Goal: Information Seeking & Learning: Learn about a topic

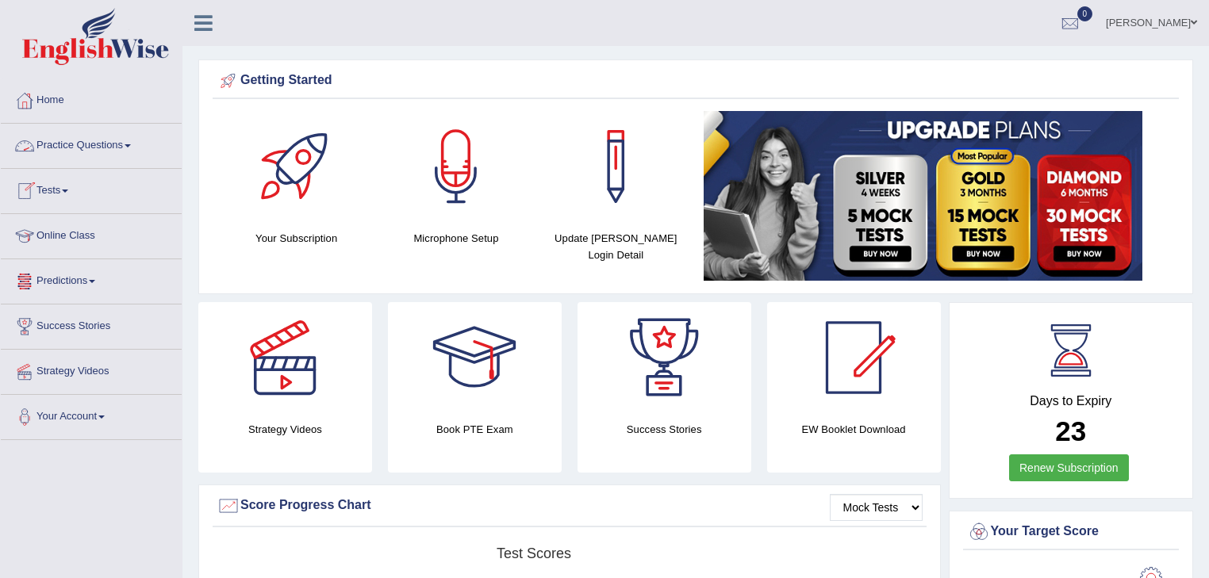
click at [116, 143] on link "Practice Questions" at bounding box center [91, 144] width 181 height 40
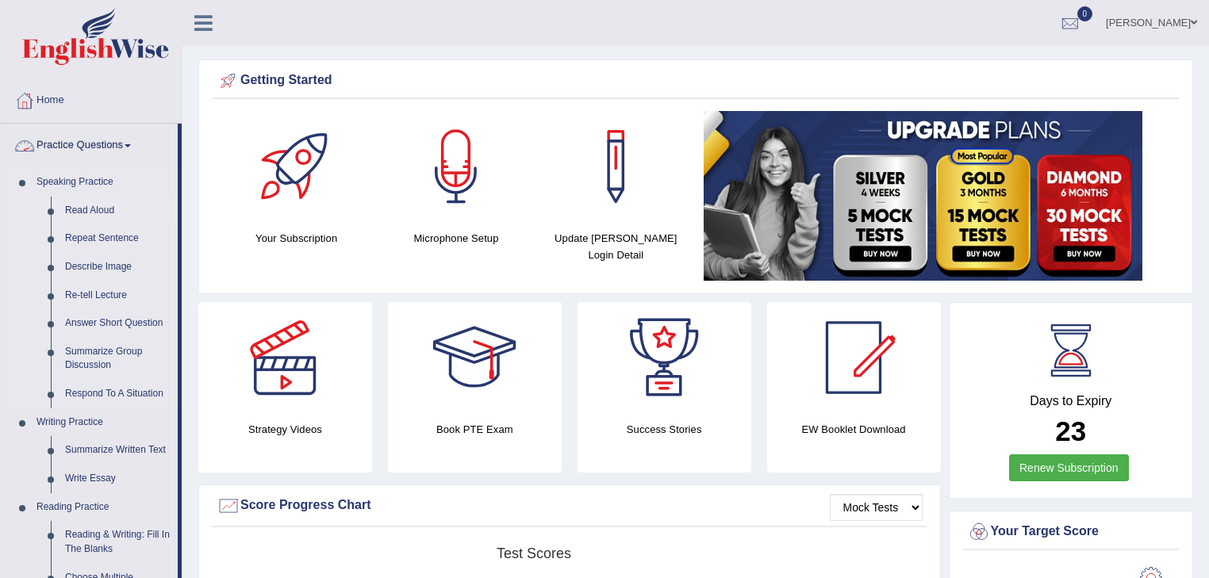
click at [98, 210] on link "Read Aloud" at bounding box center [118, 211] width 120 height 29
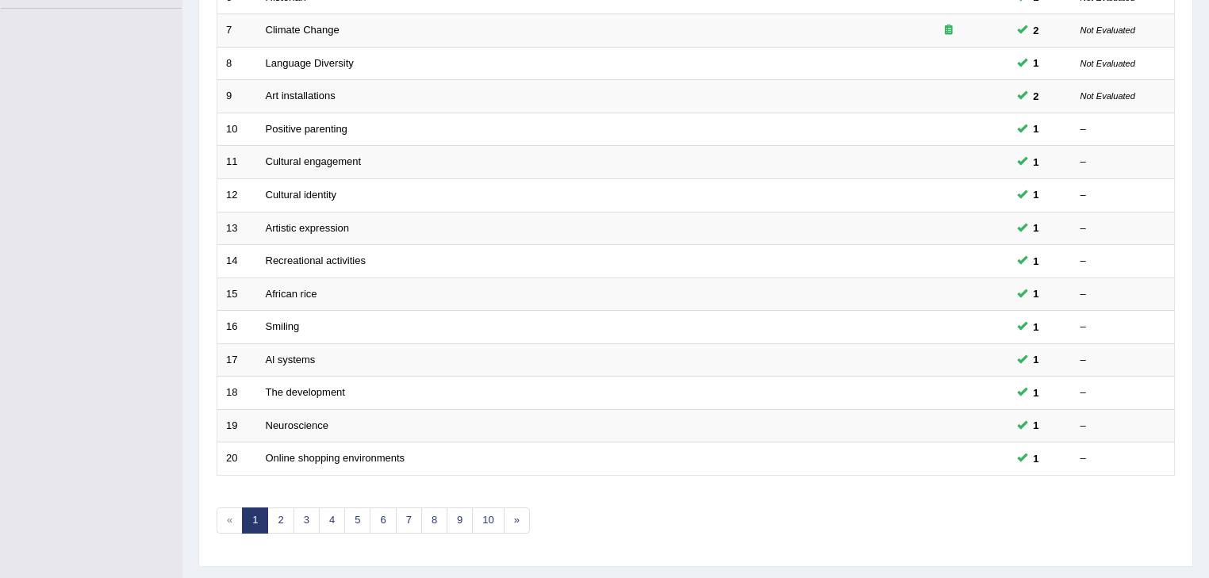
scroll to position [467, 0]
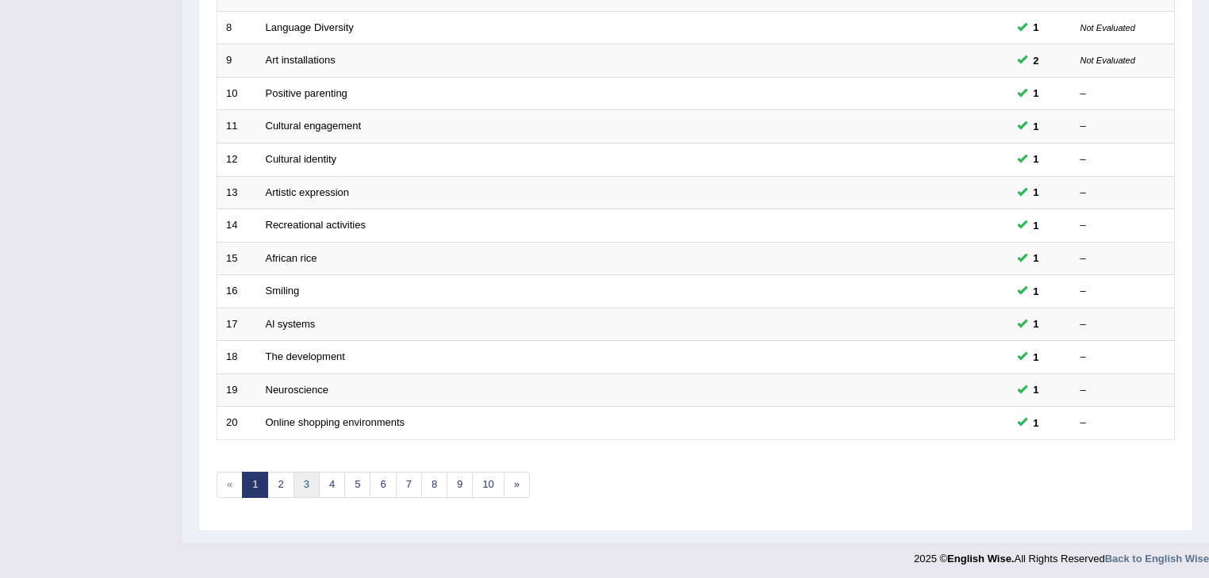
click at [301, 476] on link "3" at bounding box center [306, 485] width 26 height 26
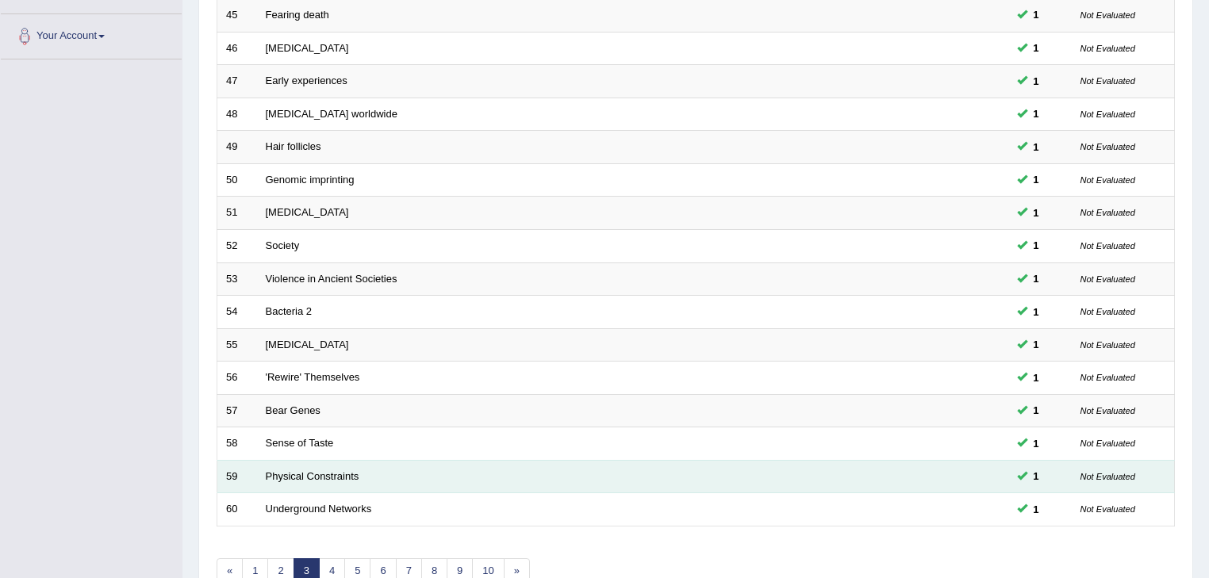
scroll to position [467, 0]
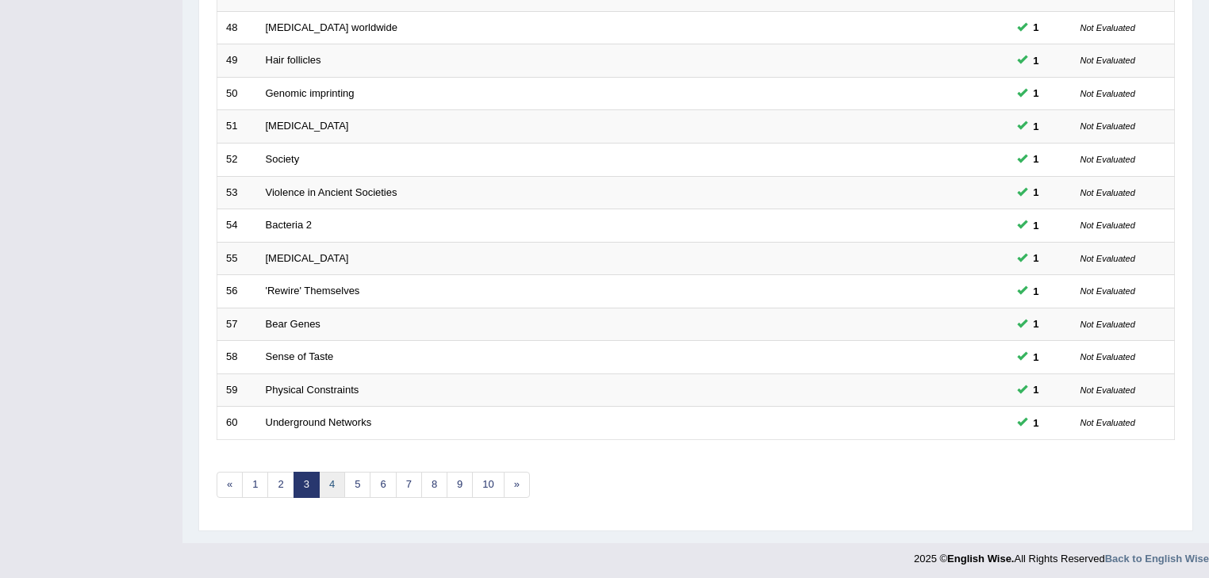
click at [333, 481] on link "4" at bounding box center [332, 485] width 26 height 26
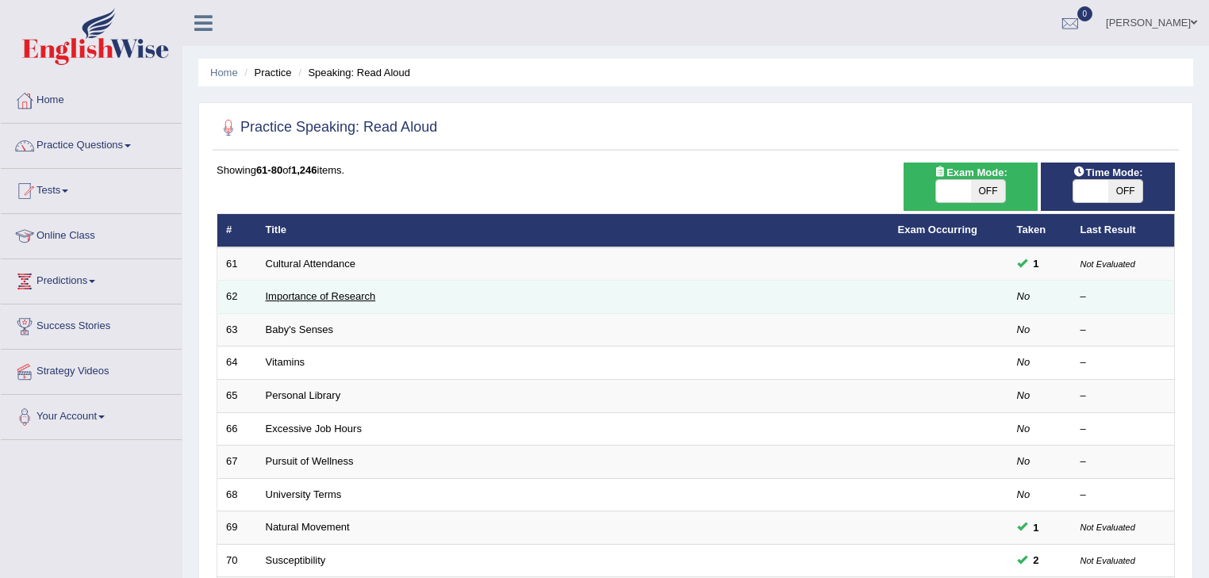
click at [303, 295] on link "Importance of Research" at bounding box center [321, 296] width 110 height 12
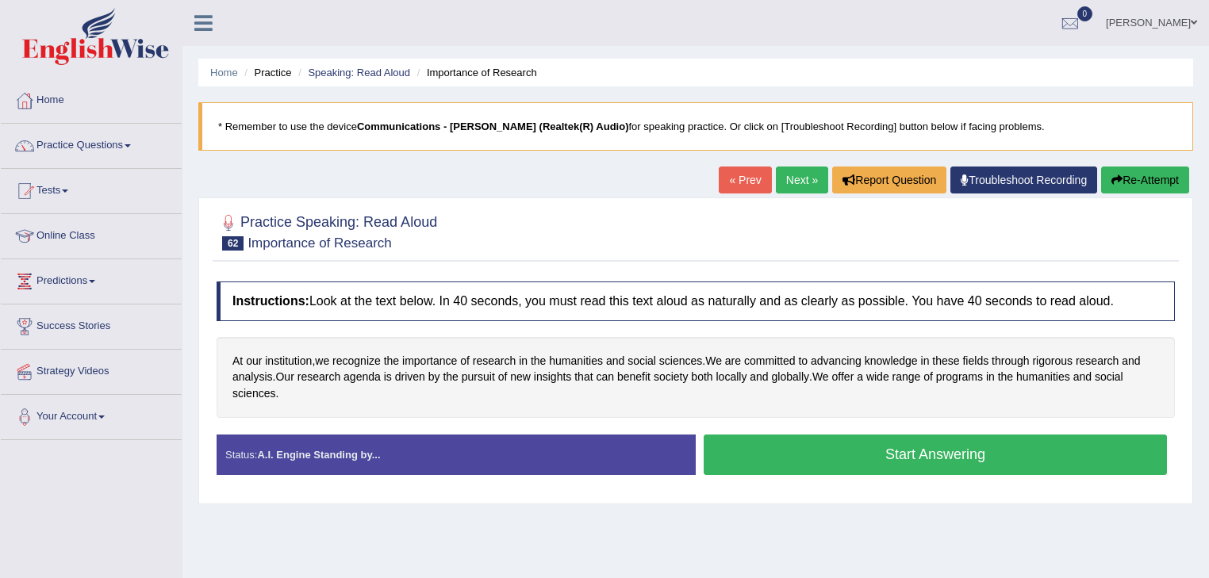
click at [841, 456] on button "Start Answering" at bounding box center [934, 455] width 463 height 40
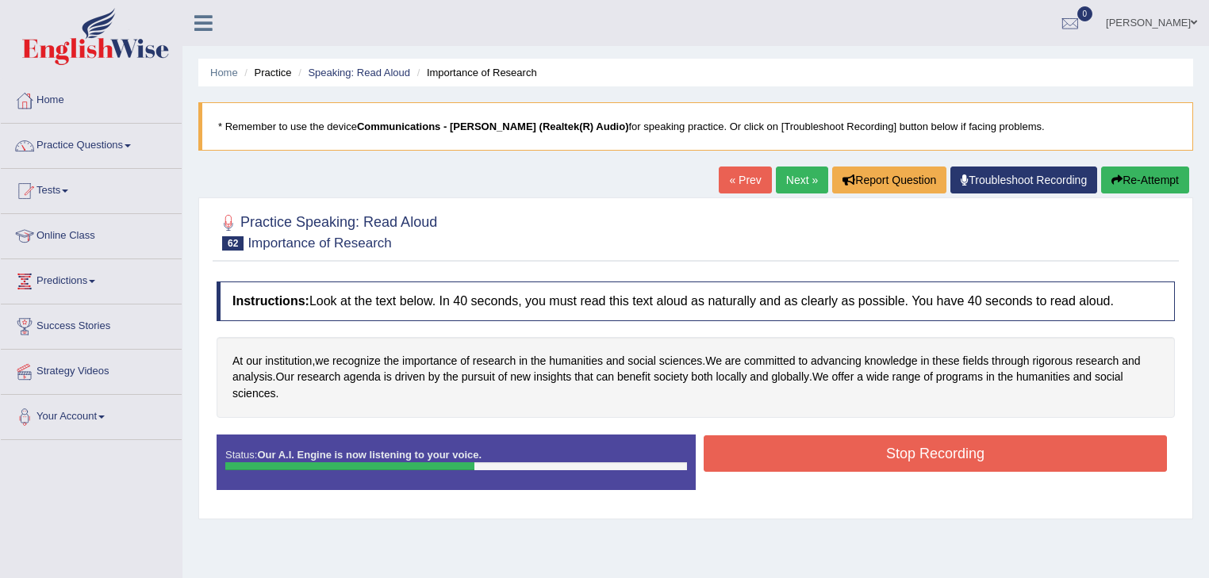
click at [841, 456] on button "Stop Recording" at bounding box center [934, 453] width 463 height 36
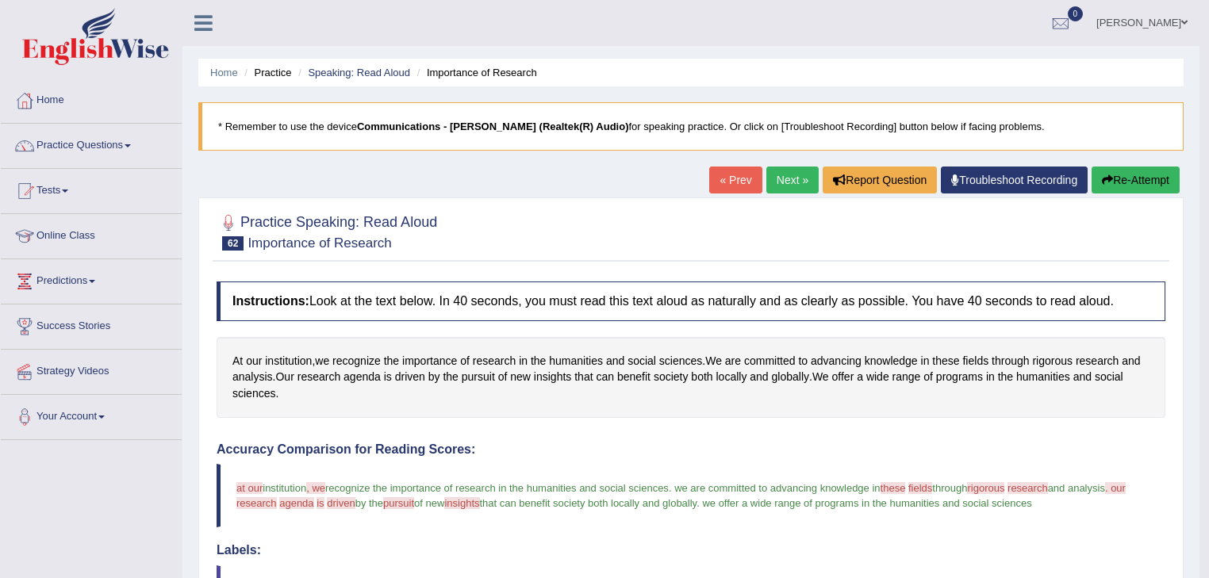
click at [788, 182] on link "Next »" at bounding box center [792, 180] width 52 height 27
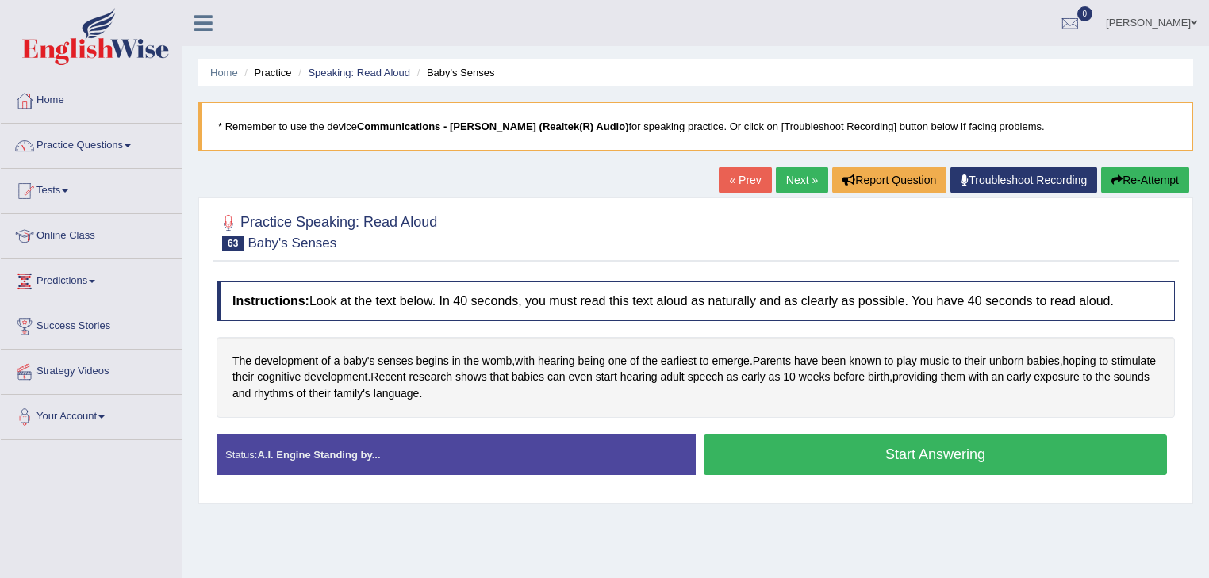
click at [812, 447] on button "Start Answering" at bounding box center [934, 455] width 463 height 40
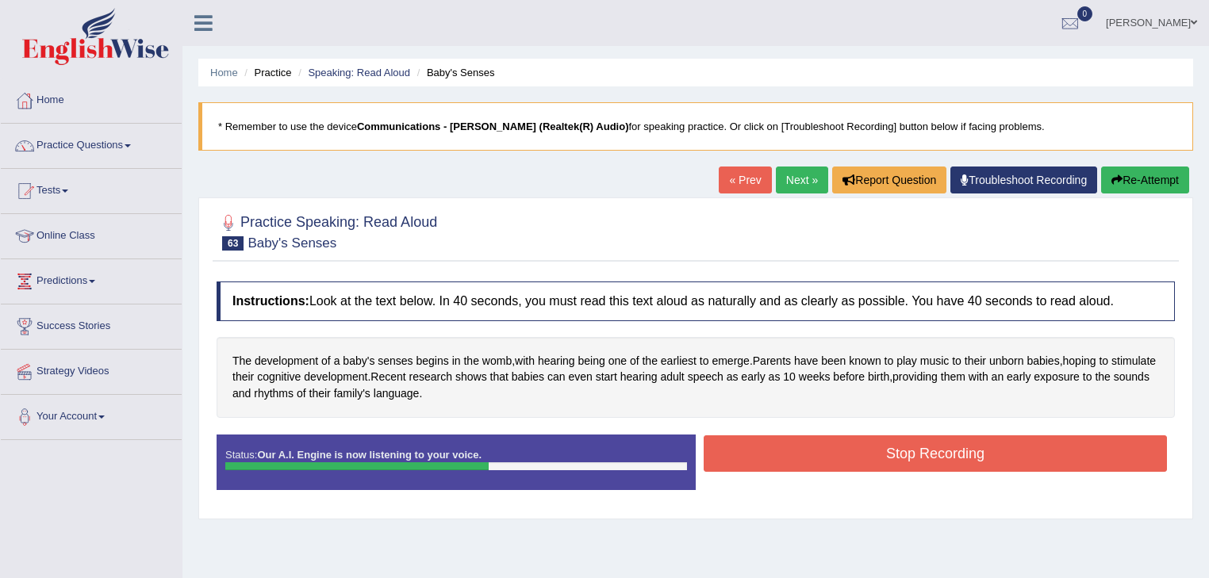
click at [812, 447] on button "Stop Recording" at bounding box center [934, 453] width 463 height 36
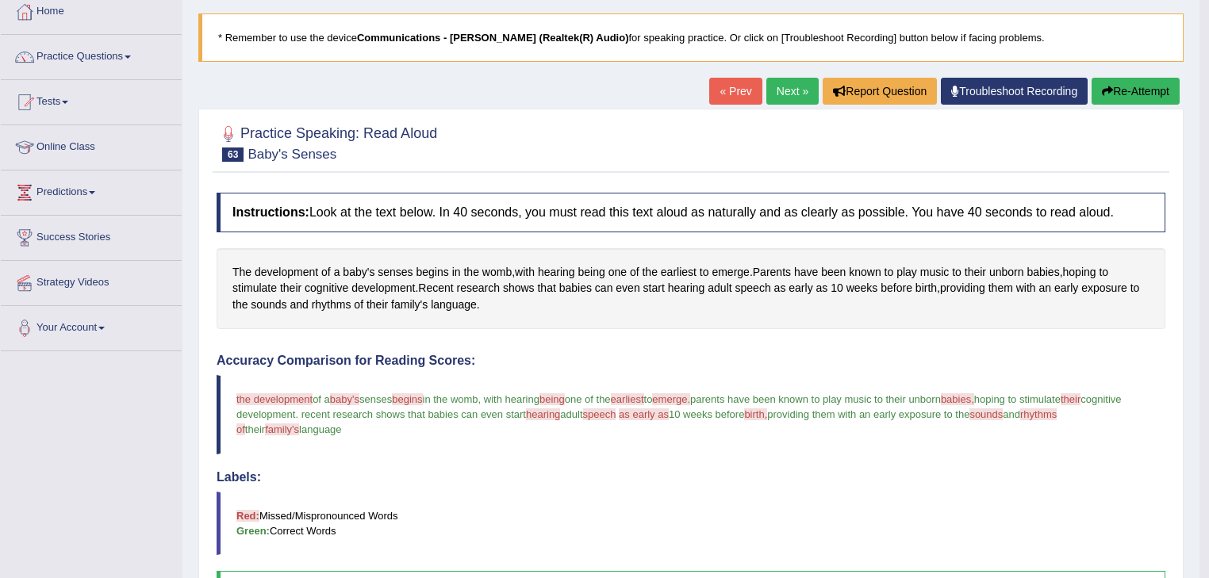
scroll to position [63, 0]
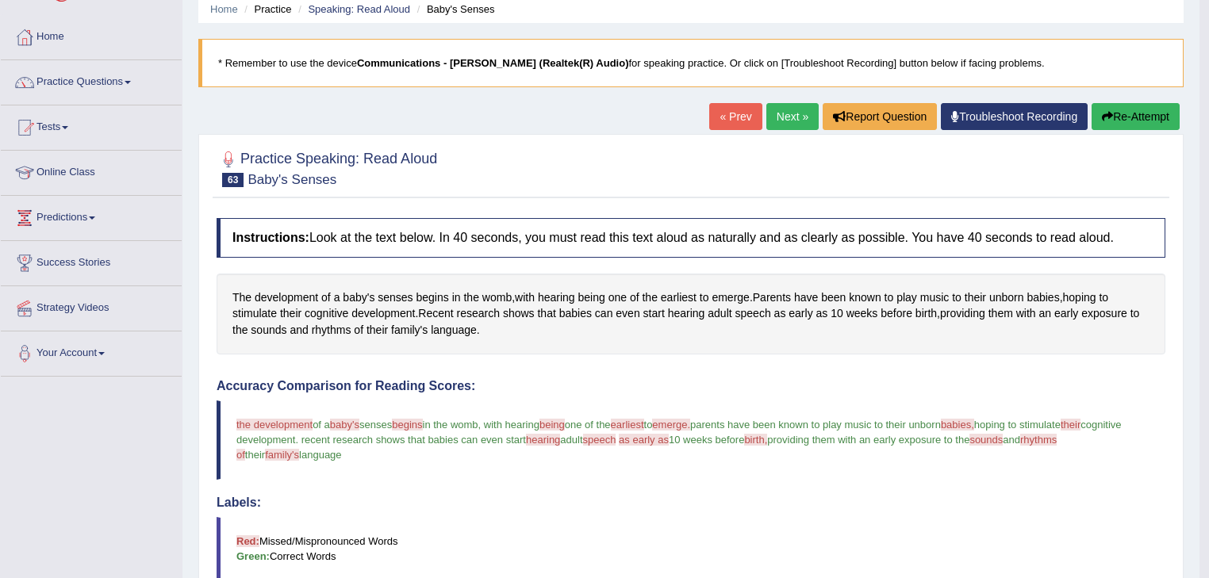
click at [783, 120] on link "Next »" at bounding box center [792, 116] width 52 height 27
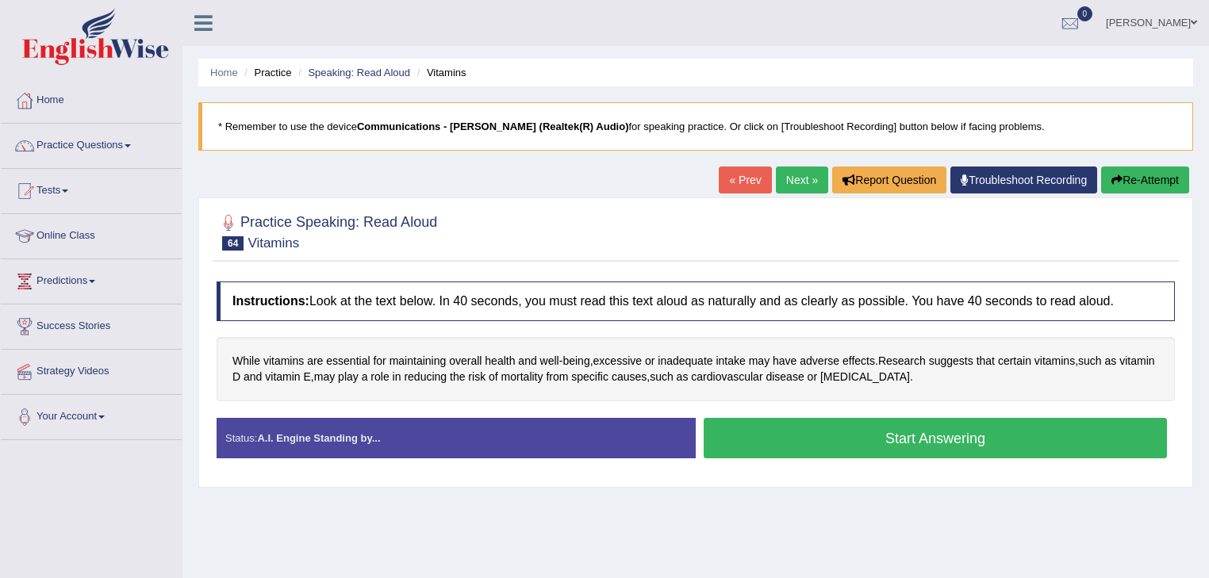
click at [807, 435] on button "Start Answering" at bounding box center [934, 438] width 463 height 40
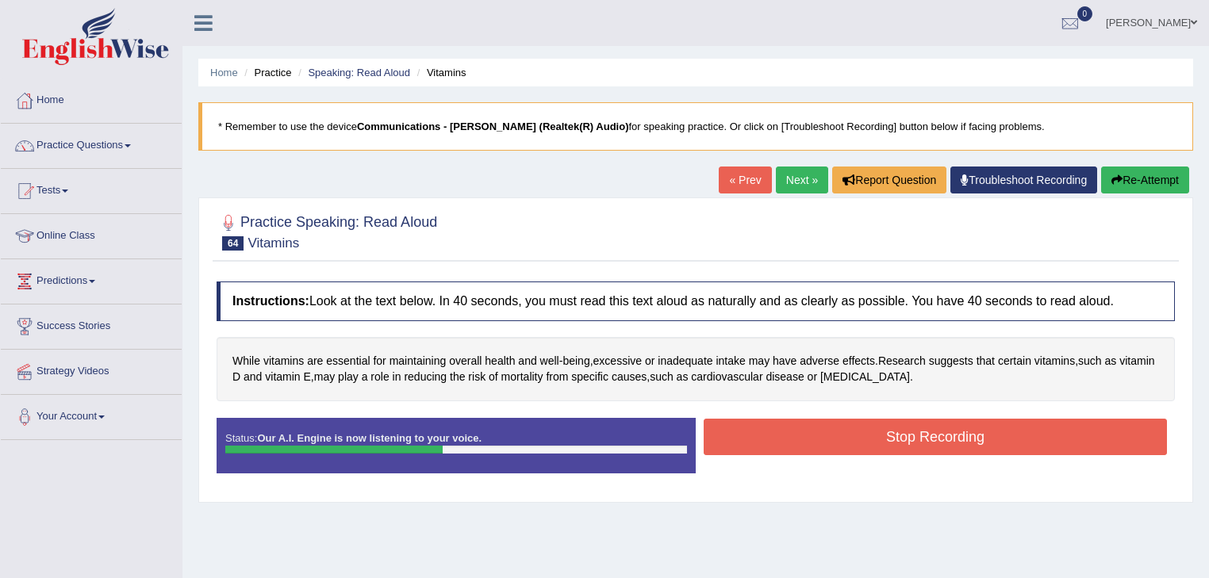
click at [807, 435] on button "Stop Recording" at bounding box center [934, 437] width 463 height 36
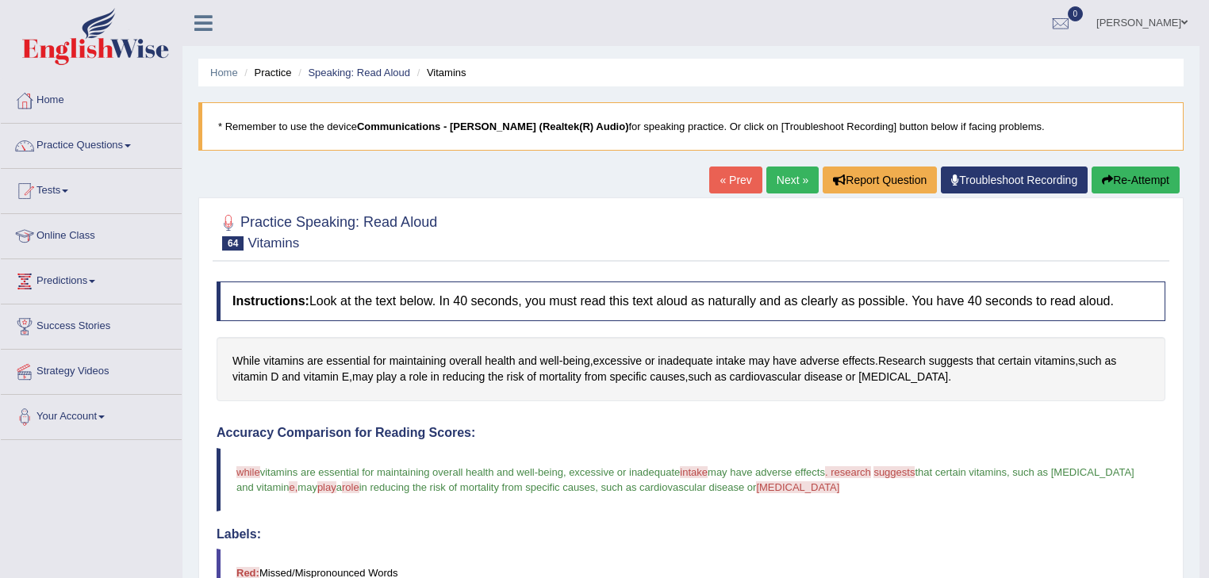
click at [785, 178] on link "Next »" at bounding box center [792, 180] width 52 height 27
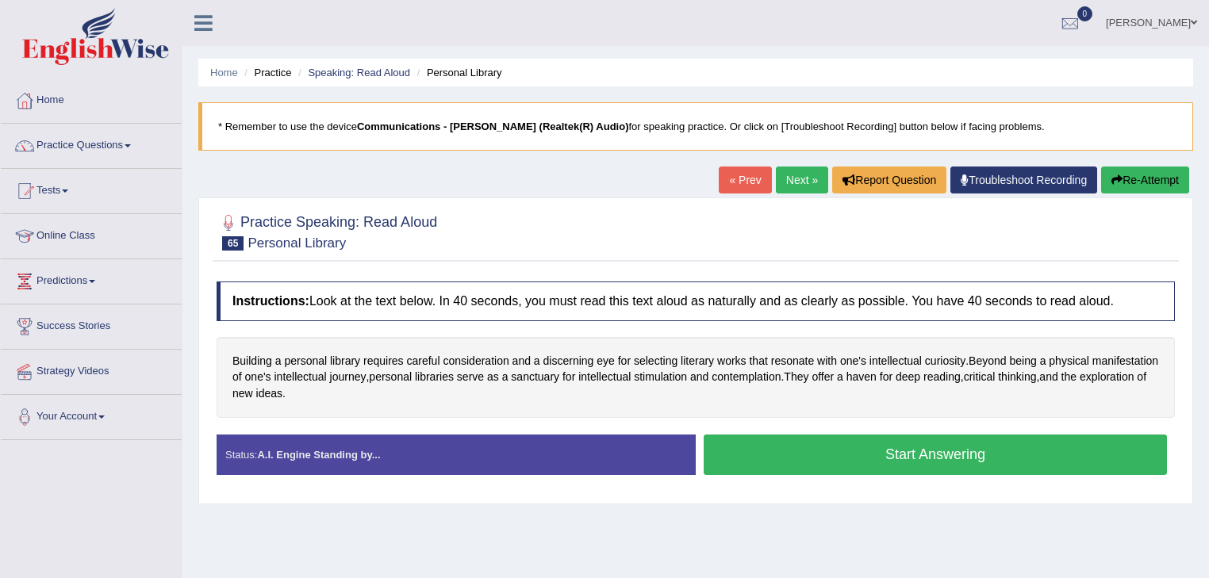
click at [745, 454] on button "Start Answering" at bounding box center [934, 455] width 463 height 40
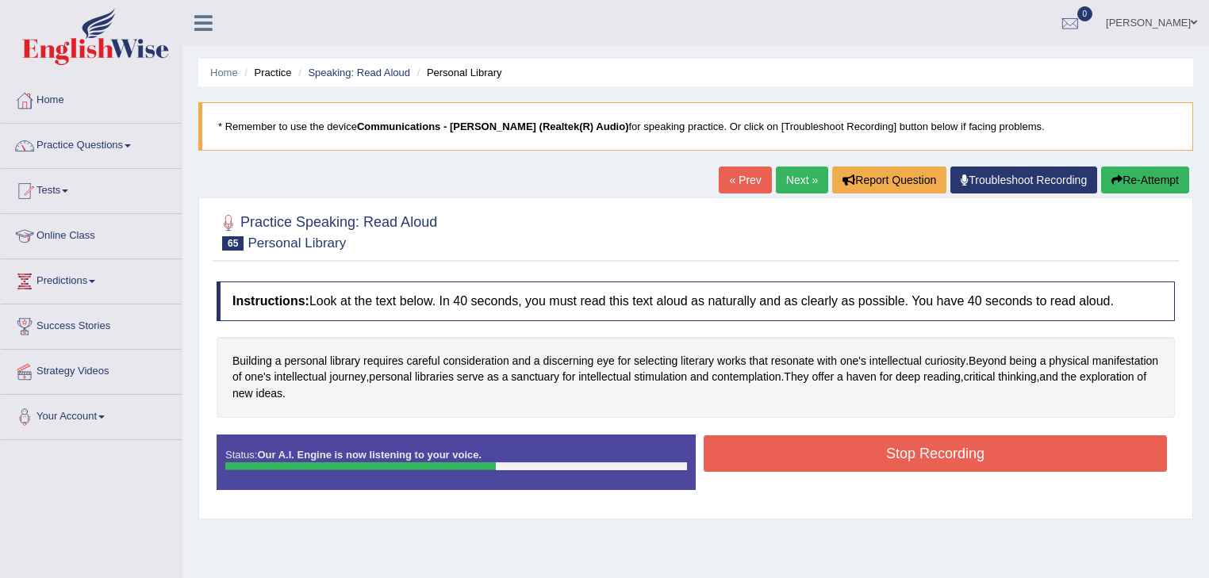
click at [745, 454] on button "Stop Recording" at bounding box center [934, 453] width 463 height 36
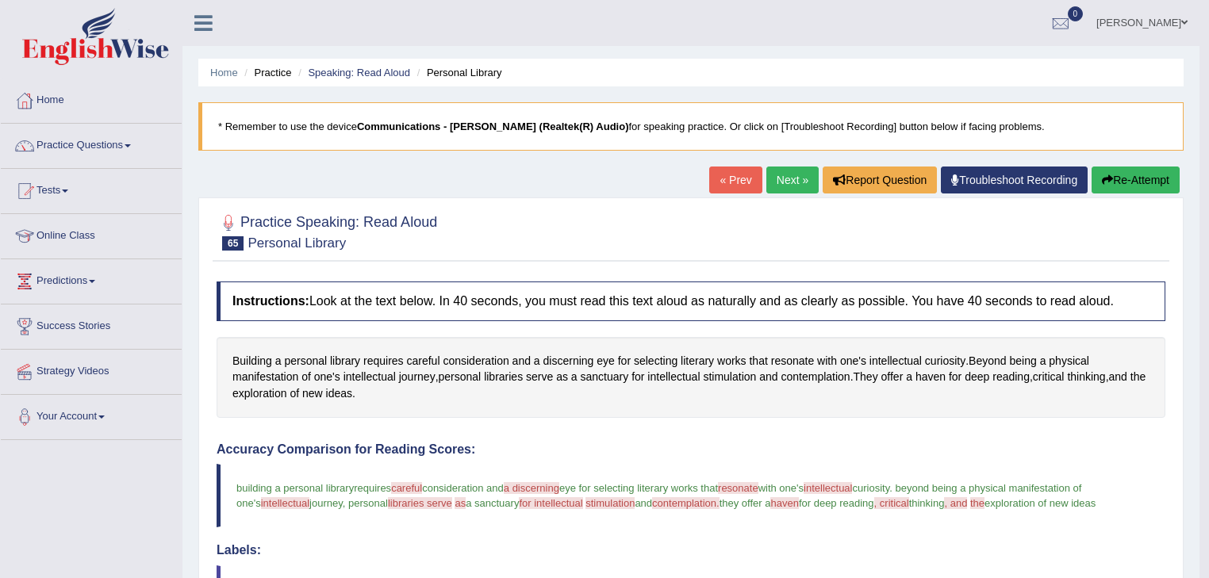
click at [790, 182] on link "Next »" at bounding box center [792, 180] width 52 height 27
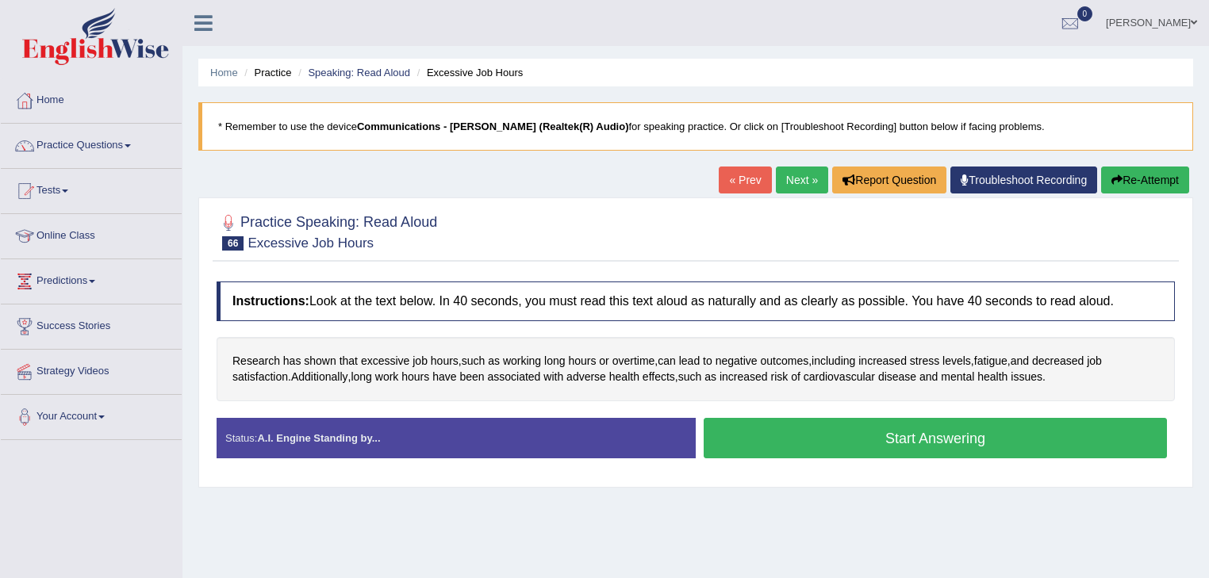
click at [822, 434] on button "Start Answering" at bounding box center [934, 438] width 463 height 40
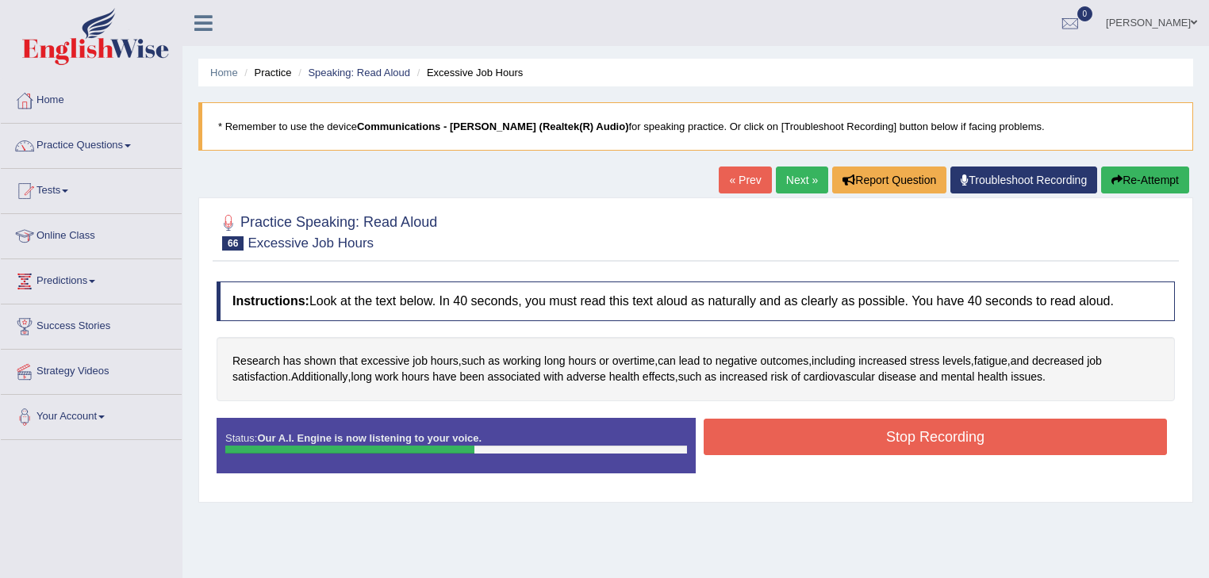
click at [822, 434] on button "Stop Recording" at bounding box center [934, 437] width 463 height 36
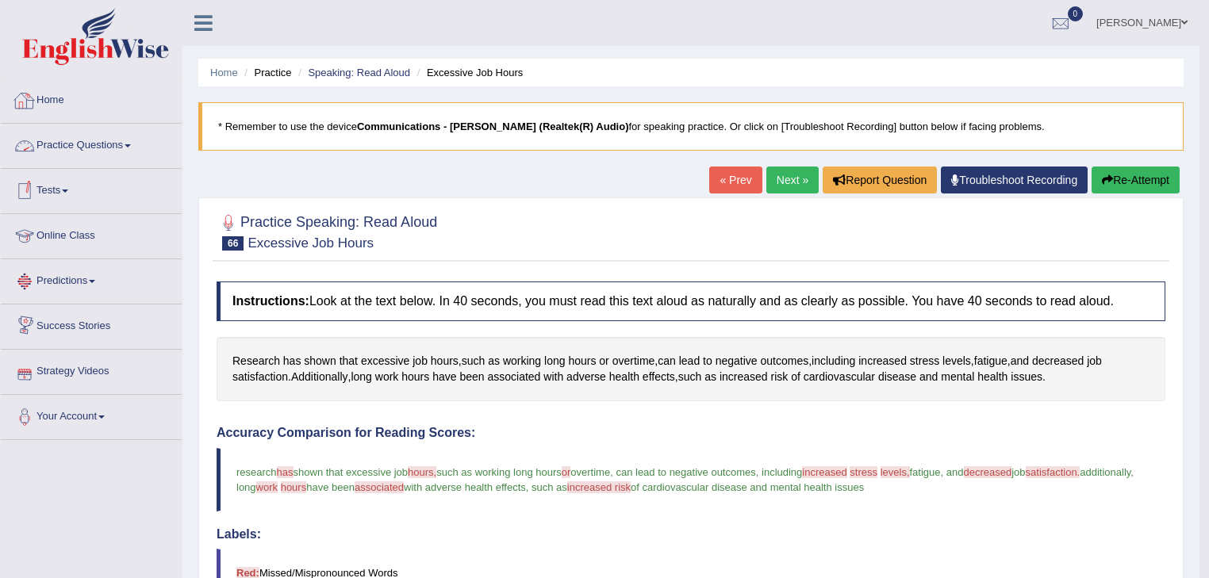
click at [56, 102] on link "Home" at bounding box center [91, 99] width 181 height 40
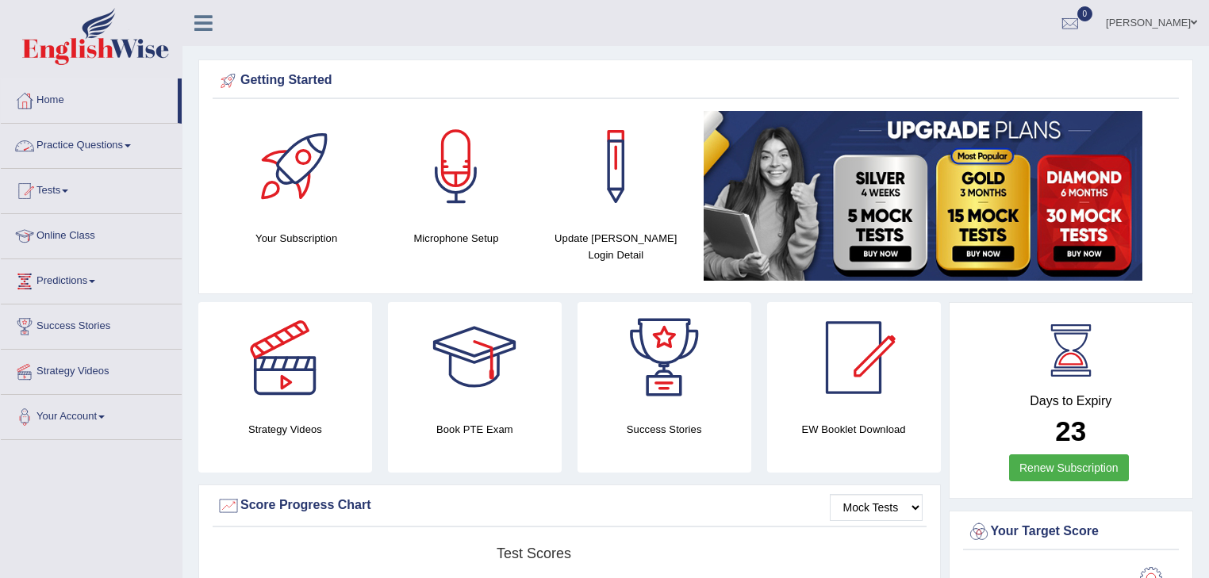
click at [80, 146] on link "Practice Questions" at bounding box center [91, 144] width 181 height 40
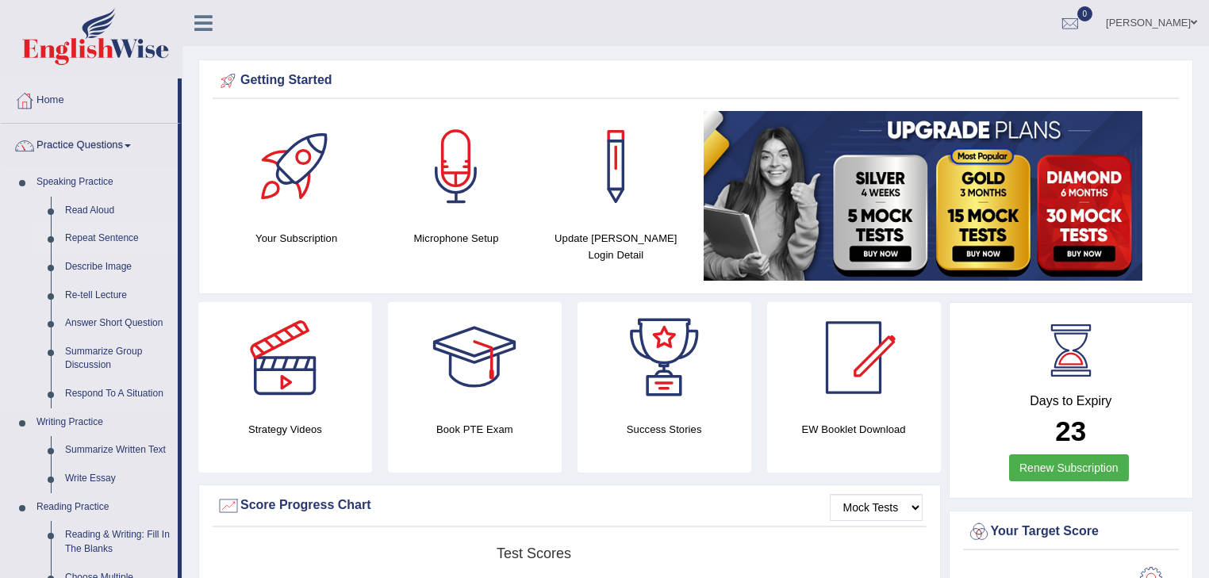
click at [105, 240] on link "Repeat Sentence" at bounding box center [118, 238] width 120 height 29
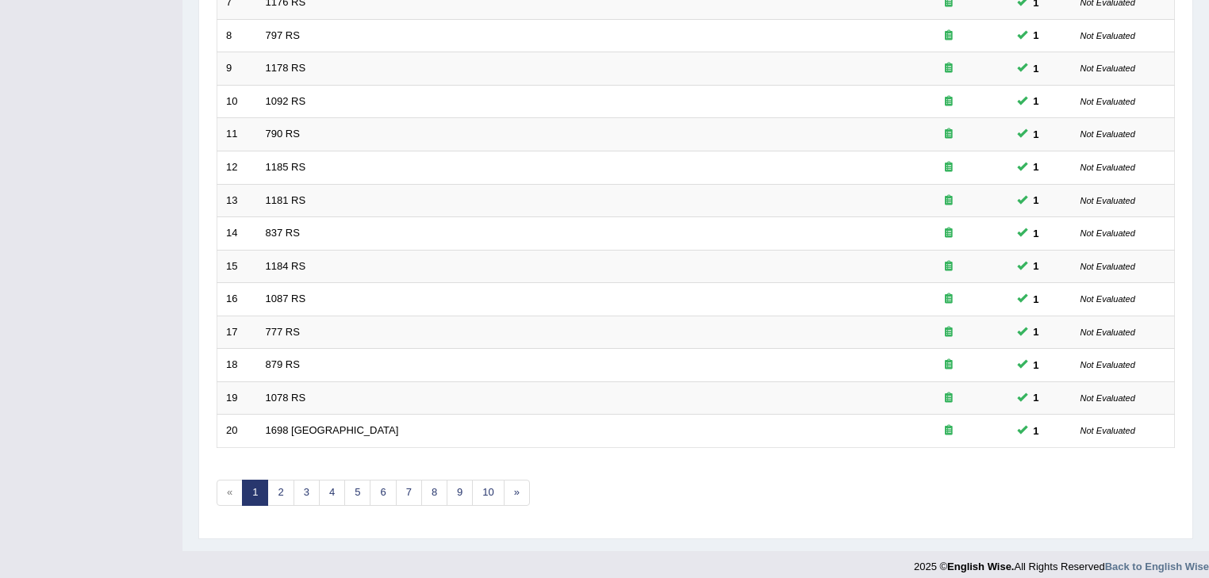
scroll to position [467, 0]
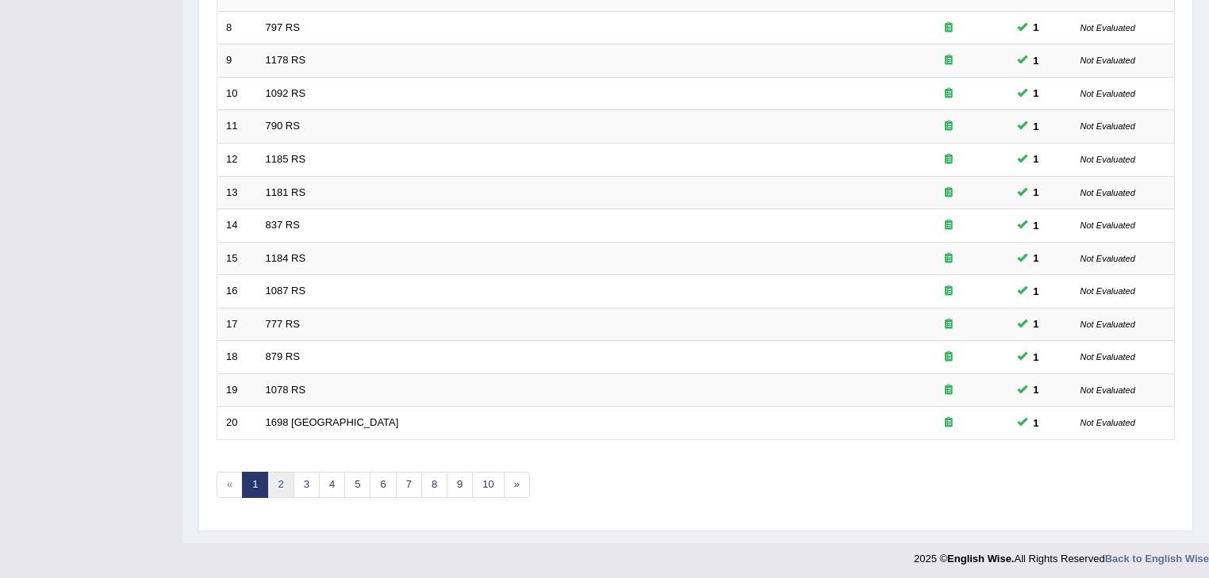
click at [279, 477] on link "2" at bounding box center [280, 485] width 26 height 26
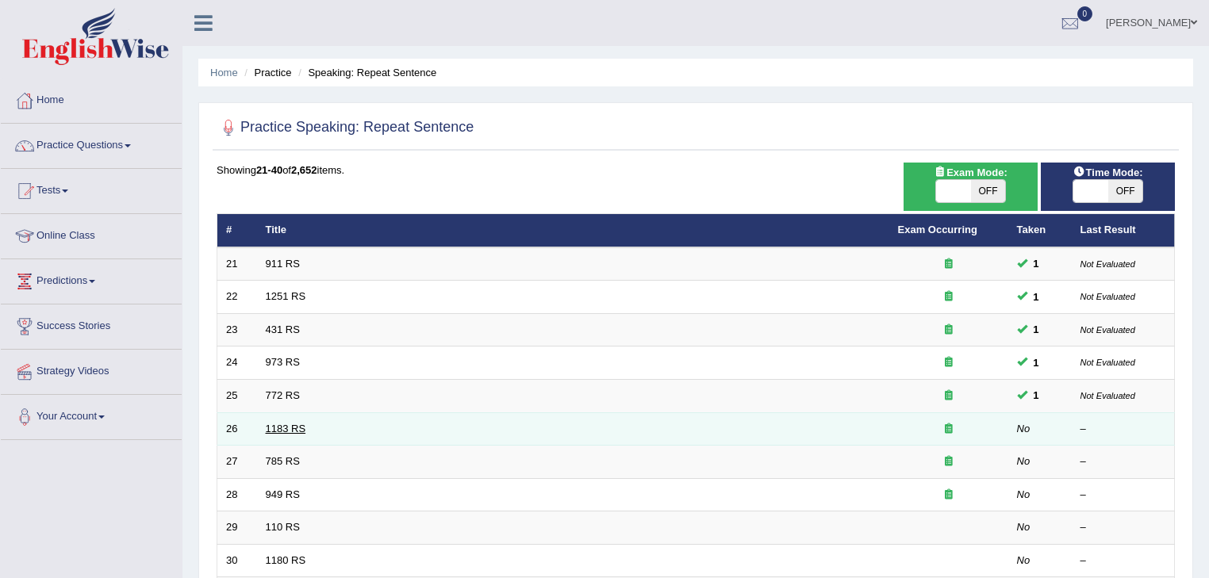
click at [282, 426] on link "1183 RS" at bounding box center [286, 429] width 40 height 12
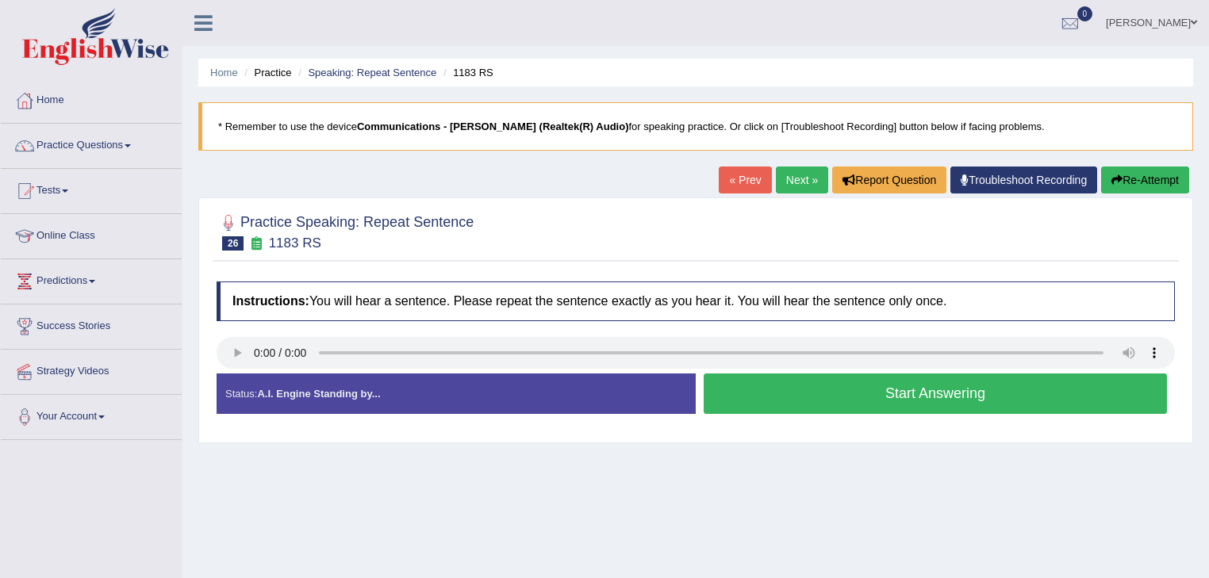
click at [831, 380] on button "Start Answering" at bounding box center [934, 394] width 463 height 40
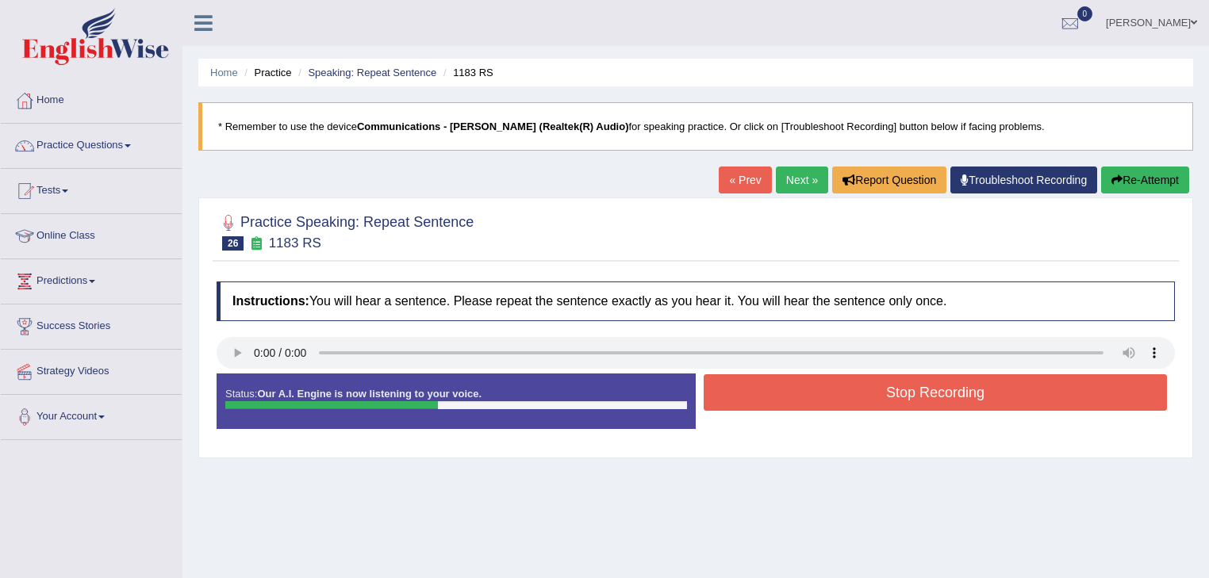
click at [830, 386] on button "Stop Recording" at bounding box center [934, 392] width 463 height 36
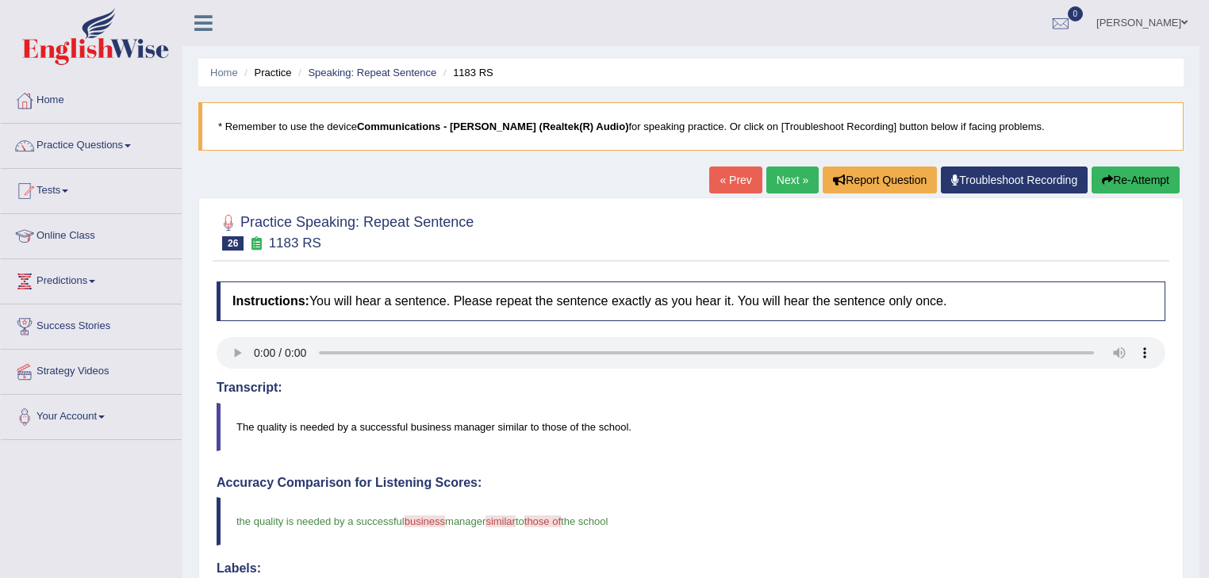
click at [777, 182] on link "Next »" at bounding box center [792, 180] width 52 height 27
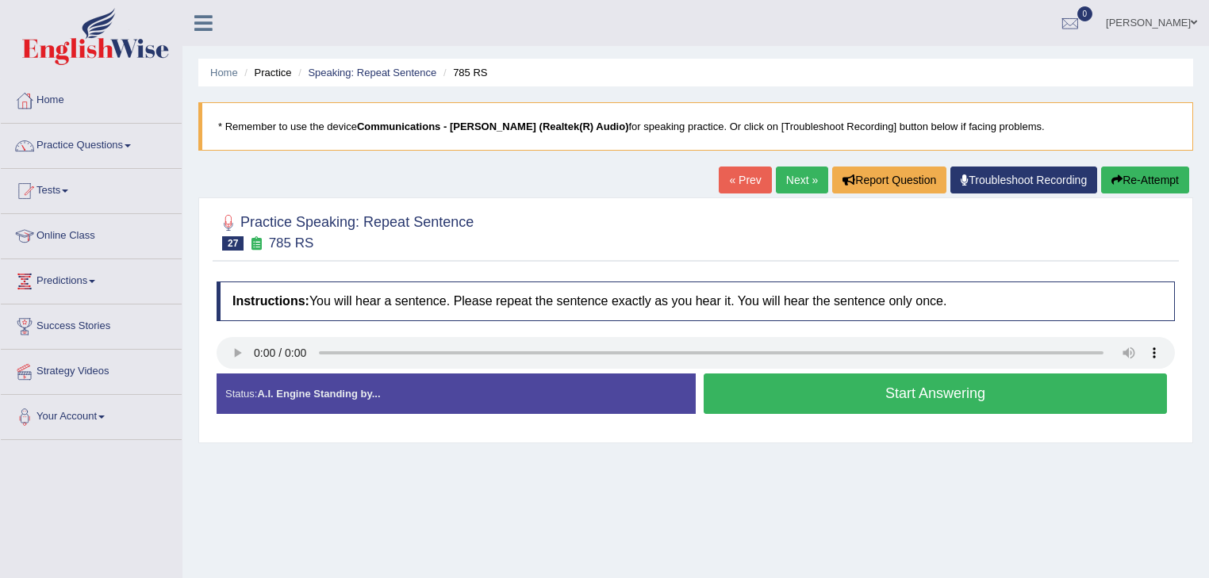
click at [895, 393] on button "Start Answering" at bounding box center [934, 394] width 463 height 40
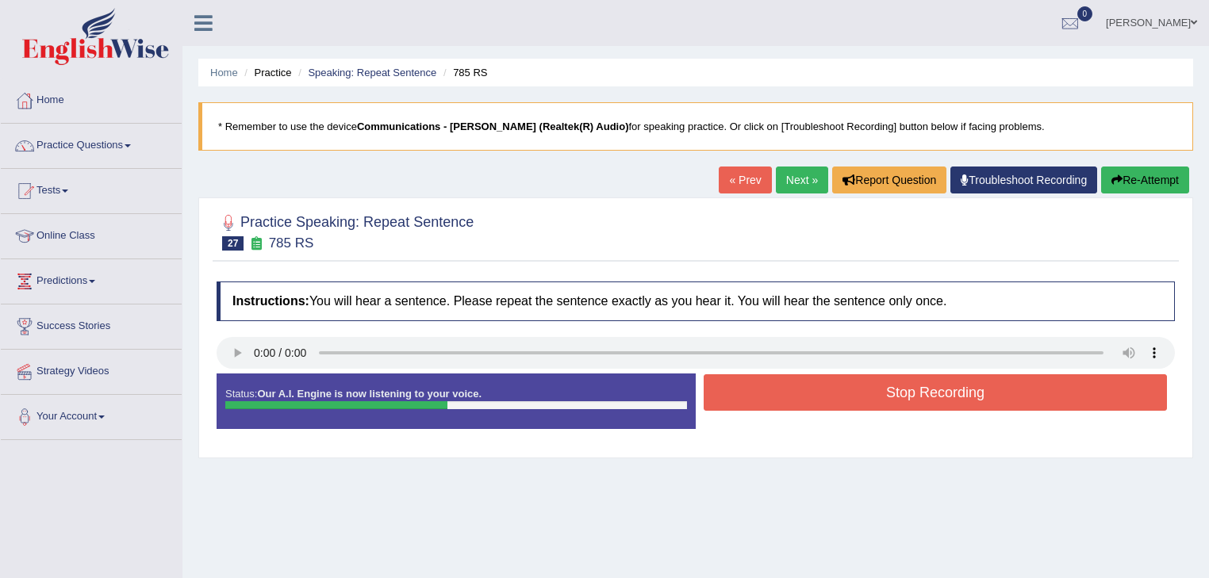
click at [895, 393] on button "Stop Recording" at bounding box center [934, 392] width 463 height 36
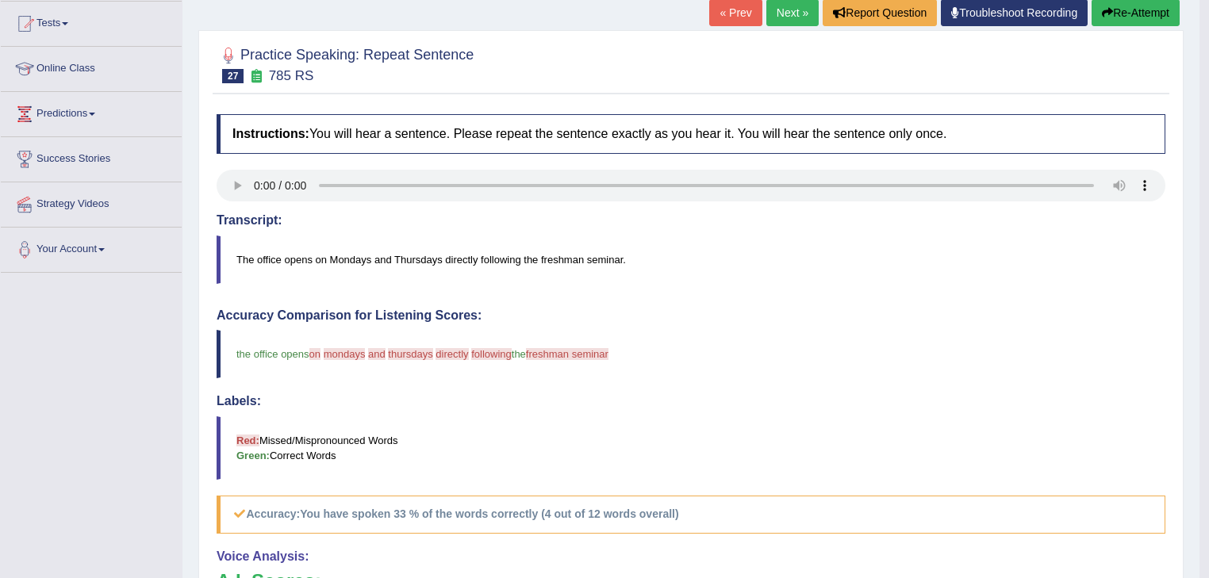
scroll to position [127, 0]
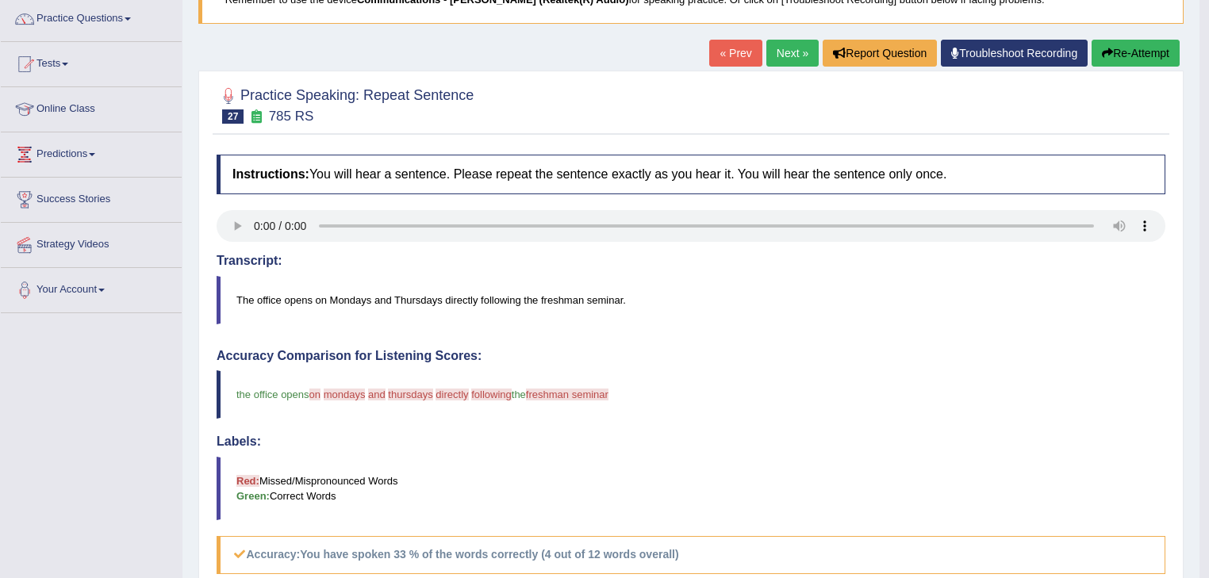
click at [772, 52] on link "Next »" at bounding box center [792, 53] width 52 height 27
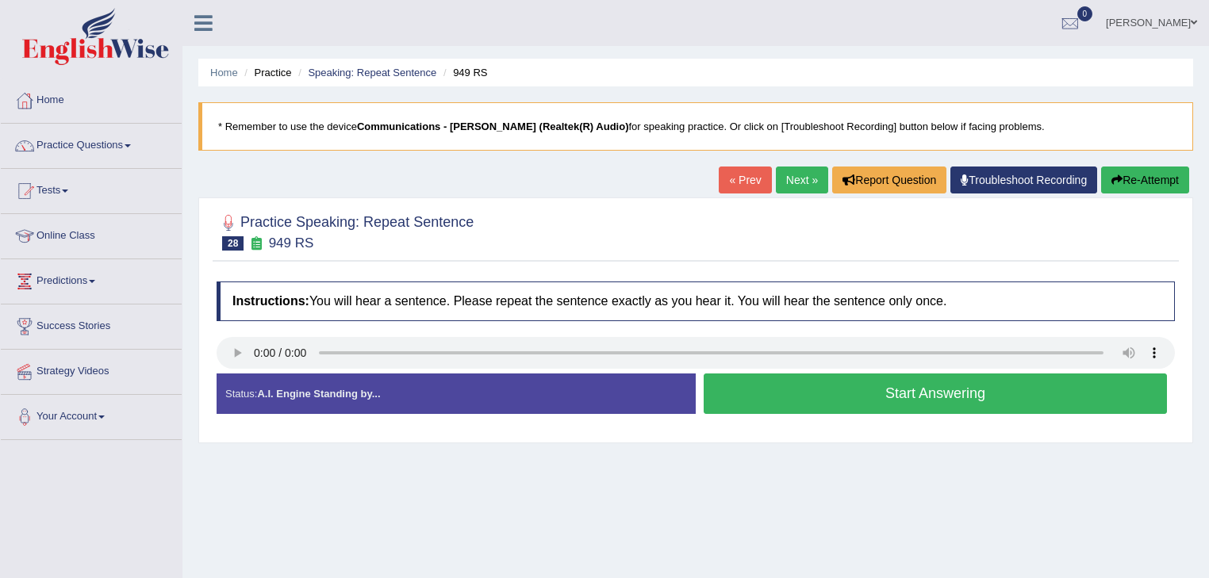
click at [752, 393] on button "Start Answering" at bounding box center [934, 394] width 463 height 40
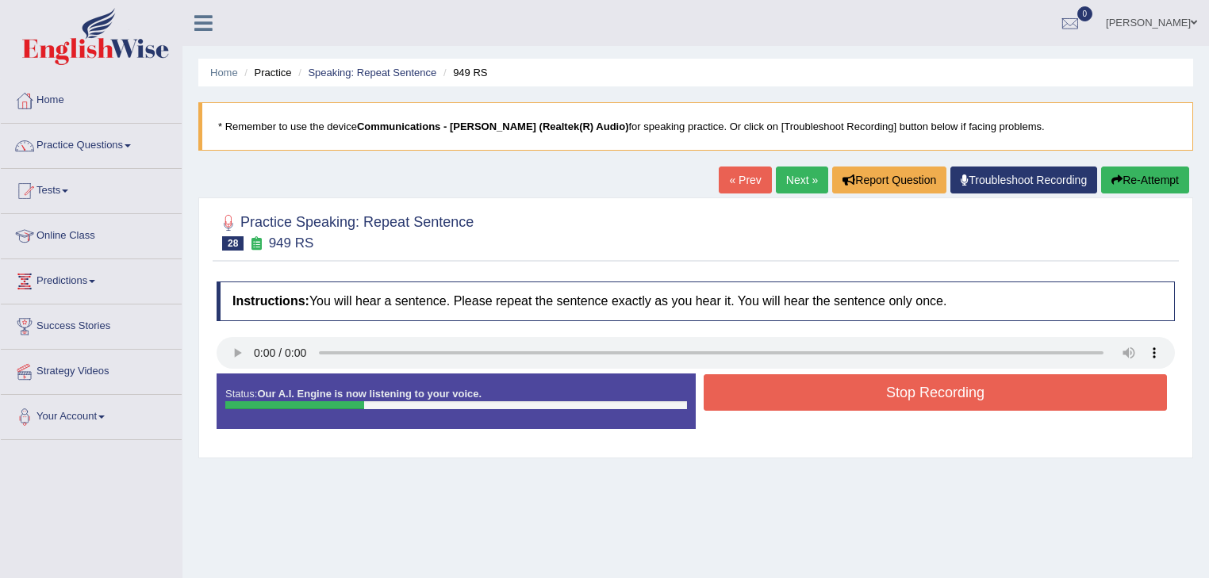
click at [751, 393] on button "Stop Recording" at bounding box center [934, 392] width 463 height 36
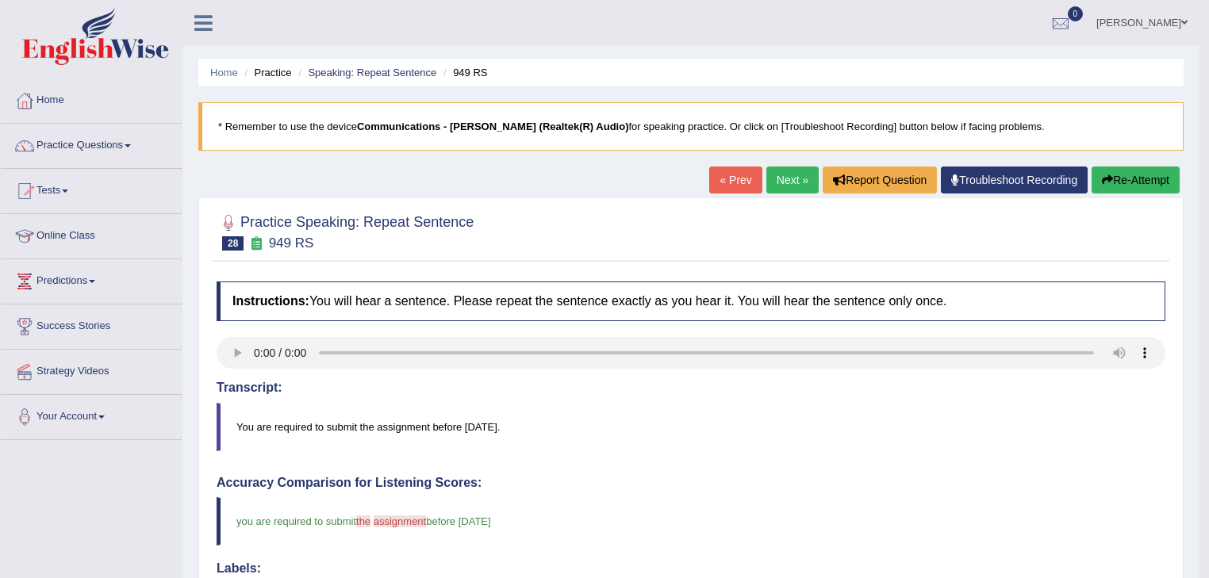
click at [795, 178] on link "Next »" at bounding box center [792, 180] width 52 height 27
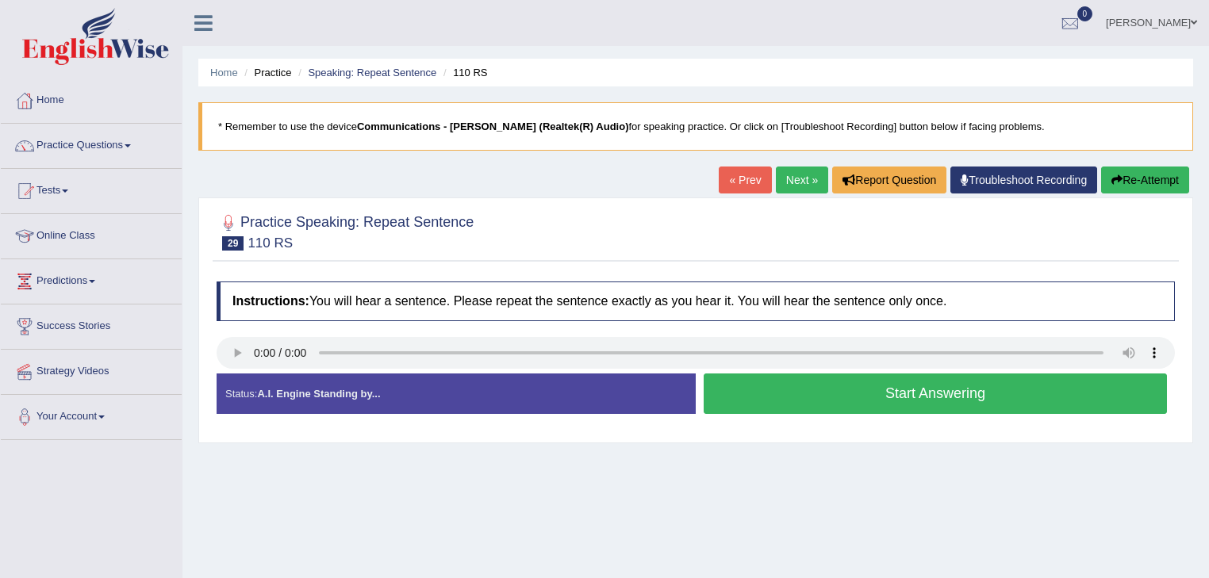
click at [812, 384] on button "Start Answering" at bounding box center [934, 394] width 463 height 40
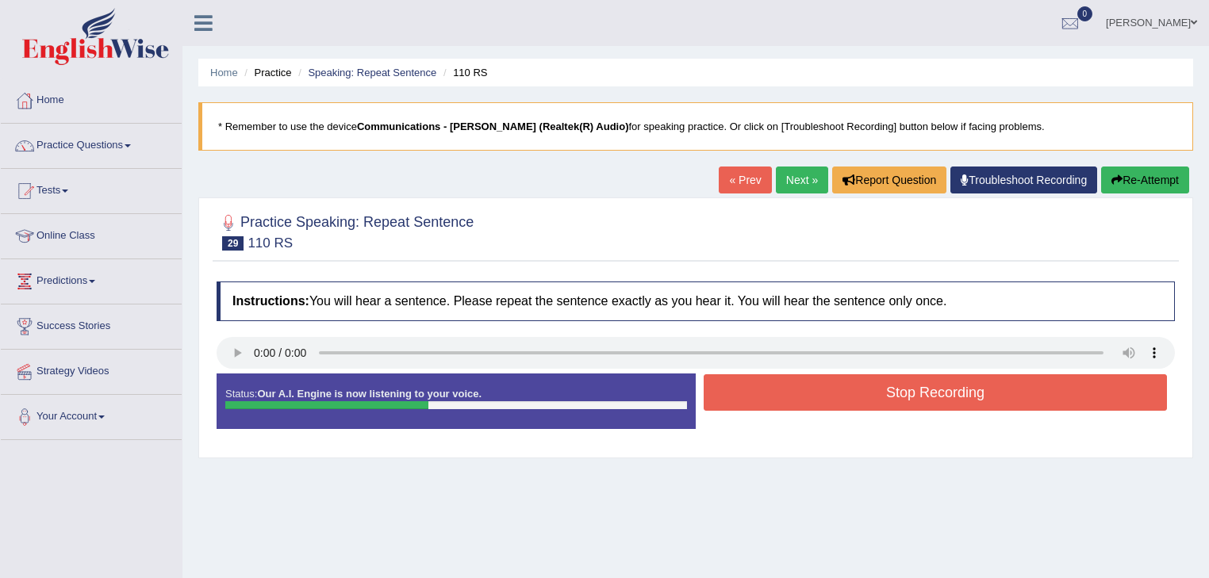
click at [812, 384] on button "Stop Recording" at bounding box center [934, 392] width 463 height 36
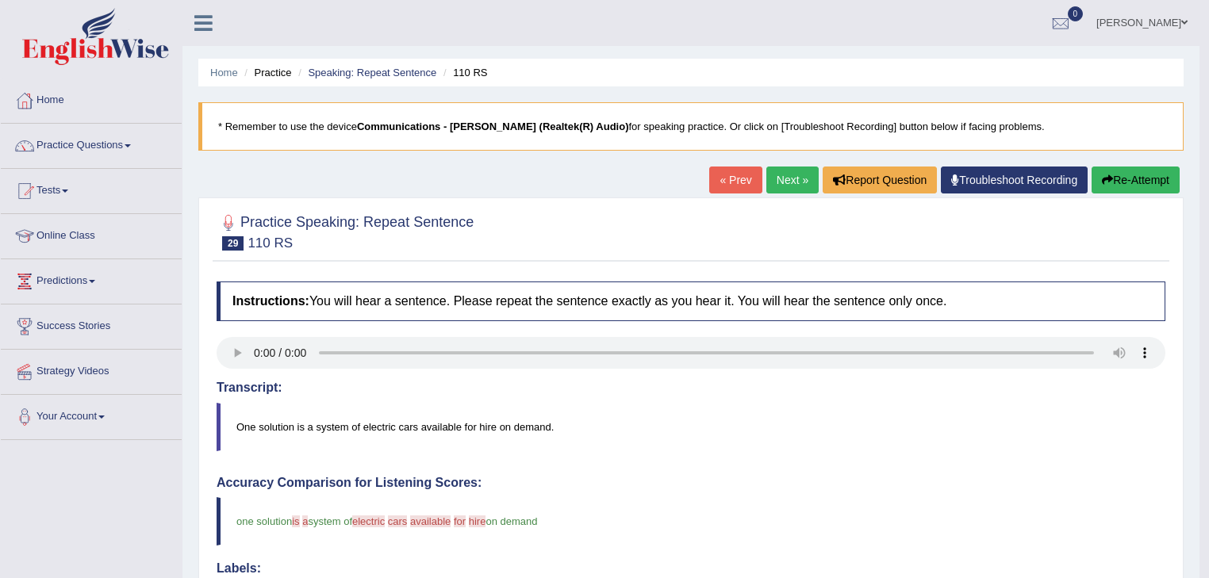
click at [781, 178] on link "Next »" at bounding box center [792, 180] width 52 height 27
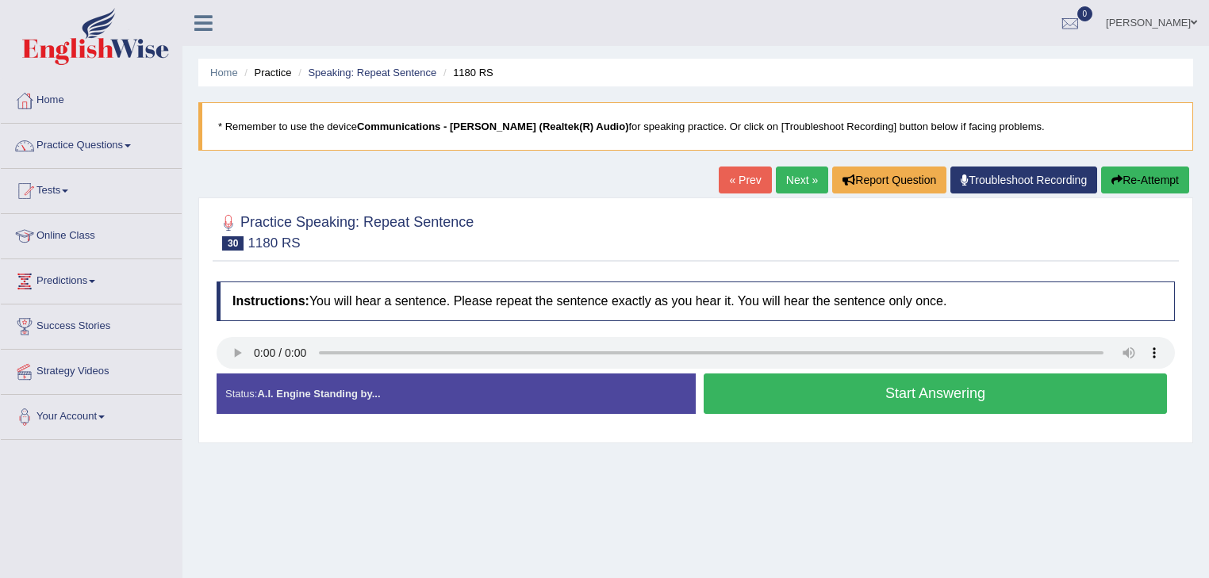
click at [815, 393] on button "Start Answering" at bounding box center [934, 394] width 463 height 40
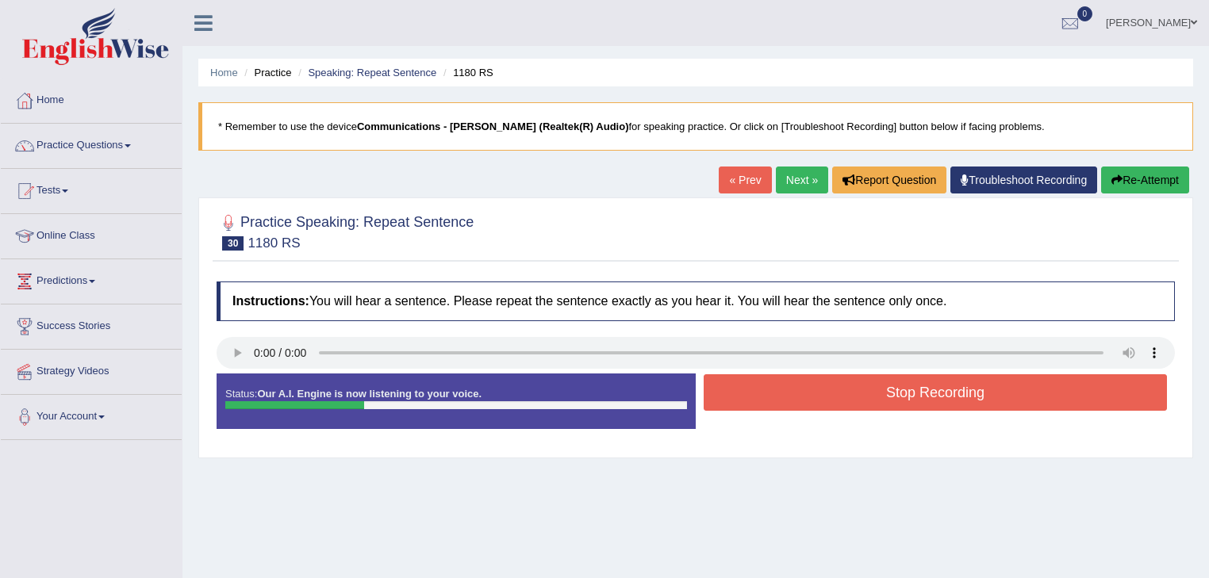
click at [815, 393] on button "Stop Recording" at bounding box center [934, 392] width 463 height 36
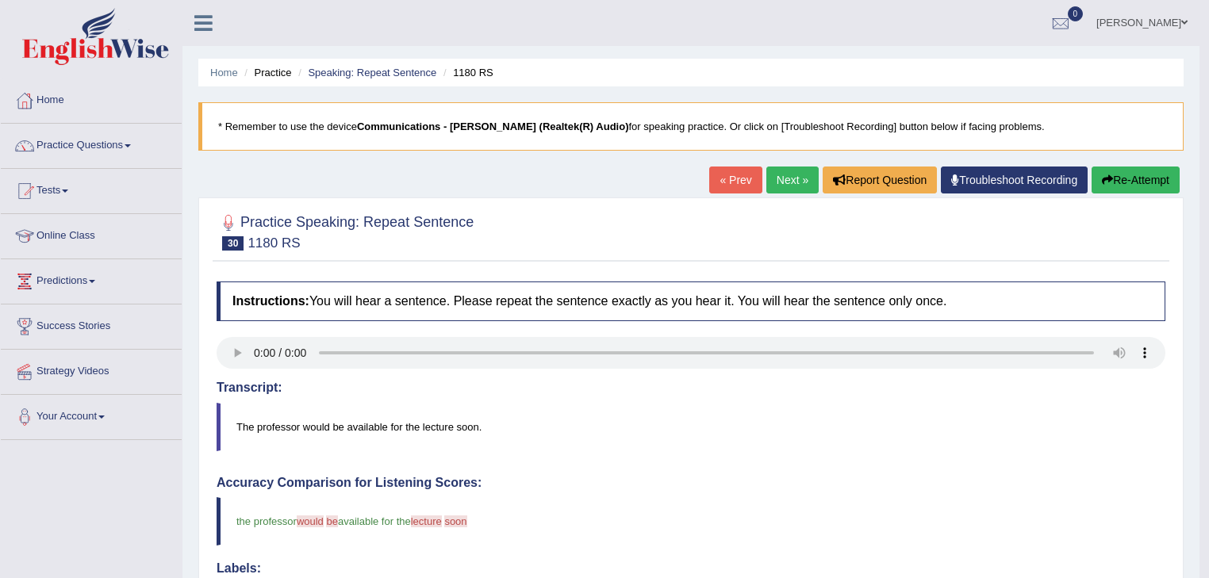
click at [780, 181] on link "Next »" at bounding box center [792, 180] width 52 height 27
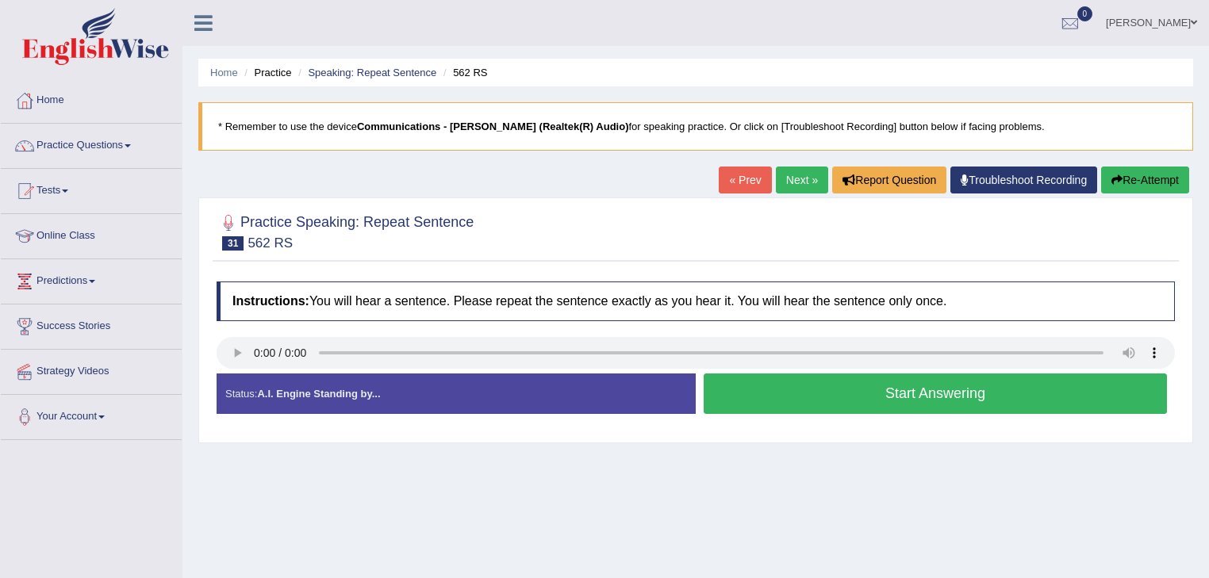
click at [803, 393] on button "Start Answering" at bounding box center [934, 394] width 463 height 40
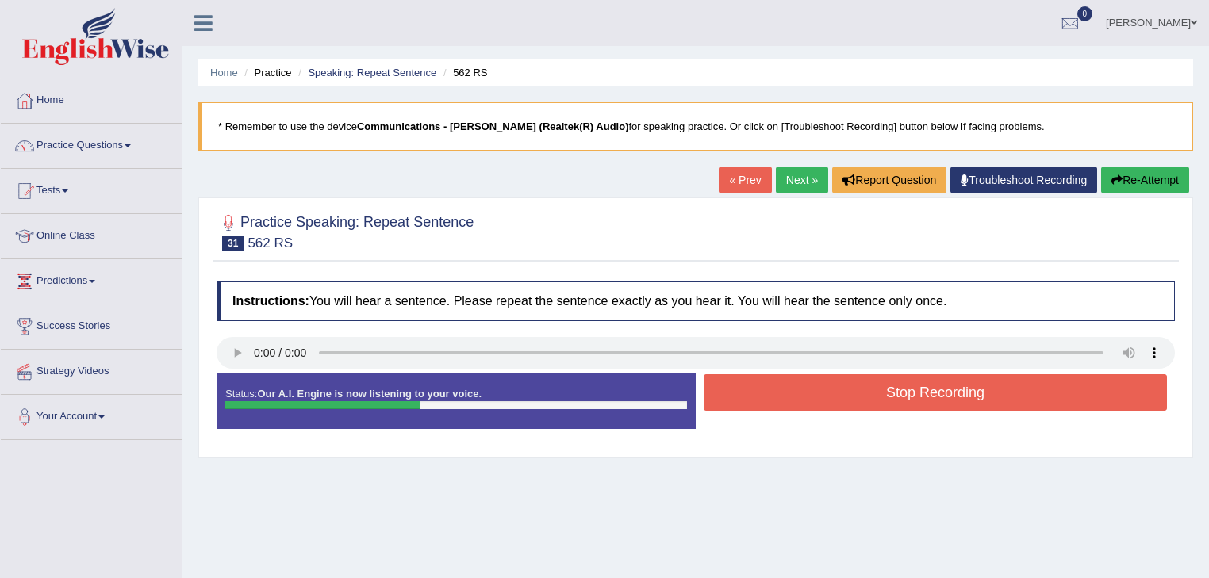
click at [803, 393] on button "Stop Recording" at bounding box center [934, 392] width 463 height 36
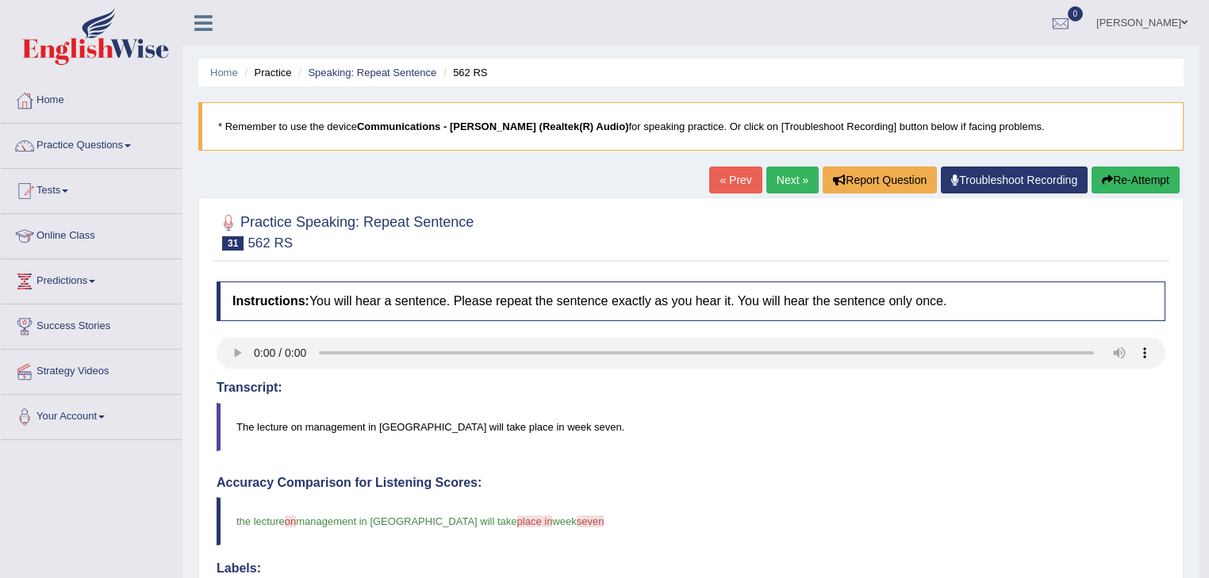
click at [784, 174] on link "Next »" at bounding box center [792, 180] width 52 height 27
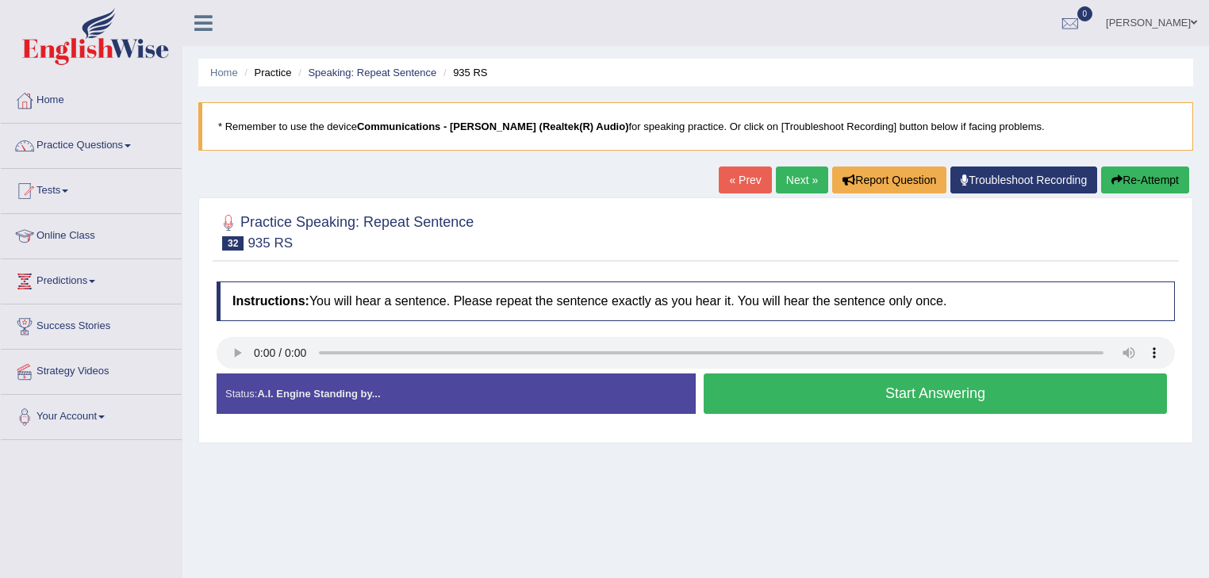
click at [817, 389] on button "Start Answering" at bounding box center [934, 394] width 463 height 40
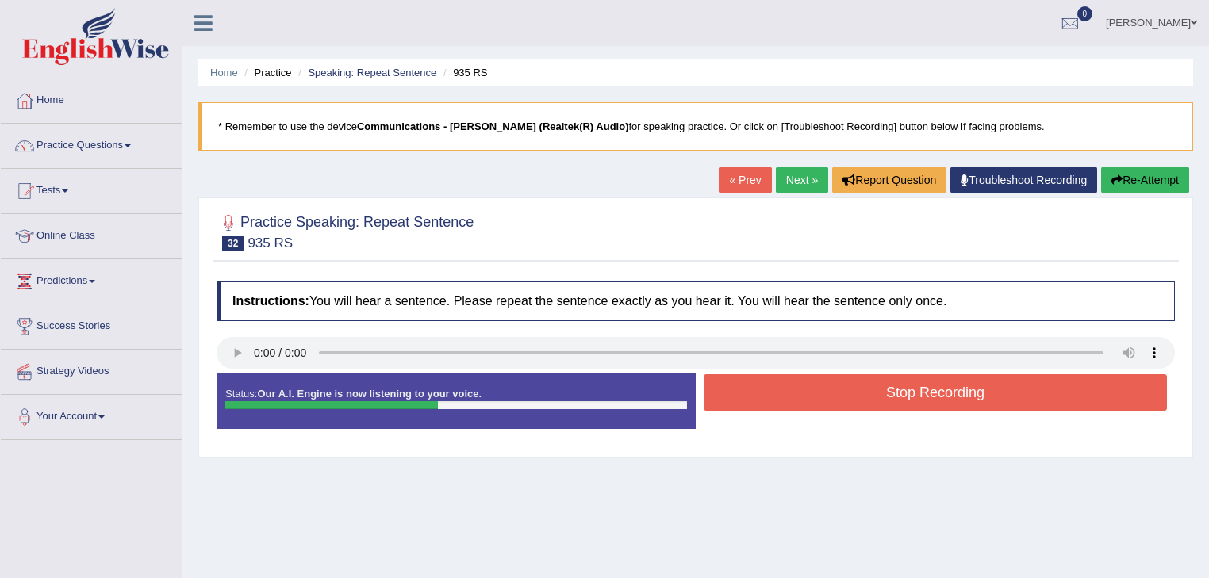
click at [817, 389] on button "Stop Recording" at bounding box center [934, 392] width 463 height 36
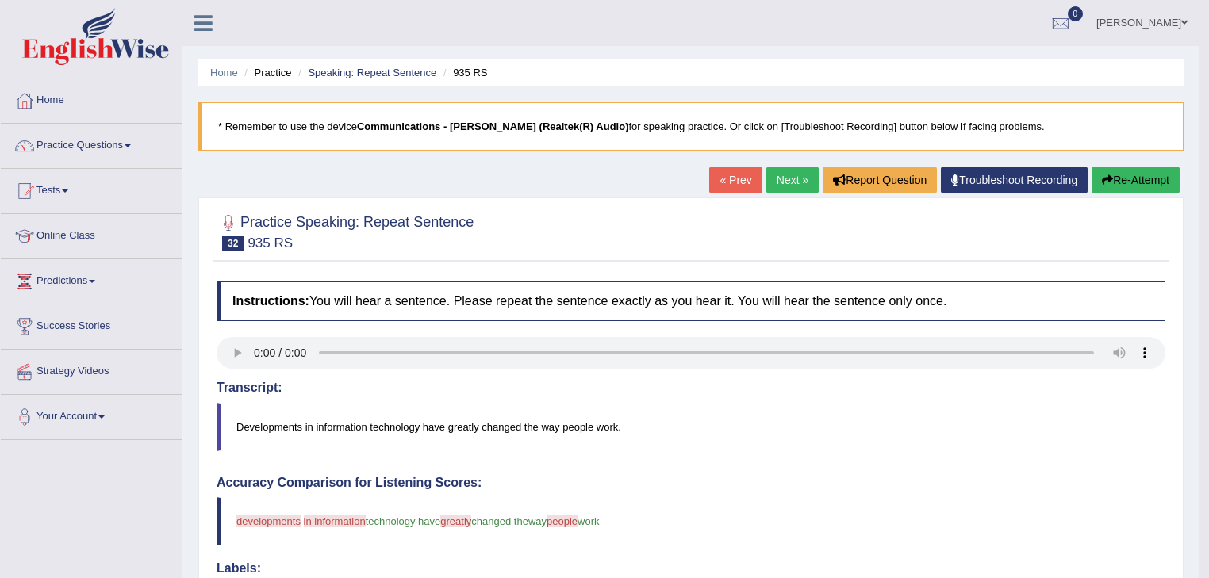
click at [776, 173] on link "Next »" at bounding box center [792, 180] width 52 height 27
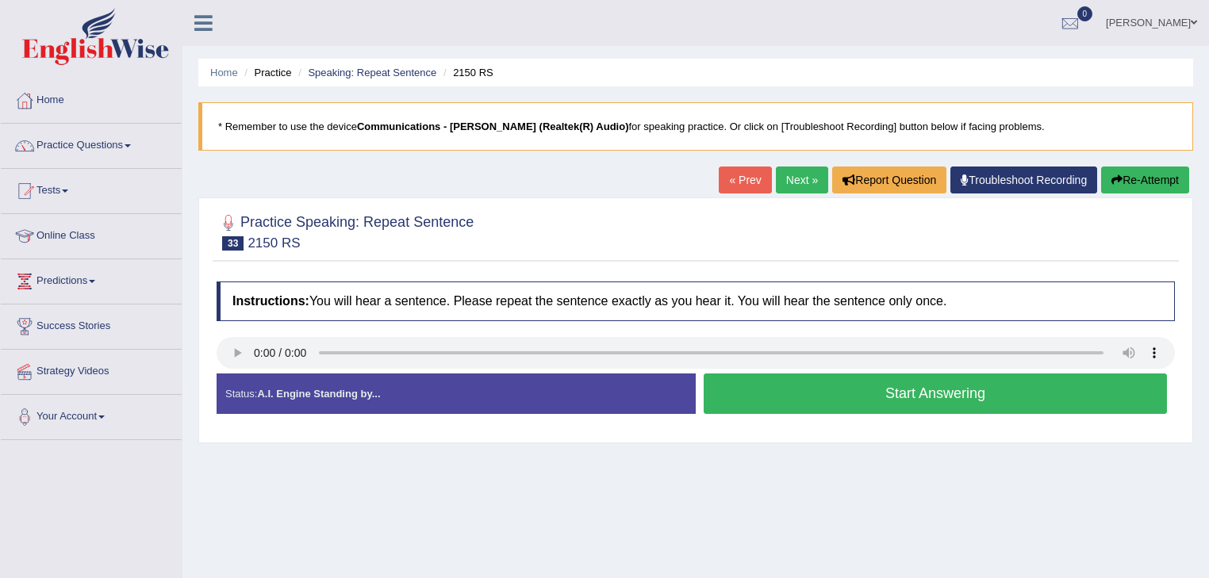
click at [791, 390] on button "Start Answering" at bounding box center [934, 394] width 463 height 40
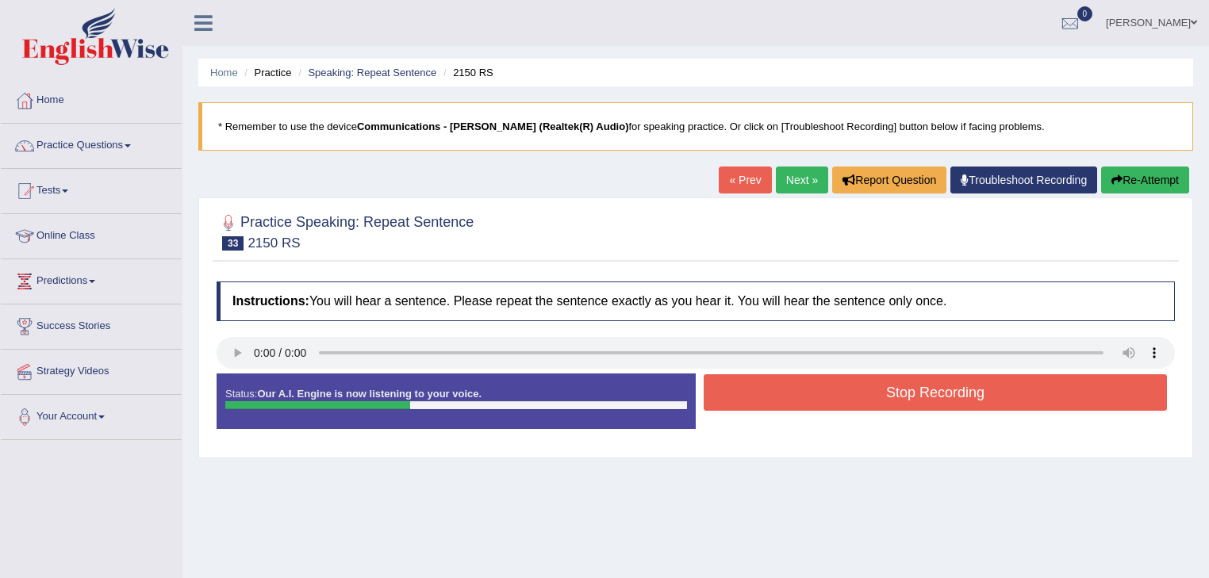
click at [791, 390] on button "Stop Recording" at bounding box center [934, 392] width 463 height 36
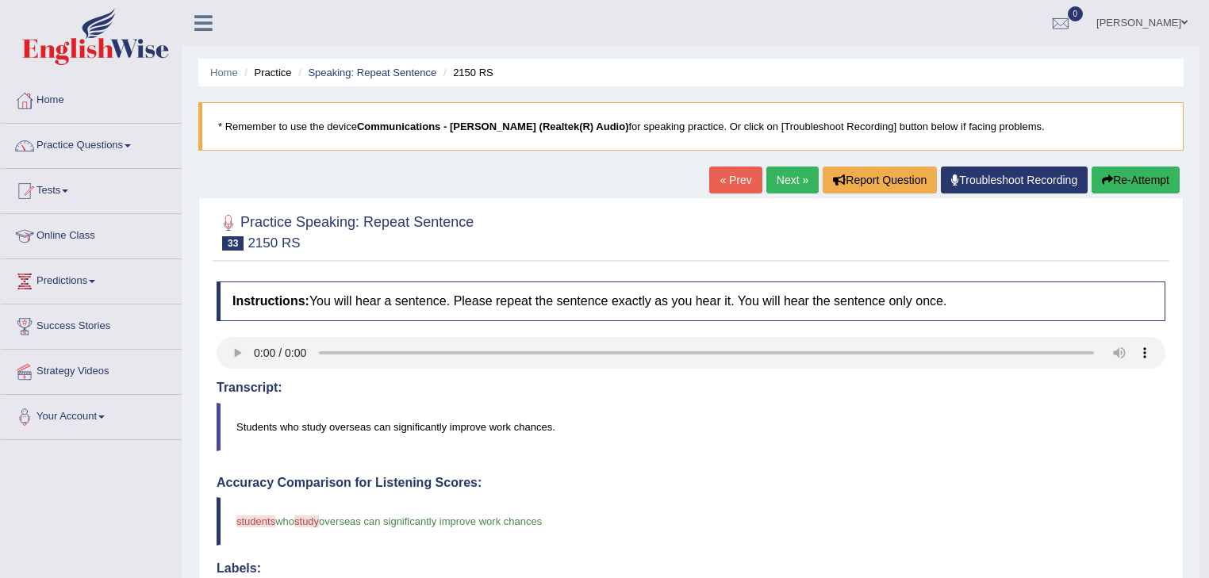
click at [777, 171] on link "Next »" at bounding box center [792, 180] width 52 height 27
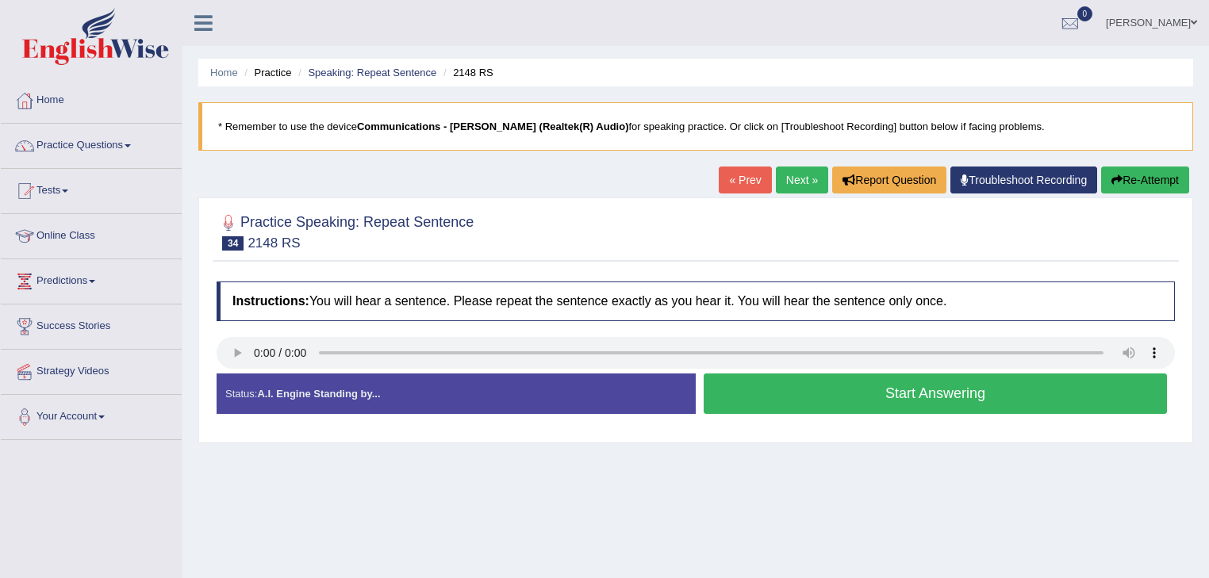
click at [841, 389] on button "Start Answering" at bounding box center [934, 394] width 463 height 40
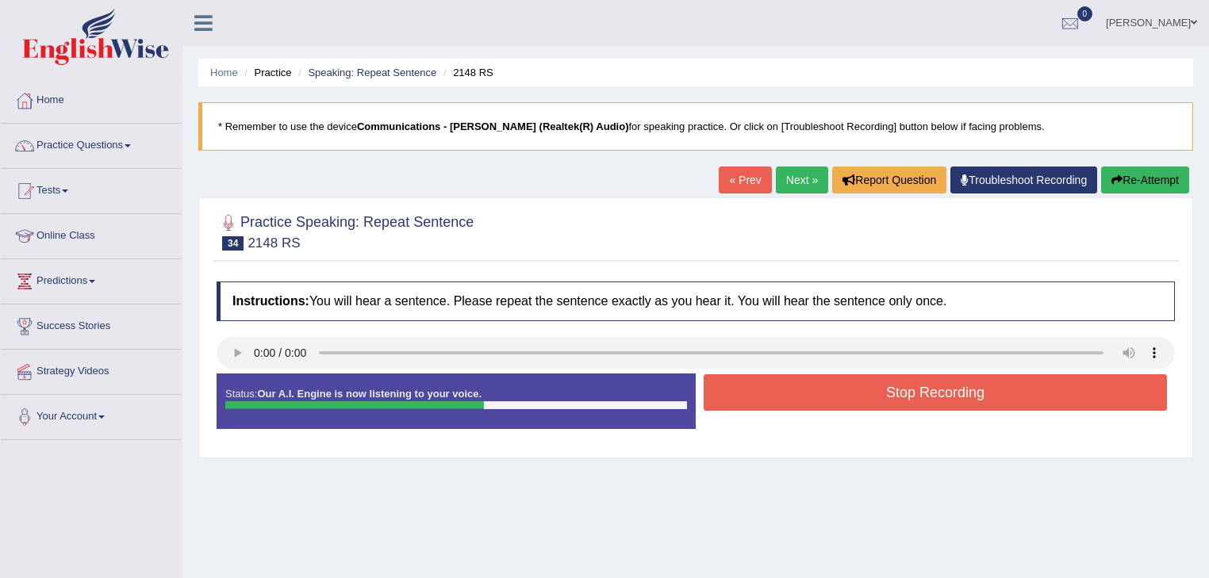
click at [841, 389] on button "Stop Recording" at bounding box center [934, 392] width 463 height 36
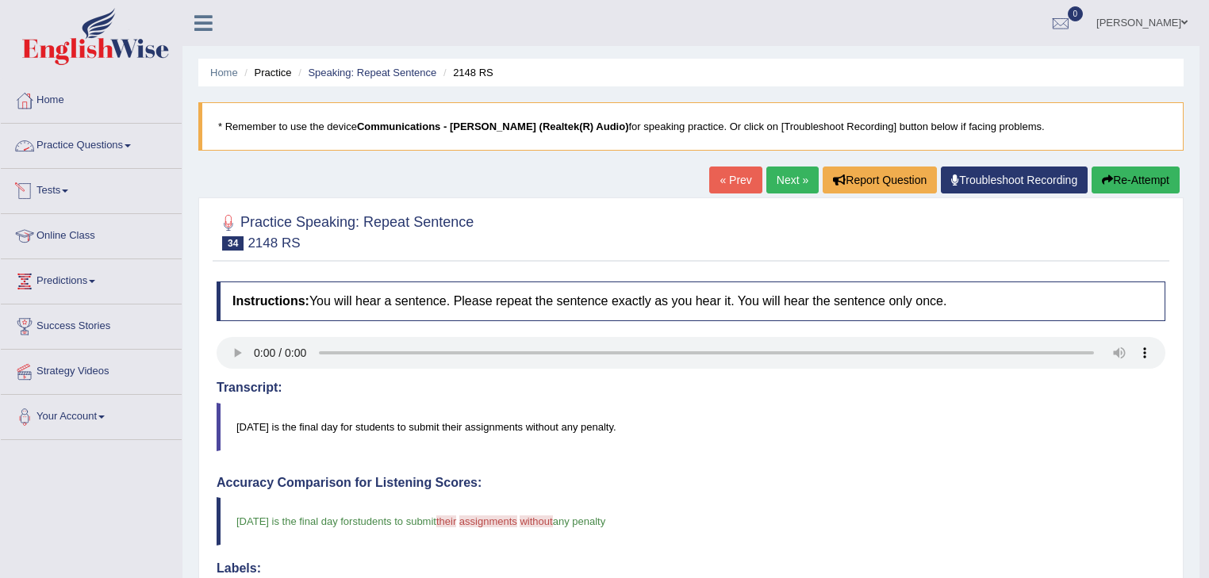
click at [110, 142] on link "Practice Questions" at bounding box center [91, 144] width 181 height 40
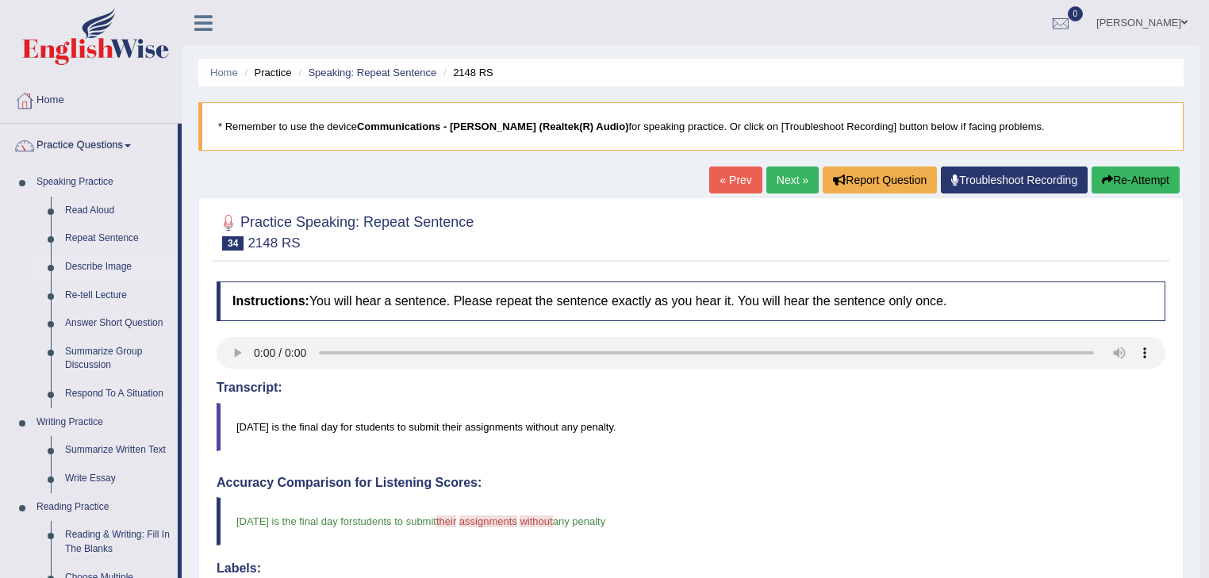
click at [102, 266] on link "Describe Image" at bounding box center [118, 267] width 120 height 29
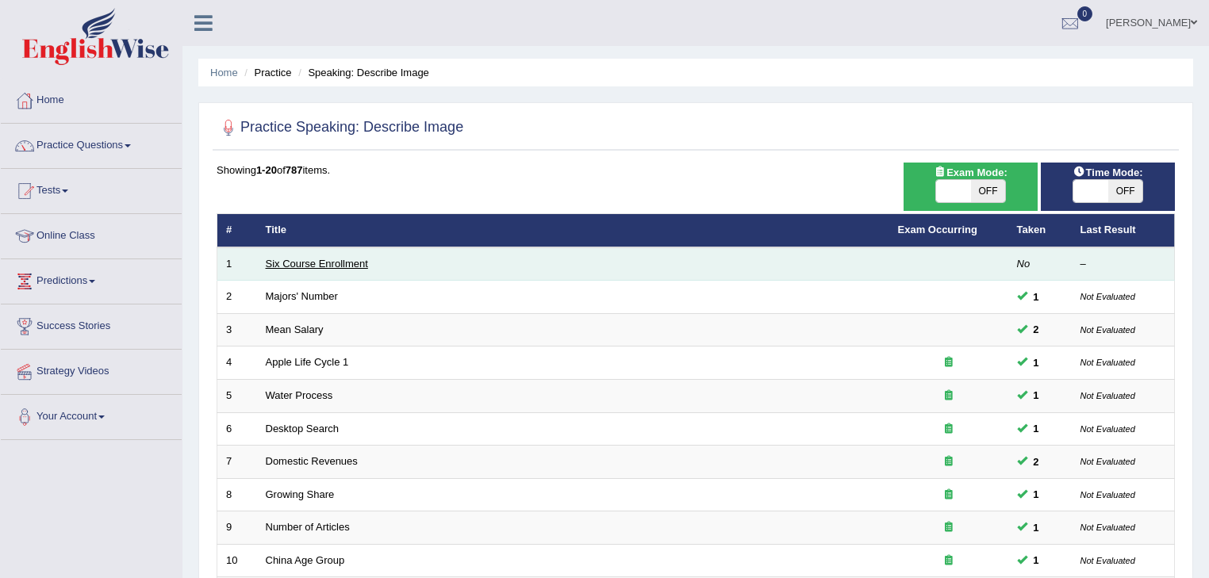
click at [328, 263] on link "Six Course Enrollment" at bounding box center [317, 264] width 102 height 12
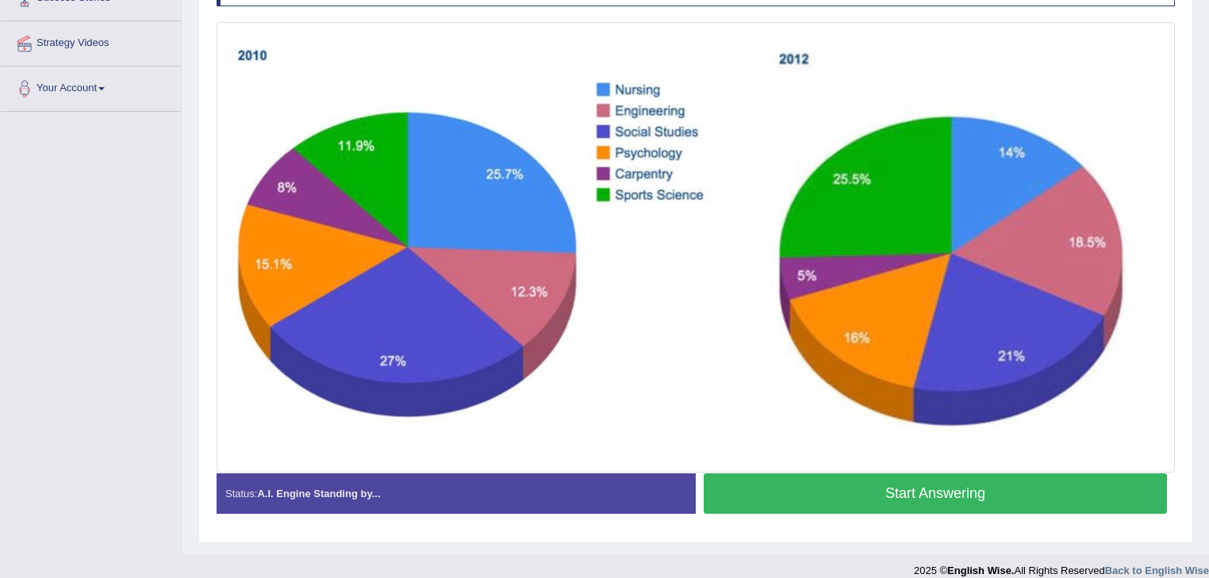
scroll to position [343, 0]
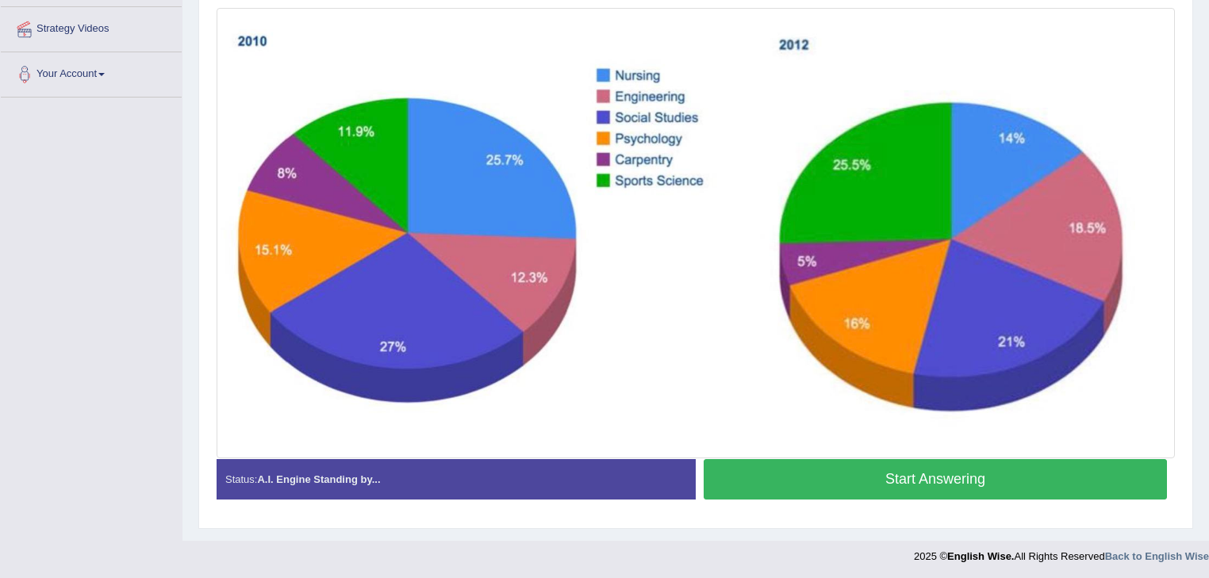
click at [763, 466] on button "Start Answering" at bounding box center [934, 479] width 463 height 40
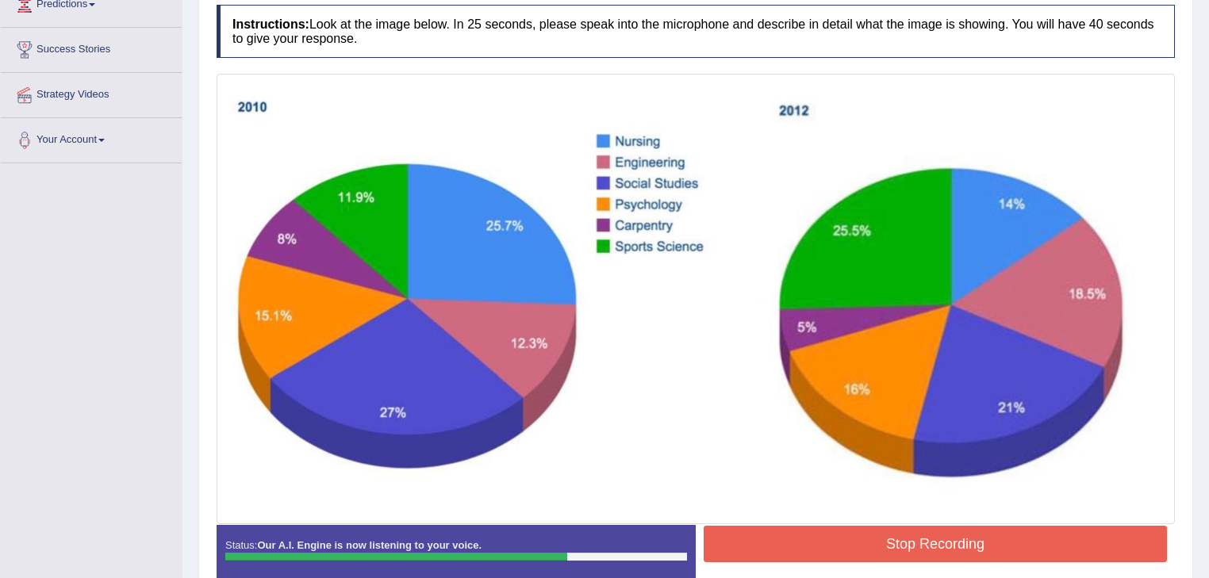
scroll to position [358, 0]
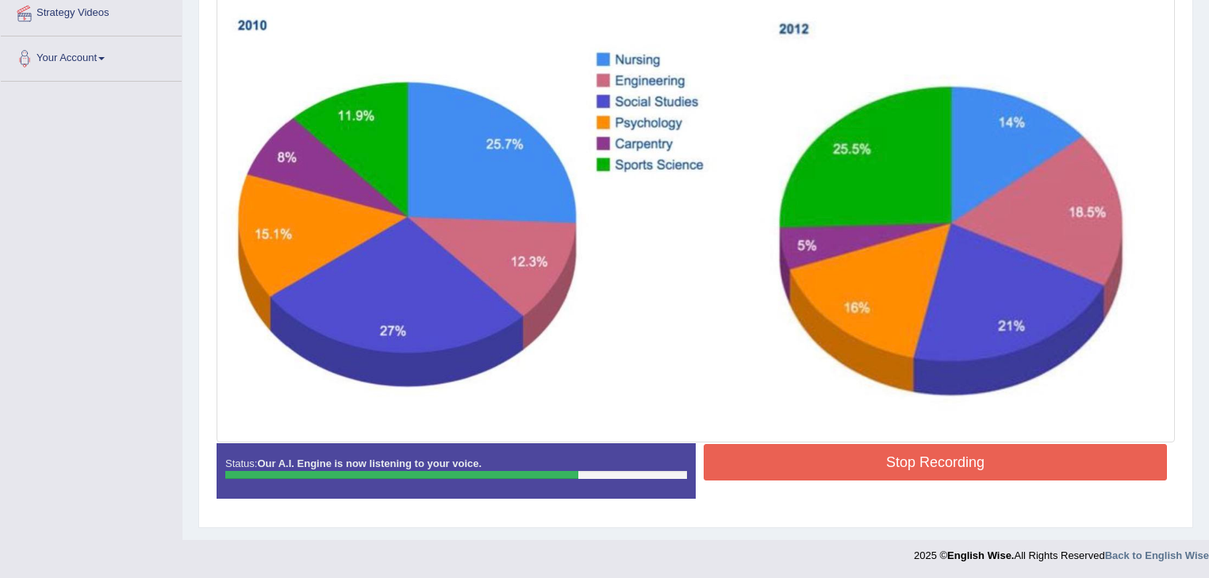
click at [806, 457] on button "Stop Recording" at bounding box center [934, 462] width 463 height 36
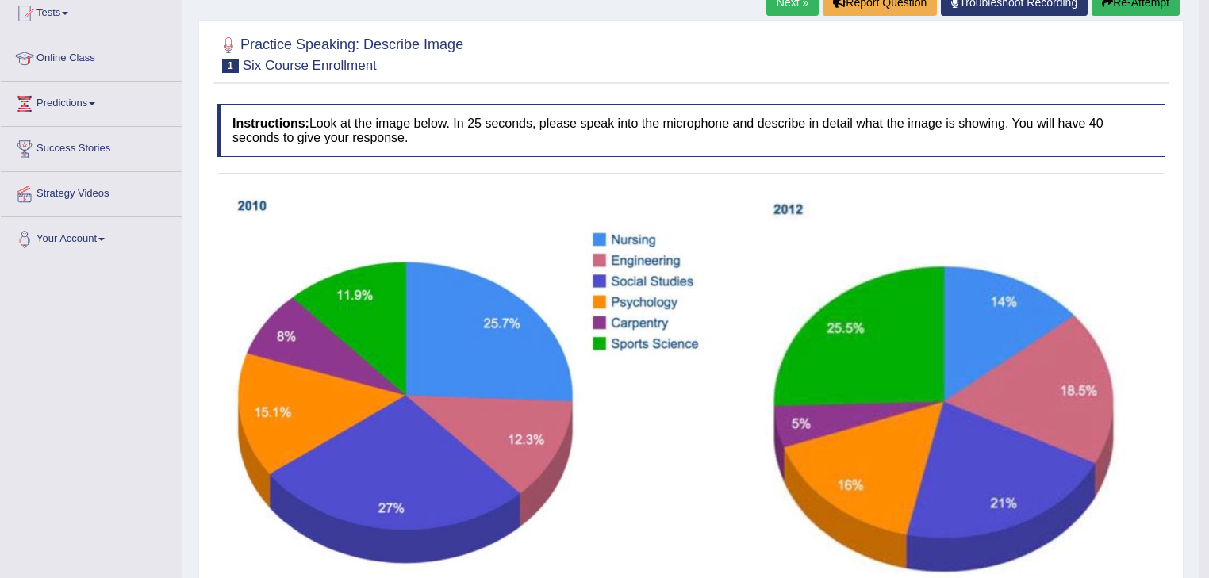
scroll to position [0, 0]
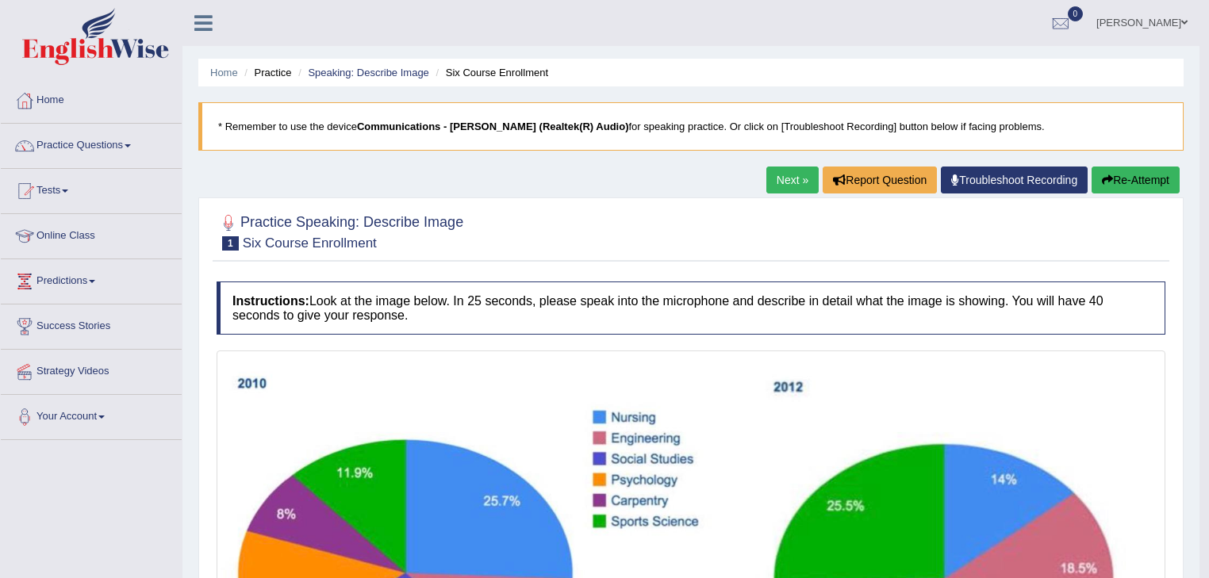
click at [795, 179] on link "Next »" at bounding box center [792, 180] width 52 height 27
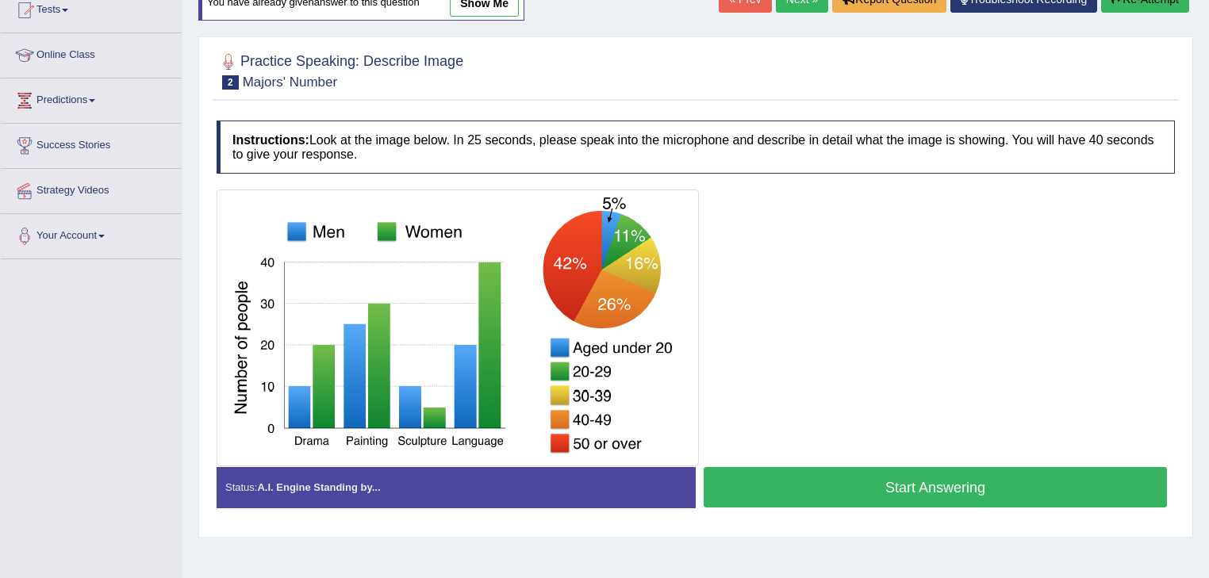
scroll to position [190, 0]
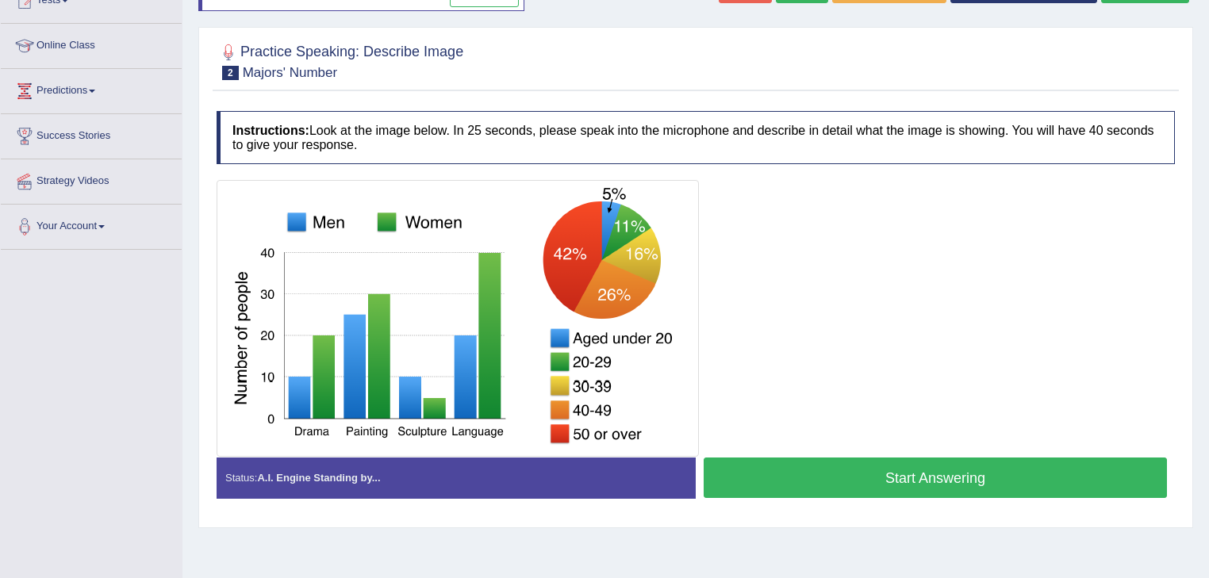
click at [831, 473] on button "Start Answering" at bounding box center [934, 478] width 463 height 40
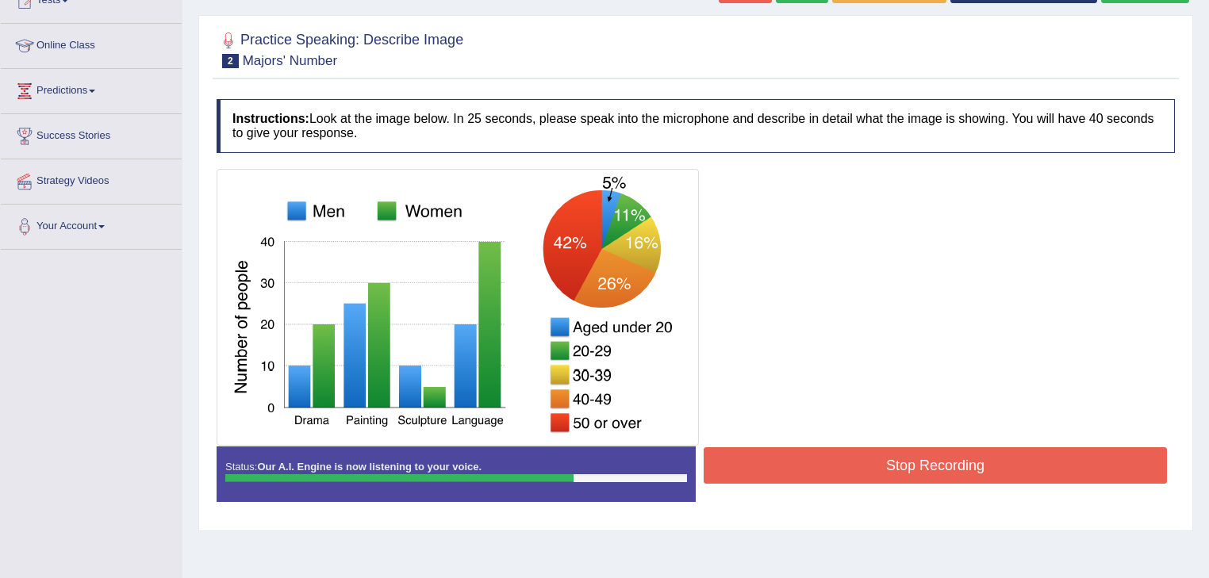
click at [928, 467] on button "Stop Recording" at bounding box center [934, 465] width 463 height 36
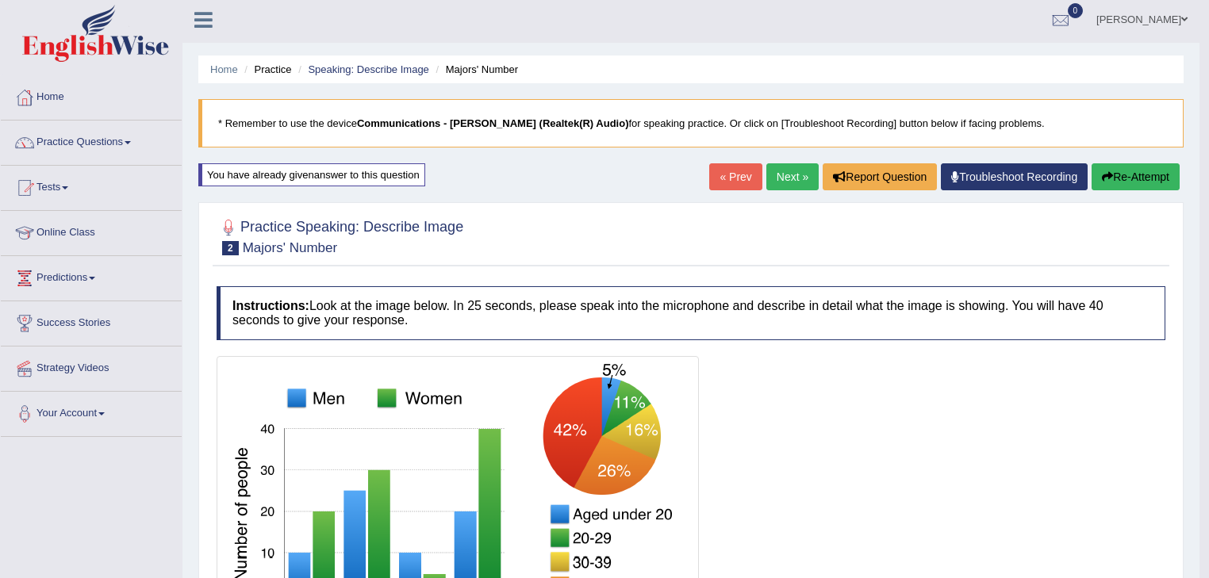
scroll to position [0, 0]
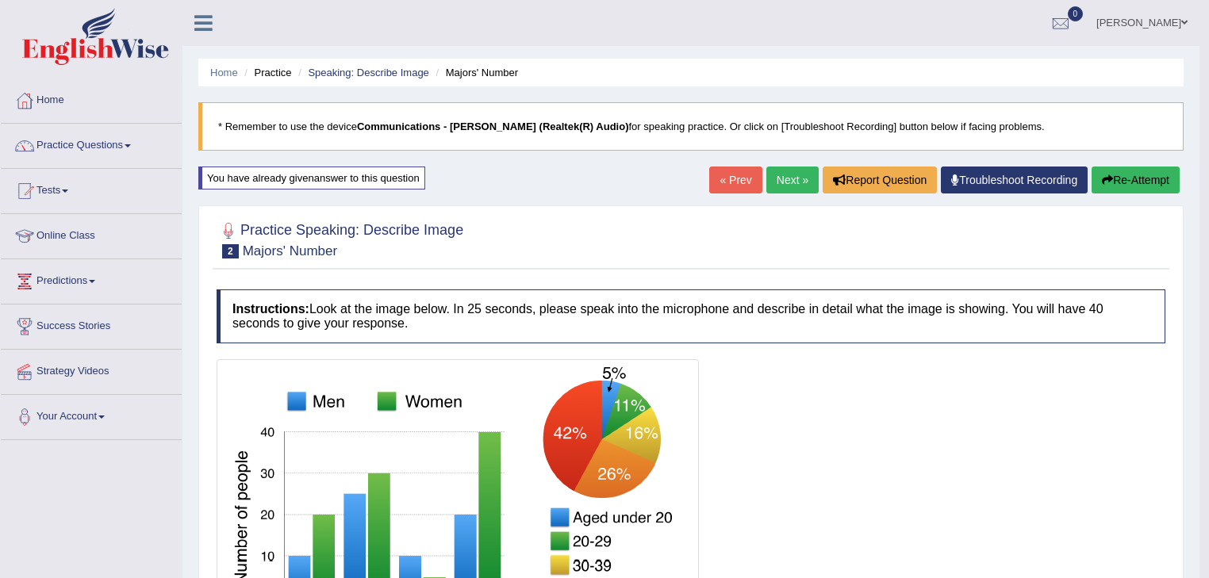
click at [794, 178] on link "Next »" at bounding box center [792, 180] width 52 height 27
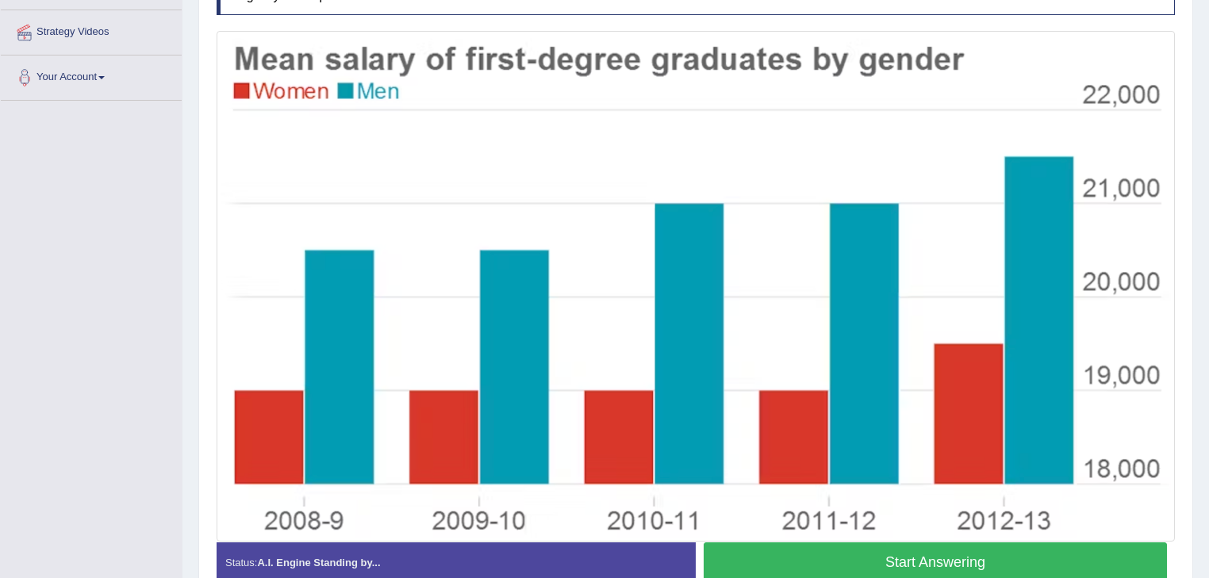
scroll to position [423, 0]
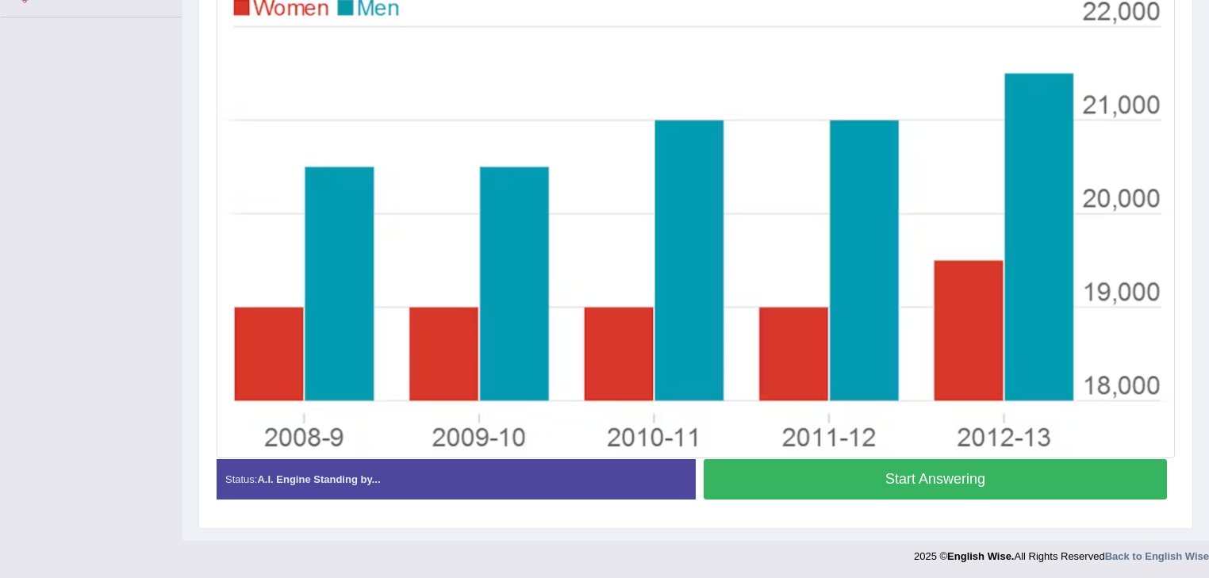
click at [895, 477] on button "Start Answering" at bounding box center [934, 479] width 463 height 40
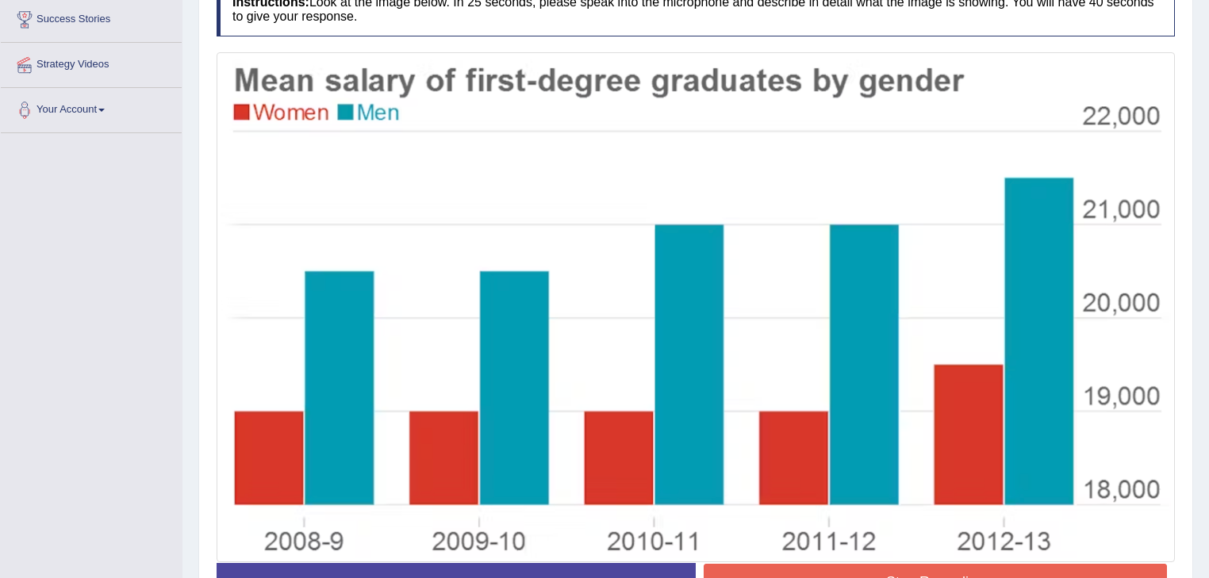
scroll to position [427, 0]
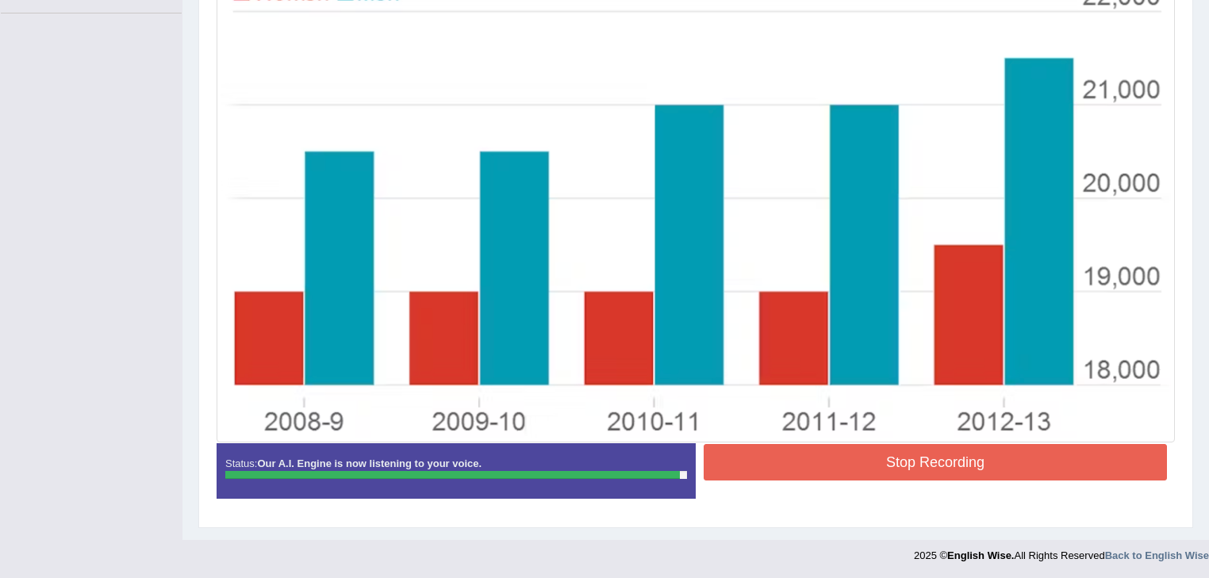
click at [919, 459] on button "Stop Recording" at bounding box center [934, 462] width 463 height 36
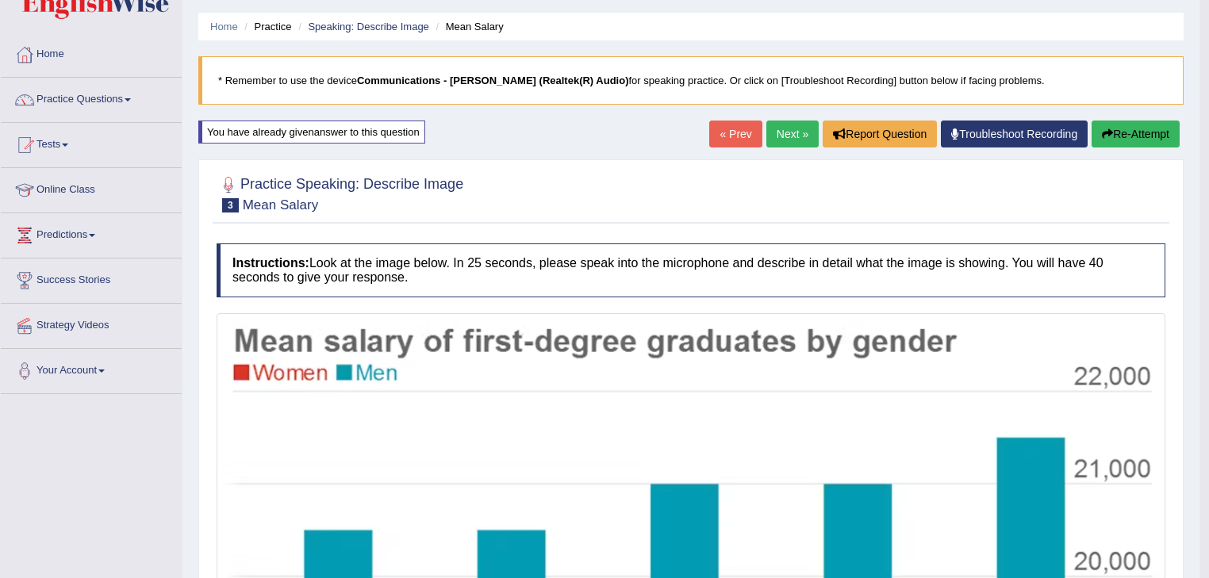
scroll to position [0, 0]
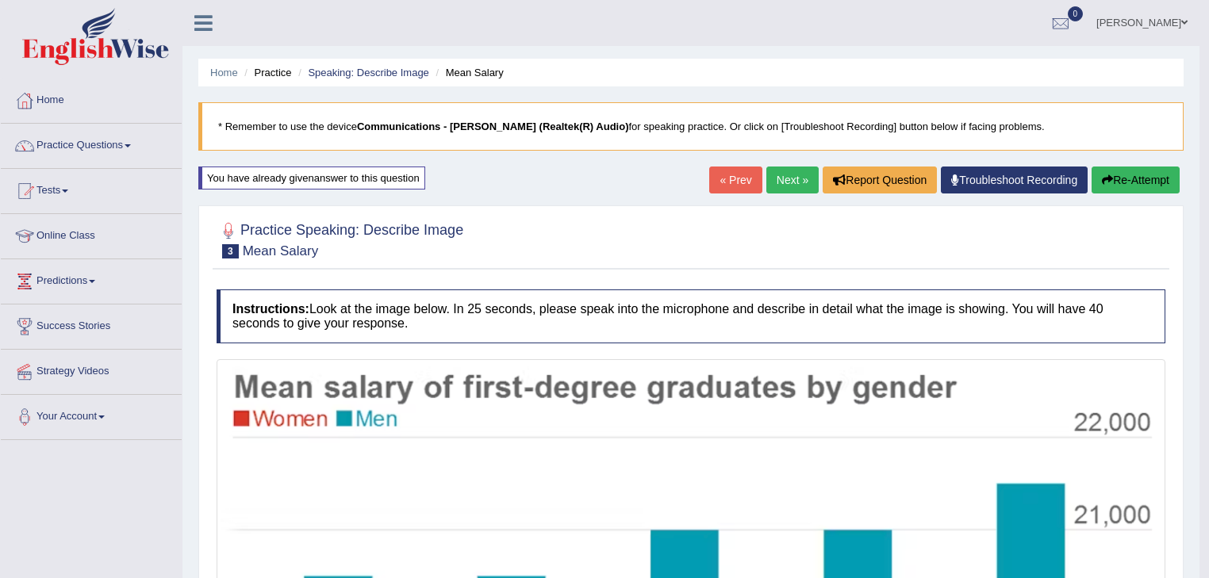
click at [792, 174] on link "Next »" at bounding box center [792, 180] width 52 height 27
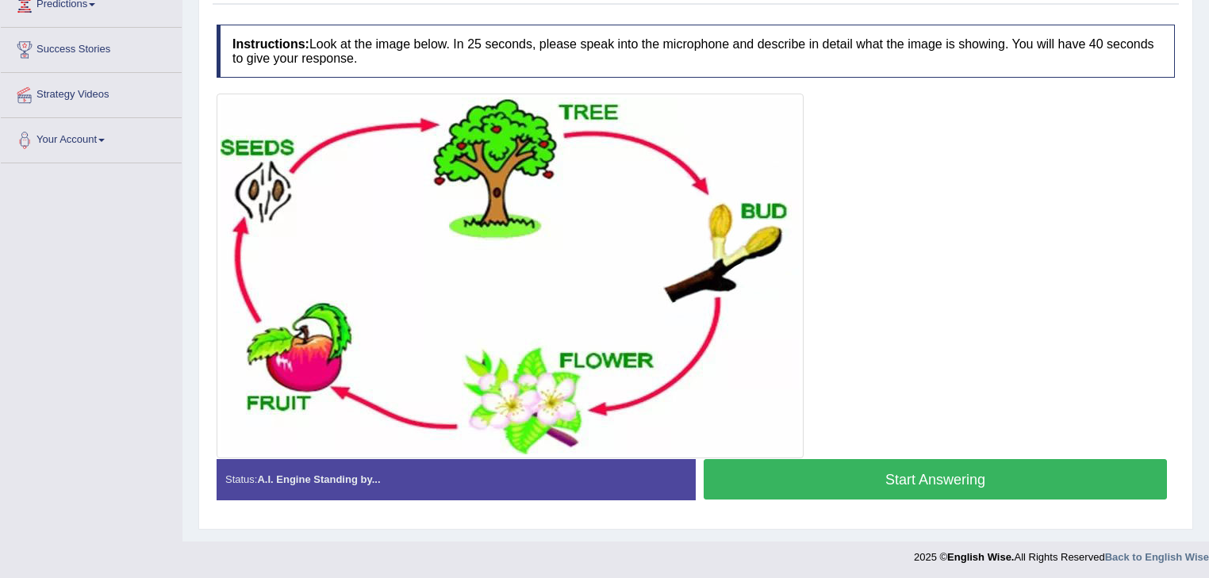
scroll to position [23, 0]
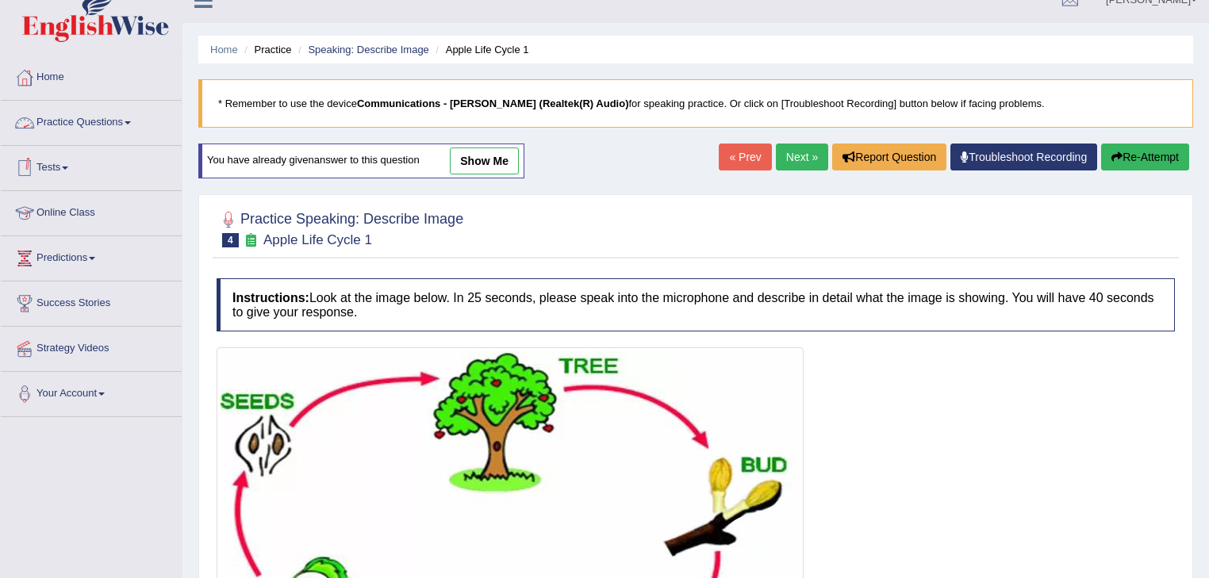
click at [121, 117] on link "Practice Questions" at bounding box center [91, 121] width 181 height 40
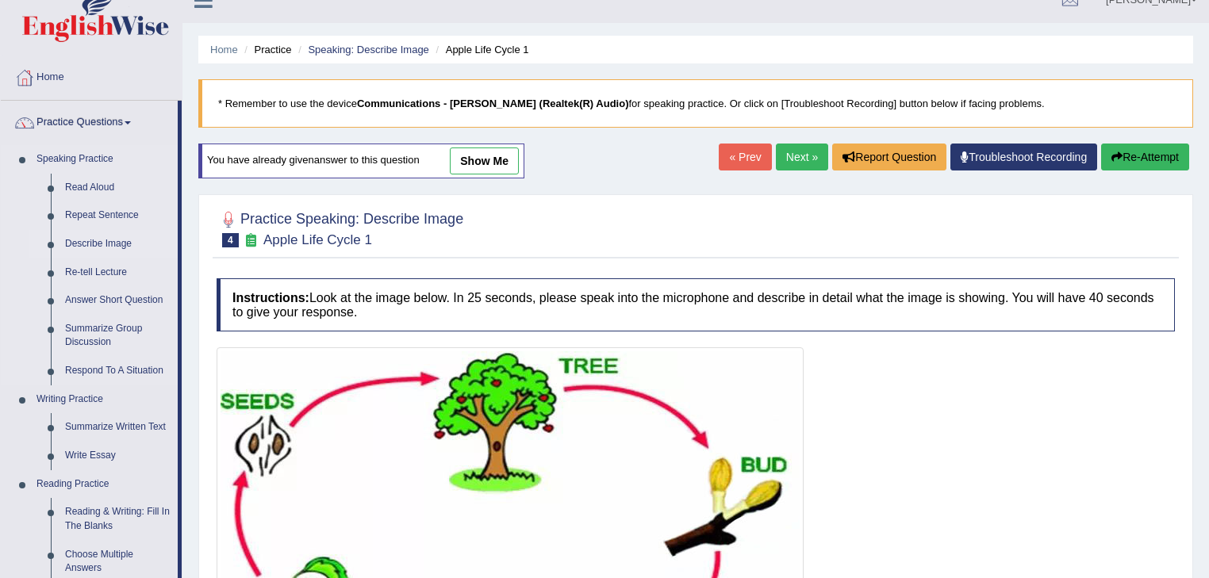
click at [118, 242] on link "Describe Image" at bounding box center [118, 244] width 120 height 29
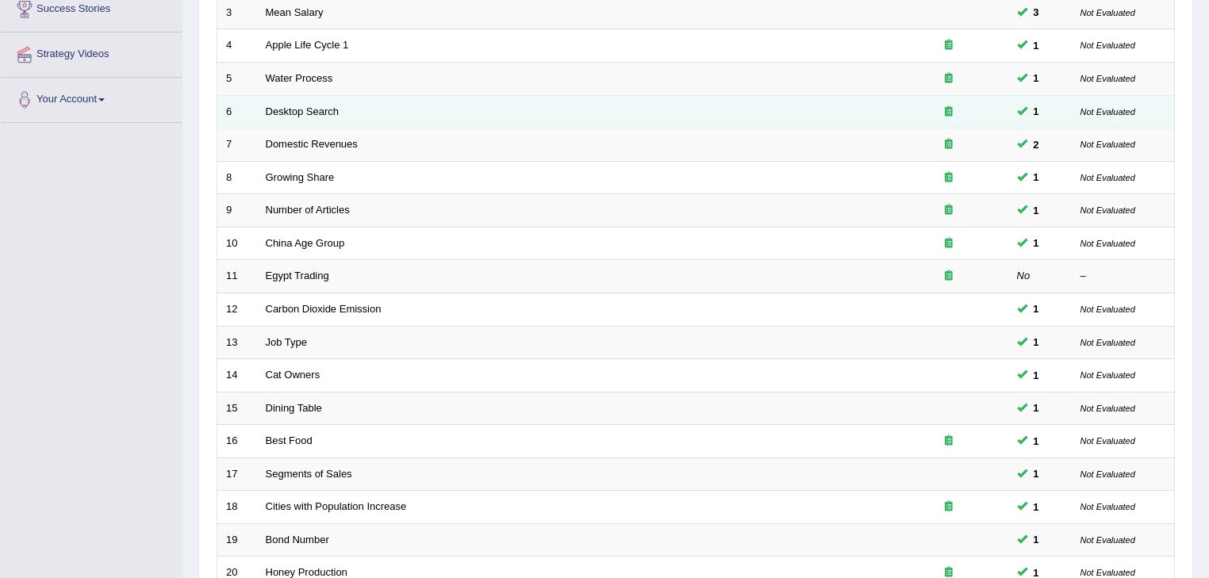
scroll to position [467, 0]
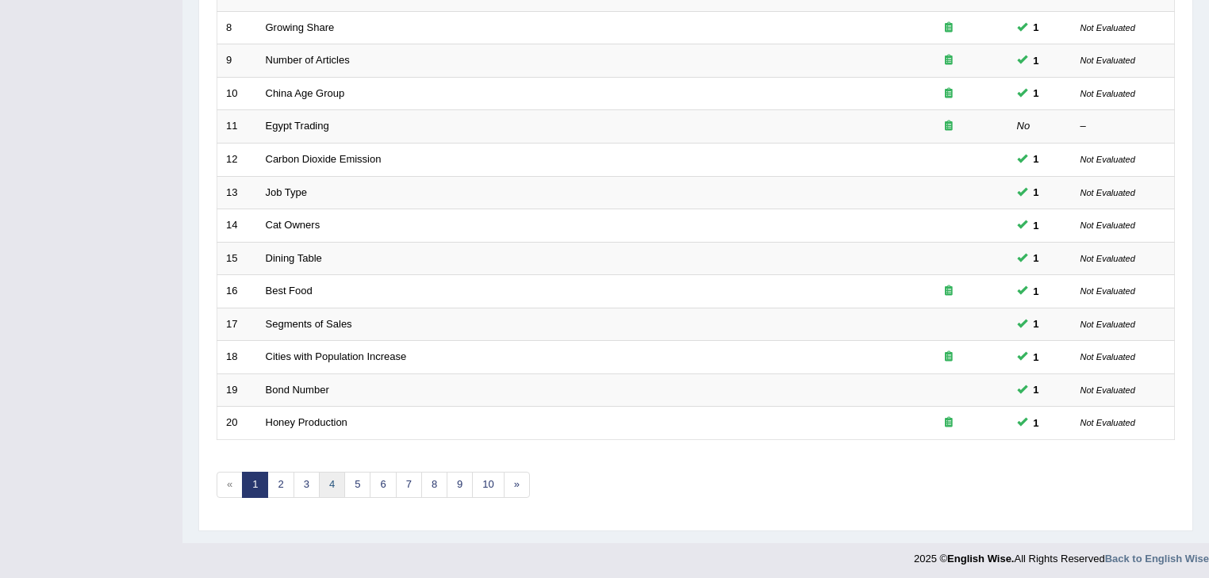
click at [325, 478] on link "4" at bounding box center [332, 485] width 26 height 26
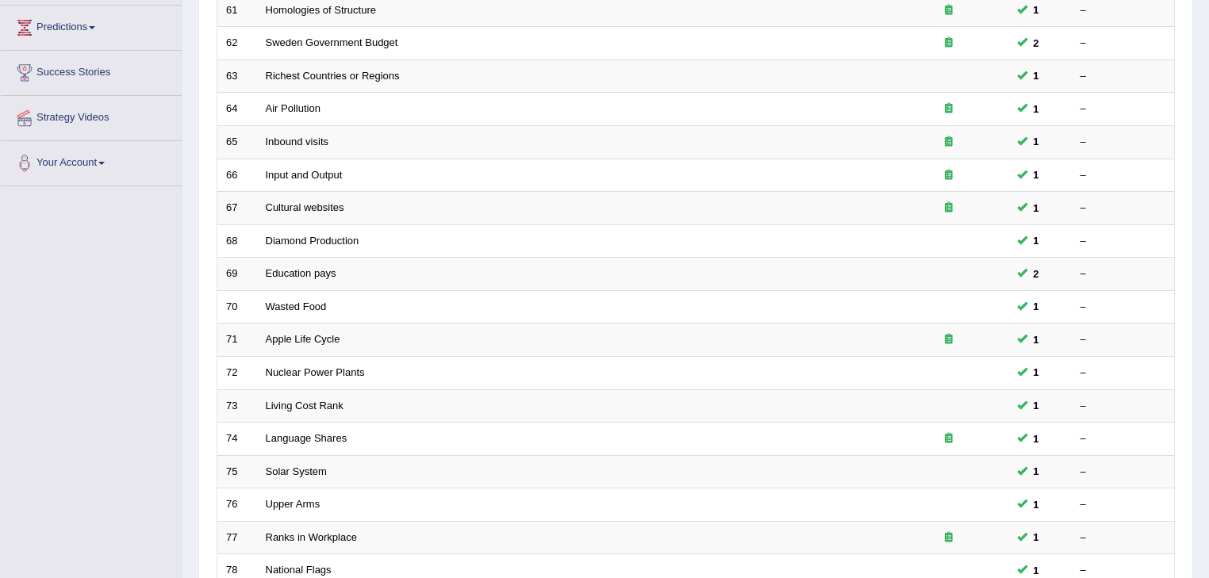
scroll to position [467, 0]
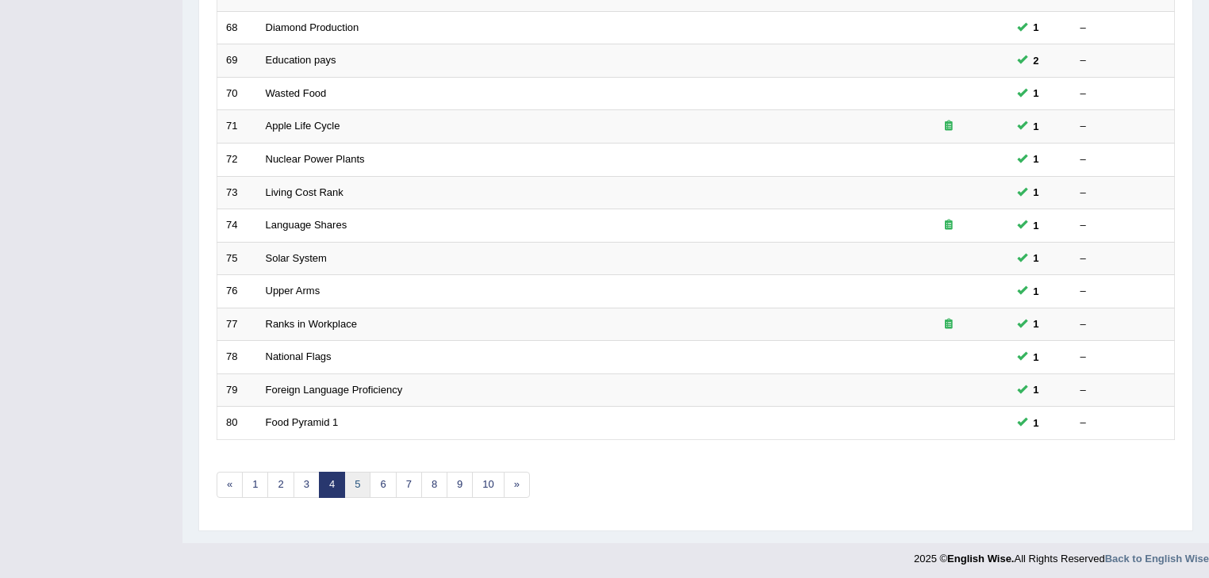
click at [358, 481] on link "5" at bounding box center [357, 485] width 26 height 26
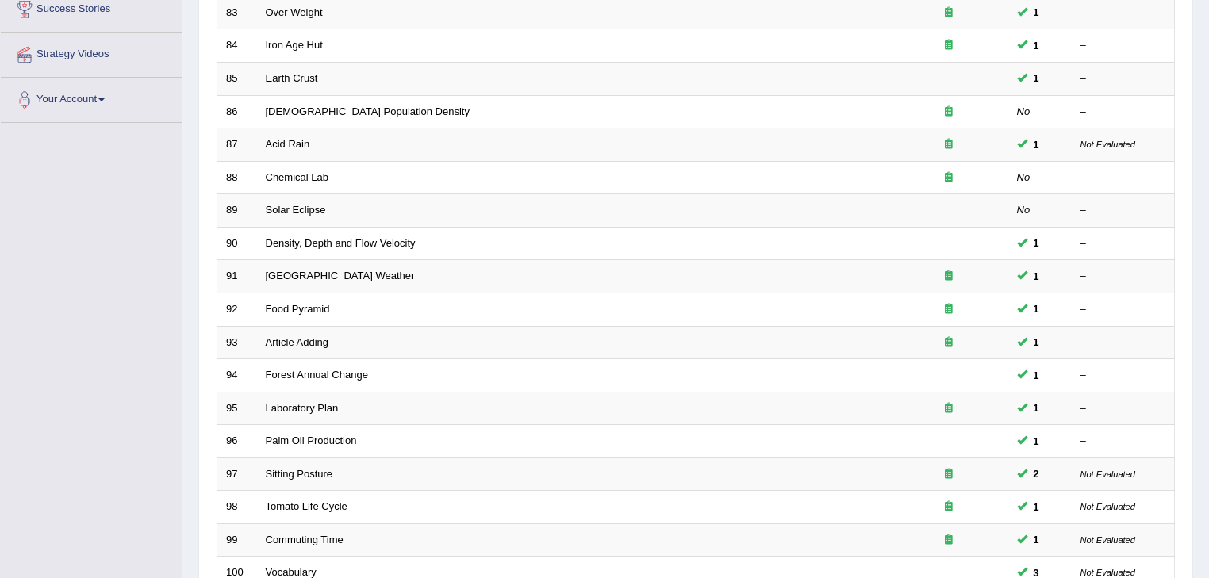
scroll to position [467, 0]
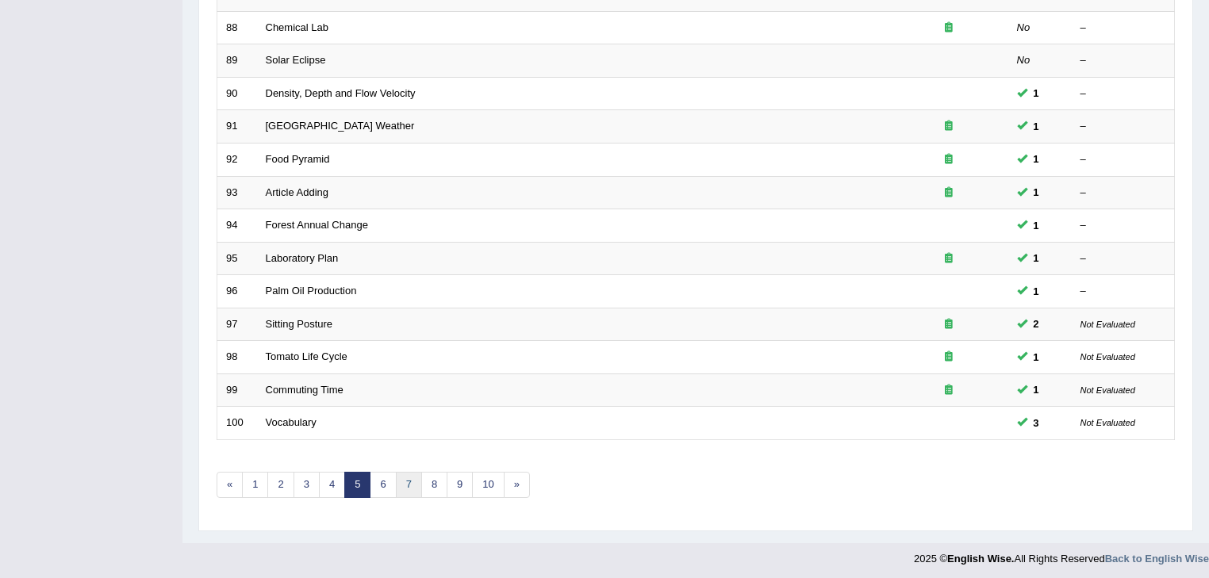
click at [404, 481] on link "7" at bounding box center [409, 485] width 26 height 26
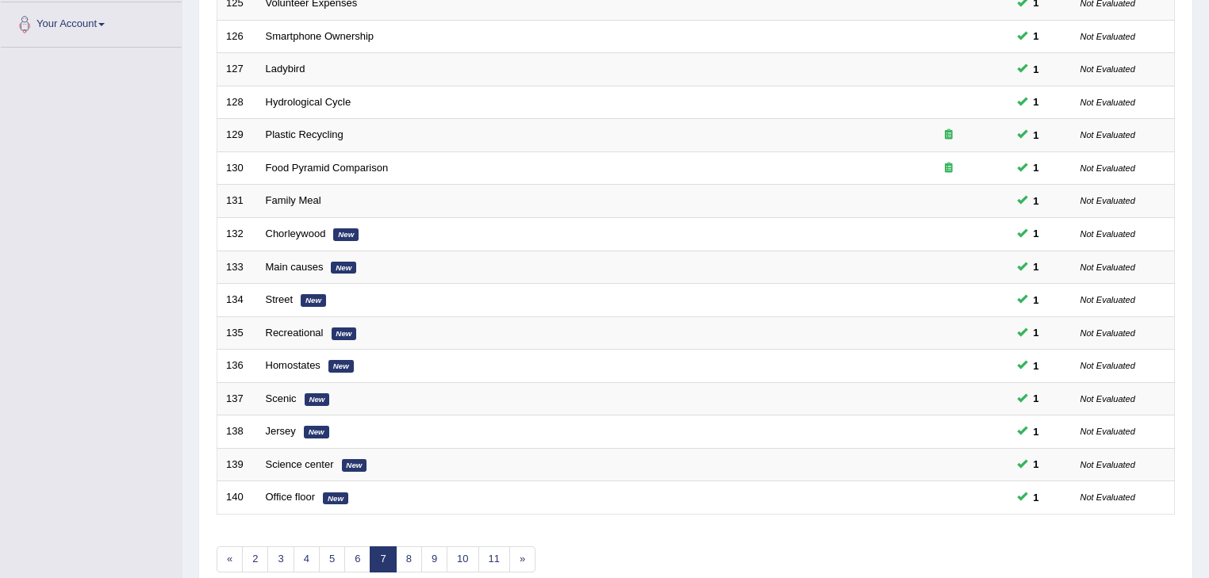
scroll to position [467, 0]
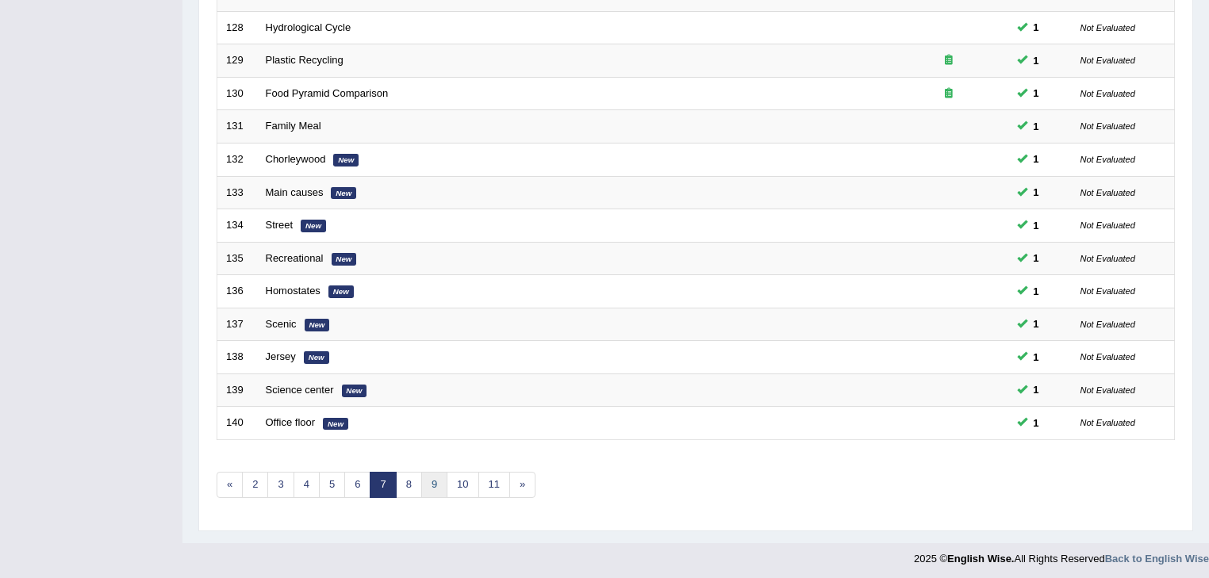
click at [428, 476] on link "9" at bounding box center [434, 485] width 26 height 26
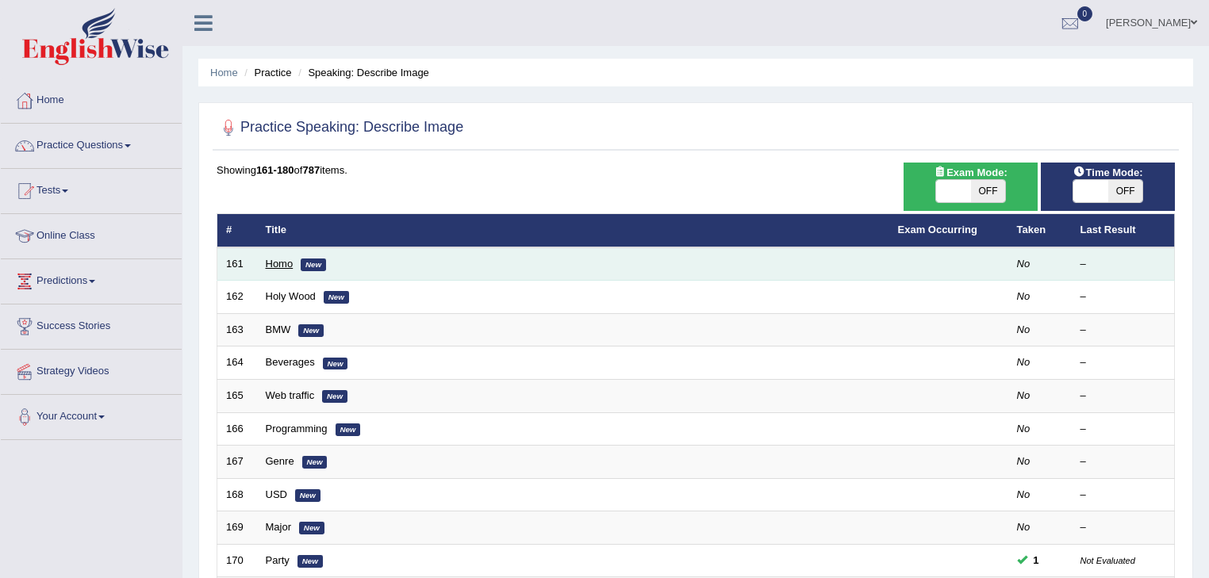
click at [282, 263] on link "Homo" at bounding box center [280, 264] width 28 height 12
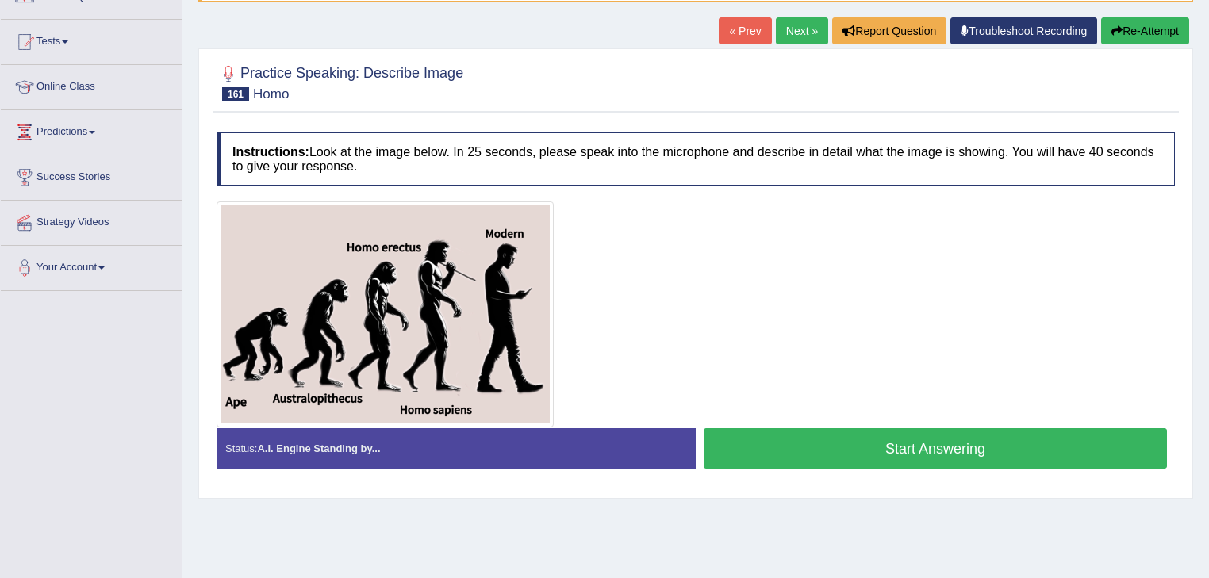
scroll to position [127, 0]
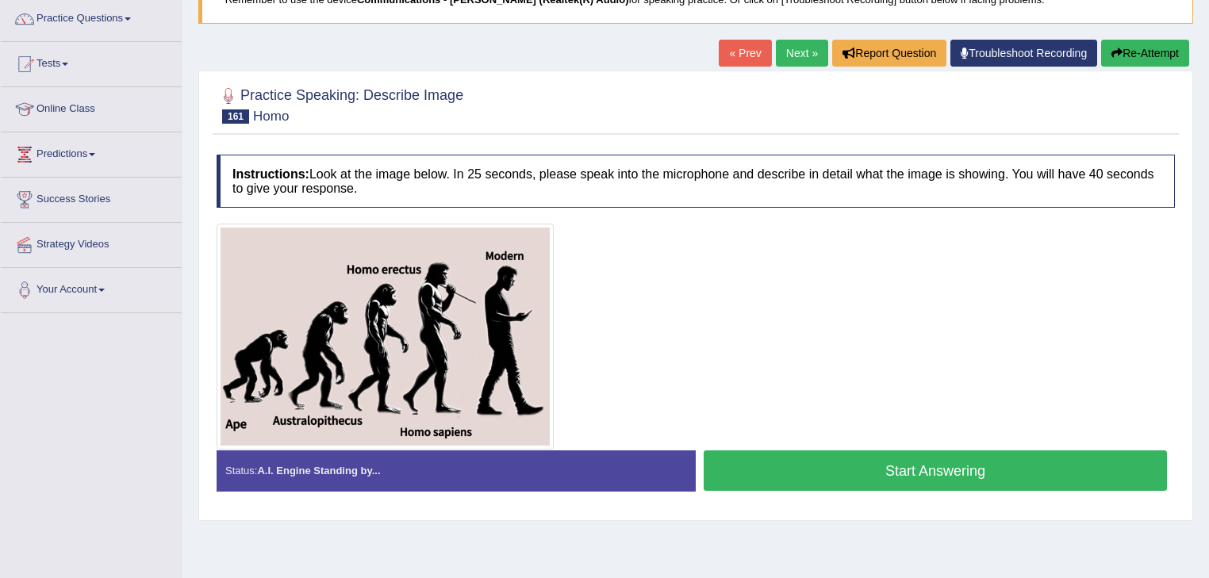
click at [877, 466] on button "Start Answering" at bounding box center [934, 470] width 463 height 40
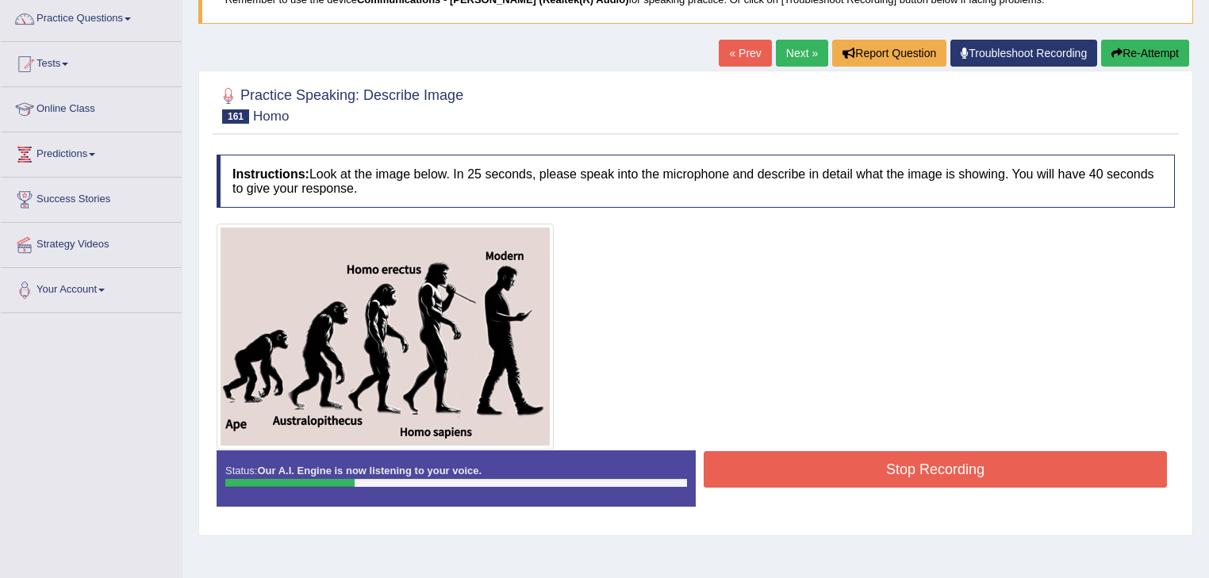
click at [895, 470] on button "Stop Recording" at bounding box center [934, 469] width 463 height 36
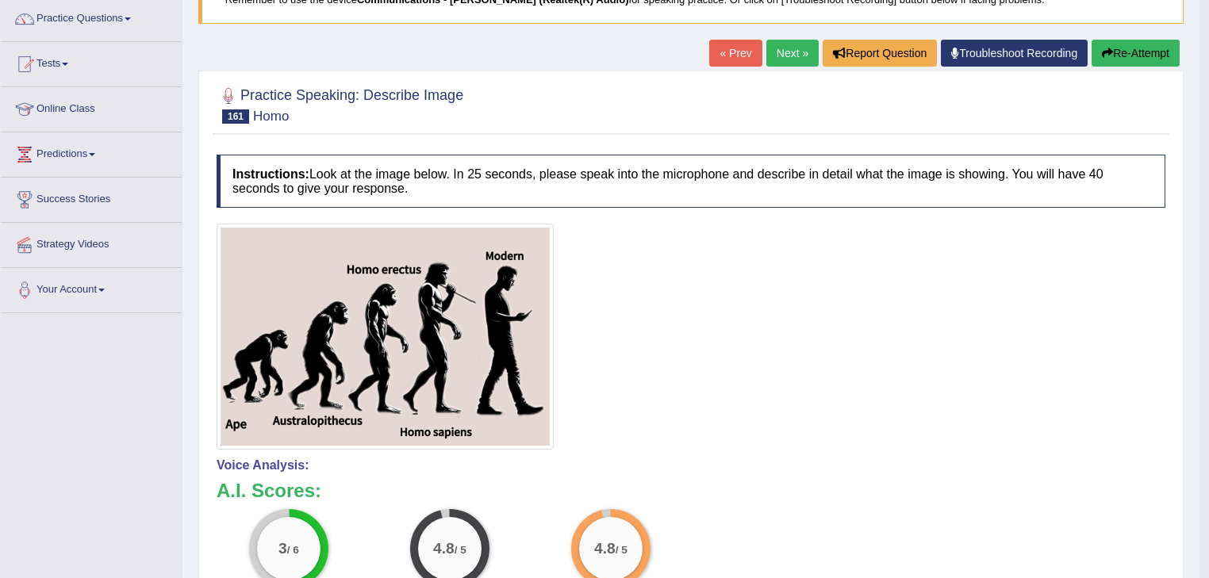
click at [1119, 44] on button "Re-Attempt" at bounding box center [1135, 53] width 88 height 27
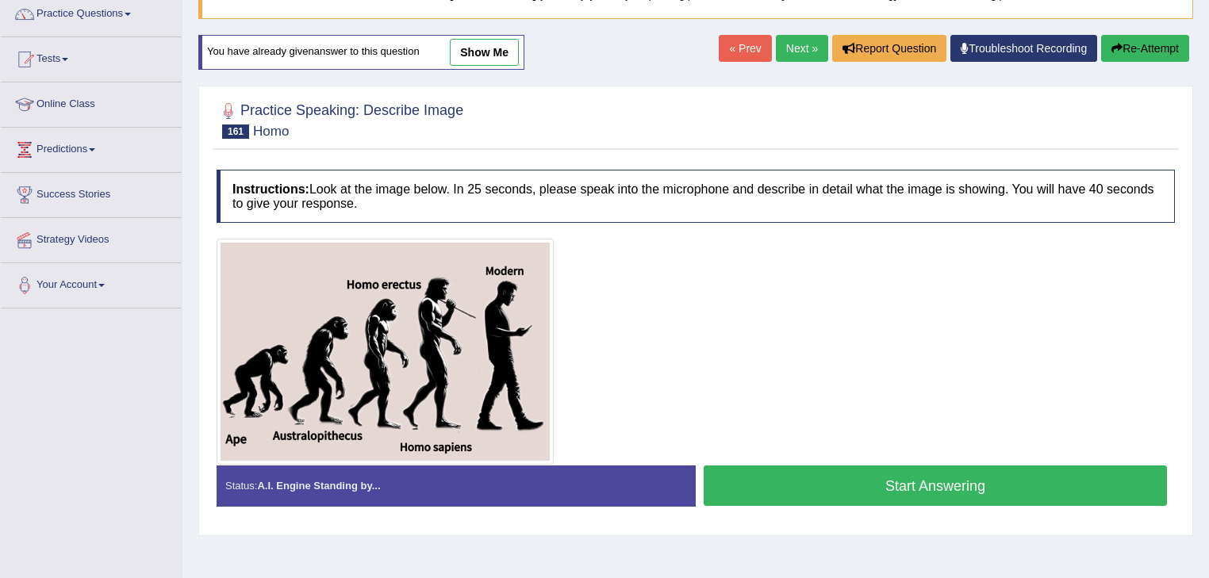
click at [887, 481] on button "Start Answering" at bounding box center [934, 486] width 463 height 40
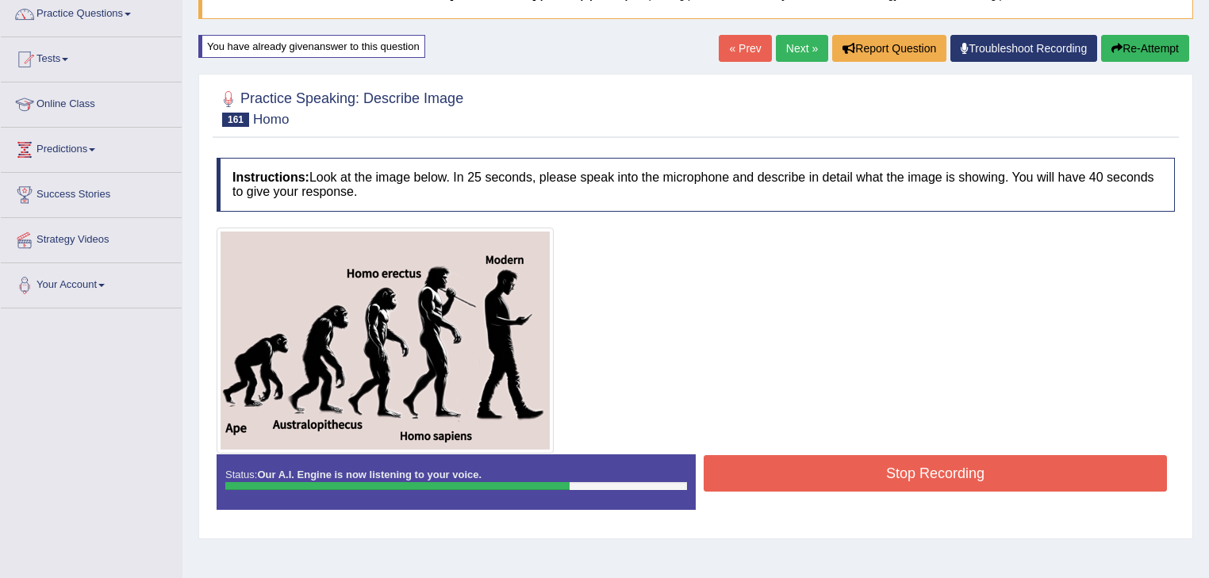
click at [907, 473] on button "Stop Recording" at bounding box center [934, 473] width 463 height 36
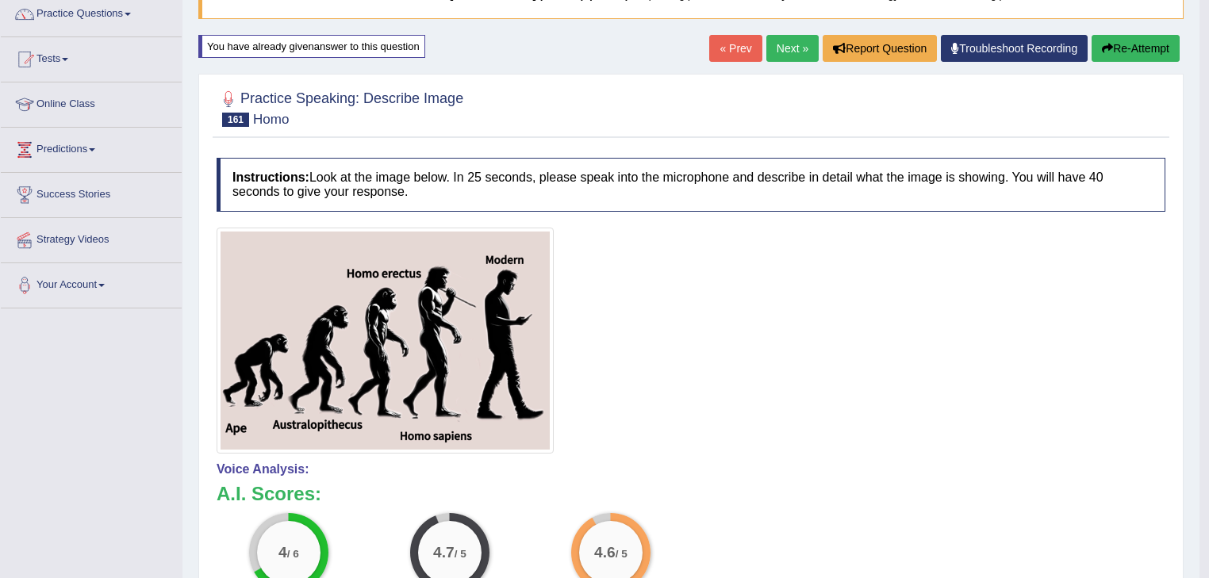
click at [774, 45] on link "Next »" at bounding box center [792, 48] width 52 height 27
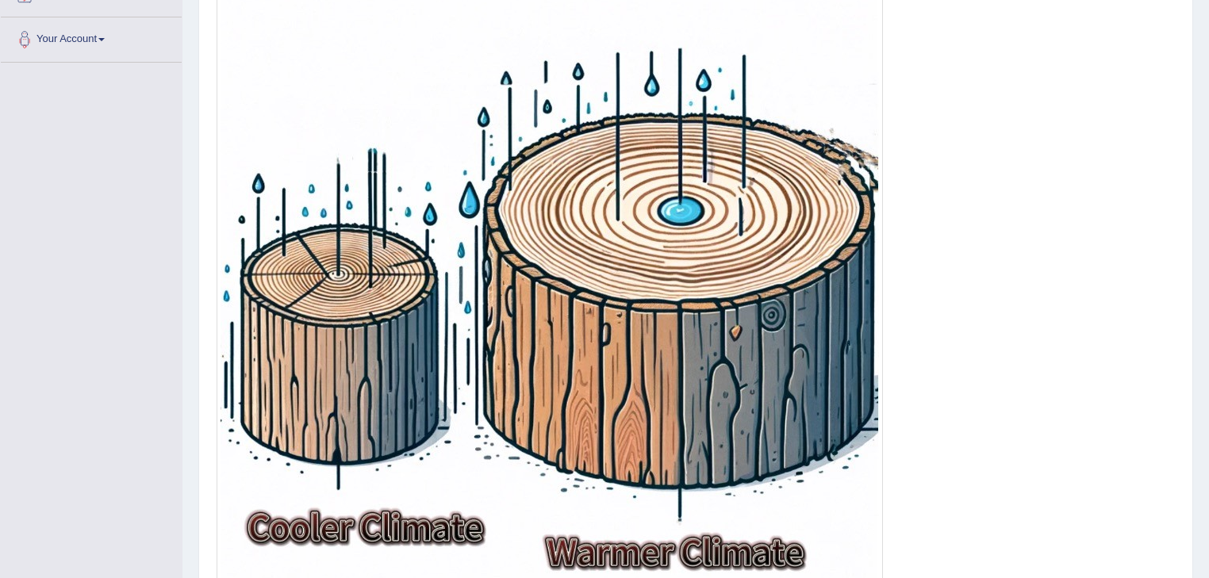
scroll to position [508, 0]
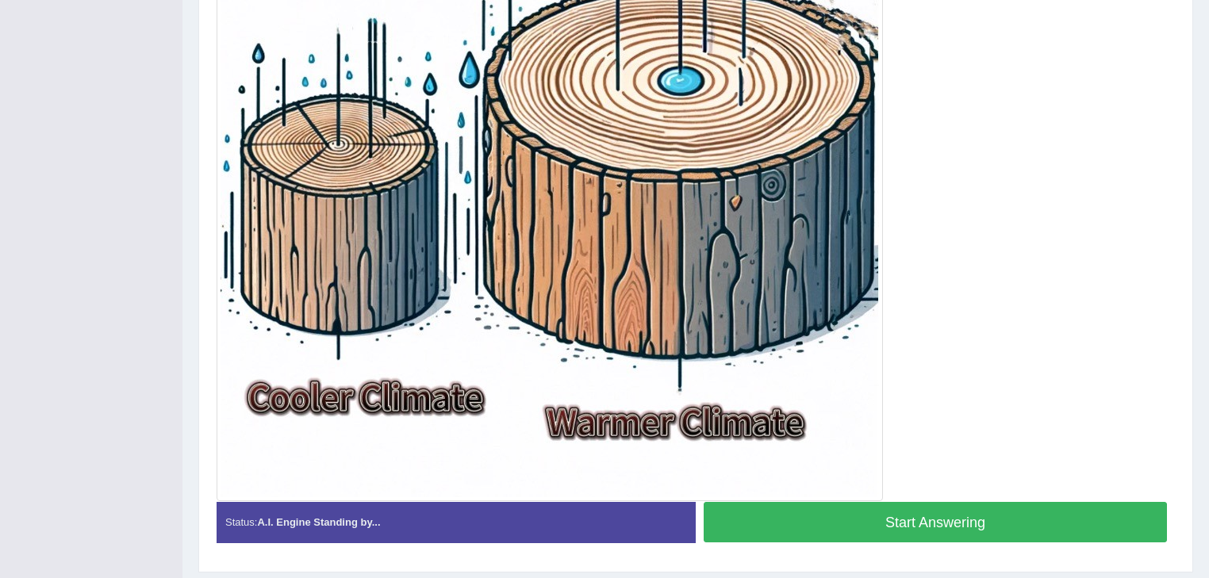
click at [939, 522] on button "Start Answering" at bounding box center [934, 522] width 463 height 40
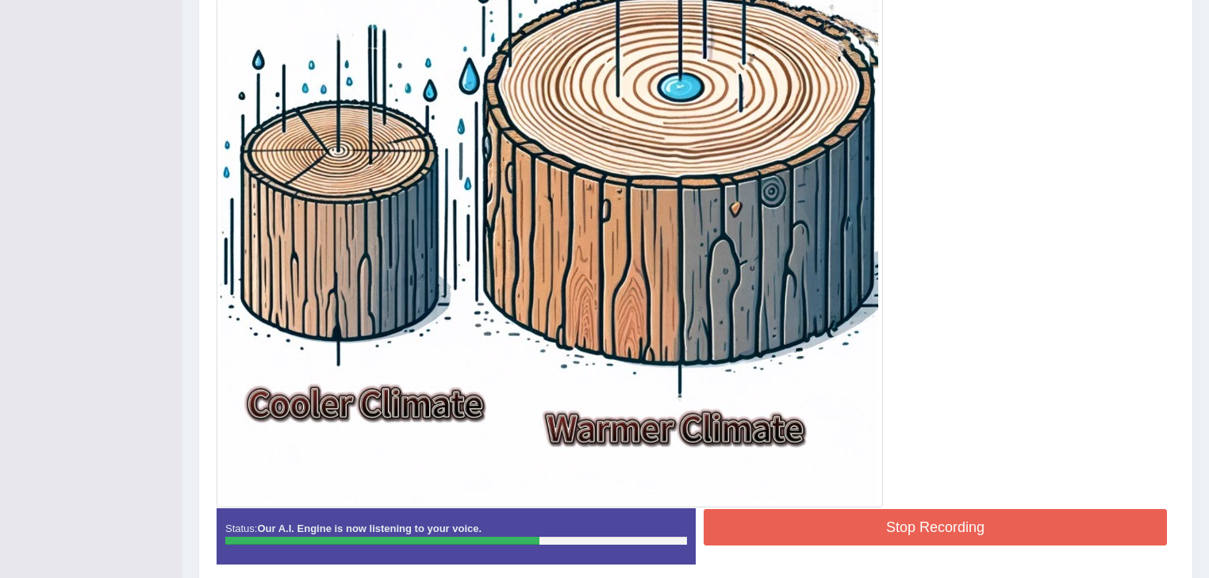
scroll to position [566, 0]
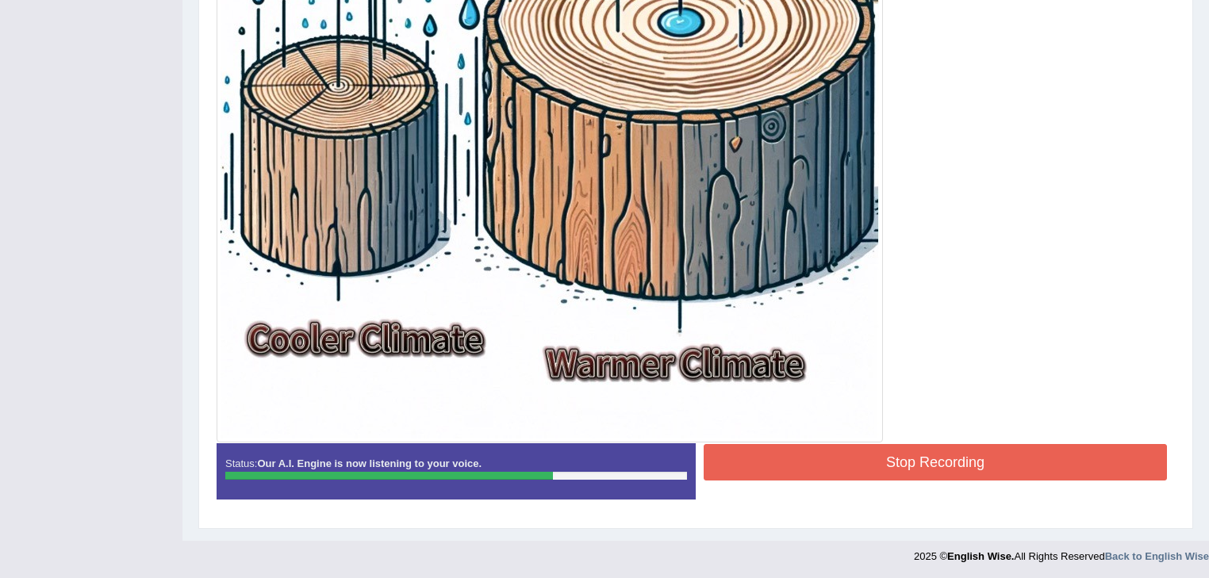
click at [950, 463] on button "Stop Recording" at bounding box center [934, 462] width 463 height 36
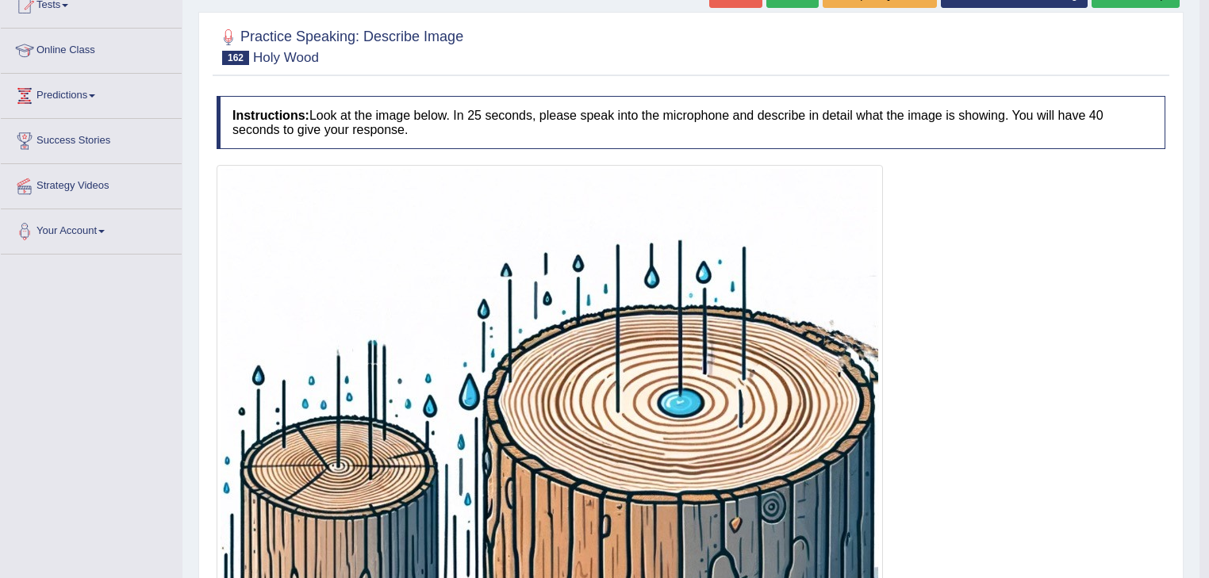
scroll to position [0, 0]
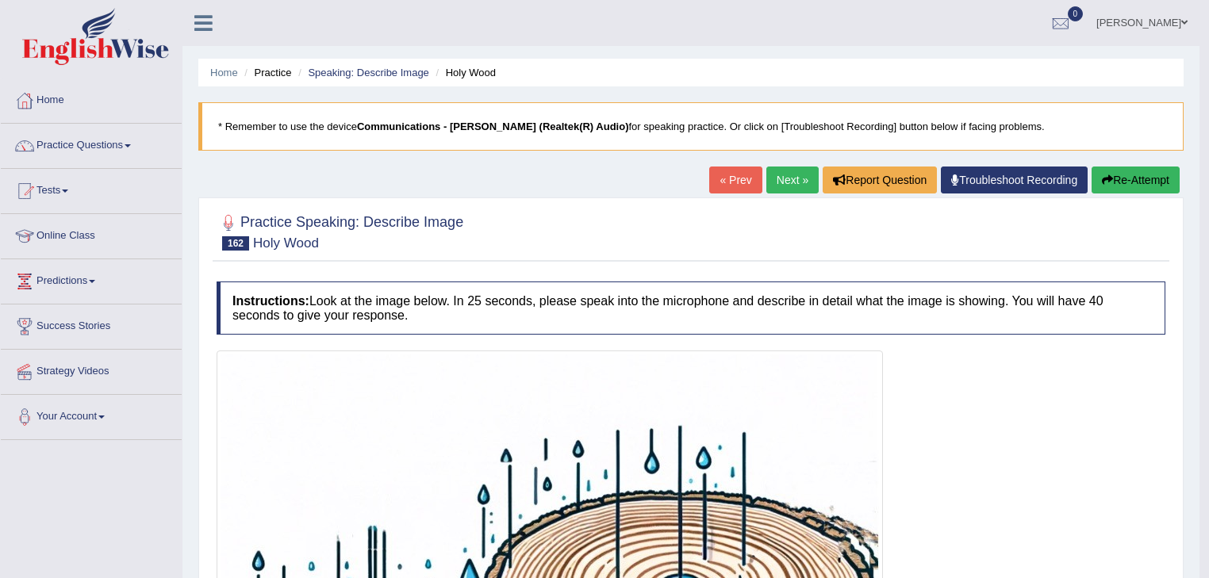
click at [774, 178] on link "Next »" at bounding box center [792, 180] width 52 height 27
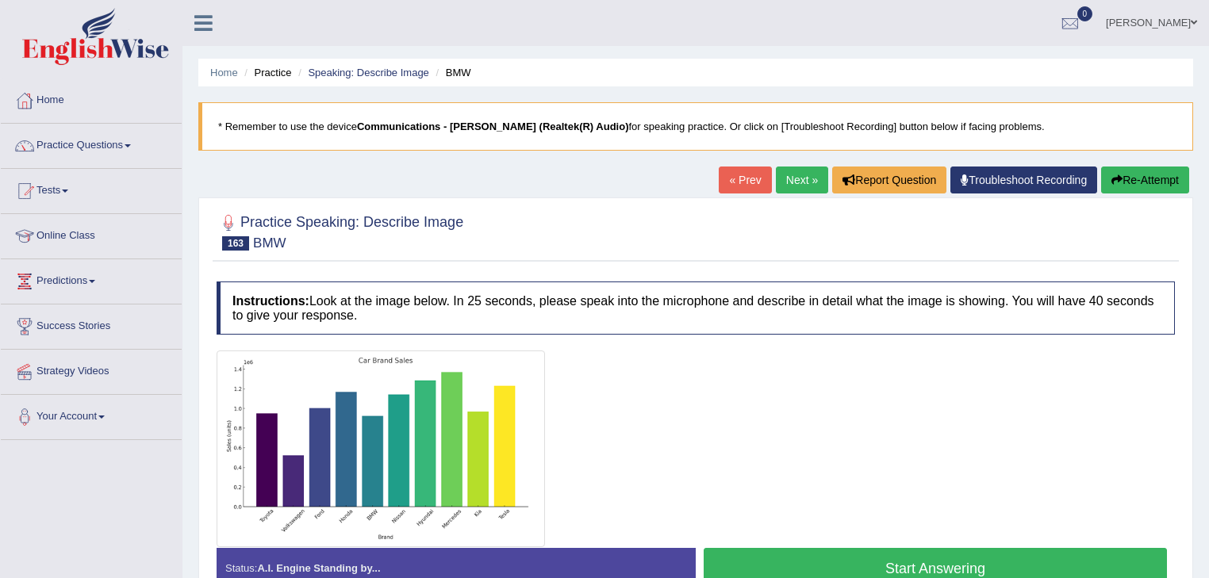
scroll to position [63, 0]
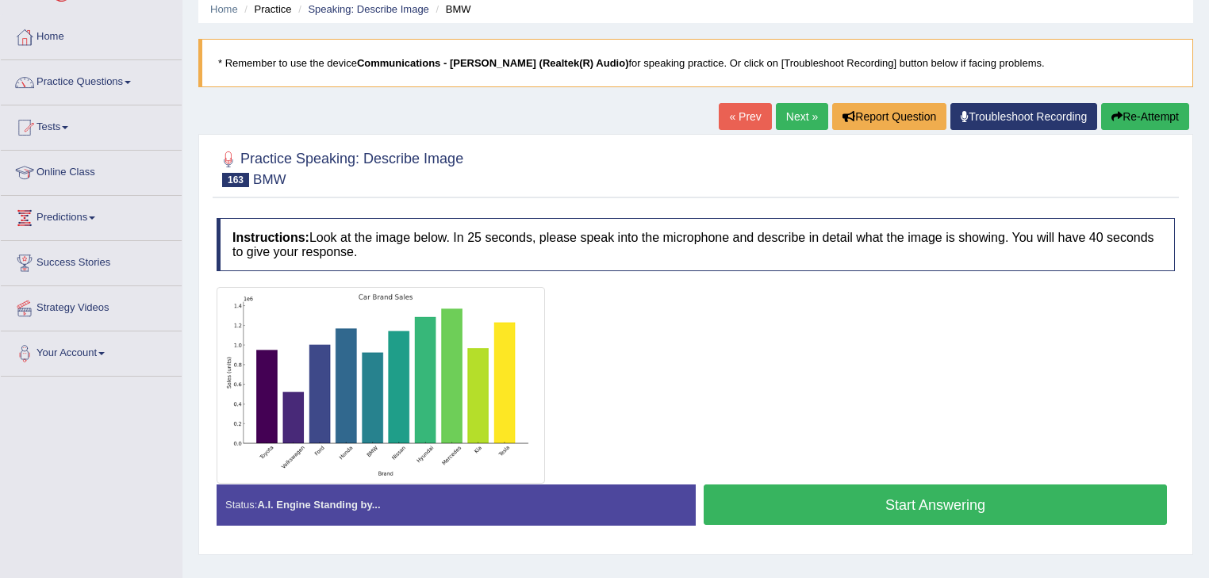
click at [861, 494] on button "Start Answering" at bounding box center [934, 505] width 463 height 40
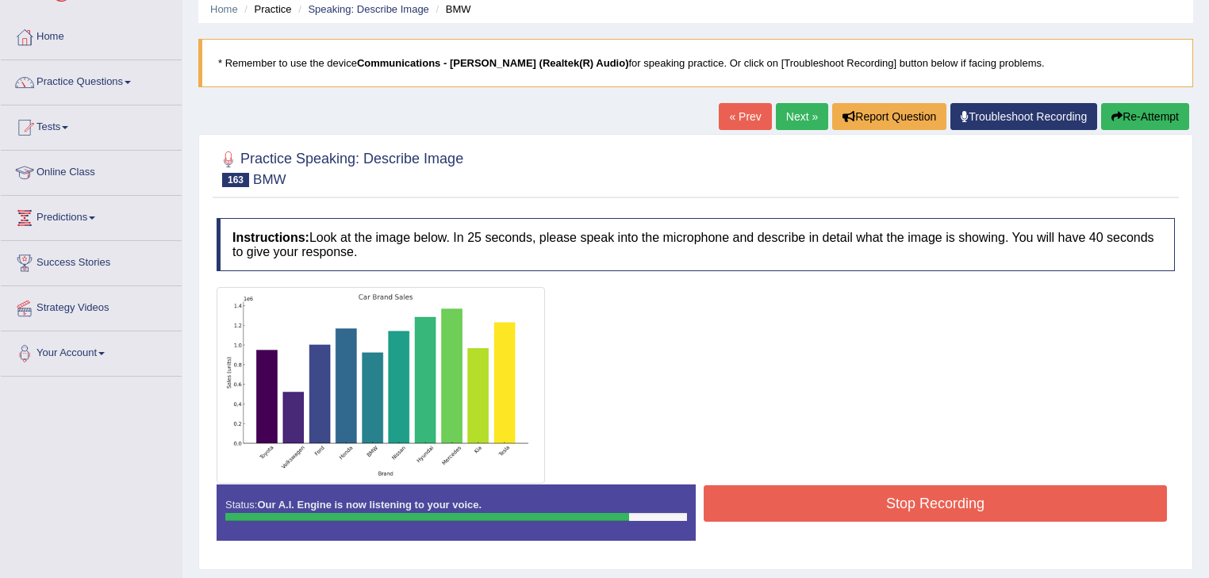
click at [880, 500] on button "Stop Recording" at bounding box center [934, 503] width 463 height 36
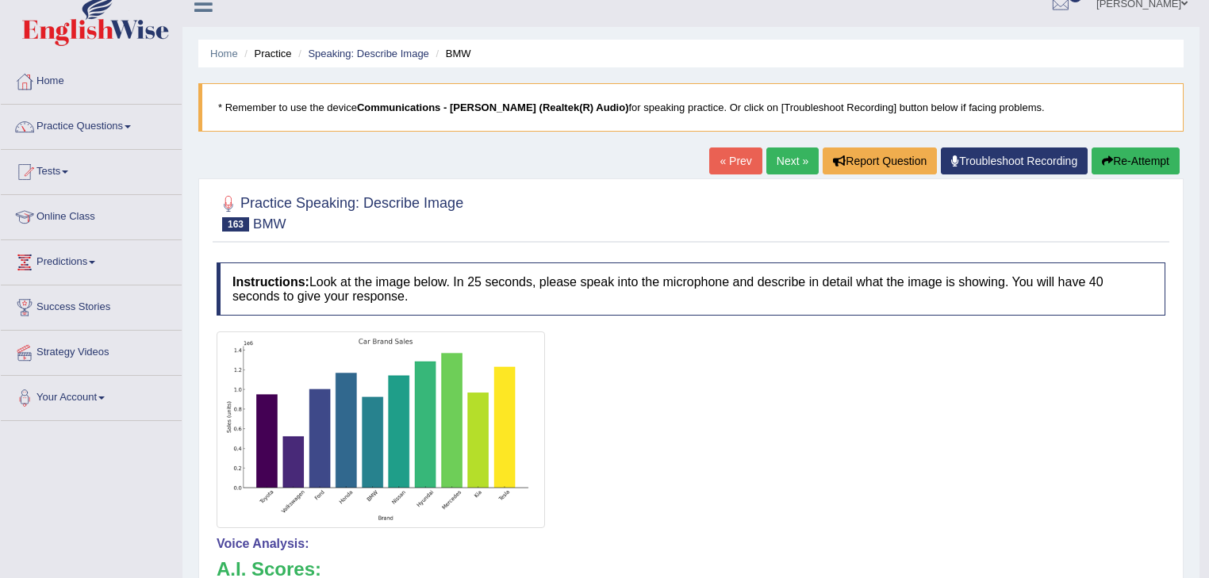
scroll to position [0, 0]
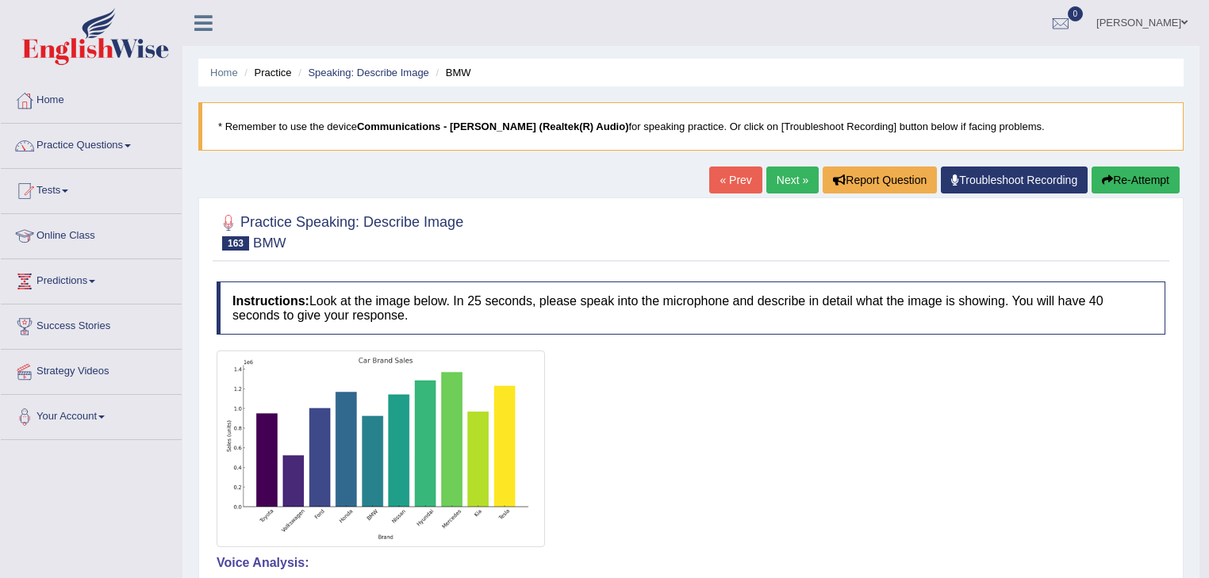
click at [784, 171] on link "Next »" at bounding box center [792, 180] width 52 height 27
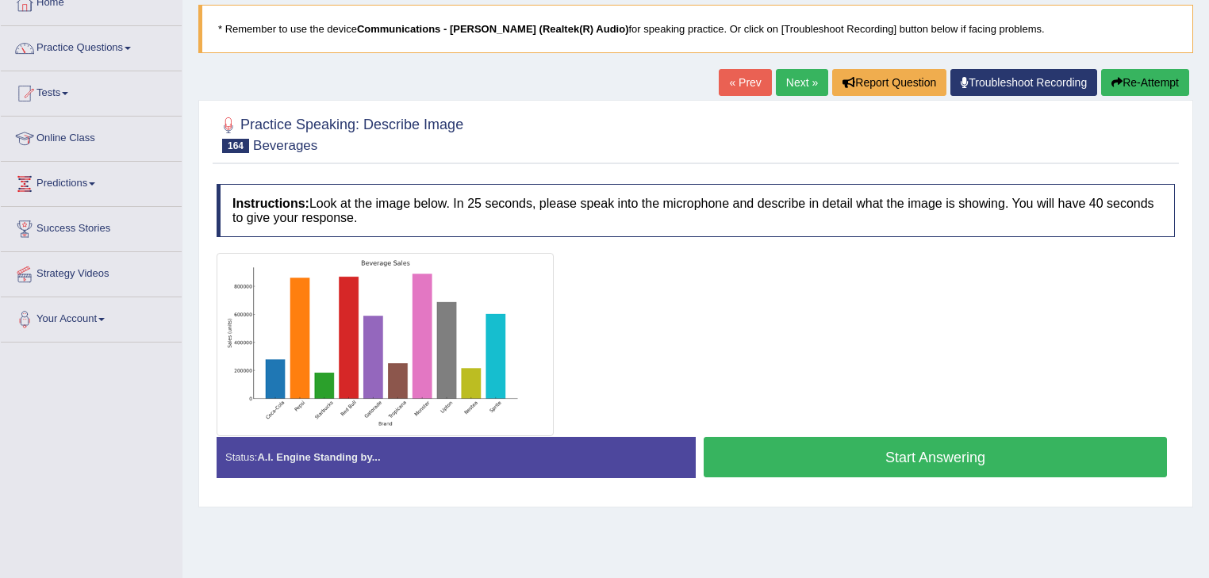
scroll to position [127, 0]
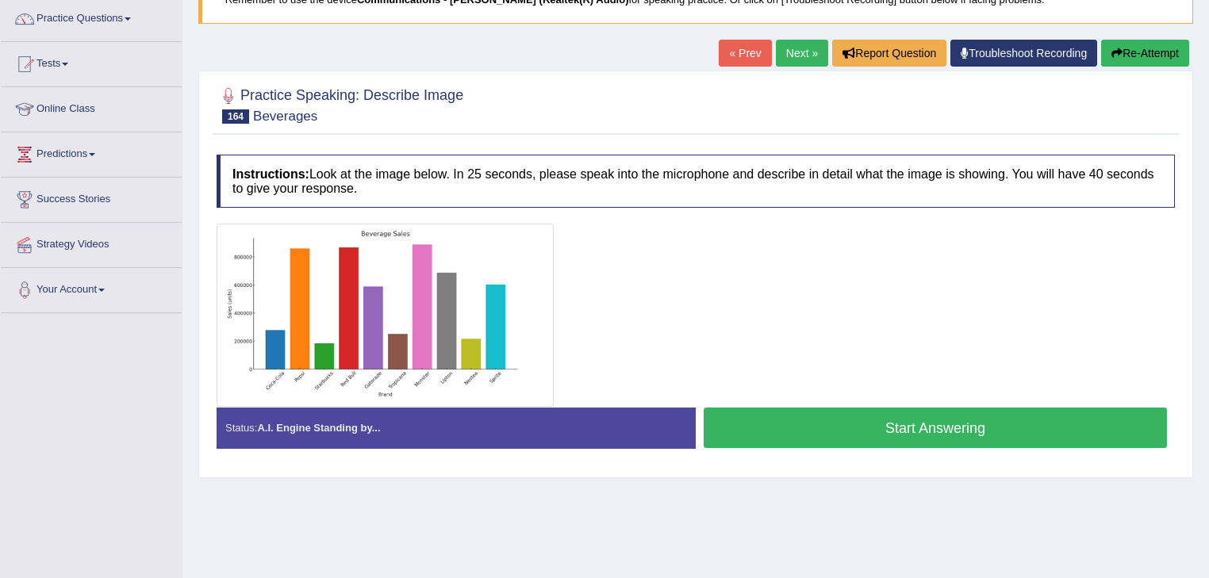
click at [882, 430] on button "Start Answering" at bounding box center [934, 428] width 463 height 40
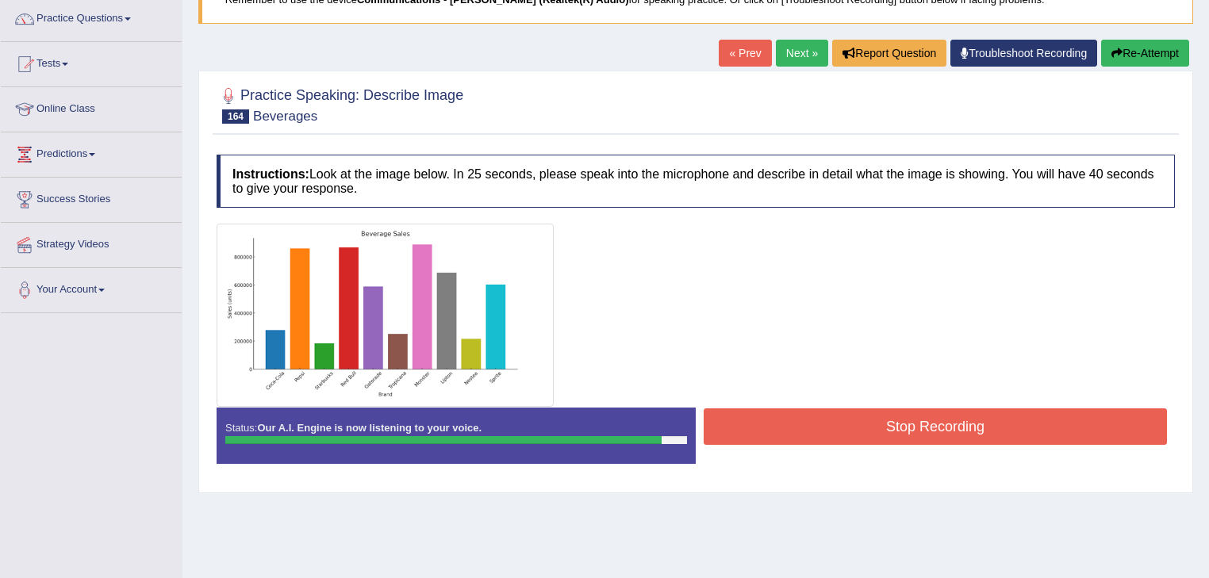
click at [882, 430] on button "Stop Recording" at bounding box center [934, 426] width 463 height 36
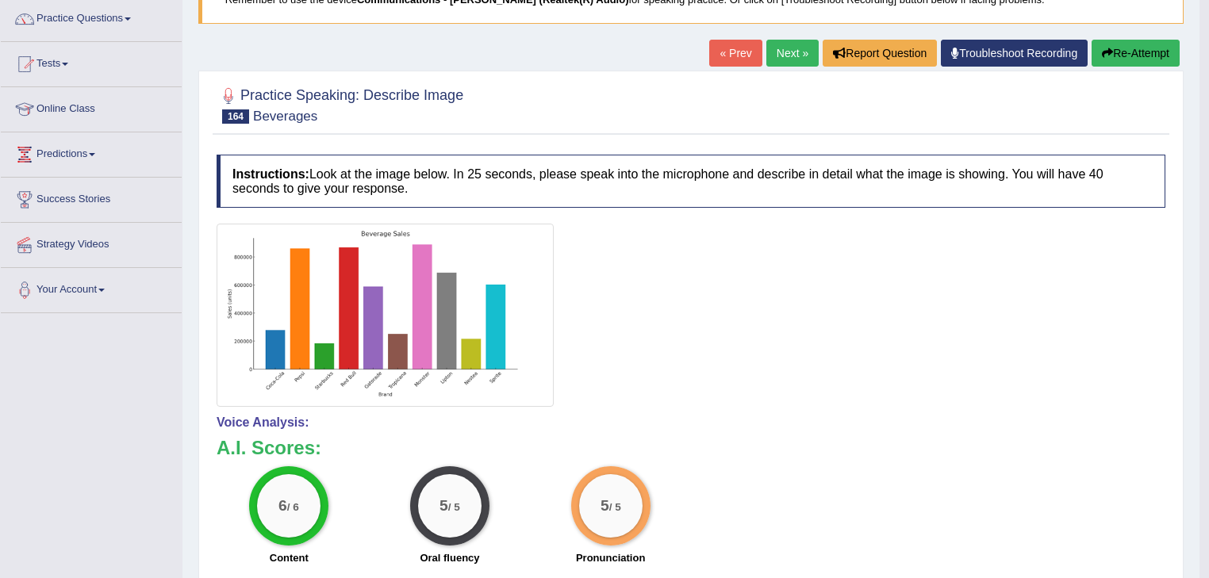
click at [790, 56] on link "Next »" at bounding box center [792, 53] width 52 height 27
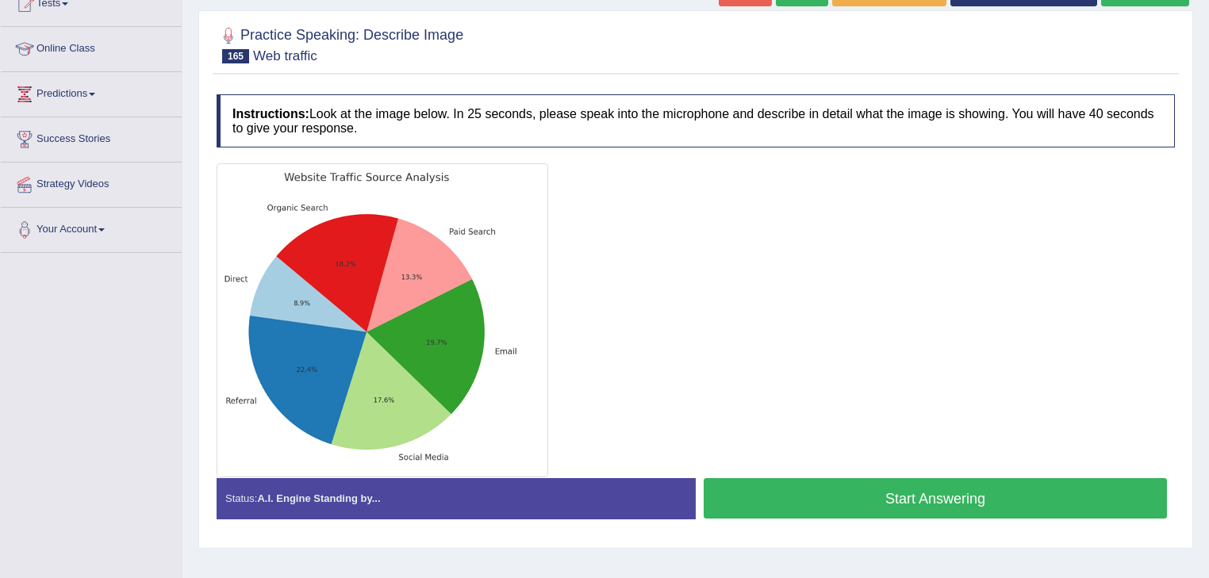
scroll to position [190, 0]
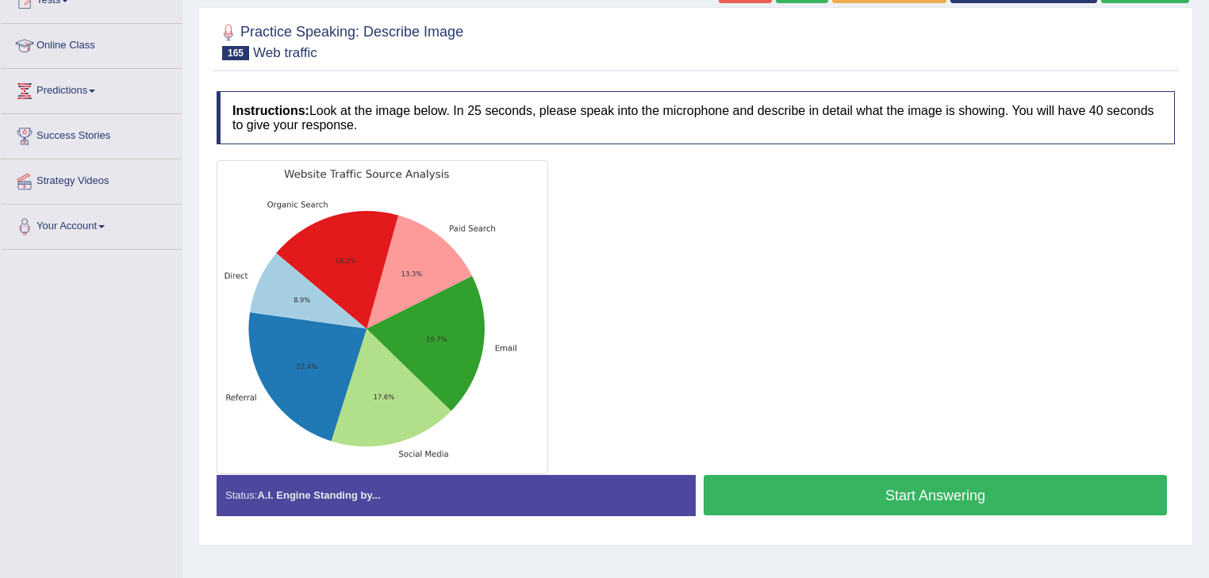
click at [859, 496] on button "Start Answering" at bounding box center [934, 495] width 463 height 40
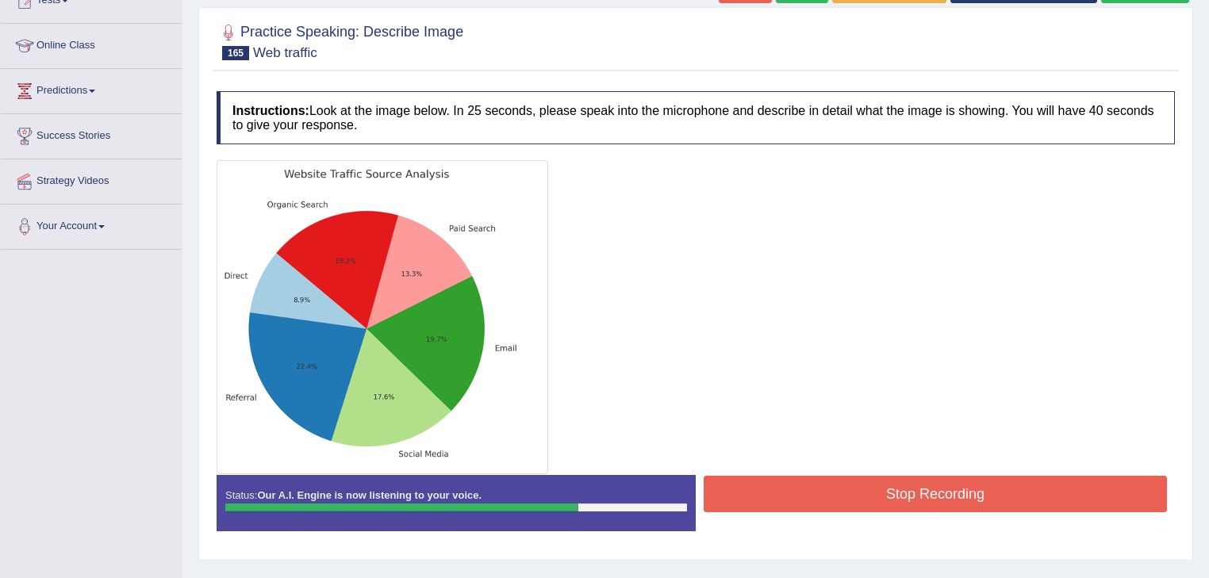
click at [885, 492] on button "Stop Recording" at bounding box center [934, 494] width 463 height 36
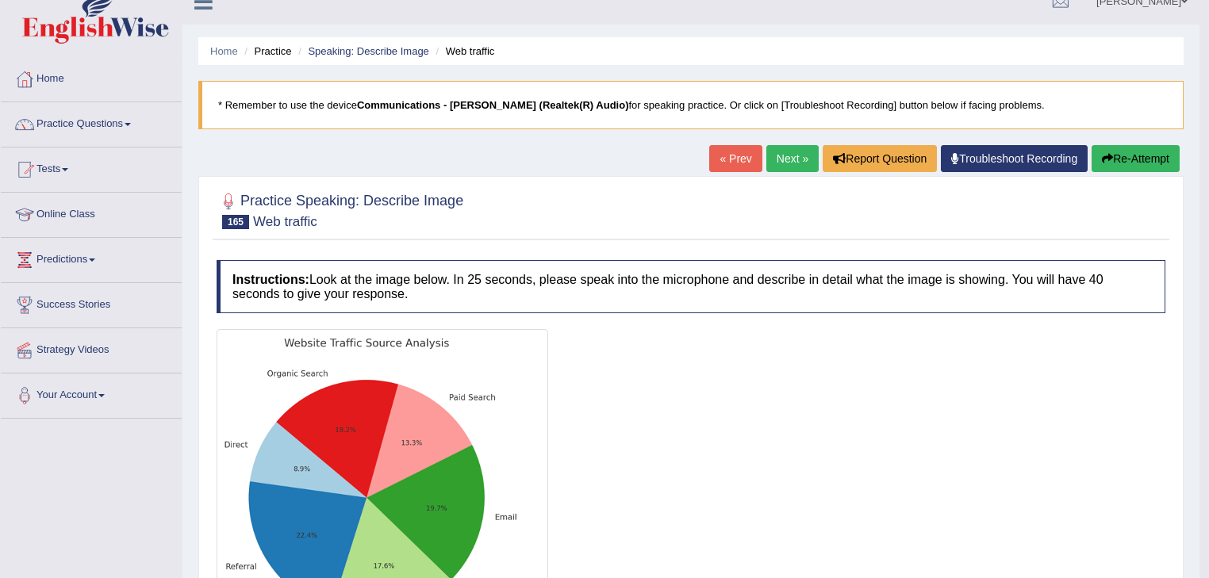
scroll to position [0, 0]
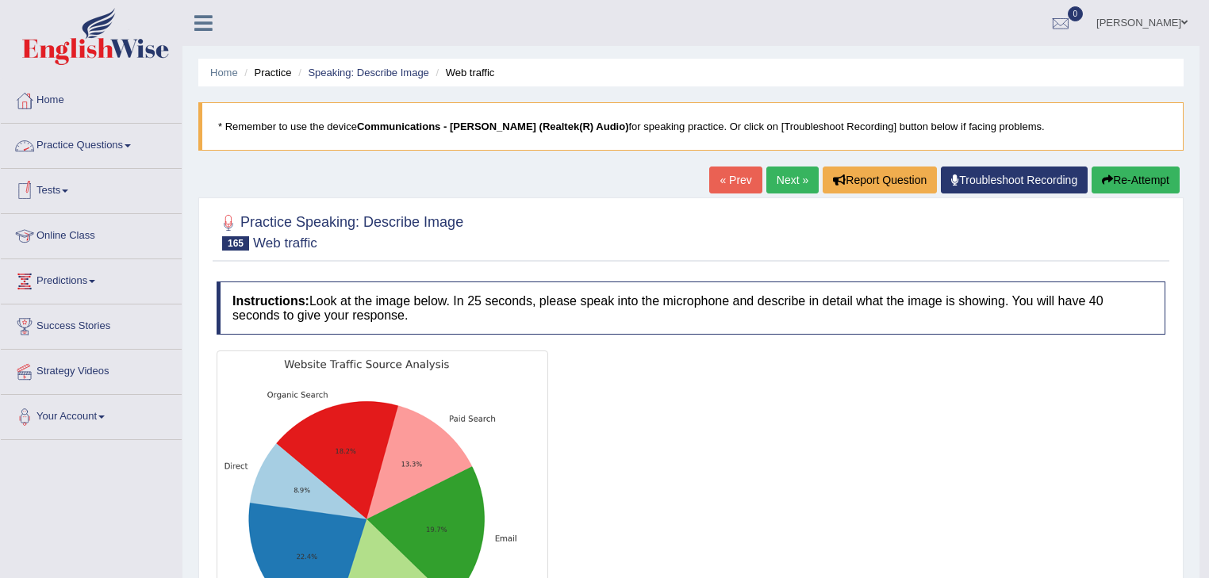
click at [123, 144] on link "Practice Questions" at bounding box center [91, 144] width 181 height 40
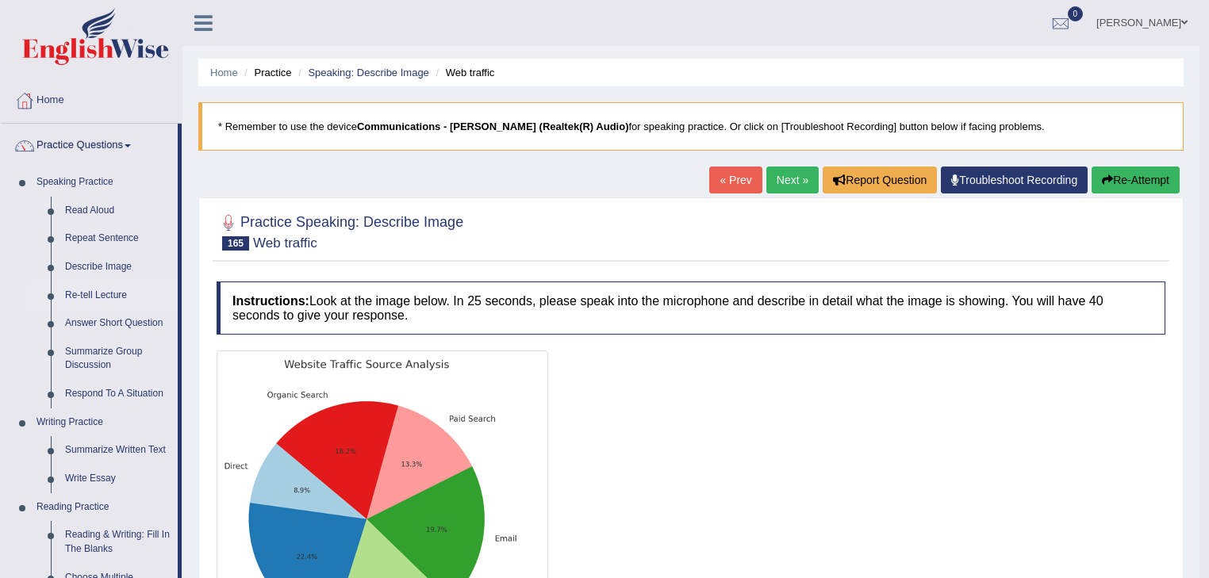
click at [113, 294] on link "Re-tell Lecture" at bounding box center [118, 296] width 120 height 29
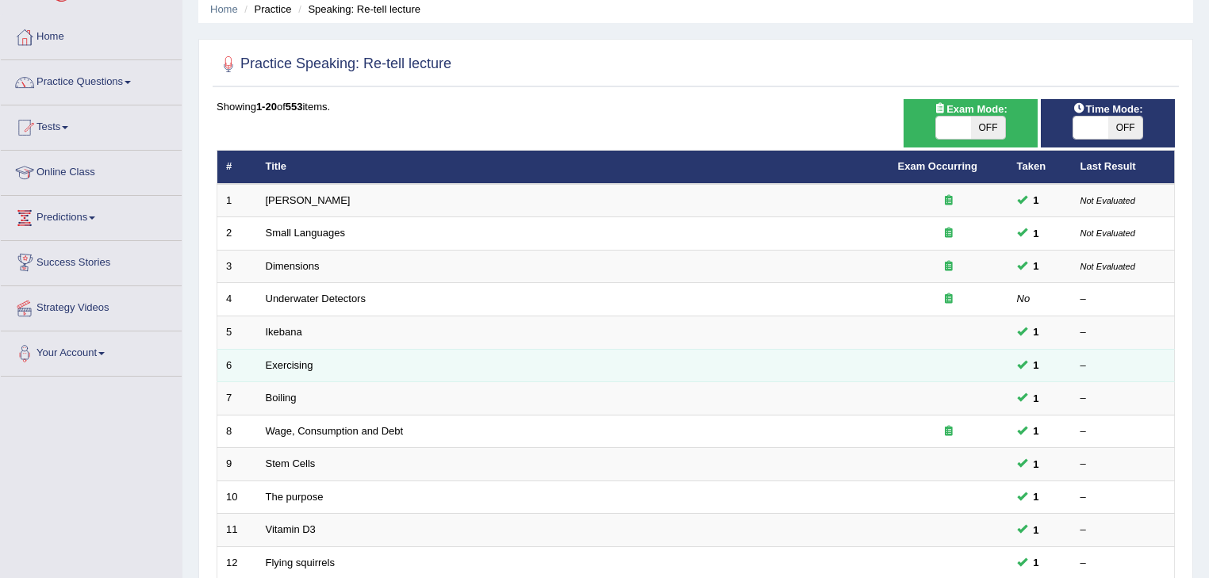
scroll to position [63, 0]
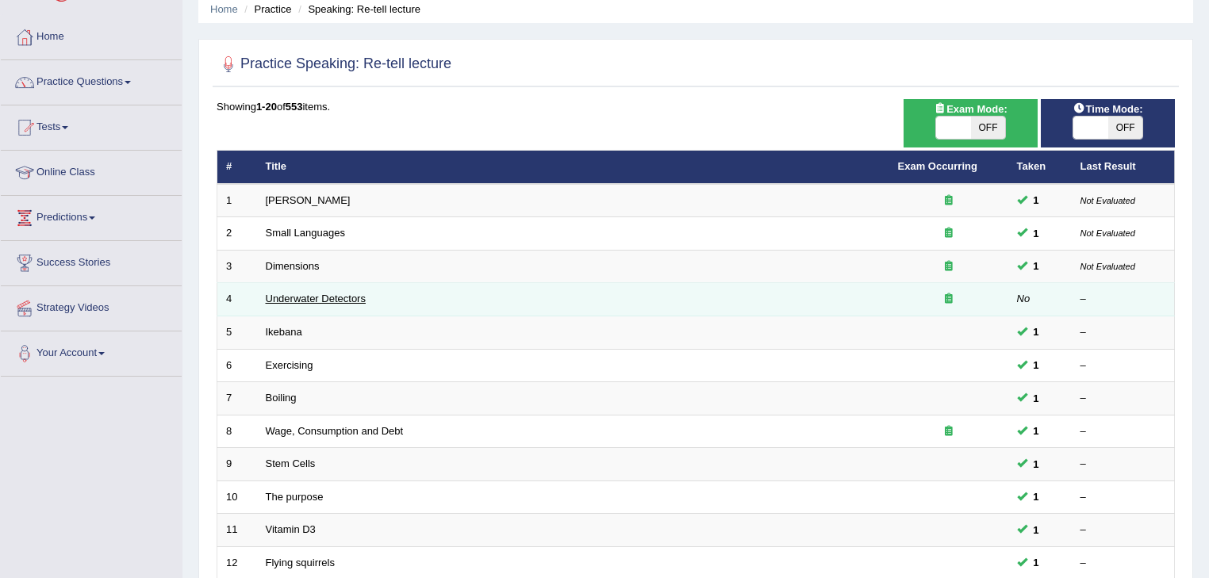
click at [341, 298] on link "Underwater Detectors" at bounding box center [316, 299] width 100 height 12
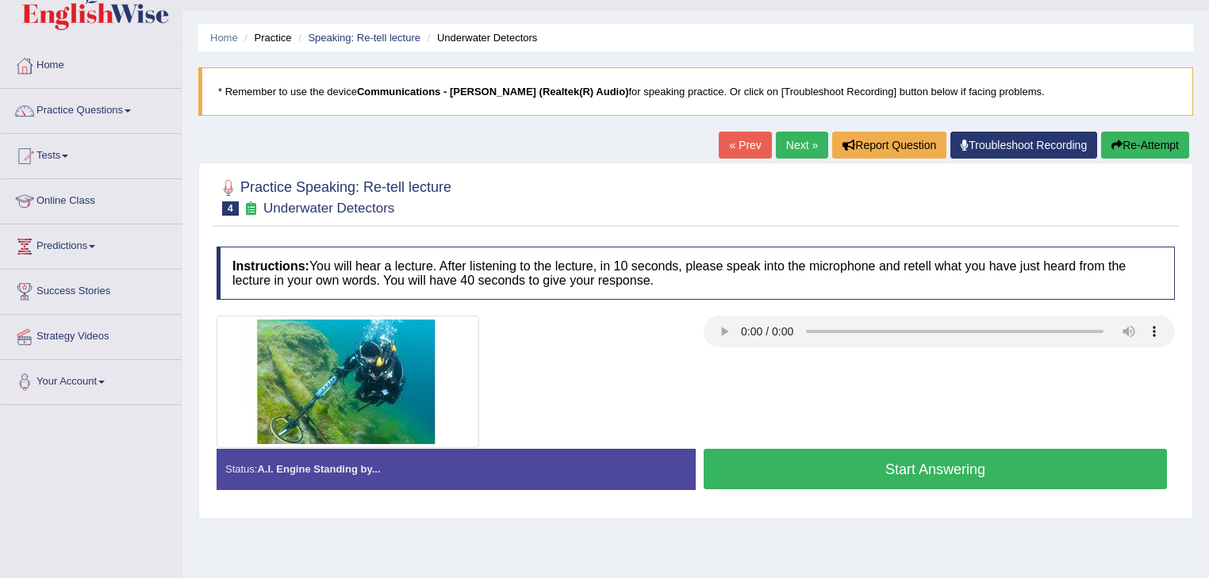
scroll to position [63, 0]
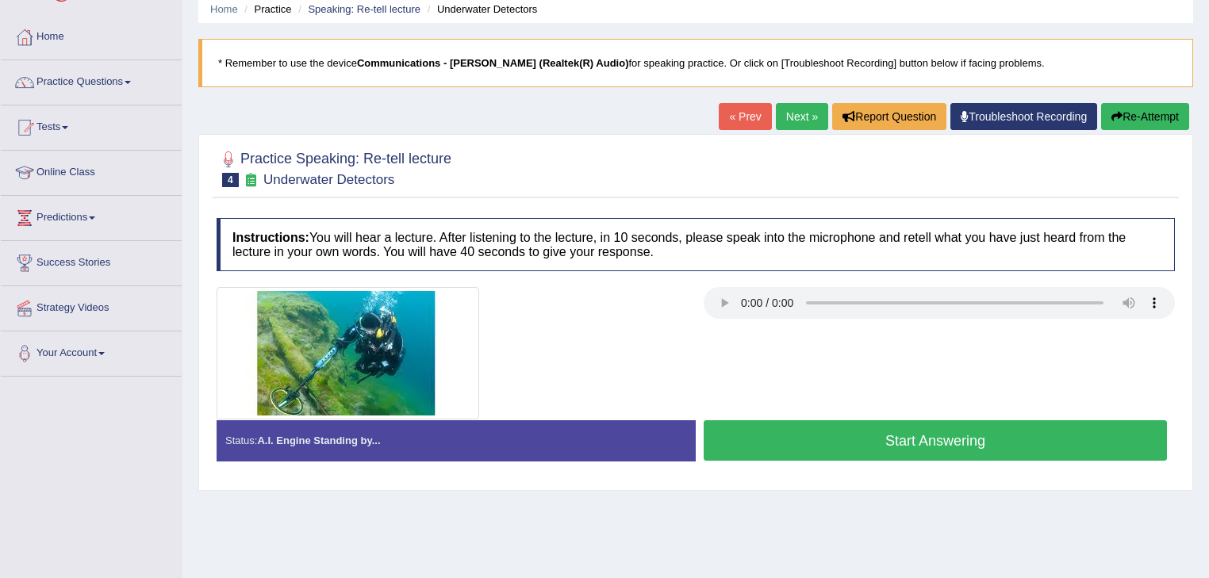
click at [791, 433] on button "Start Answering" at bounding box center [934, 440] width 463 height 40
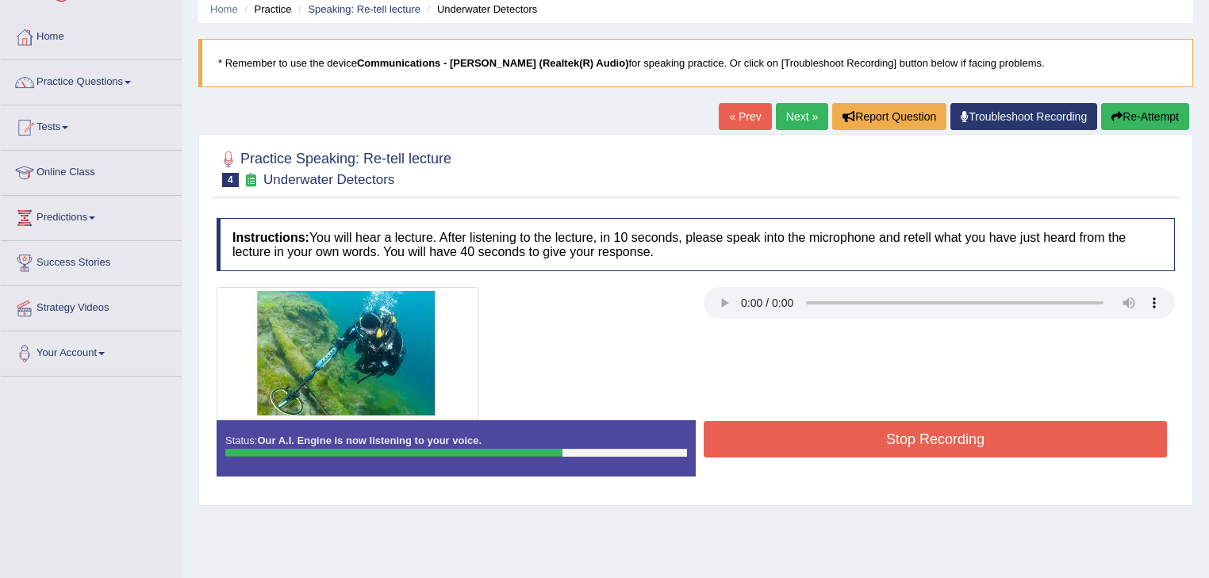
click at [787, 433] on button "Stop Recording" at bounding box center [934, 439] width 463 height 36
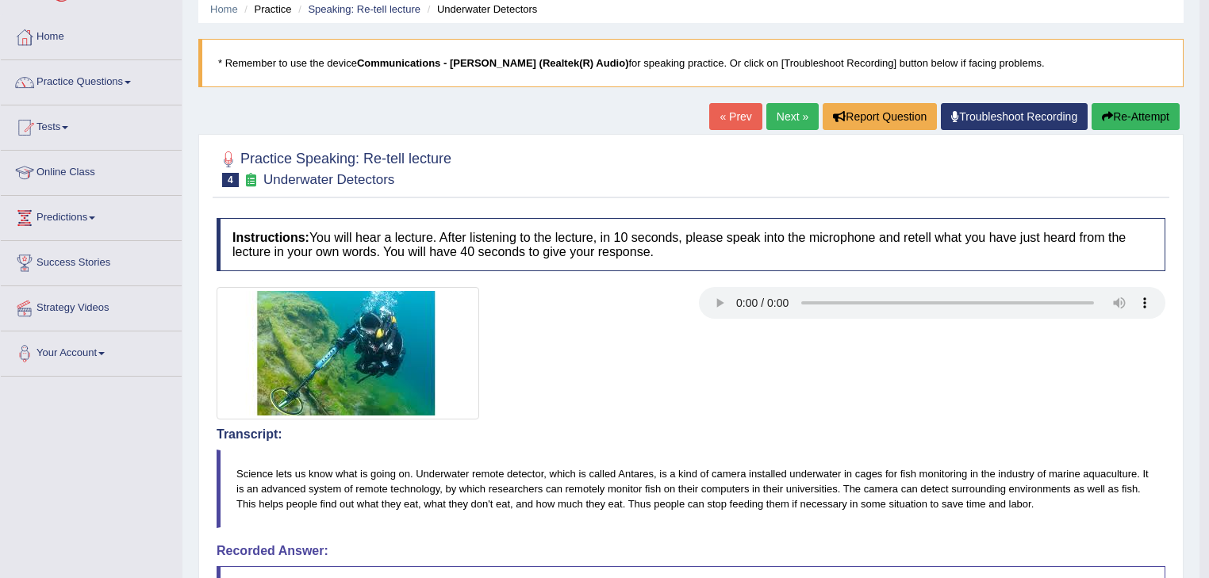
click at [787, 121] on link "Next »" at bounding box center [792, 116] width 52 height 27
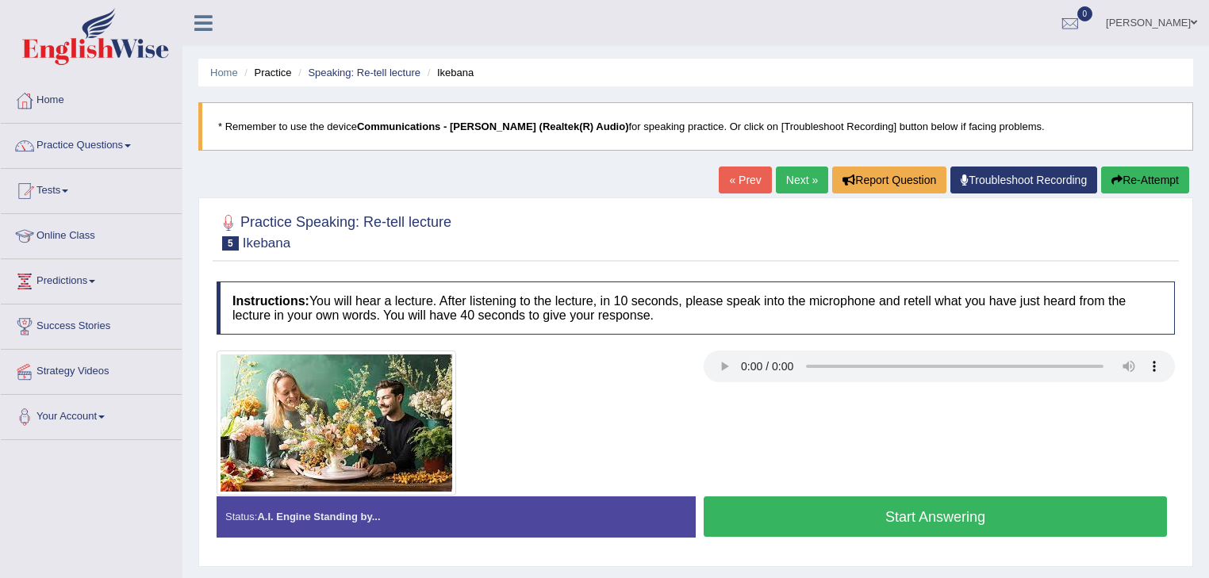
click at [788, 509] on button "Start Answering" at bounding box center [934, 516] width 463 height 40
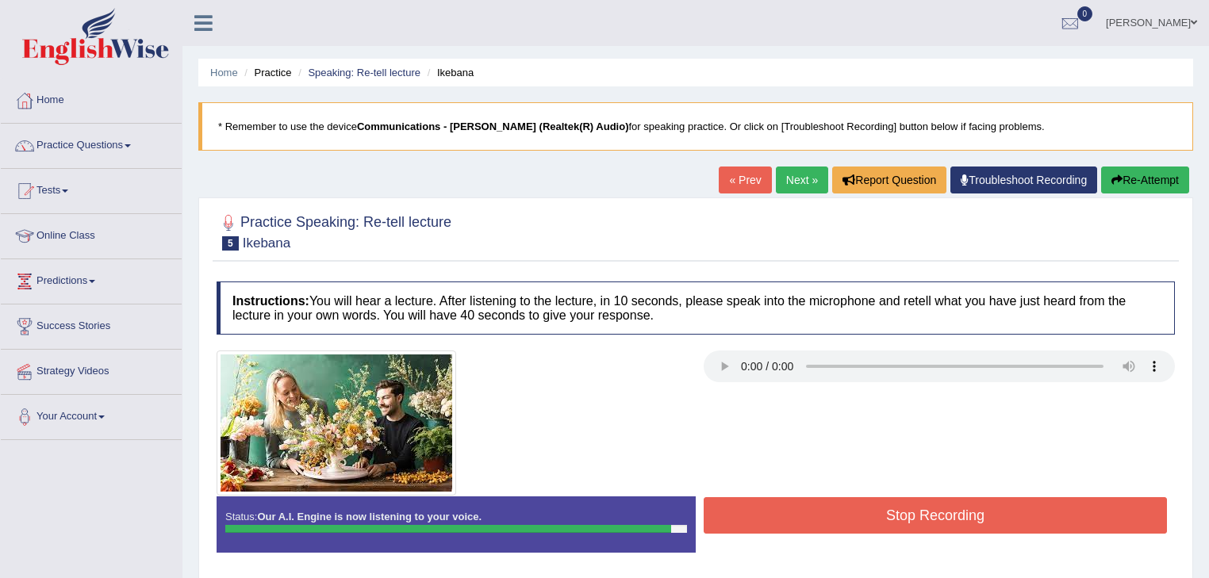
click at [788, 509] on button "Stop Recording" at bounding box center [934, 515] width 463 height 36
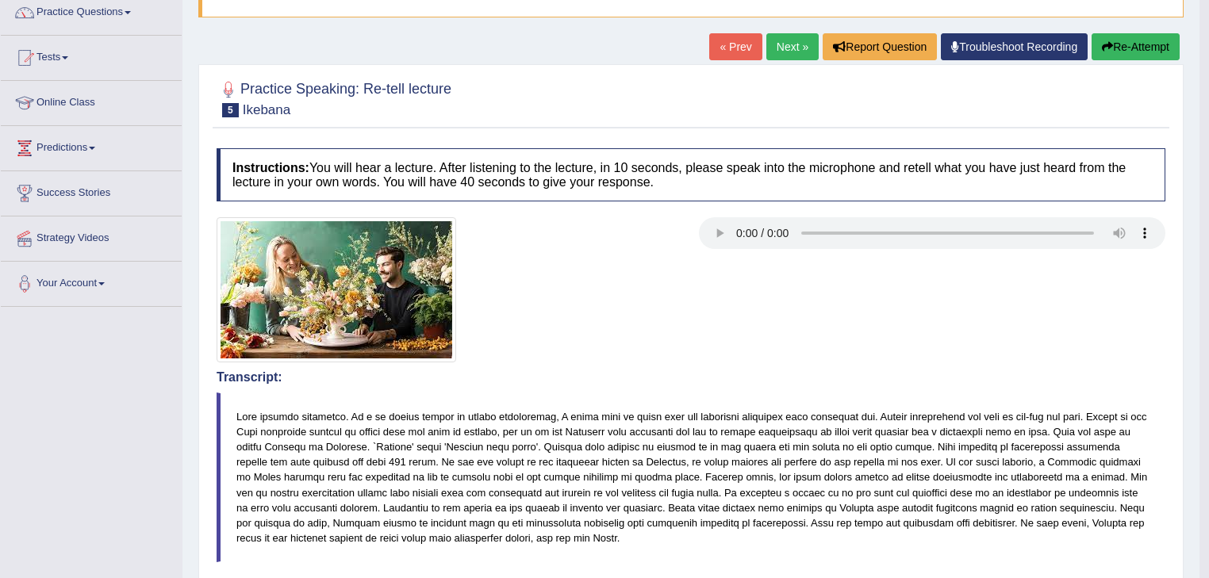
scroll to position [63, 0]
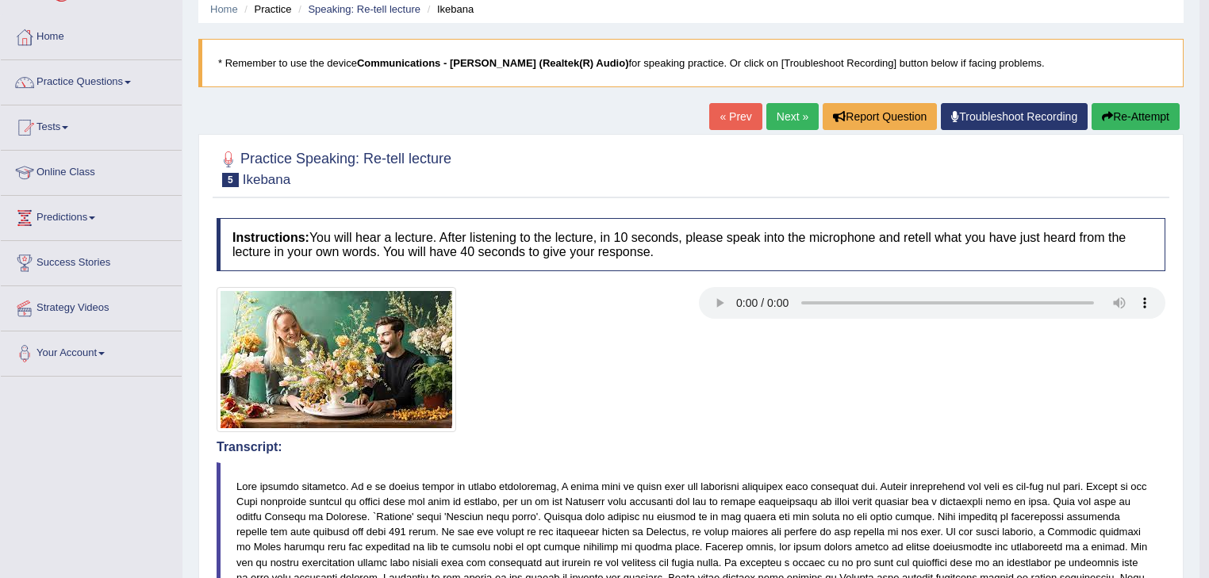
click at [776, 112] on link "Next »" at bounding box center [792, 116] width 52 height 27
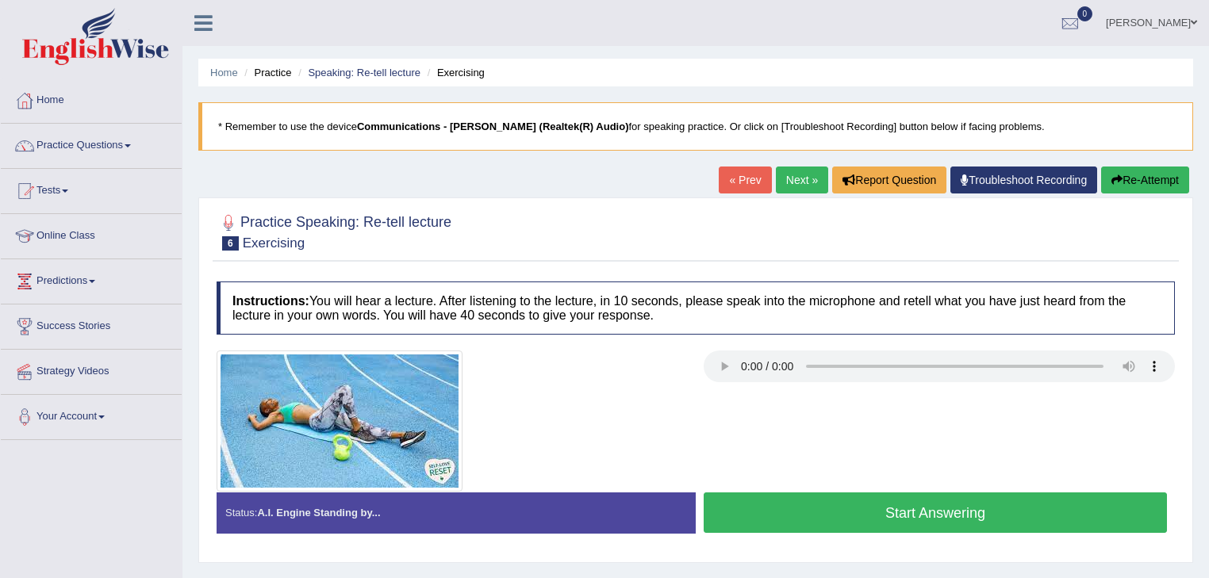
click at [736, 527] on button "Start Answering" at bounding box center [934, 513] width 463 height 40
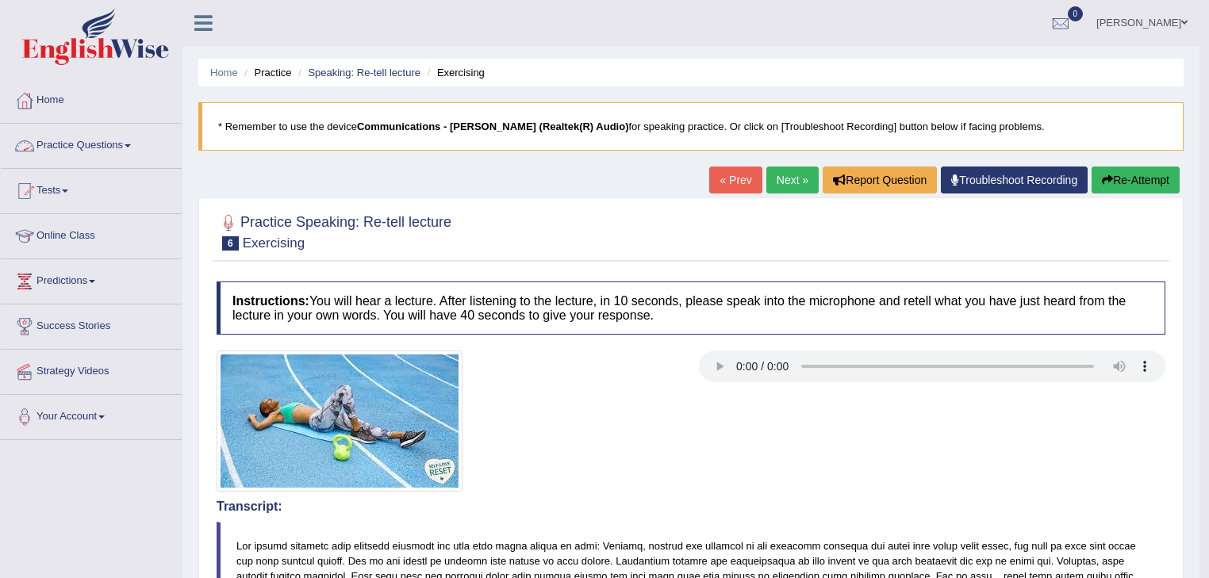
click at [130, 142] on link "Practice Questions" at bounding box center [91, 144] width 181 height 40
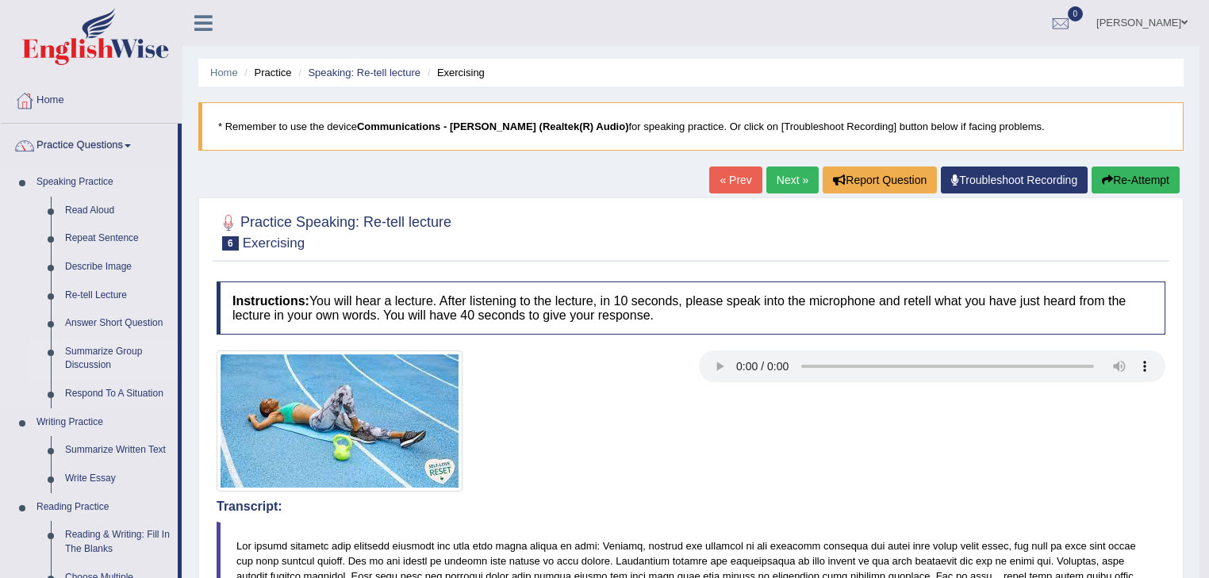
click at [98, 349] on link "Summarize Group Discussion" at bounding box center [118, 359] width 120 height 42
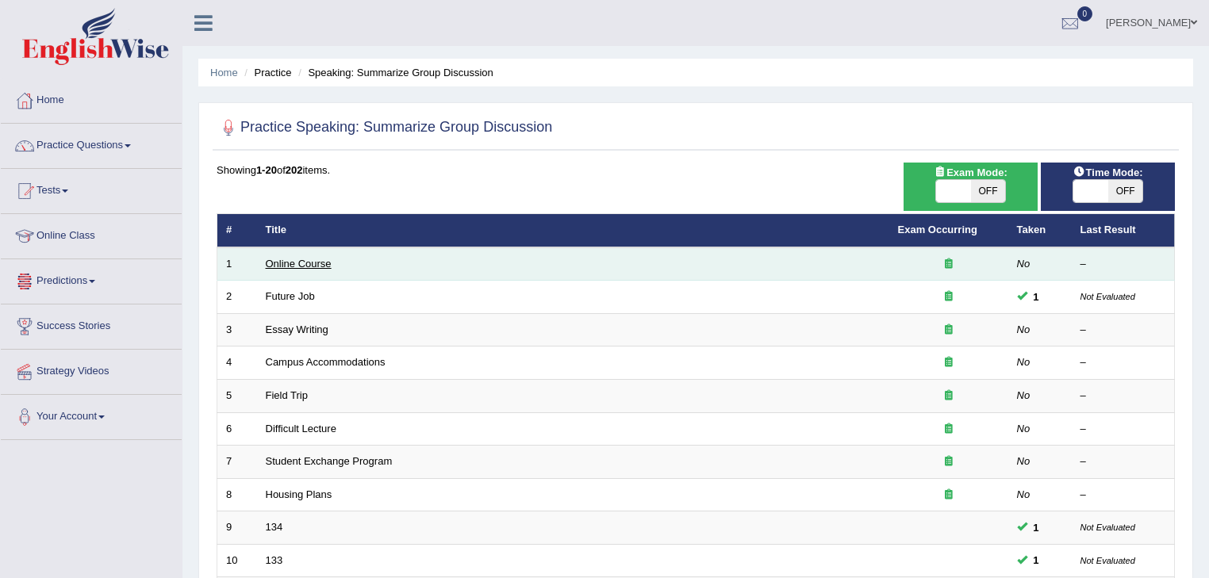
click at [305, 260] on link "Online Course" at bounding box center [299, 264] width 66 height 12
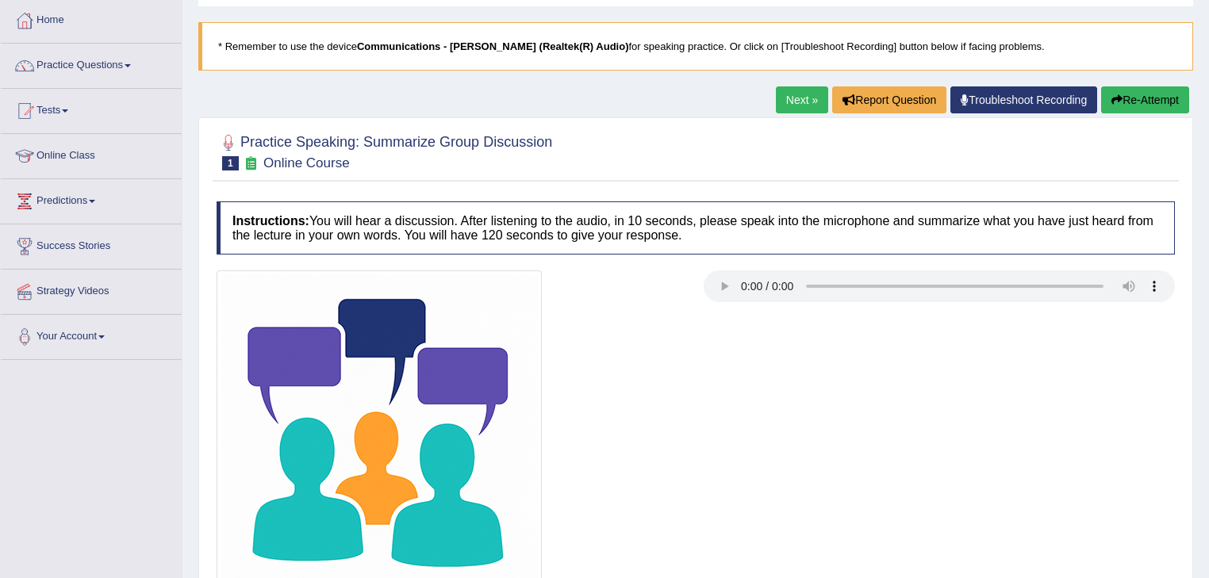
scroll to position [254, 0]
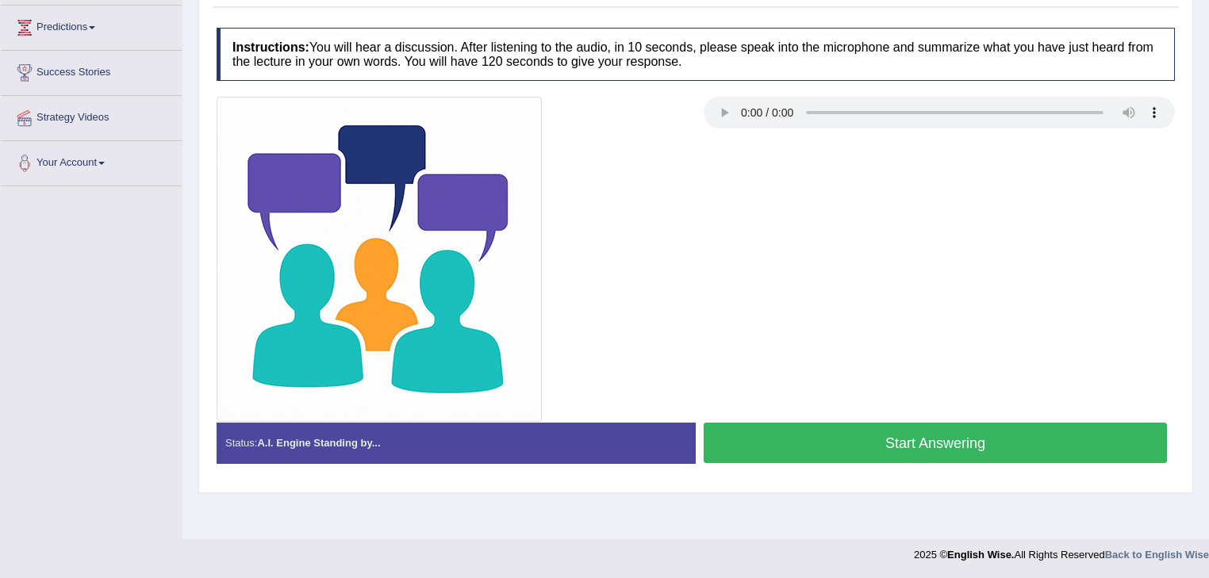
click at [743, 433] on button "Start Answering" at bounding box center [934, 443] width 463 height 40
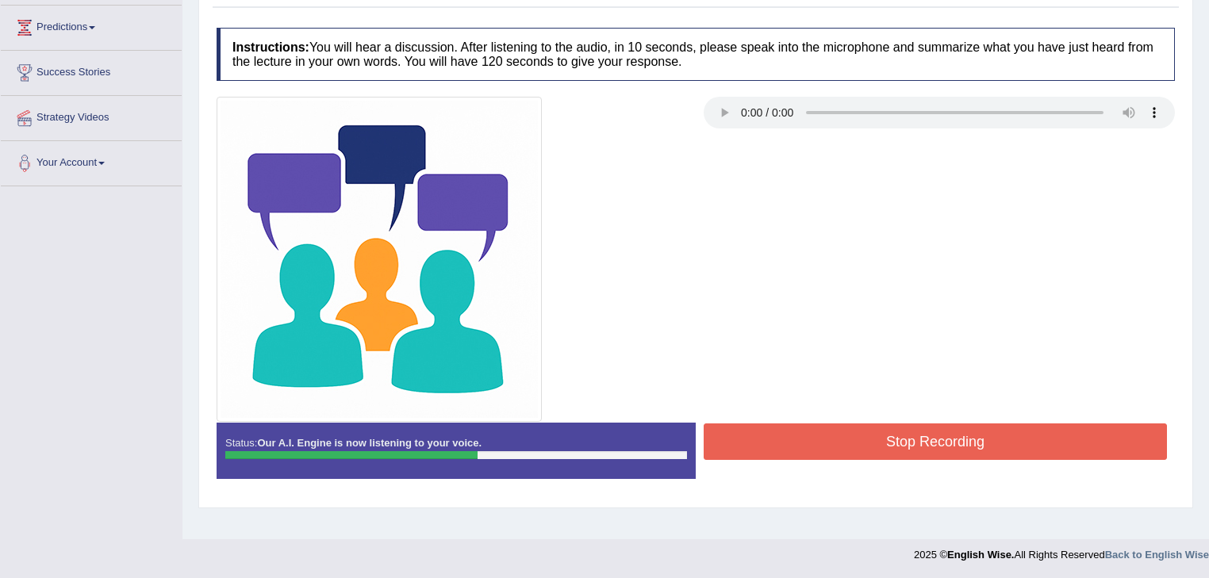
click at [814, 442] on button "Stop Recording" at bounding box center [934, 442] width 463 height 36
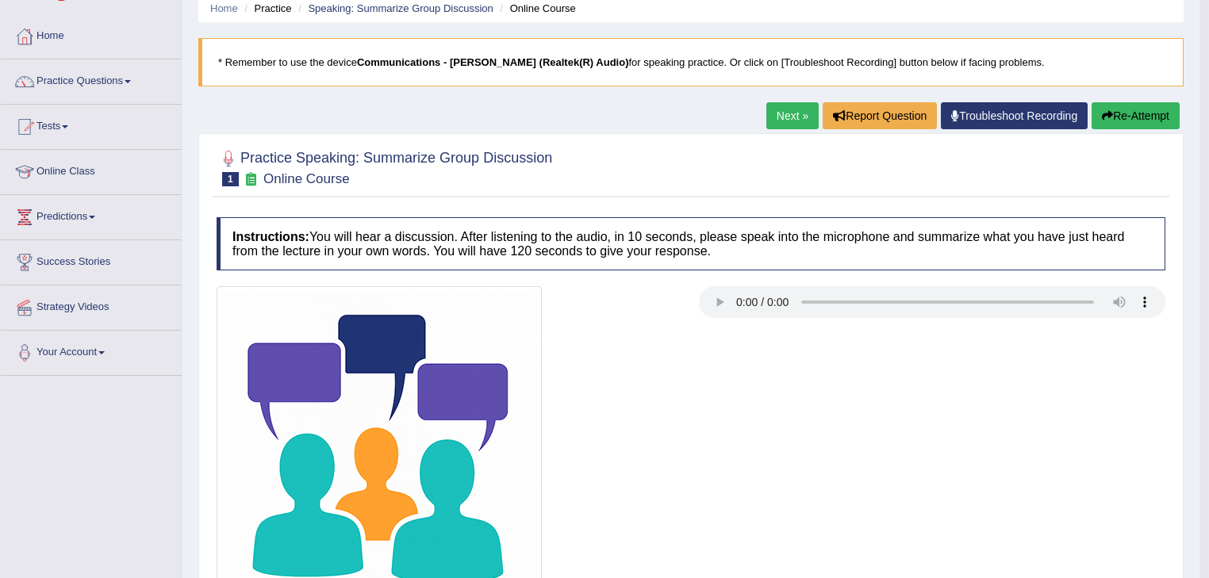
scroll to position [63, 0]
click at [791, 115] on link "Next »" at bounding box center [792, 116] width 52 height 27
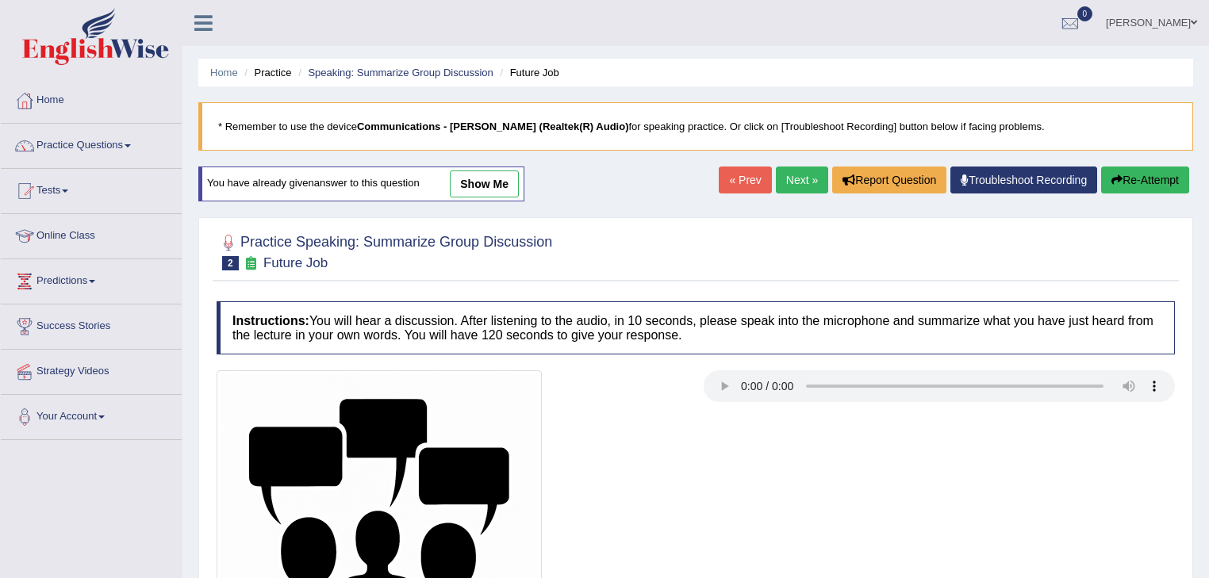
click at [788, 180] on link "Next »" at bounding box center [802, 180] width 52 height 27
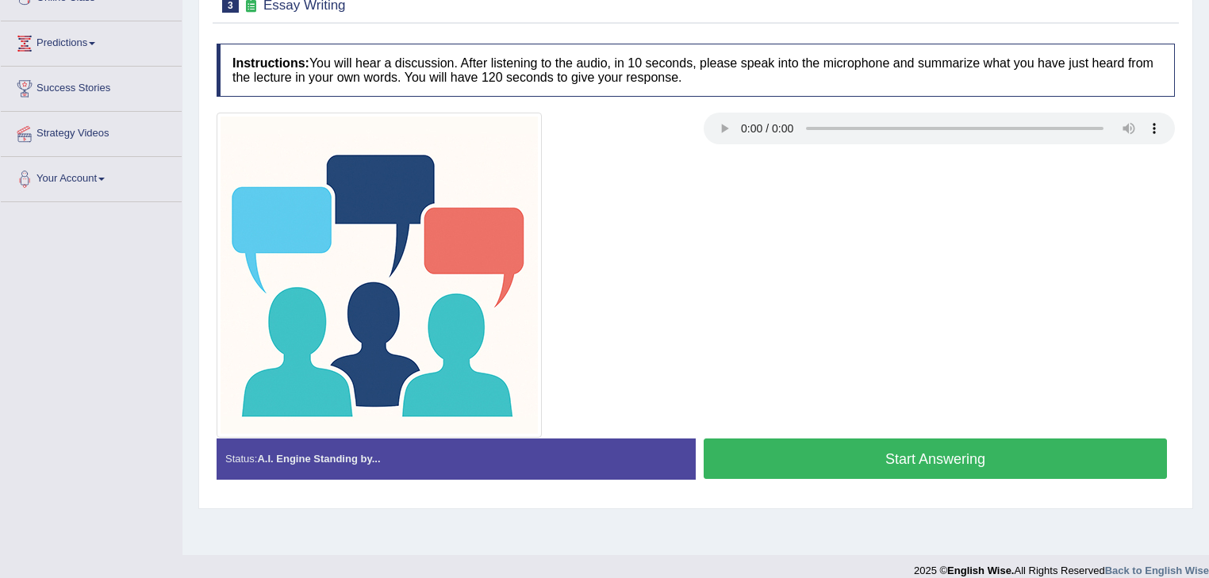
scroll to position [255, 0]
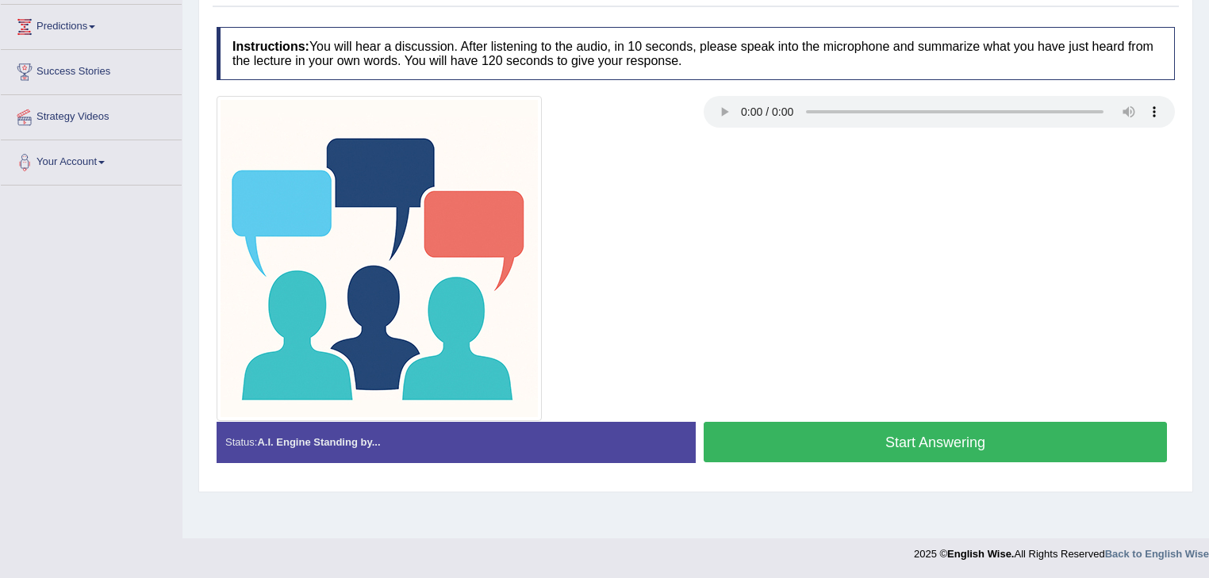
click at [756, 436] on button "Start Answering" at bounding box center [934, 442] width 463 height 40
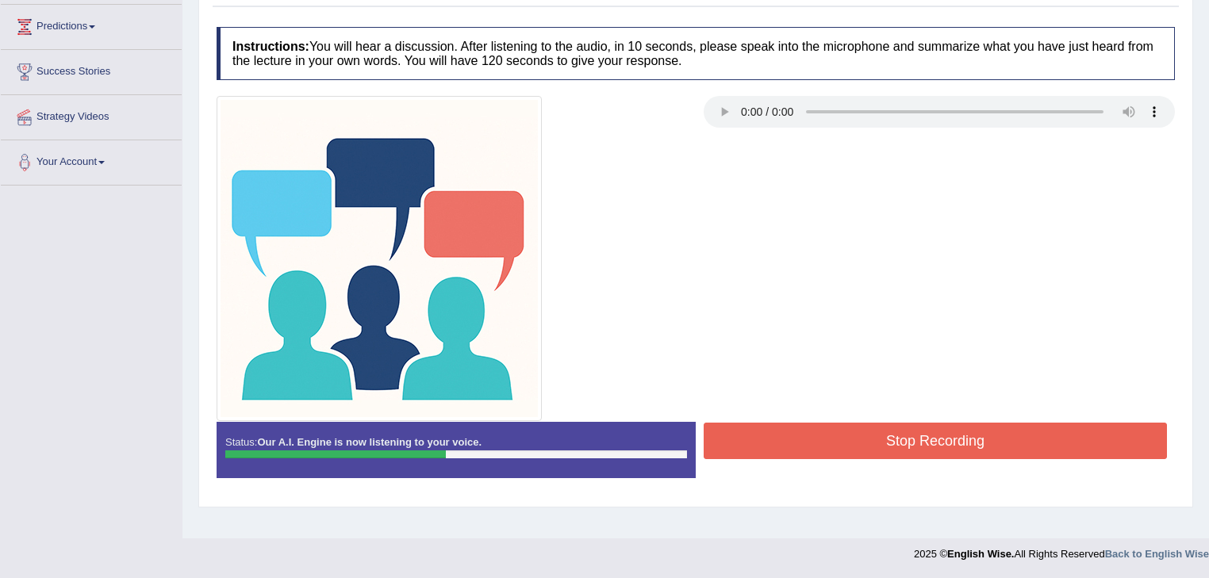
click at [770, 435] on button "Stop Recording" at bounding box center [934, 441] width 463 height 36
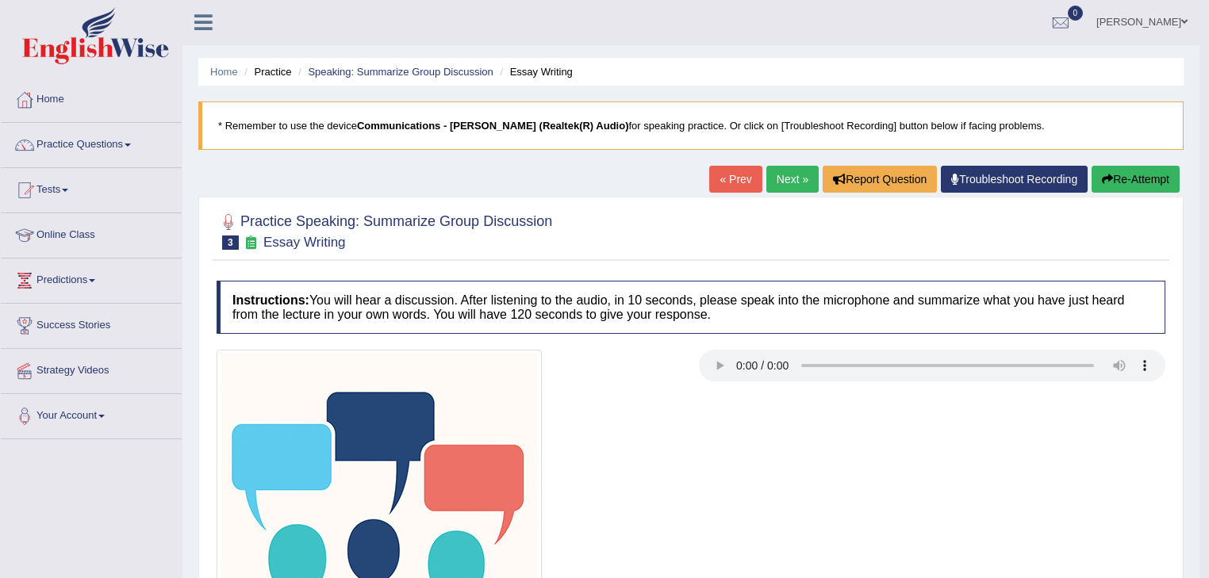
scroll to position [0, 0]
click at [129, 146] on link "Practice Questions" at bounding box center [91, 144] width 181 height 40
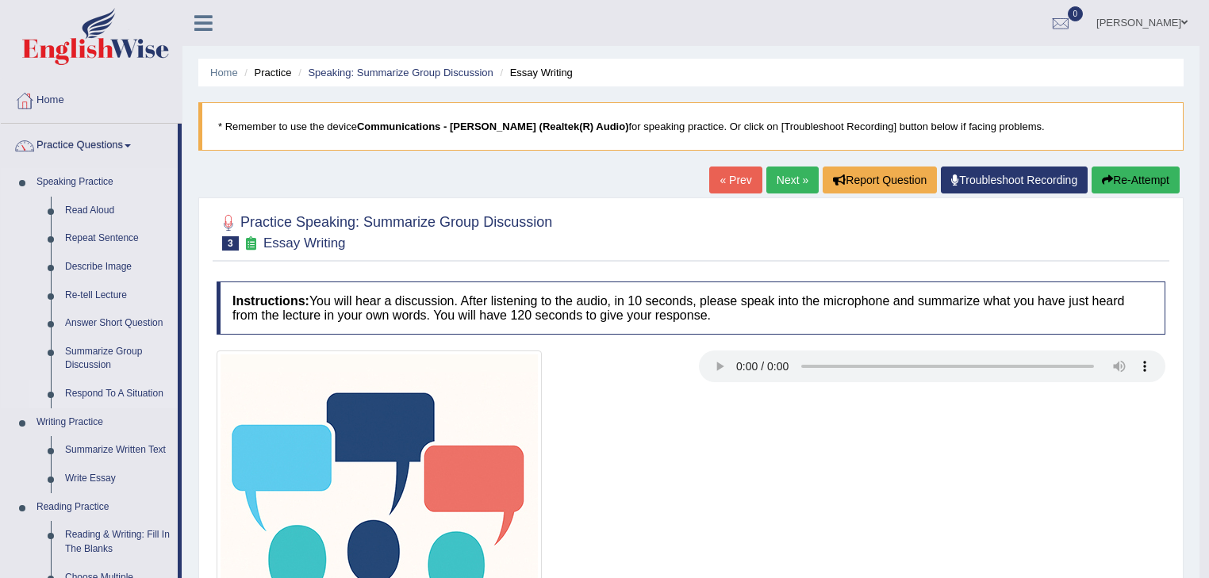
click at [92, 393] on link "Respond To A Situation" at bounding box center [118, 394] width 120 height 29
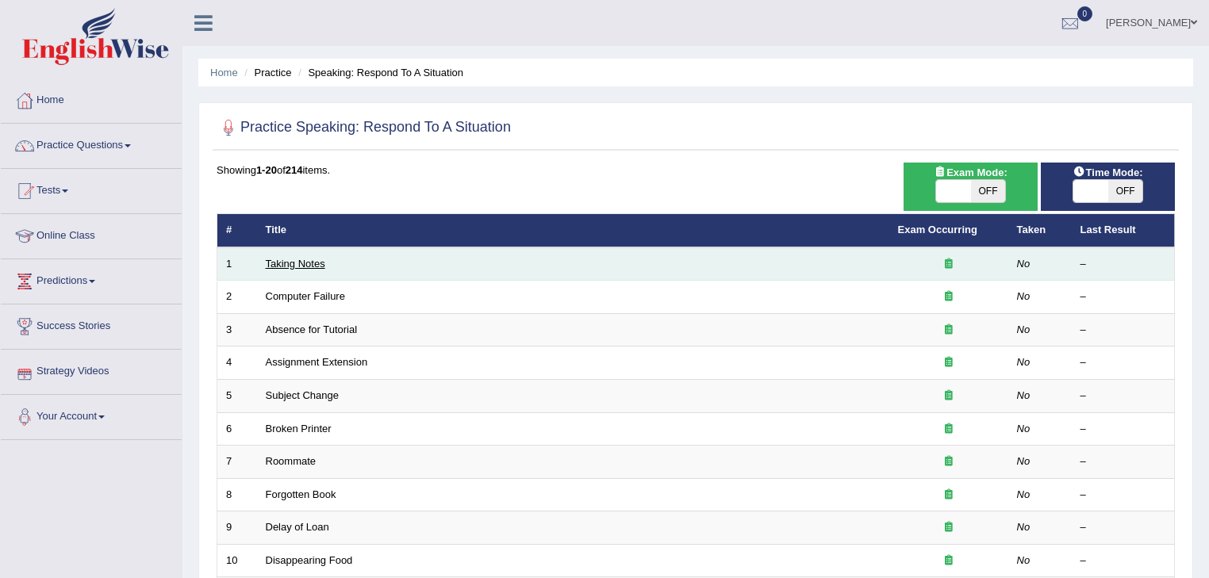
click at [316, 264] on link "Taking Notes" at bounding box center [295, 264] width 59 height 12
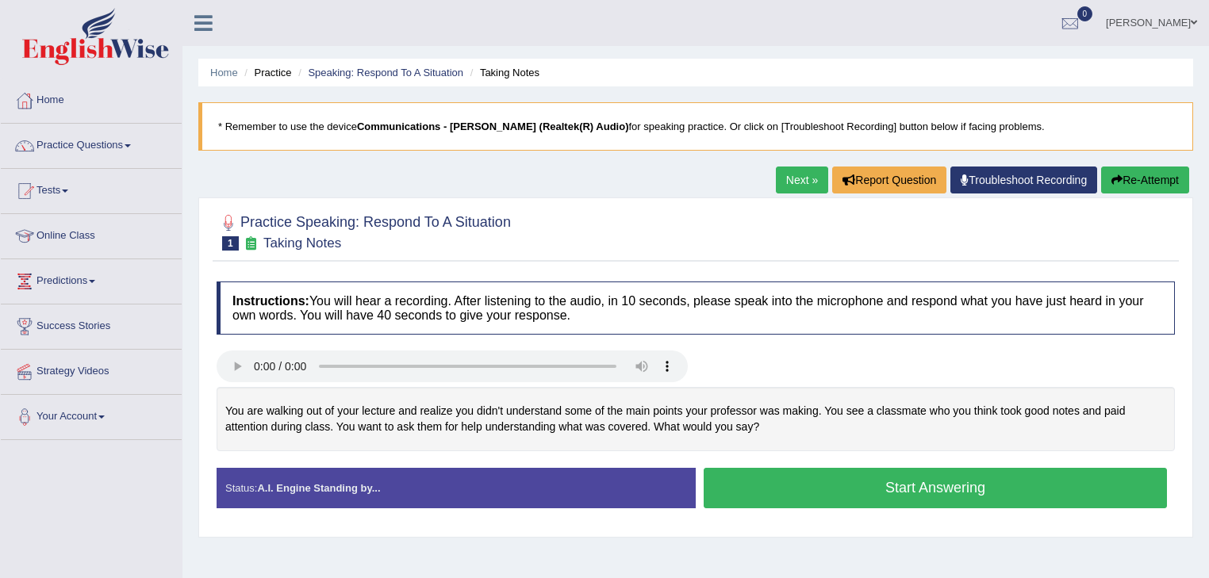
click at [810, 489] on button "Start Answering" at bounding box center [934, 488] width 463 height 40
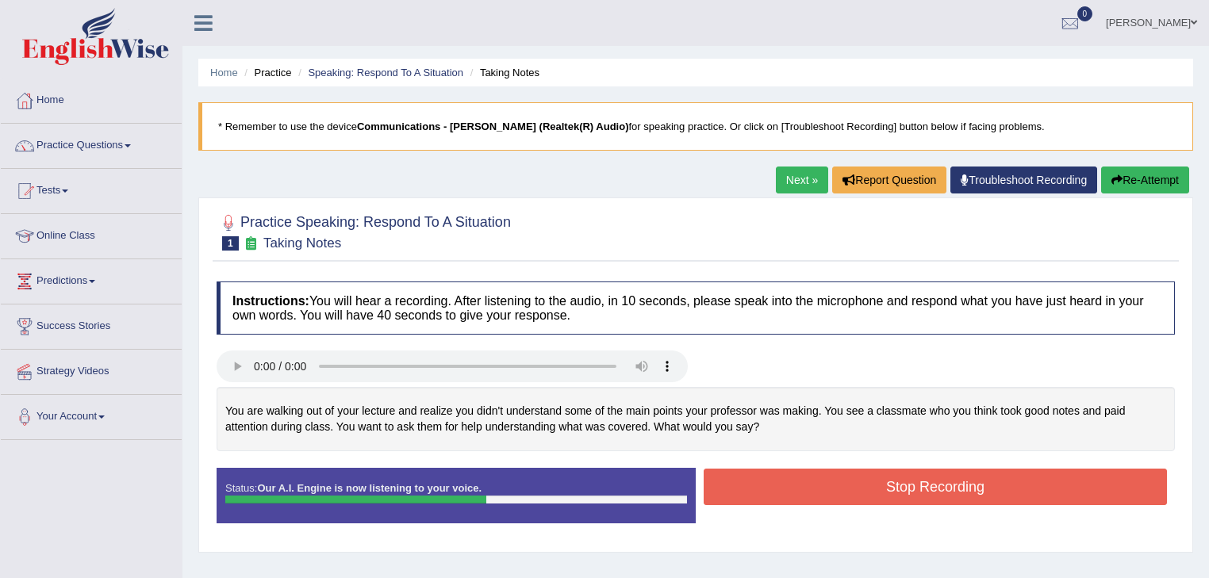
click at [810, 489] on button "Stop Recording" at bounding box center [934, 487] width 463 height 36
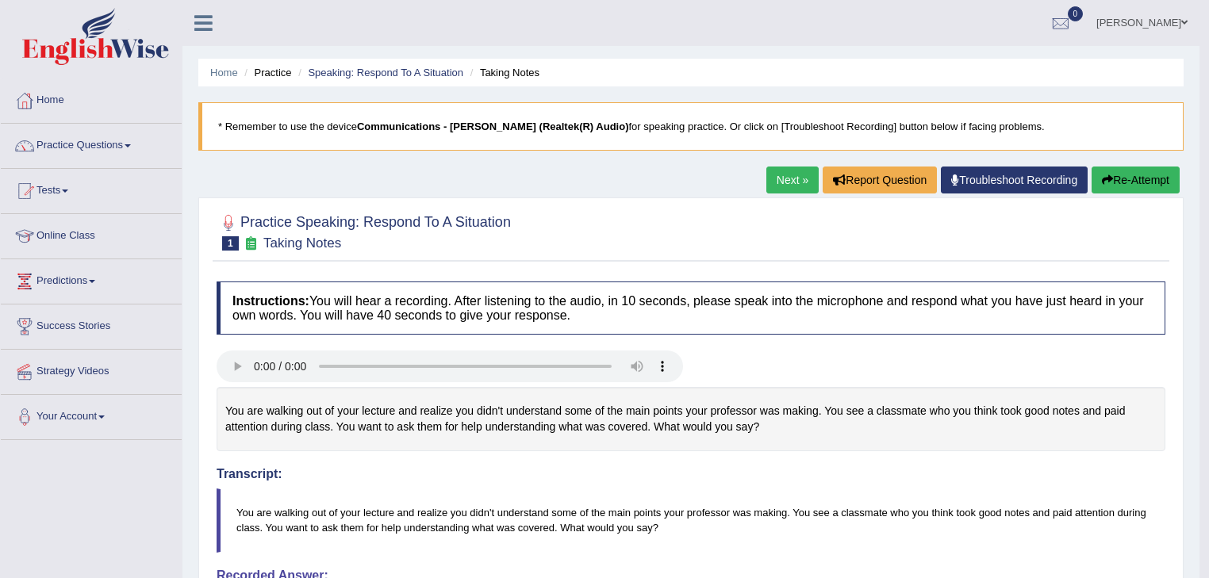
click at [792, 182] on link "Next »" at bounding box center [792, 180] width 52 height 27
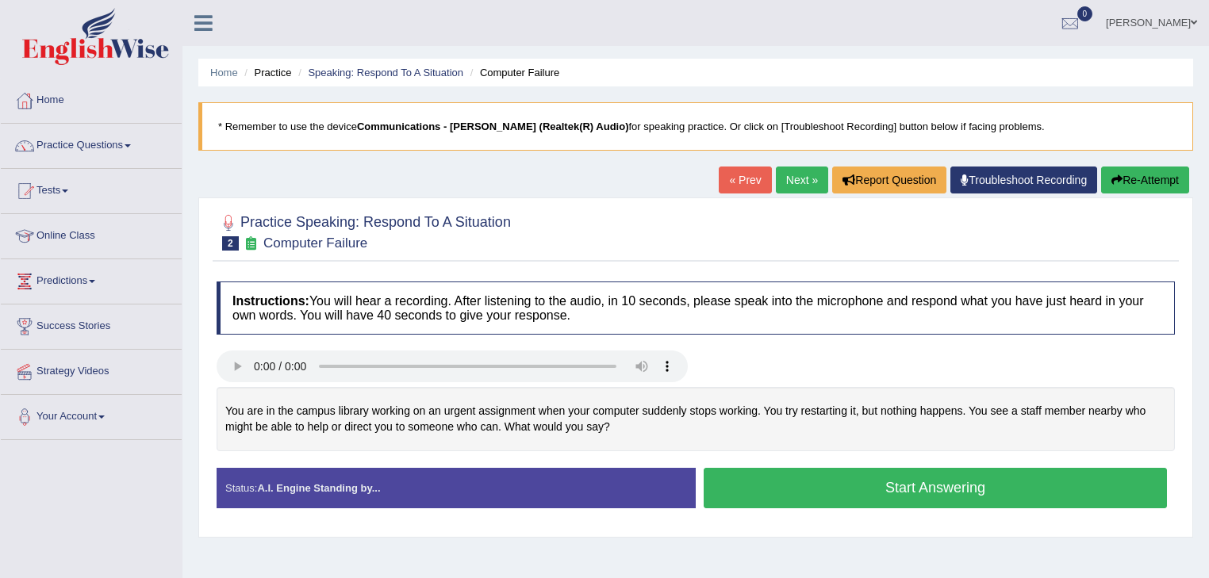
click at [781, 480] on button "Start Answering" at bounding box center [934, 488] width 463 height 40
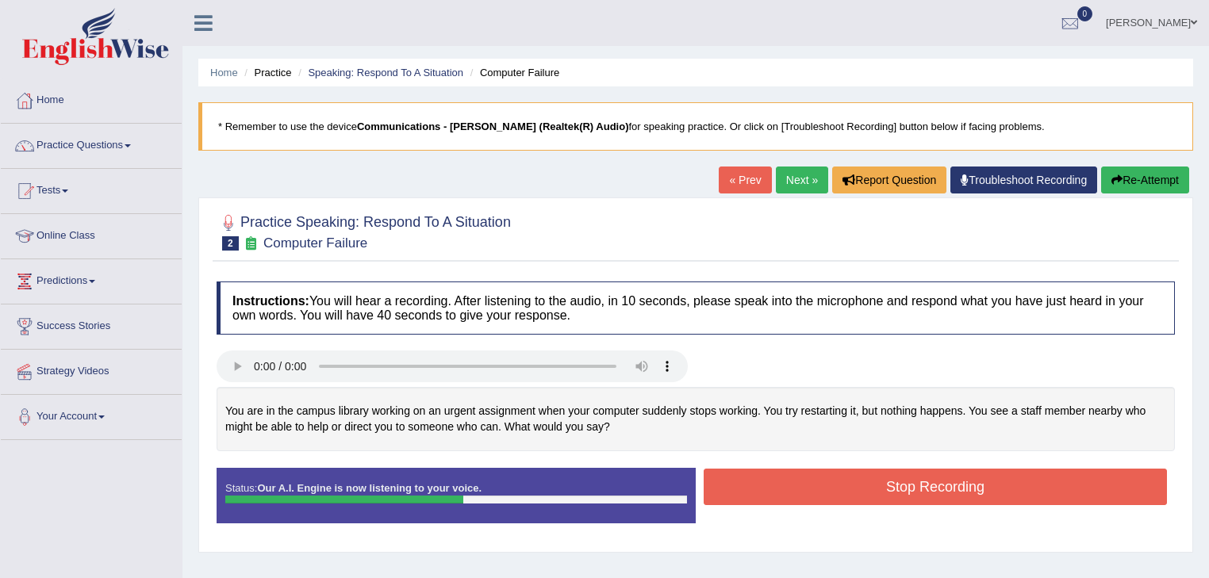
click at [781, 480] on button "Stop Recording" at bounding box center [934, 487] width 463 height 36
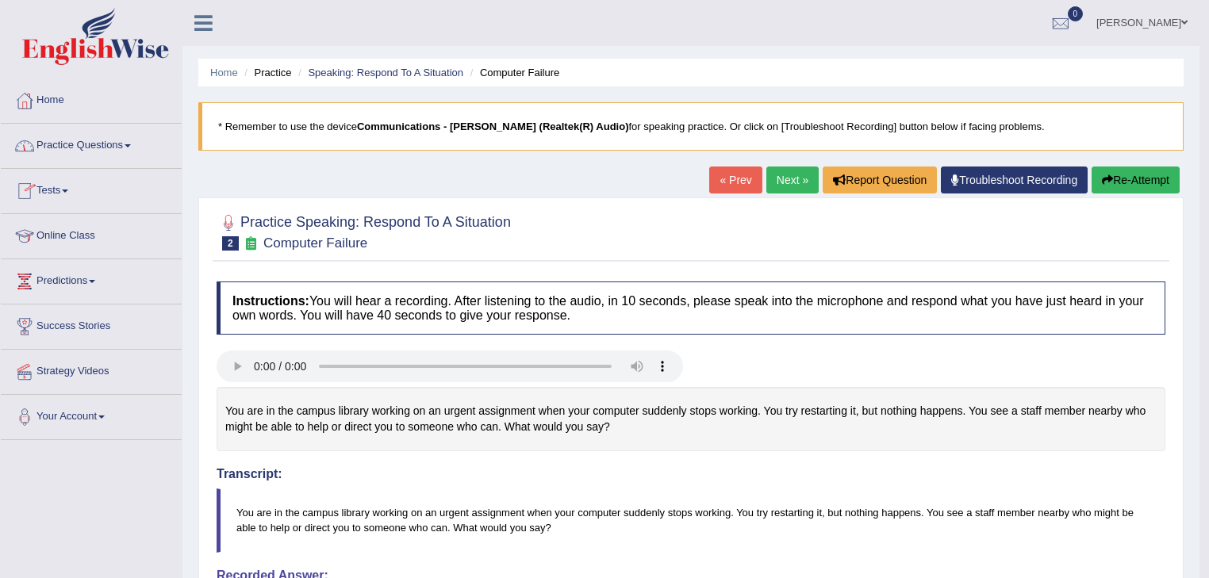
click at [105, 146] on link "Practice Questions" at bounding box center [91, 144] width 181 height 40
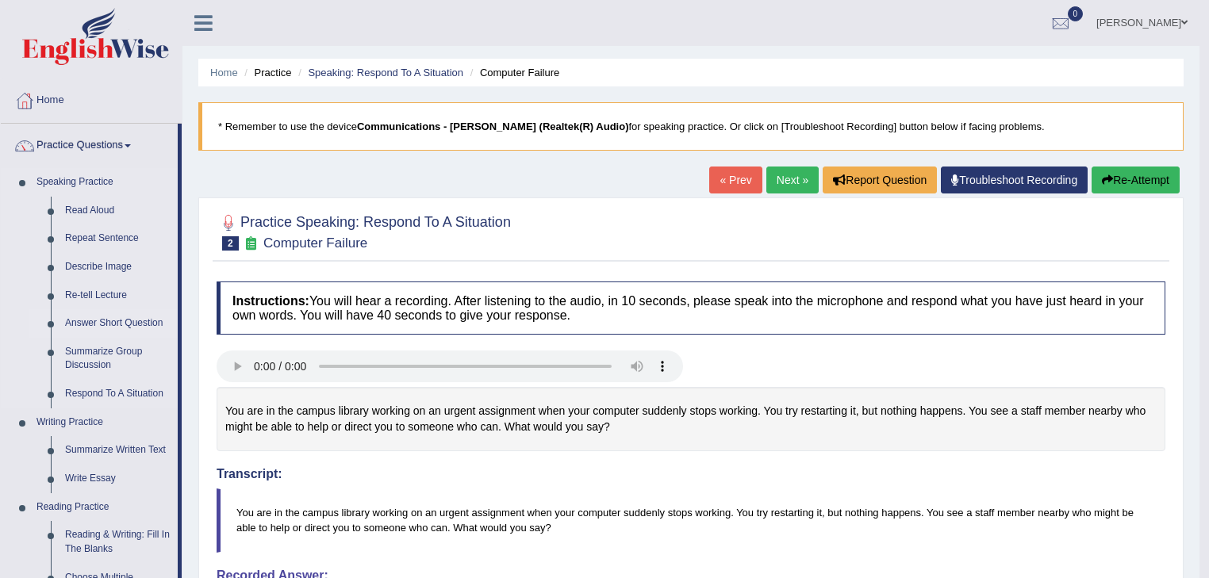
click at [128, 324] on link "Answer Short Question" at bounding box center [118, 323] width 120 height 29
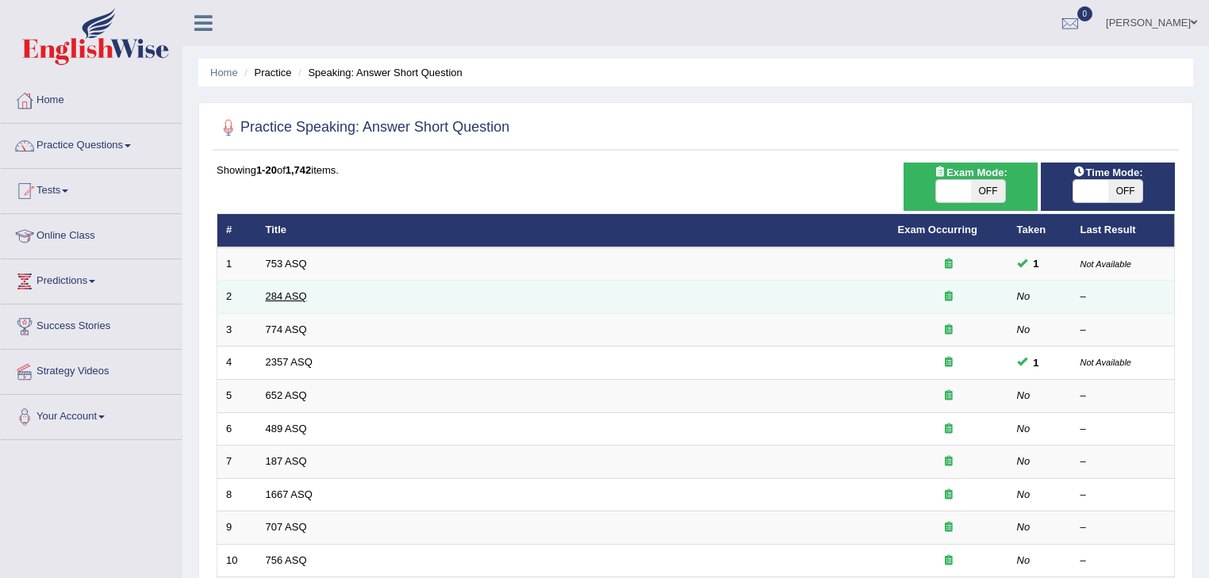
click at [285, 295] on link "284 ASQ" at bounding box center [286, 296] width 41 height 12
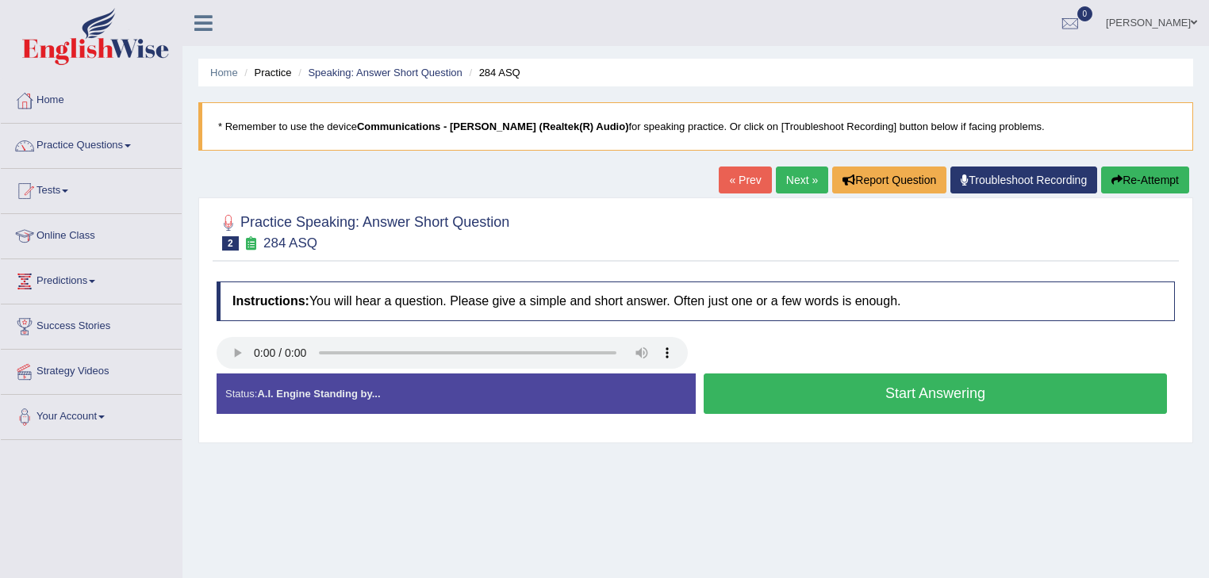
click at [784, 388] on button "Start Answering" at bounding box center [934, 394] width 463 height 40
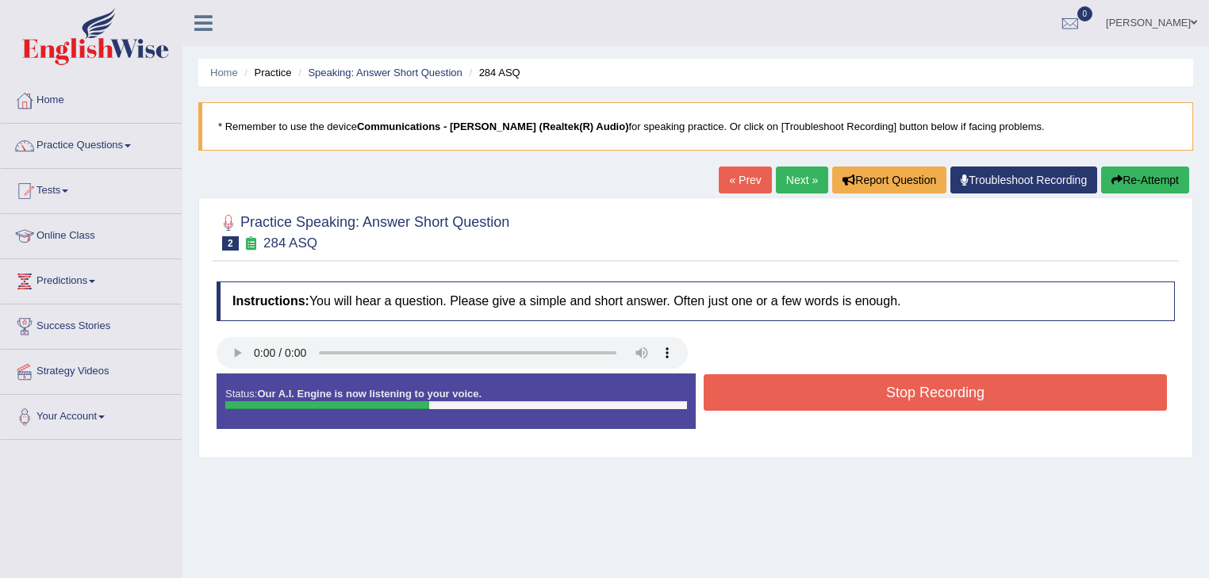
click at [784, 388] on button "Stop Recording" at bounding box center [934, 392] width 463 height 36
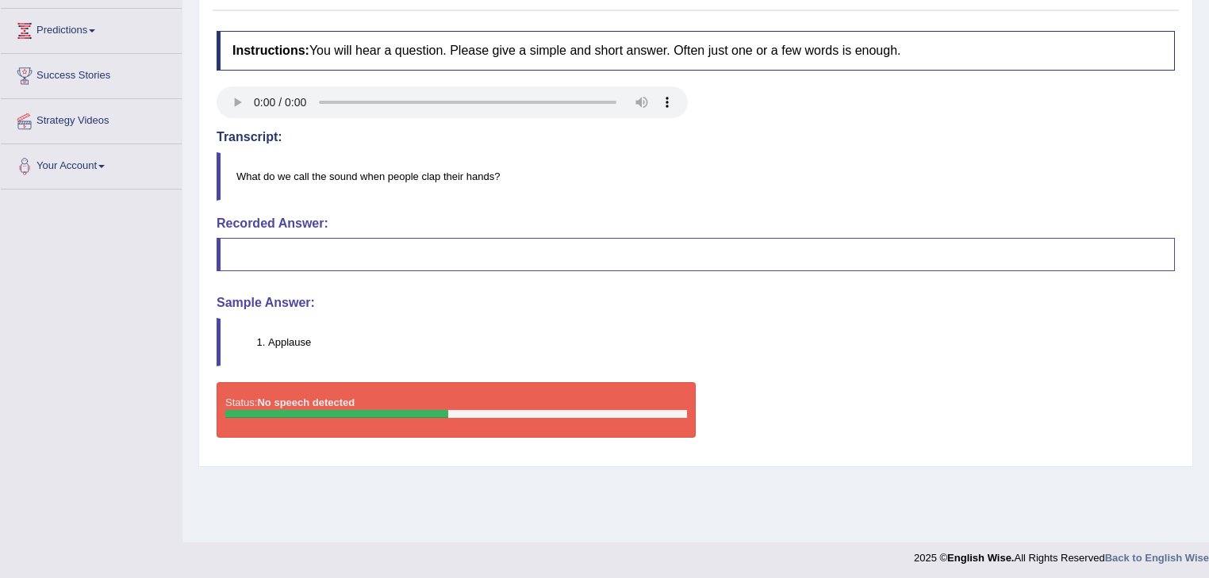
scroll to position [255, 0]
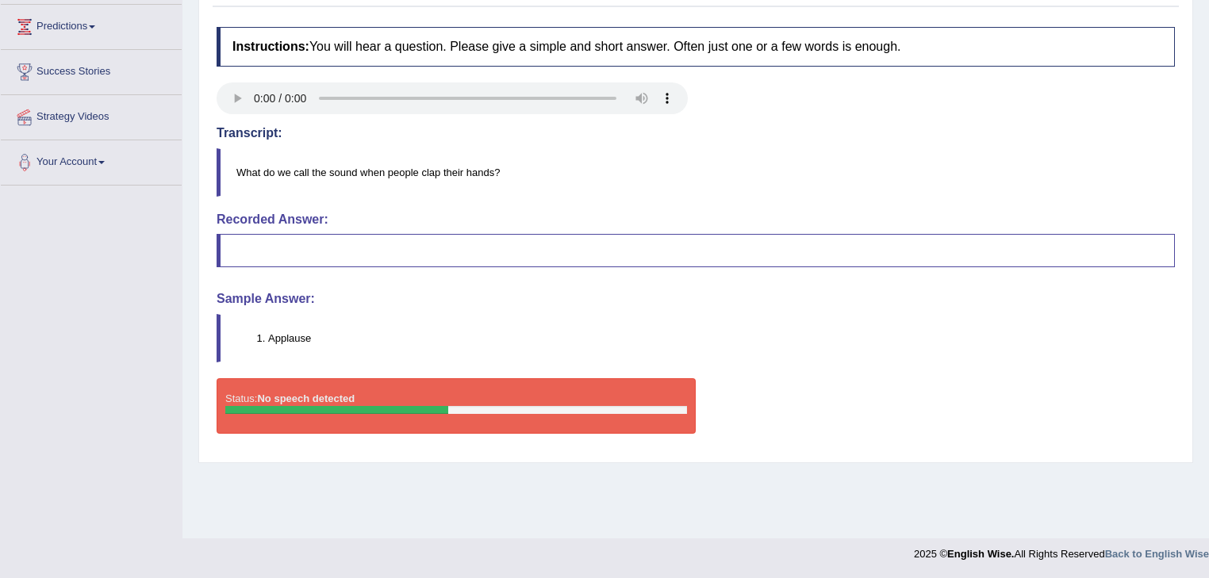
click at [270, 335] on li "Applause" at bounding box center [721, 338] width 906 height 15
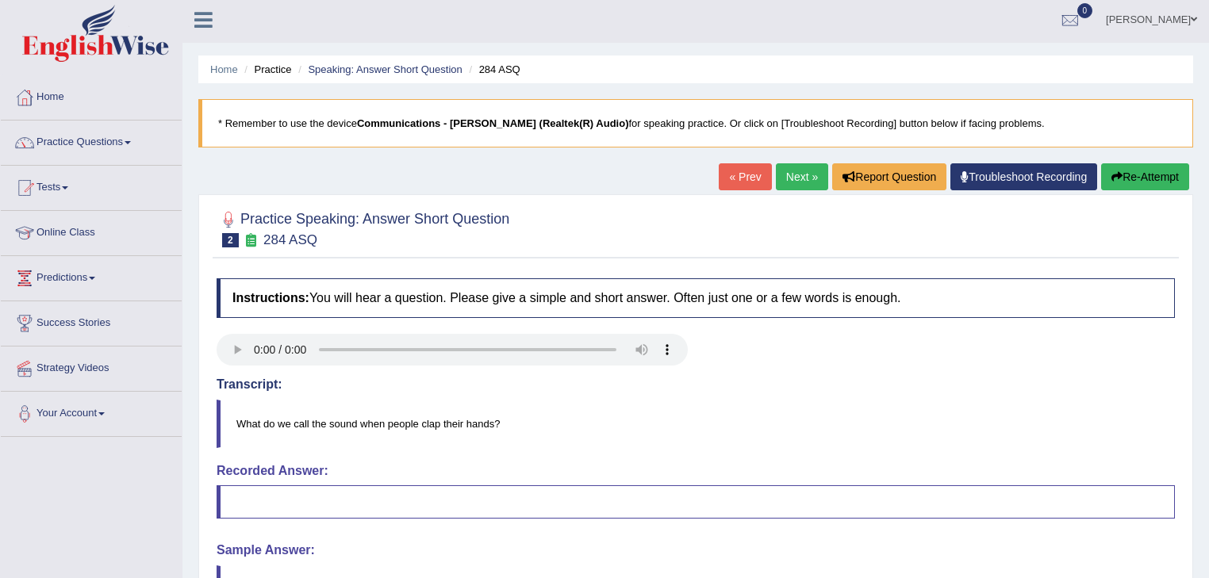
scroll to position [1, 0]
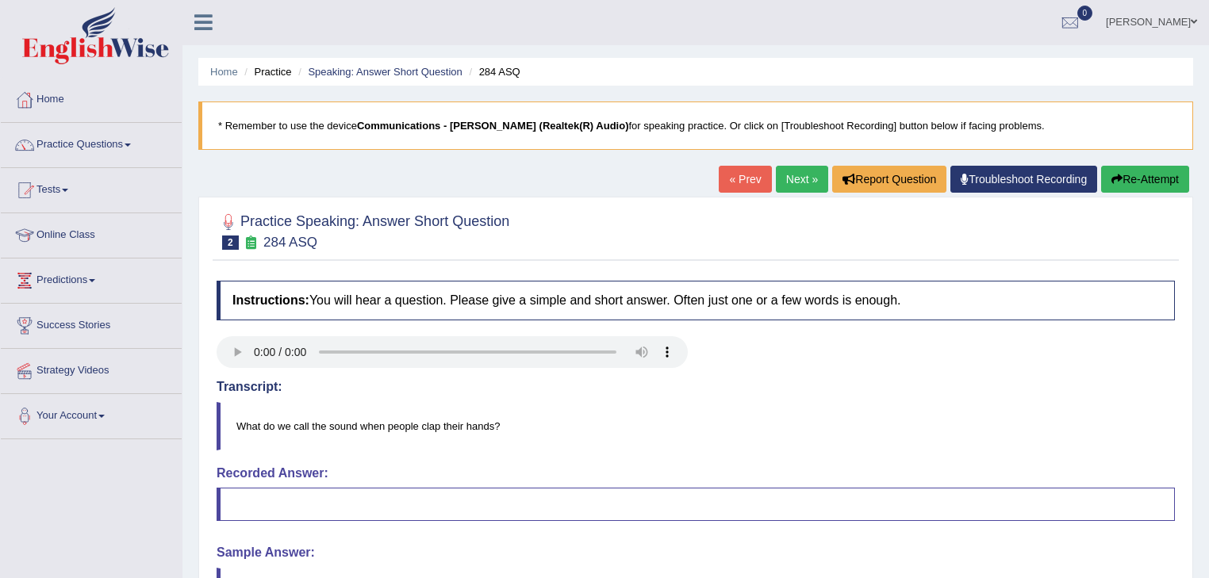
click at [788, 169] on link "Next »" at bounding box center [802, 179] width 52 height 27
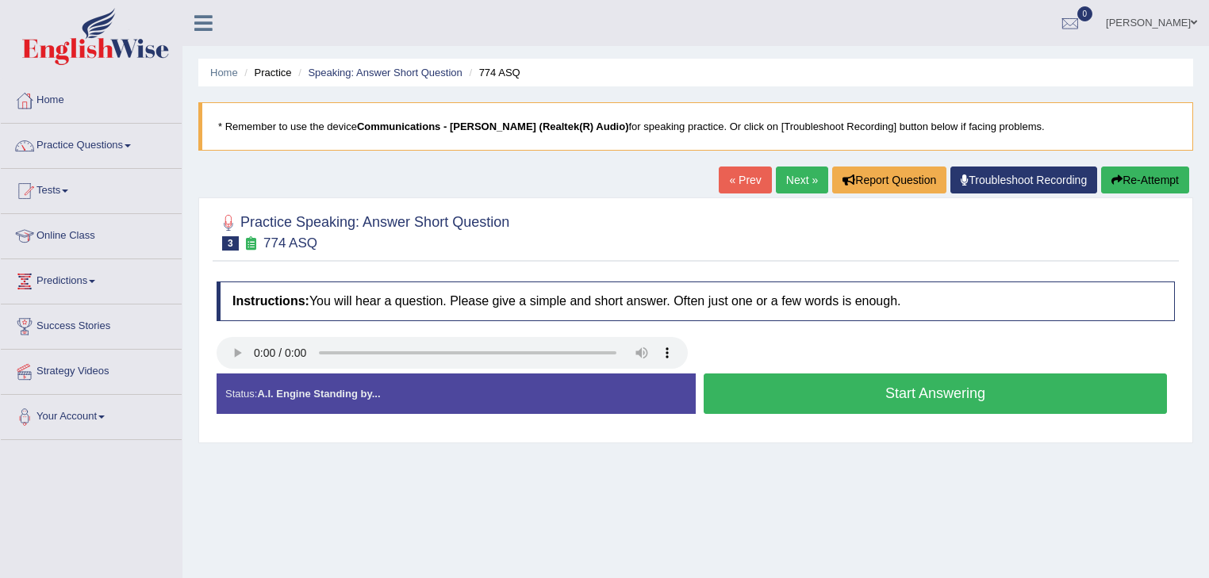
click at [774, 395] on button "Start Answering" at bounding box center [934, 394] width 463 height 40
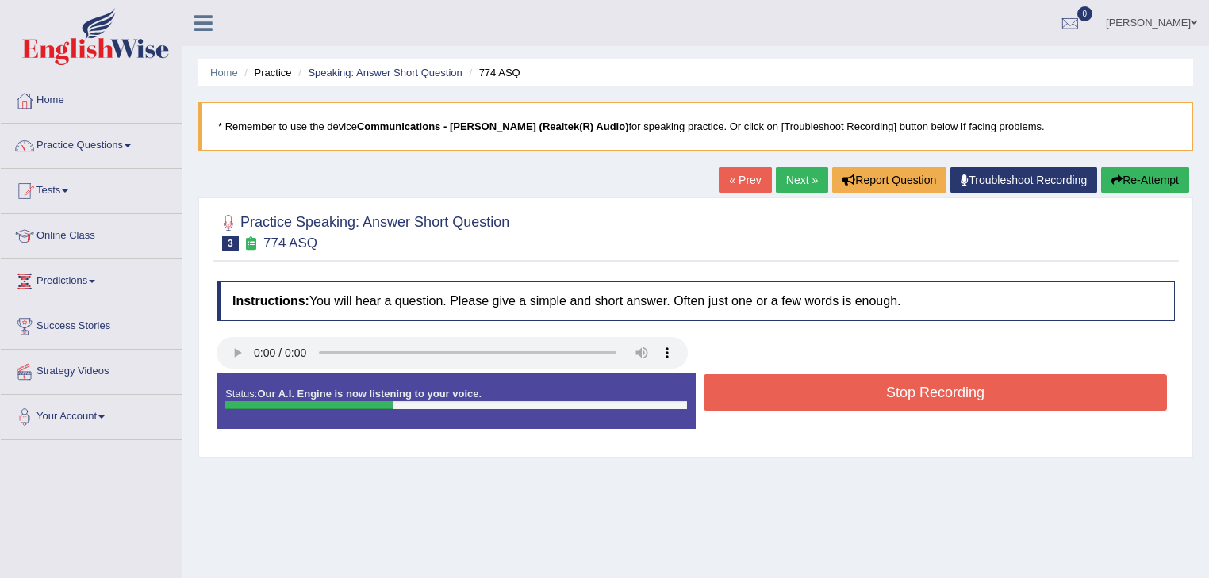
click at [774, 395] on button "Stop Recording" at bounding box center [934, 392] width 463 height 36
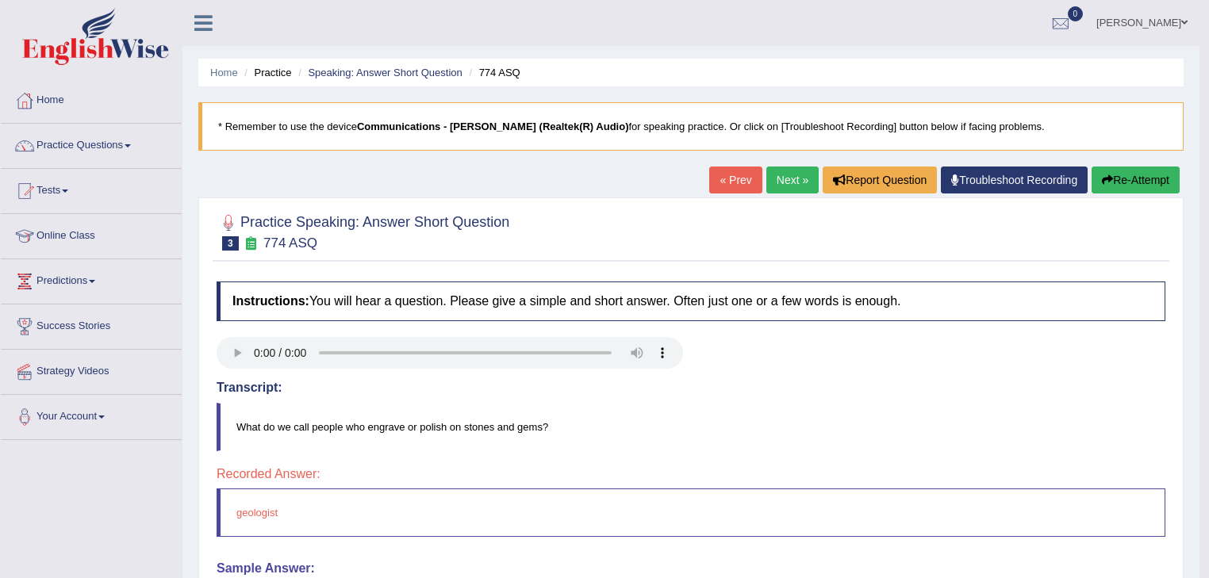
click at [784, 181] on link "Next »" at bounding box center [792, 180] width 52 height 27
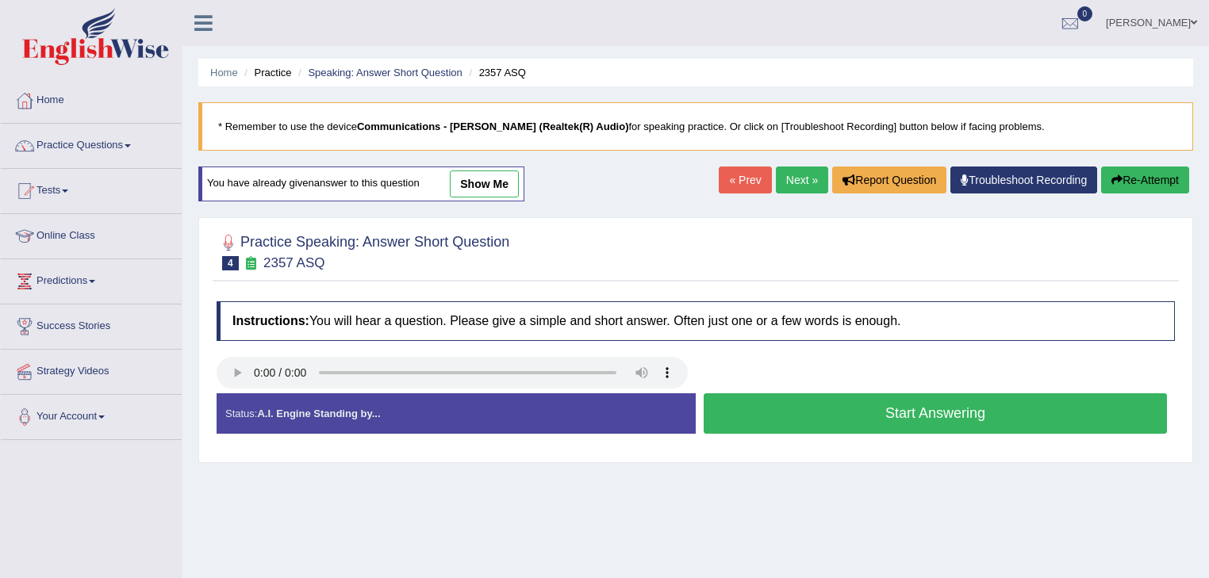
click at [795, 178] on link "Next »" at bounding box center [802, 180] width 52 height 27
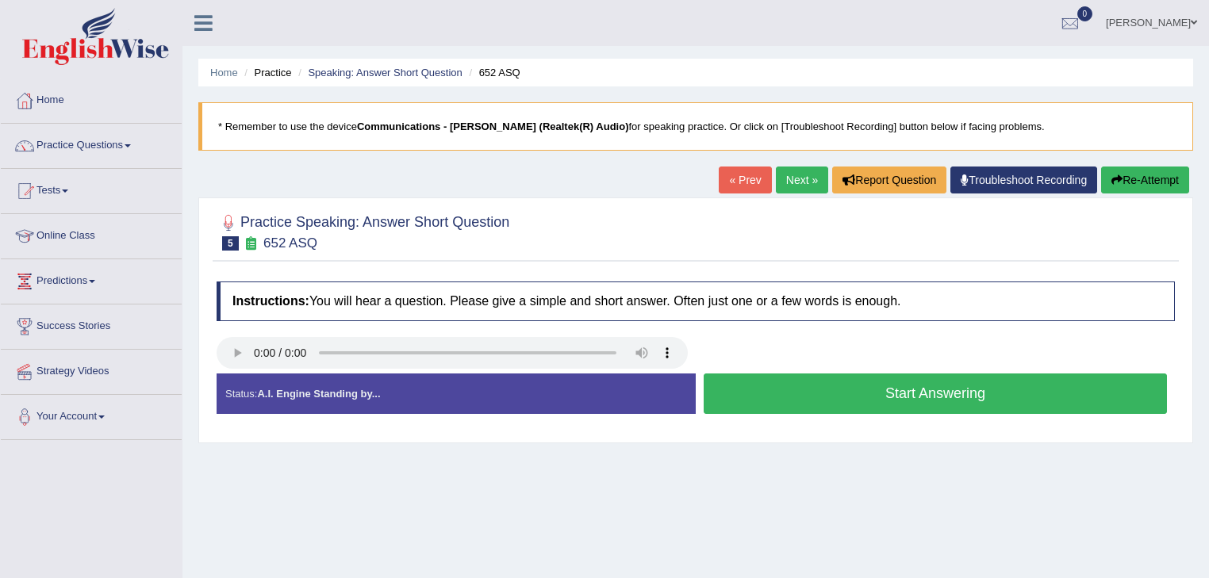
click at [739, 391] on button "Start Answering" at bounding box center [934, 394] width 463 height 40
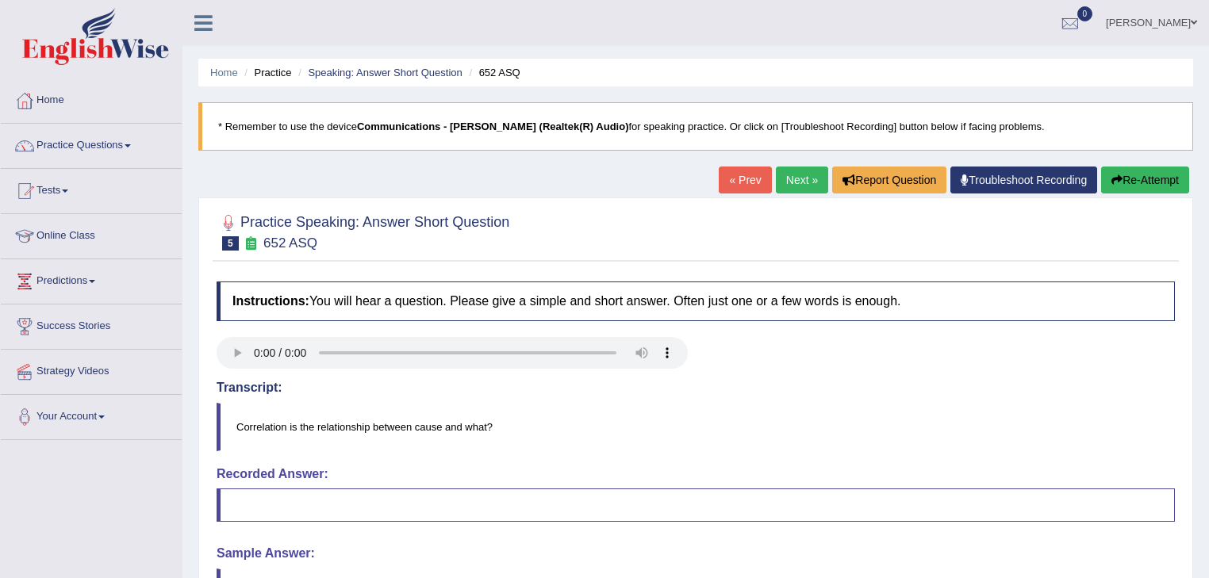
click at [790, 181] on link "Next »" at bounding box center [802, 180] width 52 height 27
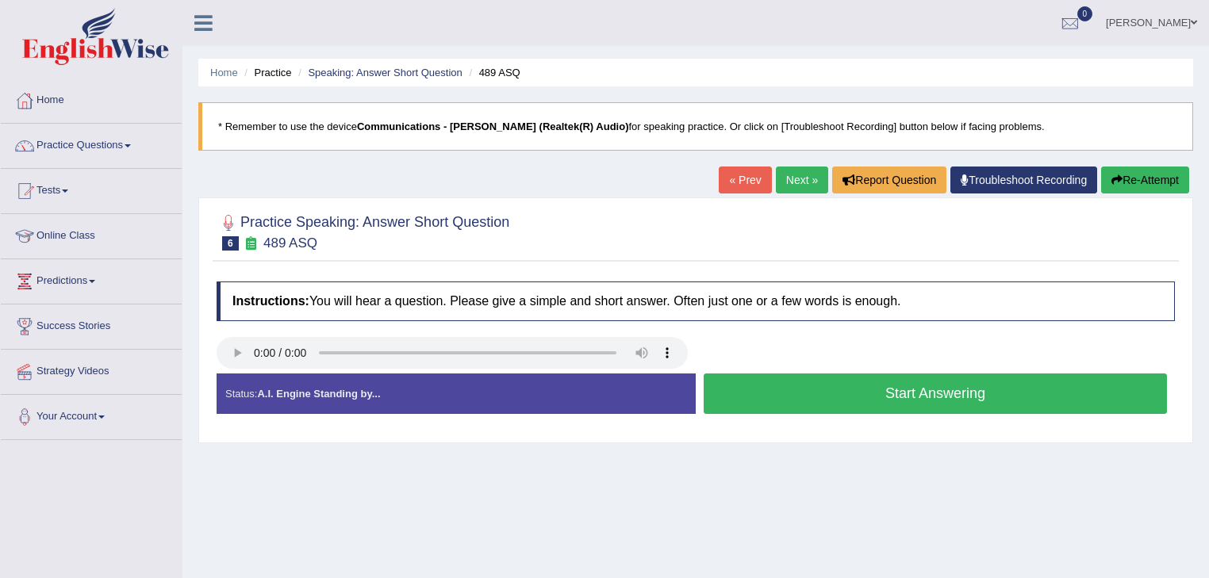
click at [831, 388] on button "Start Answering" at bounding box center [934, 394] width 463 height 40
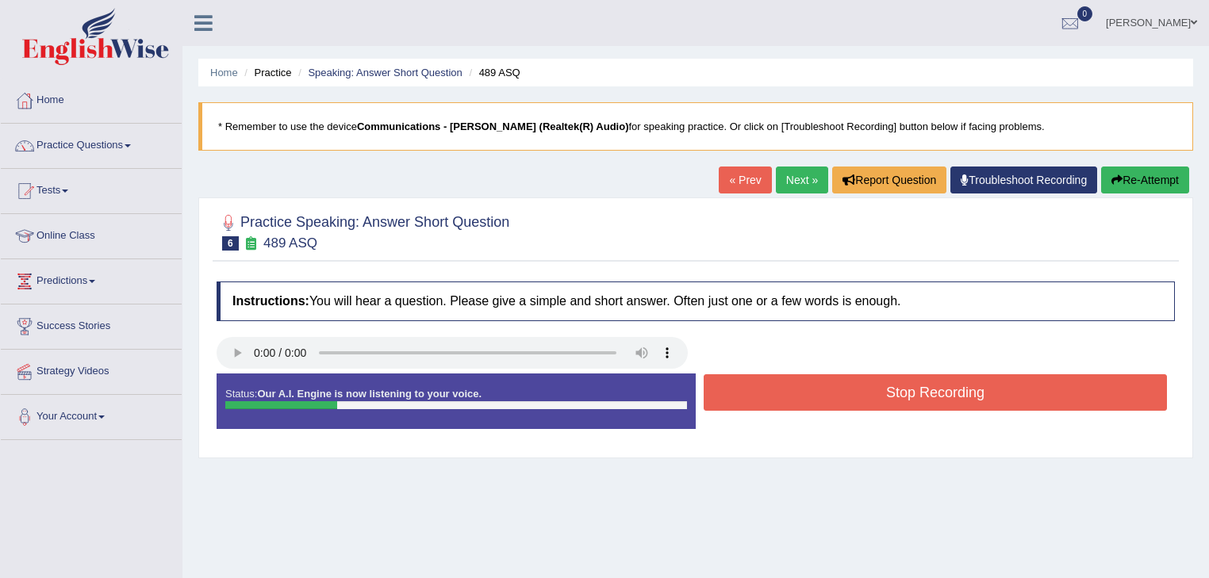
click at [831, 388] on button "Stop Recording" at bounding box center [934, 392] width 463 height 36
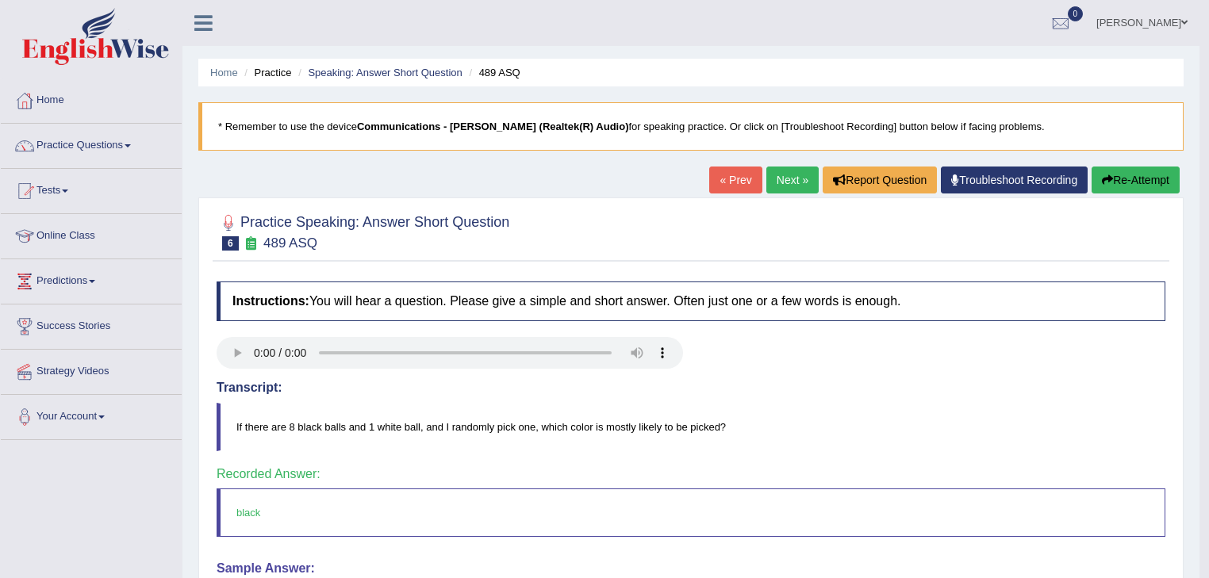
click at [777, 170] on link "Next »" at bounding box center [792, 180] width 52 height 27
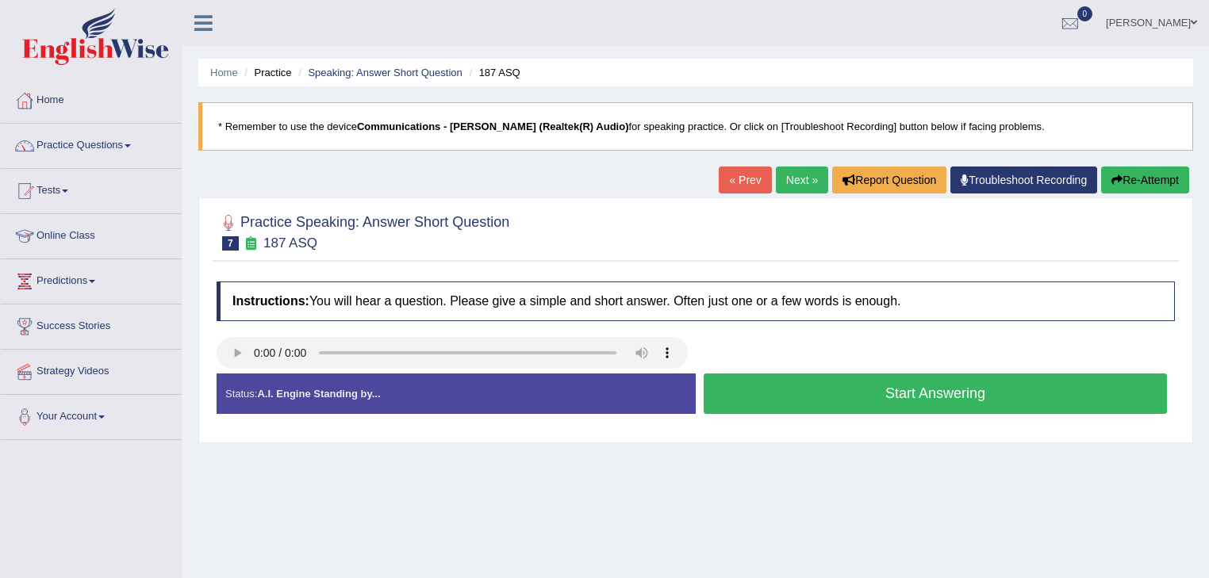
click at [850, 397] on button "Start Answering" at bounding box center [934, 394] width 463 height 40
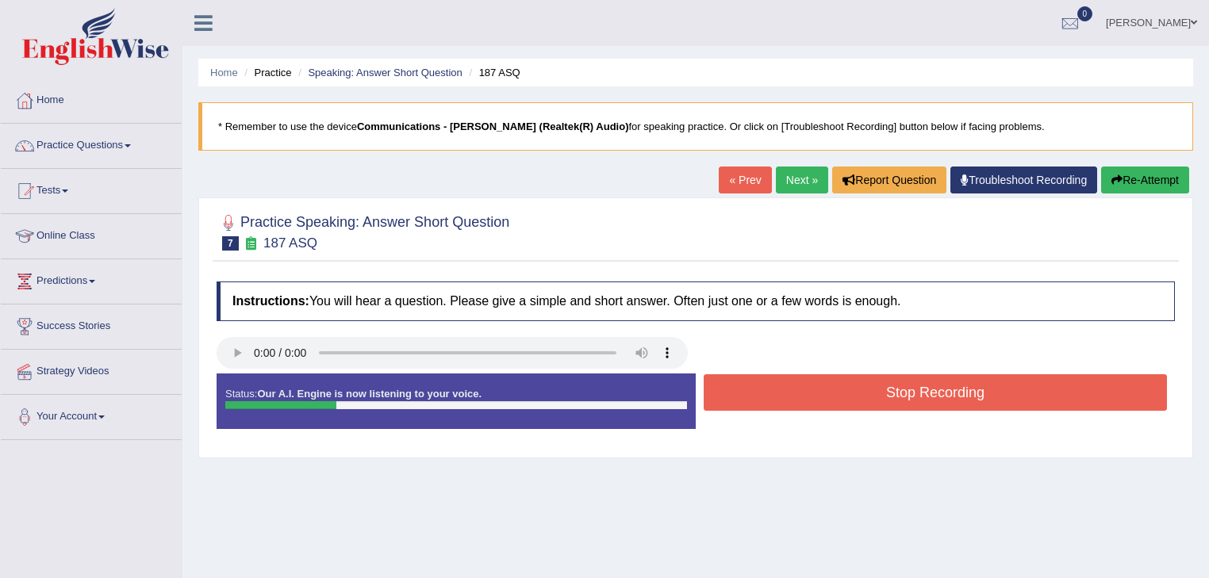
click at [850, 397] on button "Stop Recording" at bounding box center [934, 392] width 463 height 36
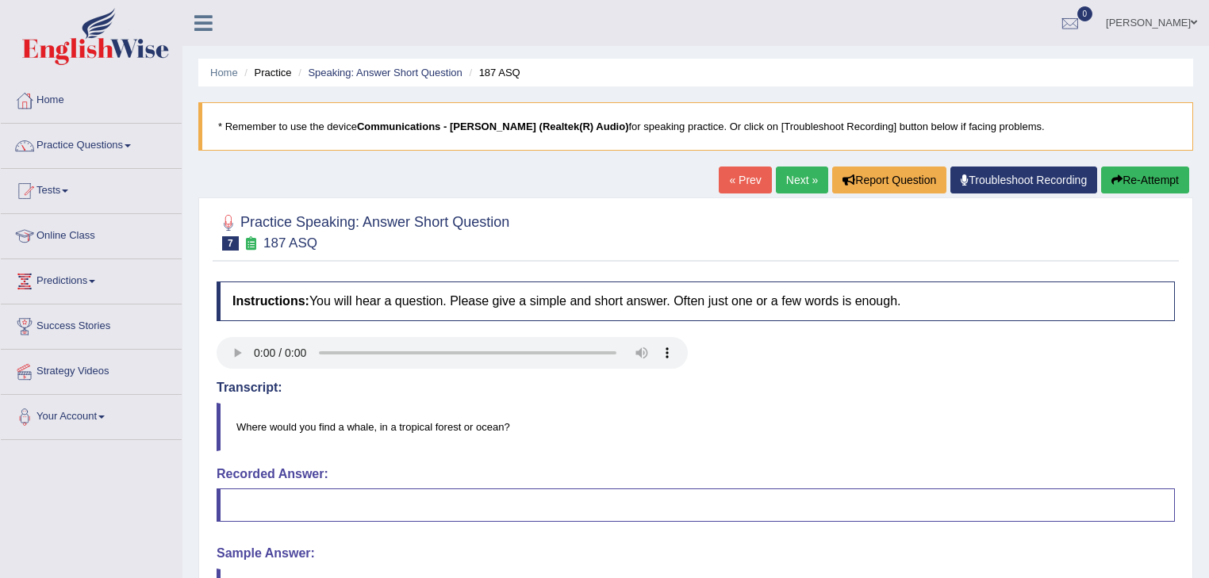
click at [778, 174] on link "Next »" at bounding box center [802, 180] width 52 height 27
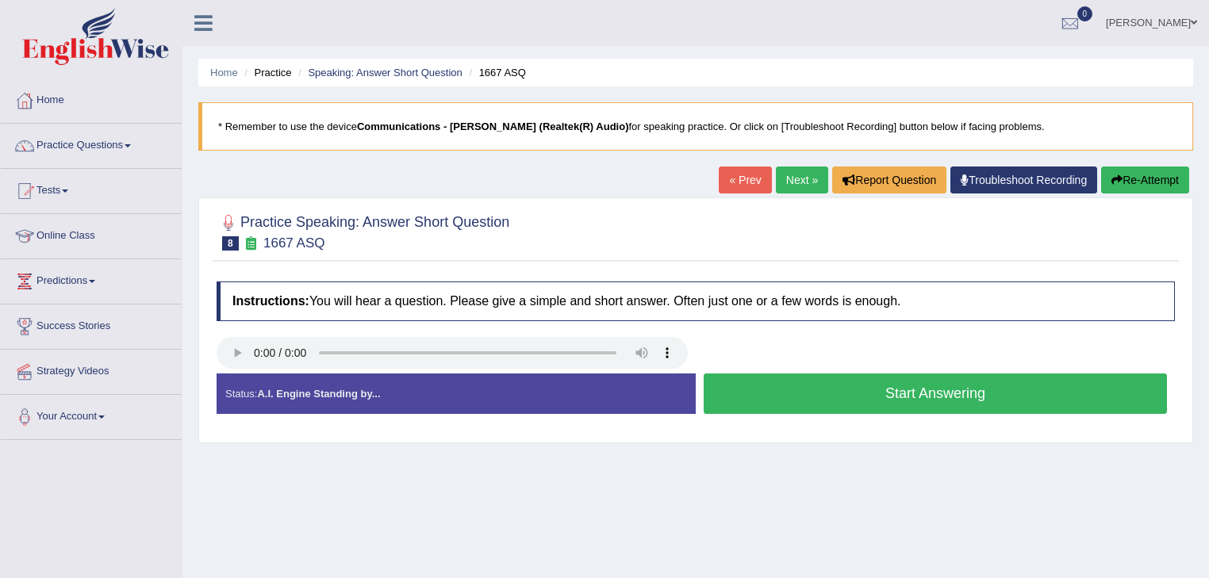
click at [816, 381] on button "Start Answering" at bounding box center [934, 394] width 463 height 40
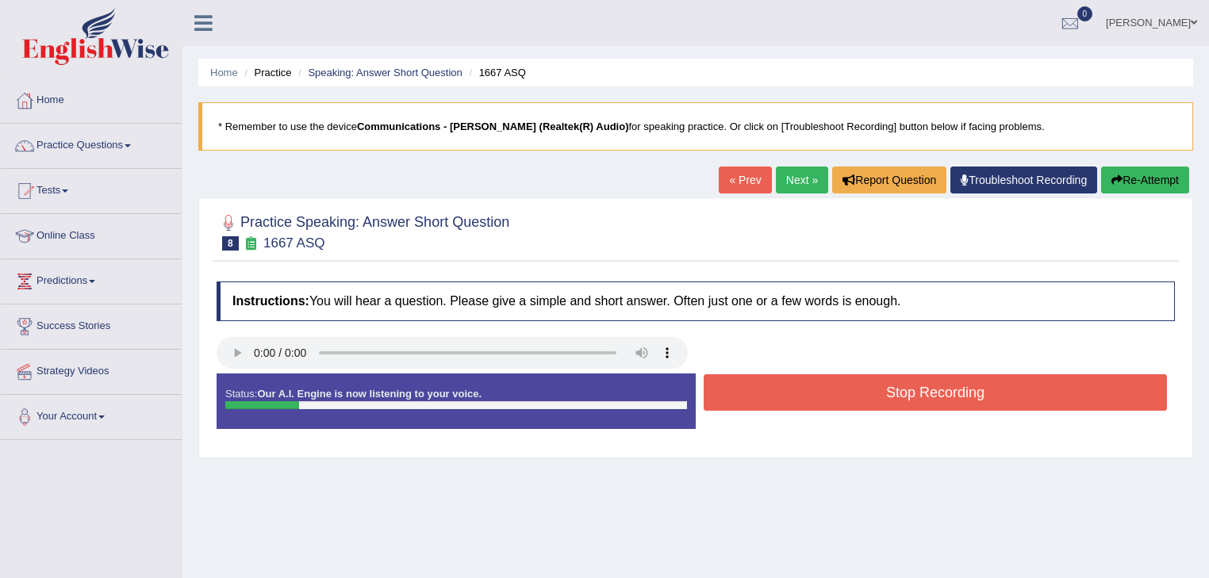
click at [816, 381] on button "Stop Recording" at bounding box center [934, 392] width 463 height 36
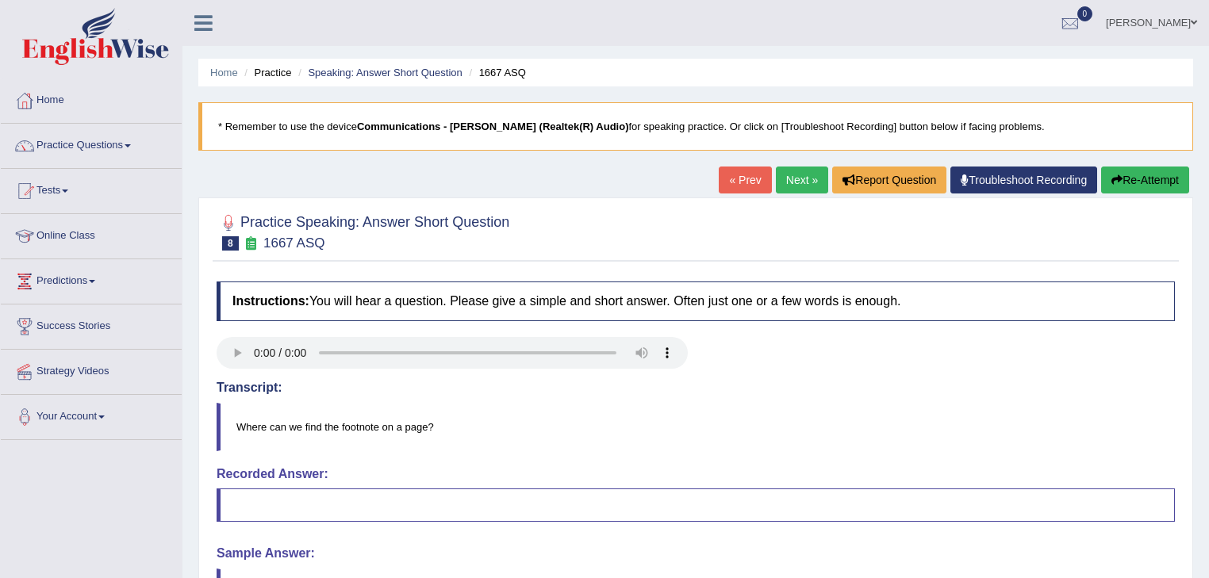
click at [796, 180] on link "Next »" at bounding box center [802, 180] width 52 height 27
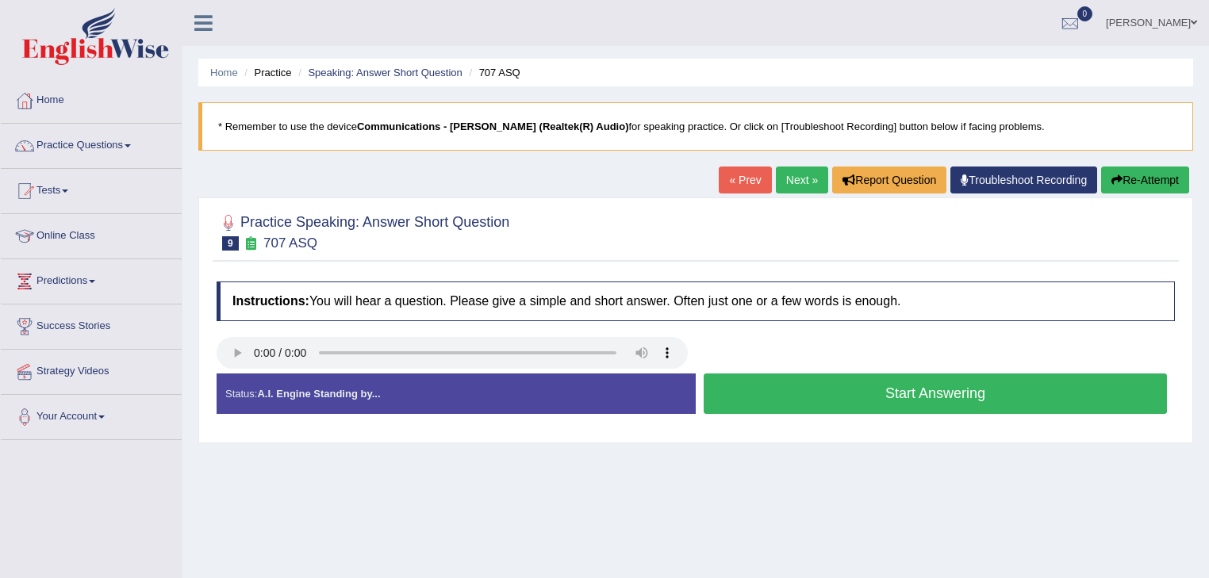
click at [772, 375] on button "Start Answering" at bounding box center [934, 394] width 463 height 40
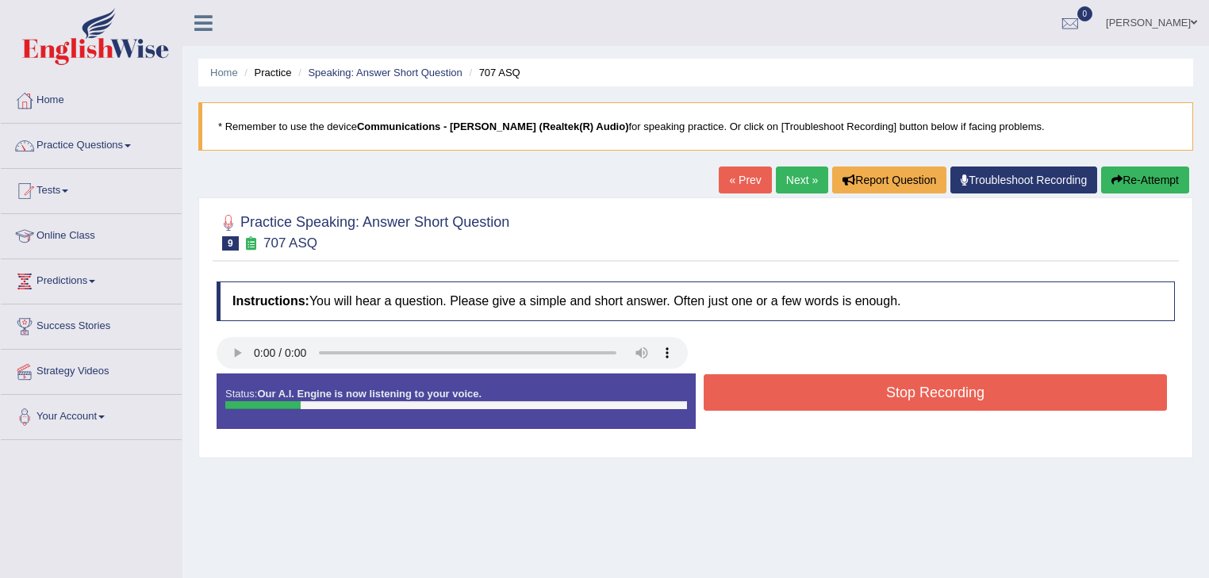
click at [773, 393] on button "Stop Recording" at bounding box center [934, 392] width 463 height 36
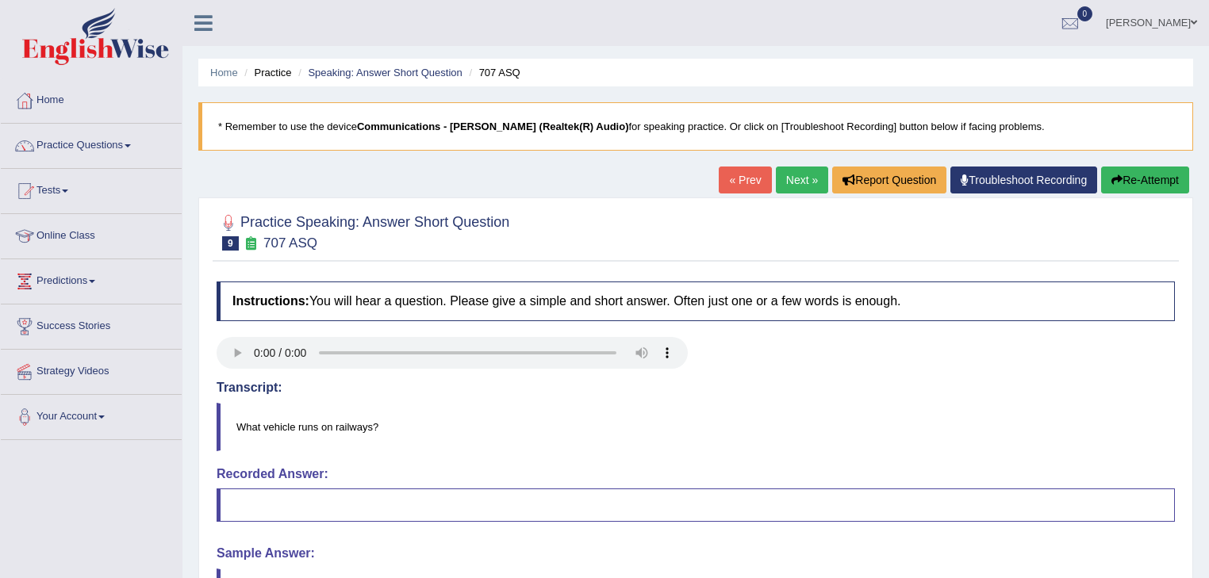
click at [795, 181] on link "Next »" at bounding box center [802, 180] width 52 height 27
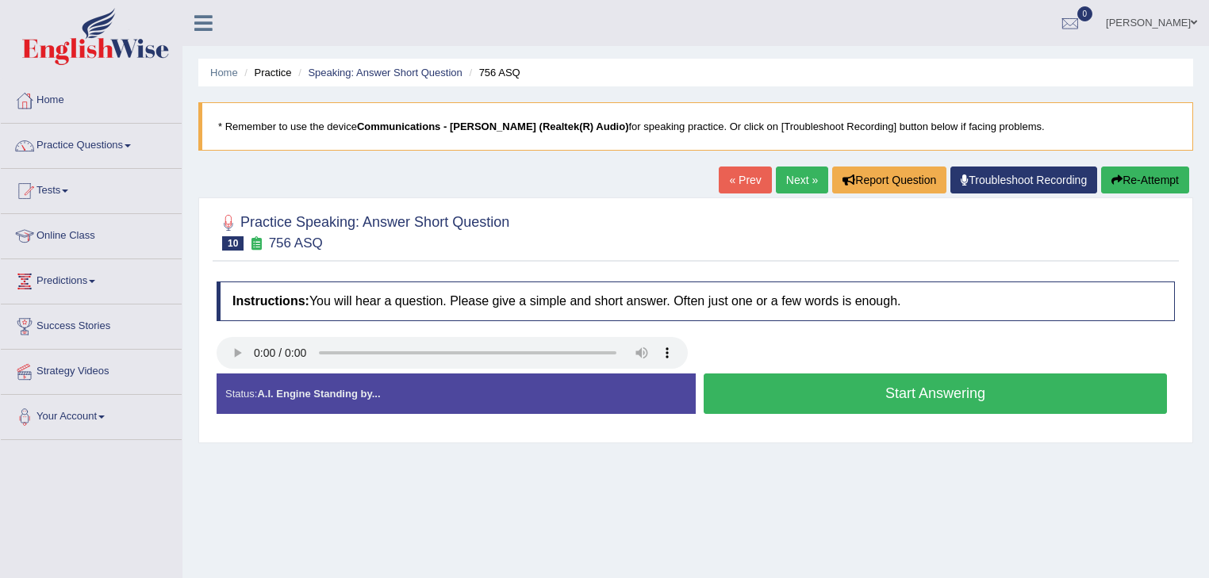
click at [784, 394] on button "Start Answering" at bounding box center [934, 394] width 463 height 40
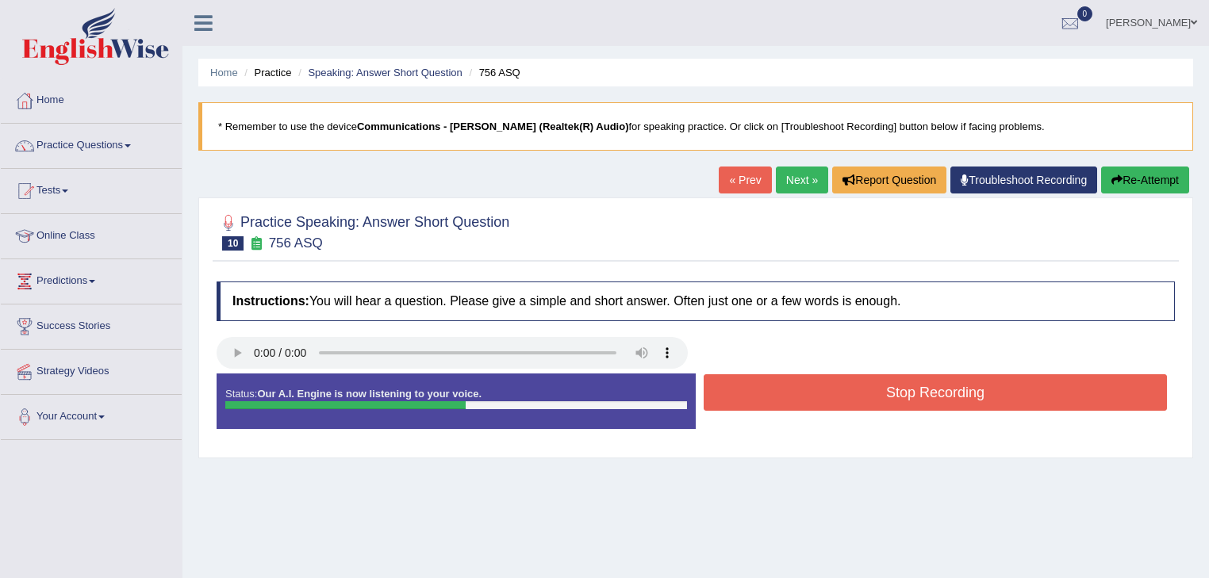
click at [784, 394] on button "Stop Recording" at bounding box center [934, 392] width 463 height 36
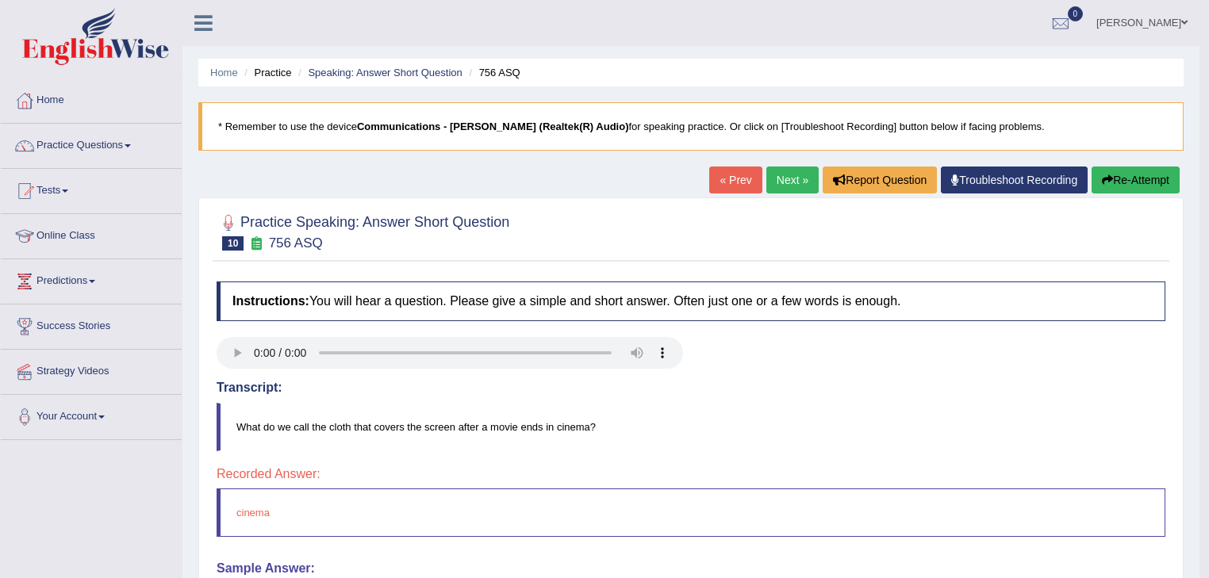
click at [788, 174] on link "Next »" at bounding box center [792, 180] width 52 height 27
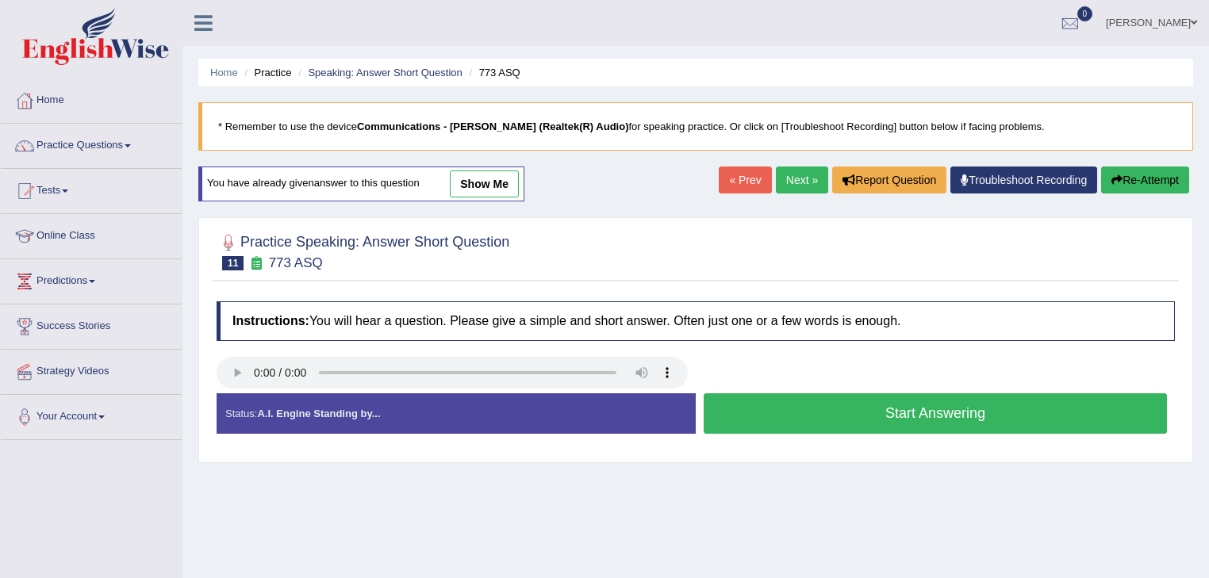
click at [762, 416] on button "Start Answering" at bounding box center [934, 413] width 463 height 40
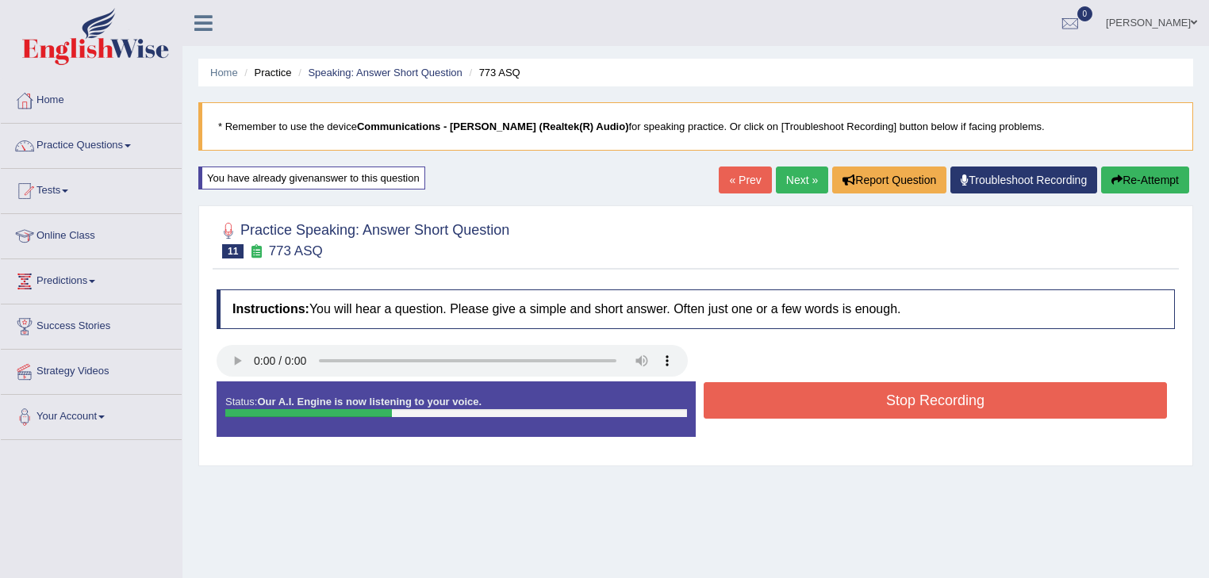
click at [761, 403] on button "Stop Recording" at bounding box center [934, 400] width 463 height 36
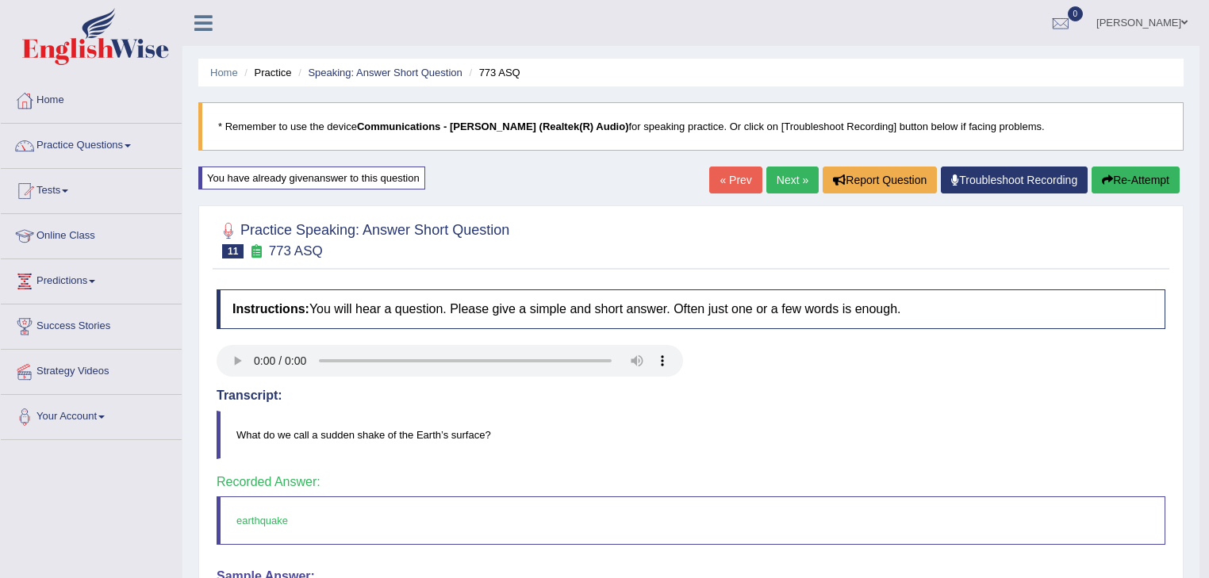
click at [782, 179] on link "Next »" at bounding box center [792, 180] width 52 height 27
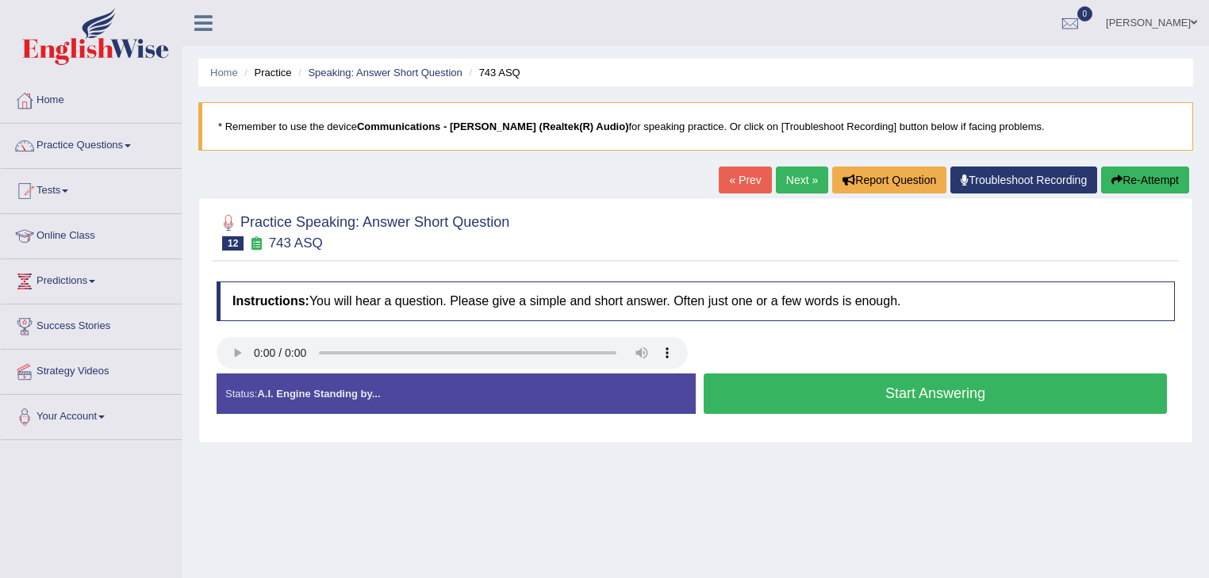
click at [846, 386] on button "Start Answering" at bounding box center [934, 394] width 463 height 40
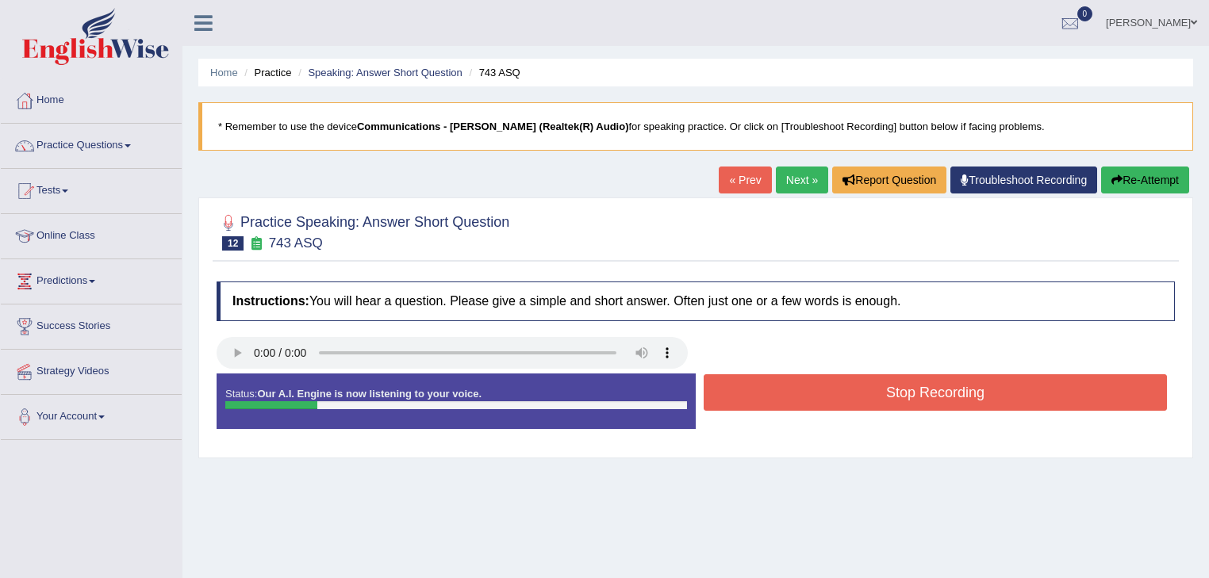
click at [845, 386] on button "Stop Recording" at bounding box center [934, 392] width 463 height 36
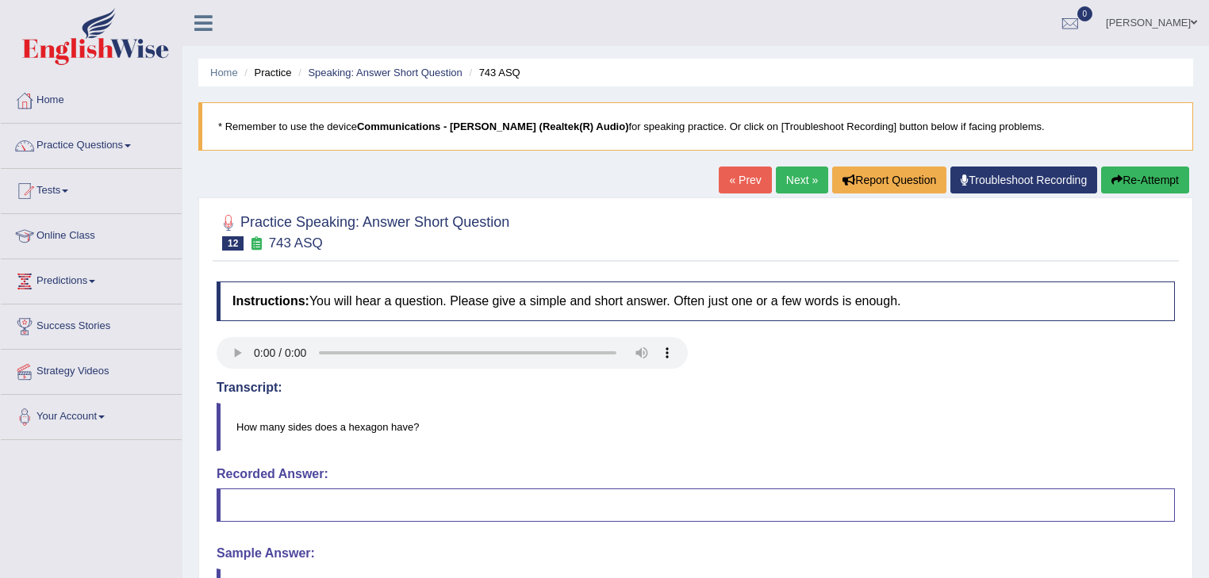
click at [793, 181] on link "Next »" at bounding box center [802, 180] width 52 height 27
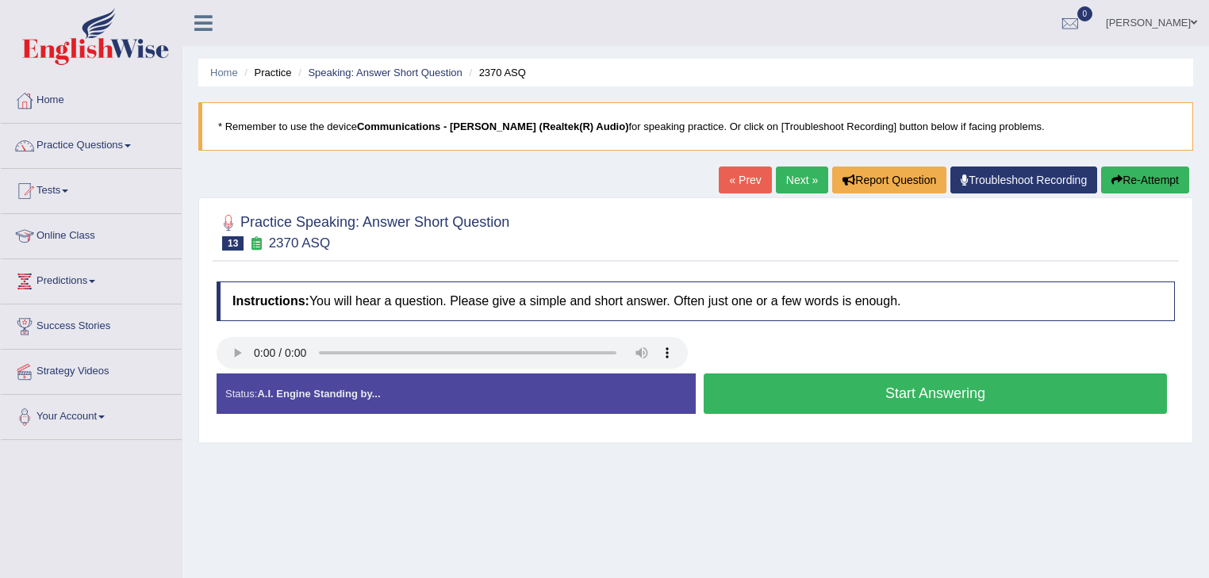
click at [841, 389] on button "Start Answering" at bounding box center [934, 394] width 463 height 40
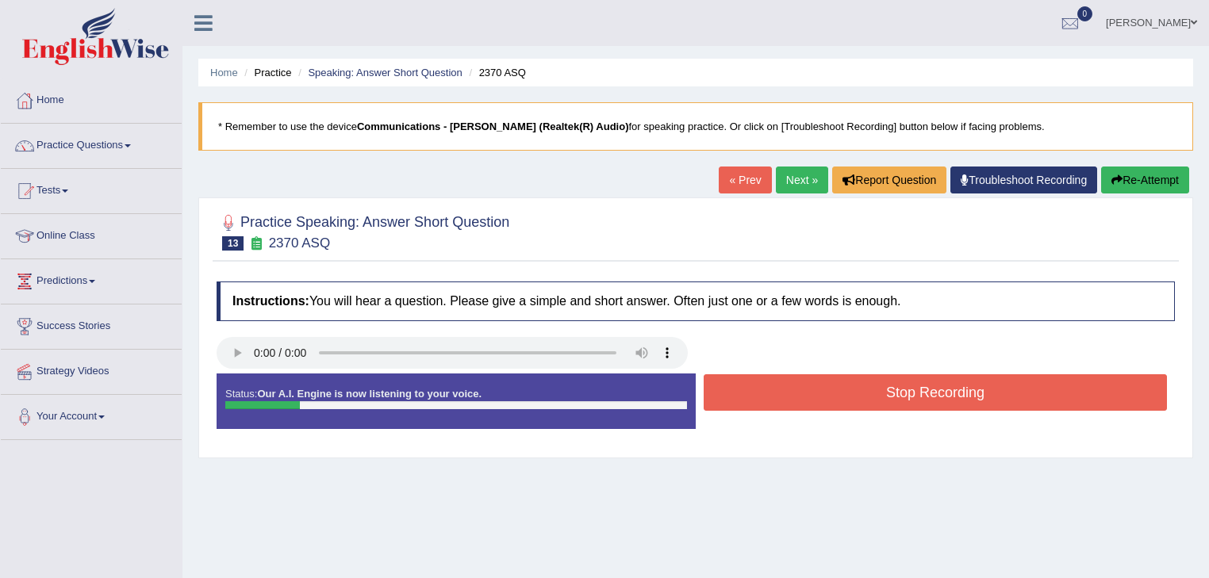
click at [841, 389] on button "Stop Recording" at bounding box center [934, 392] width 463 height 36
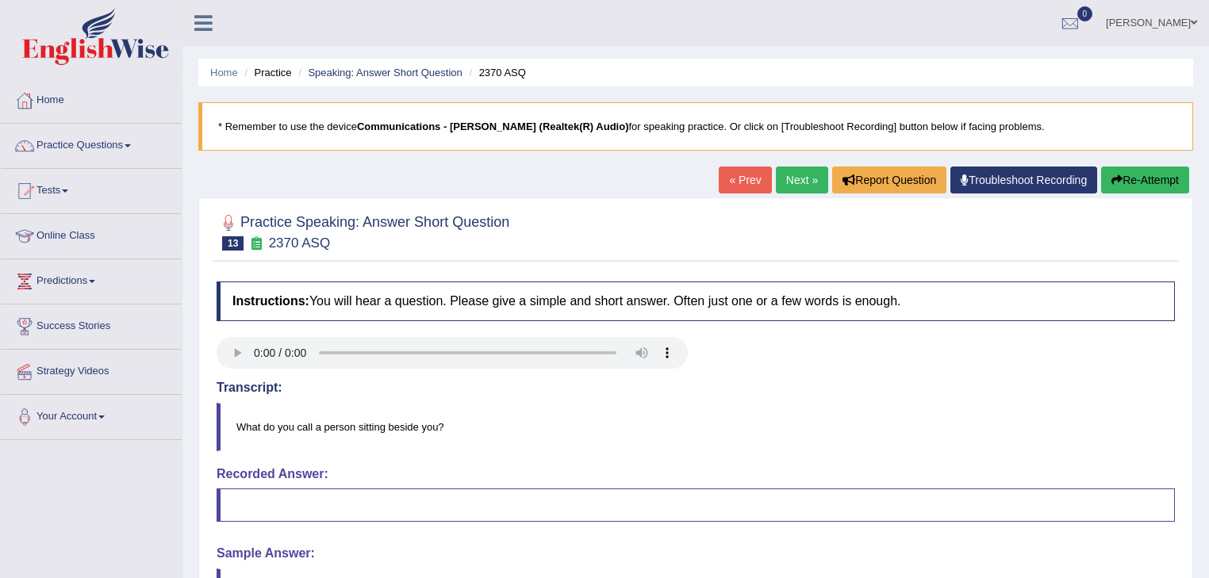
click at [792, 176] on link "Next »" at bounding box center [802, 180] width 52 height 27
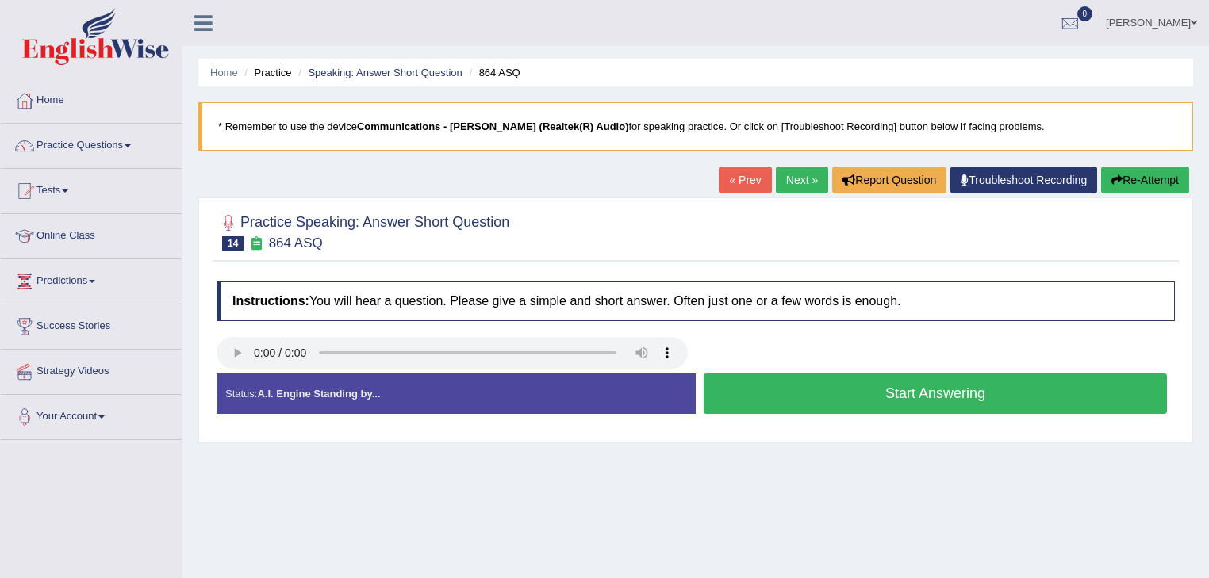
click at [818, 387] on button "Start Answering" at bounding box center [934, 394] width 463 height 40
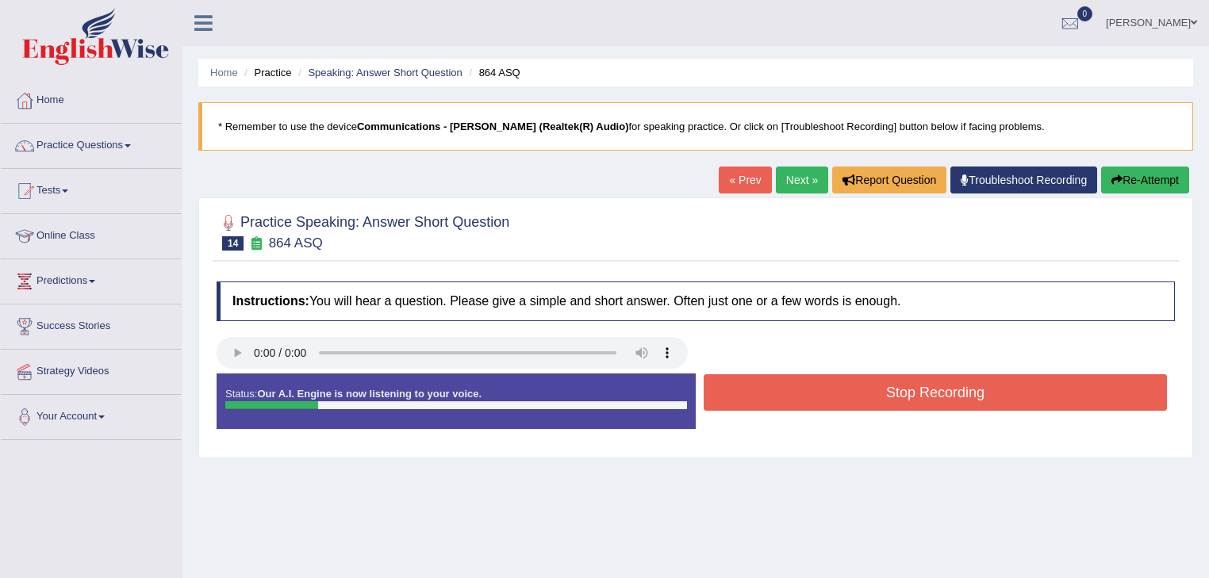
click at [818, 387] on button "Stop Recording" at bounding box center [934, 392] width 463 height 36
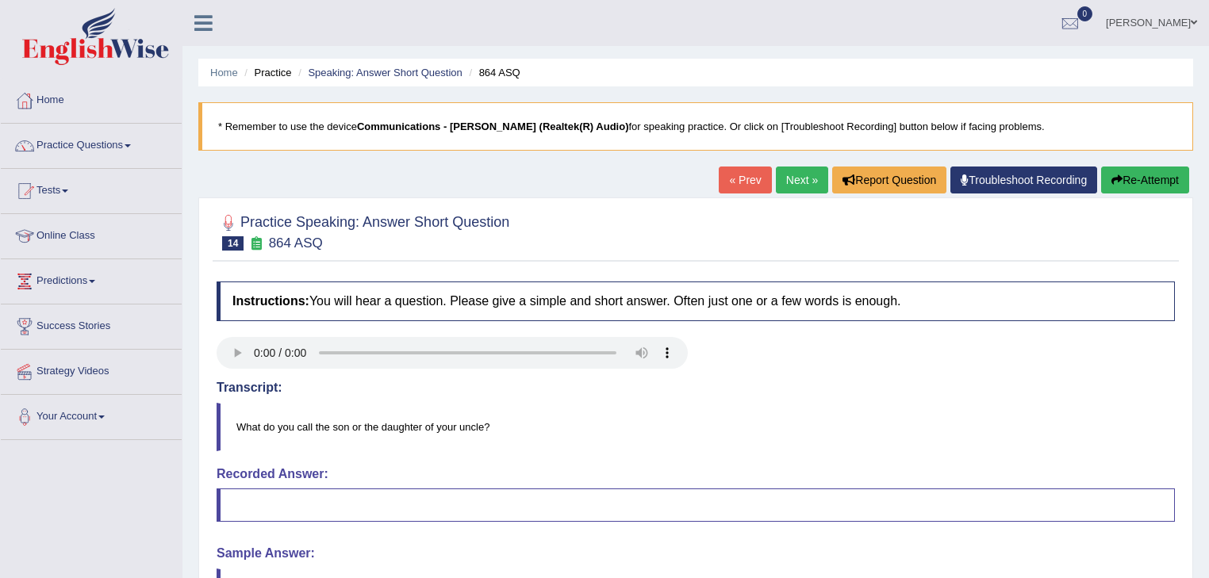
click at [792, 176] on link "Next »" at bounding box center [802, 180] width 52 height 27
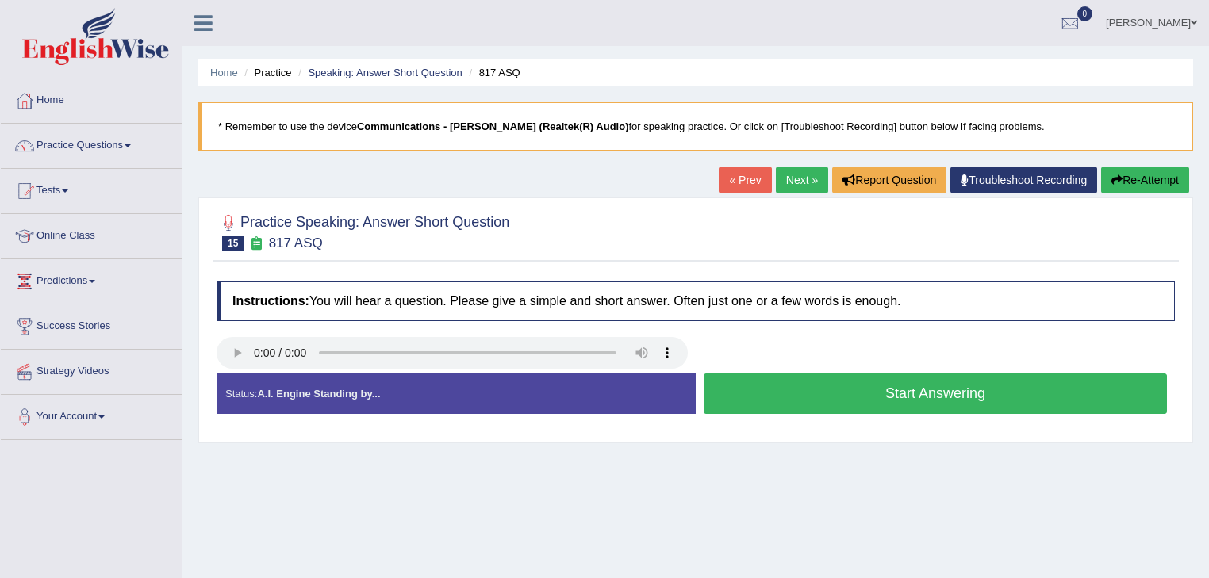
click at [793, 379] on button "Start Answering" at bounding box center [934, 394] width 463 height 40
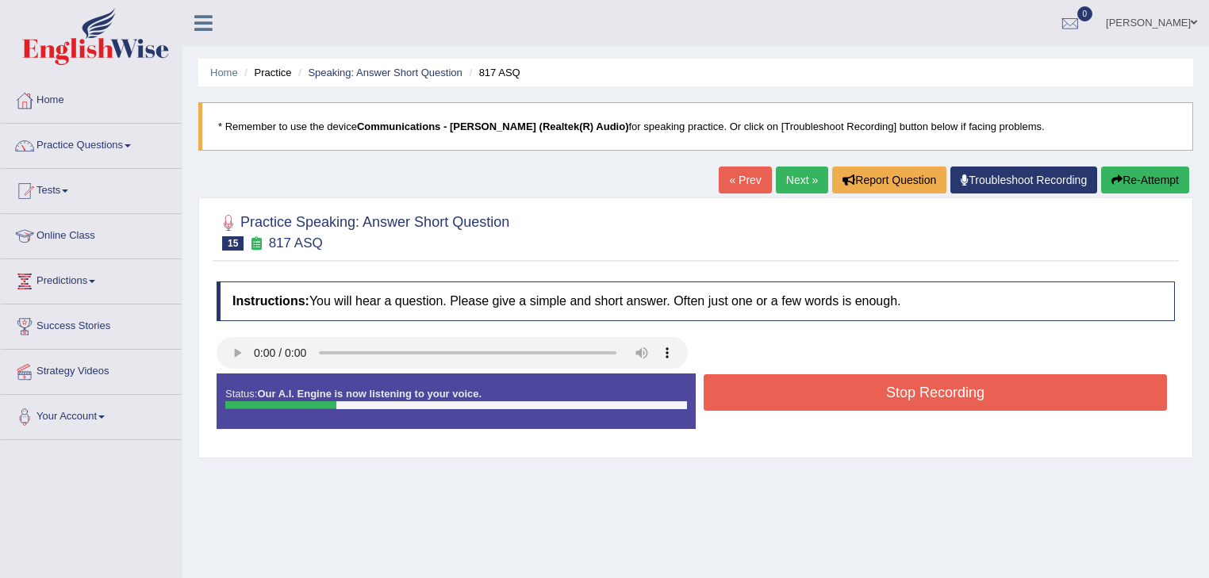
click at [831, 387] on button "Stop Recording" at bounding box center [934, 392] width 463 height 36
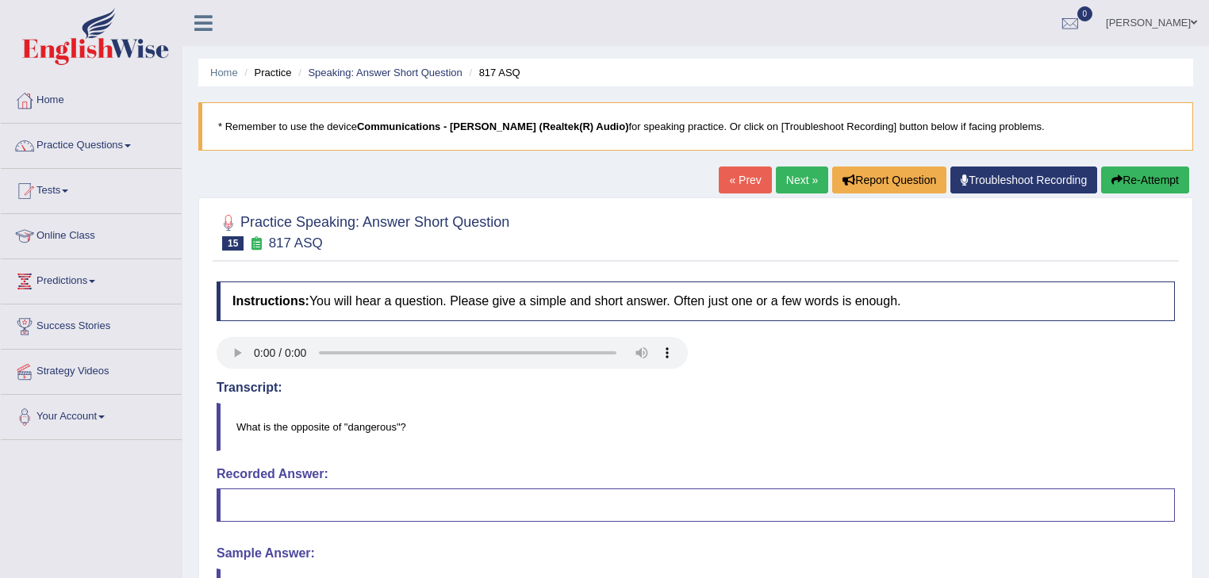
click at [793, 171] on link "Next »" at bounding box center [802, 180] width 52 height 27
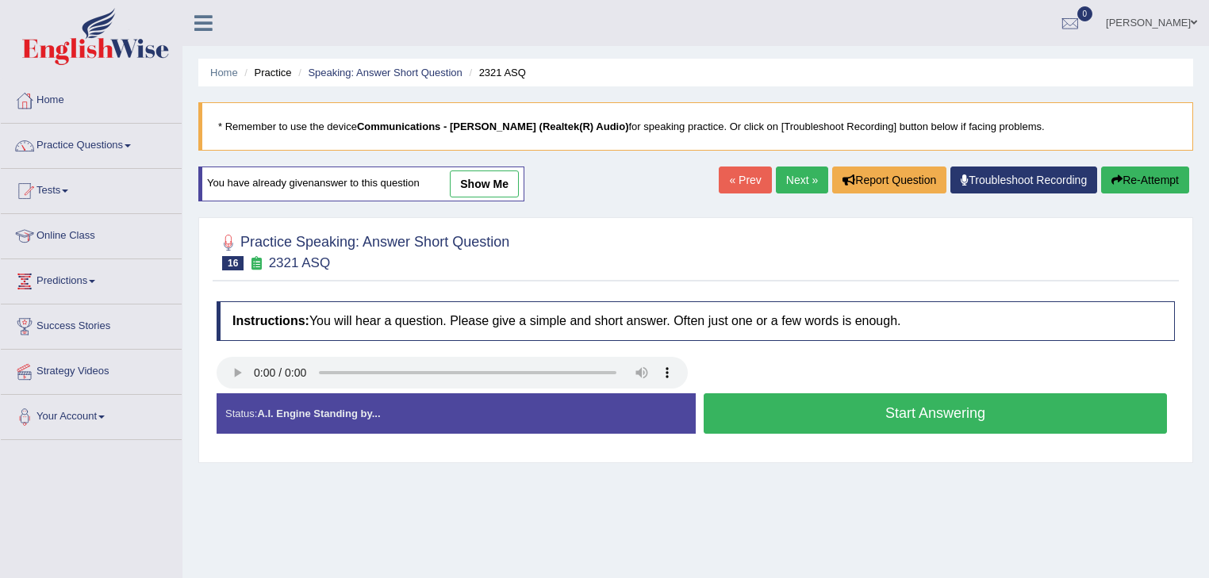
click at [784, 174] on link "Next »" at bounding box center [802, 180] width 52 height 27
click at [798, 180] on link "Next »" at bounding box center [802, 180] width 52 height 27
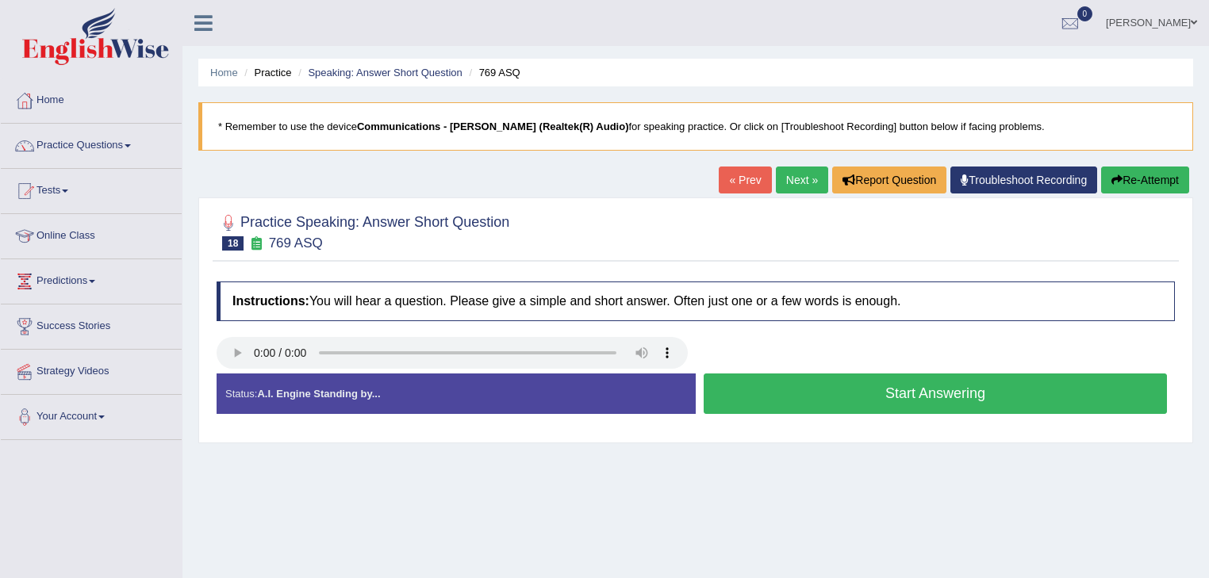
click at [747, 394] on button "Start Answering" at bounding box center [934, 394] width 463 height 40
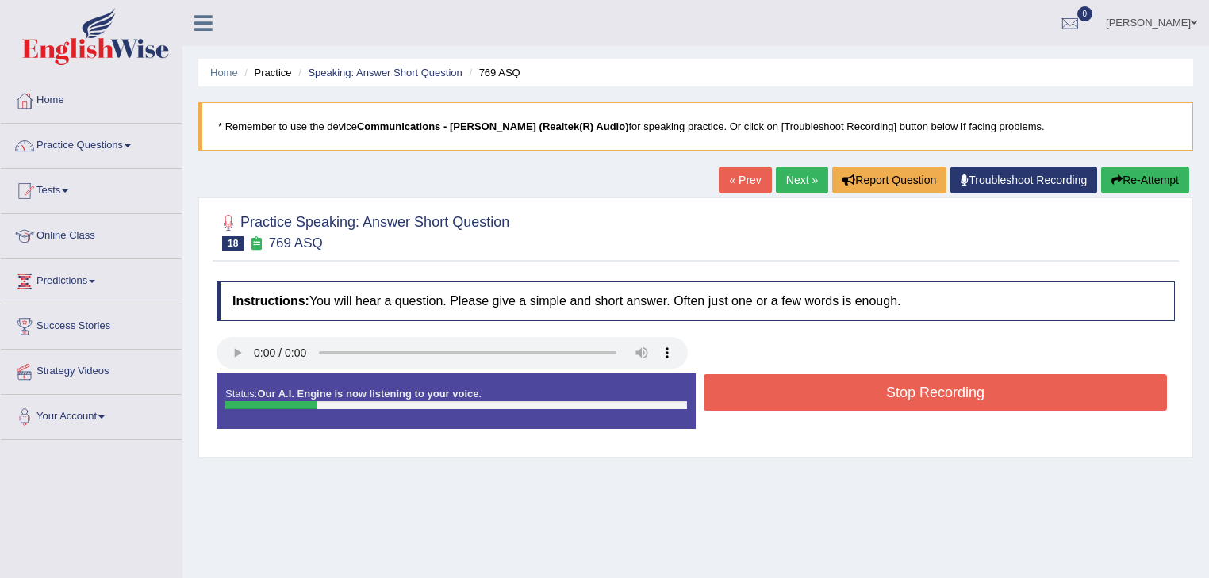
click at [747, 394] on button "Stop Recording" at bounding box center [934, 392] width 463 height 36
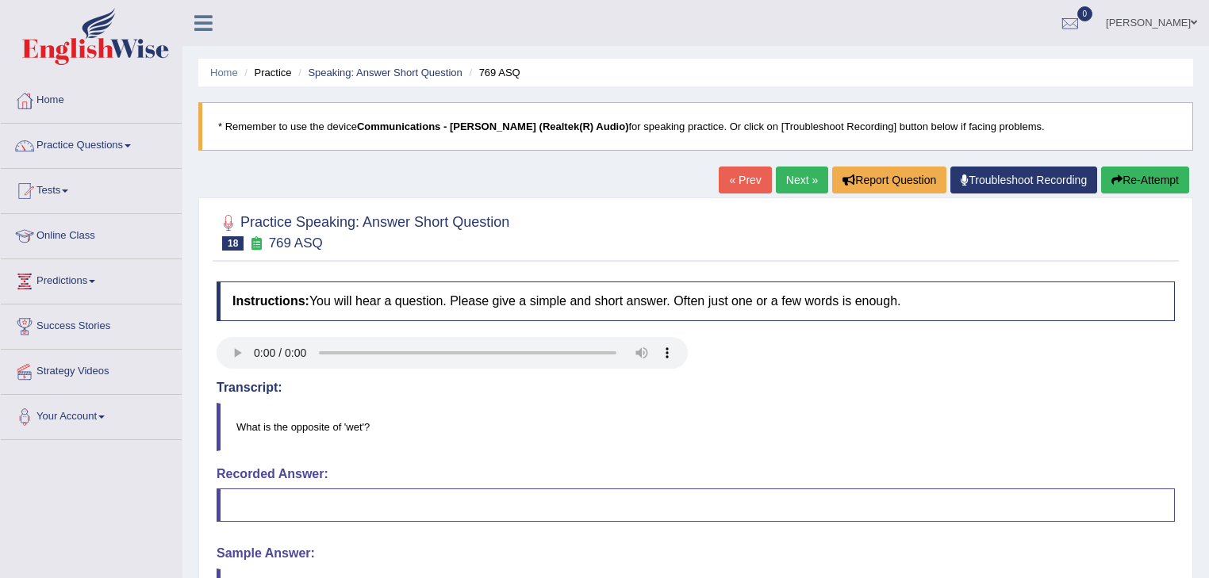
click at [784, 178] on link "Next »" at bounding box center [802, 180] width 52 height 27
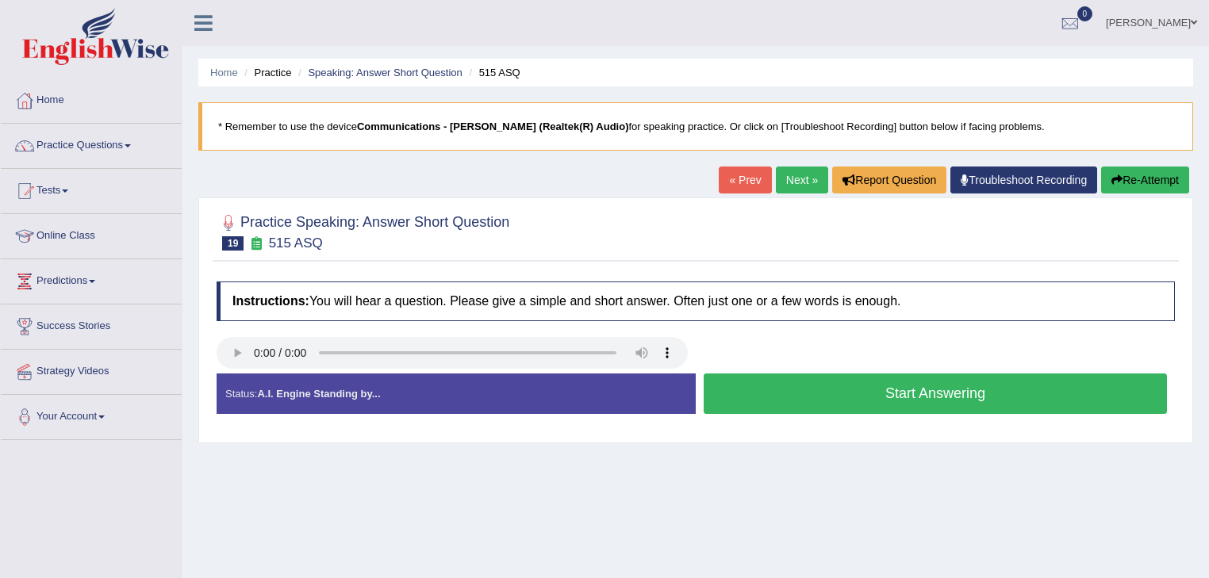
click at [779, 382] on button "Start Answering" at bounding box center [934, 394] width 463 height 40
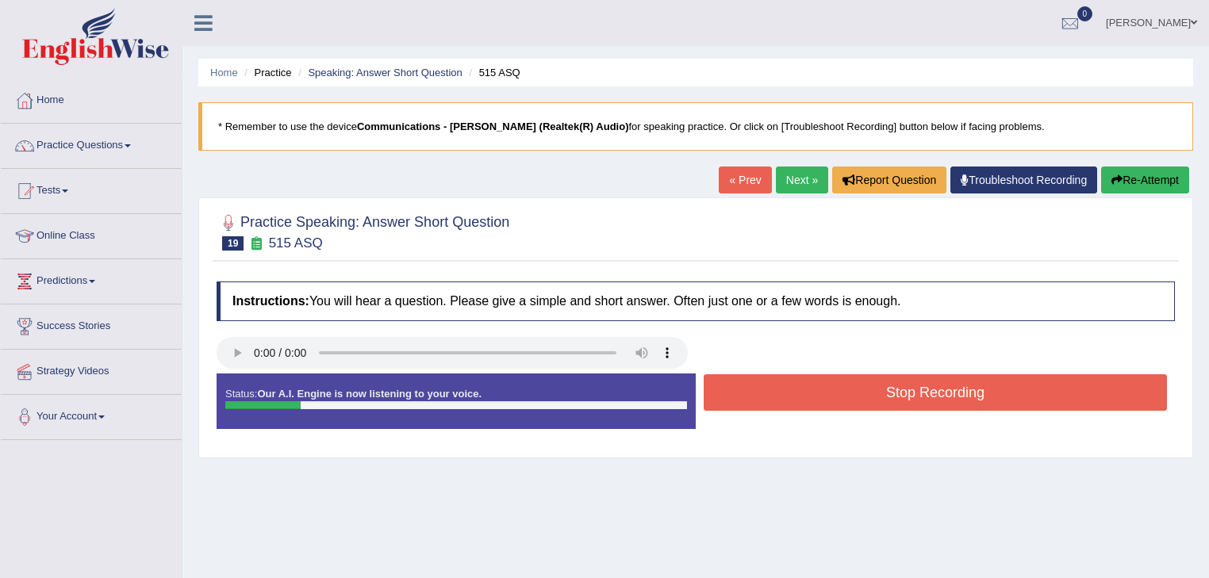
click at [780, 383] on button "Stop Recording" at bounding box center [934, 392] width 463 height 36
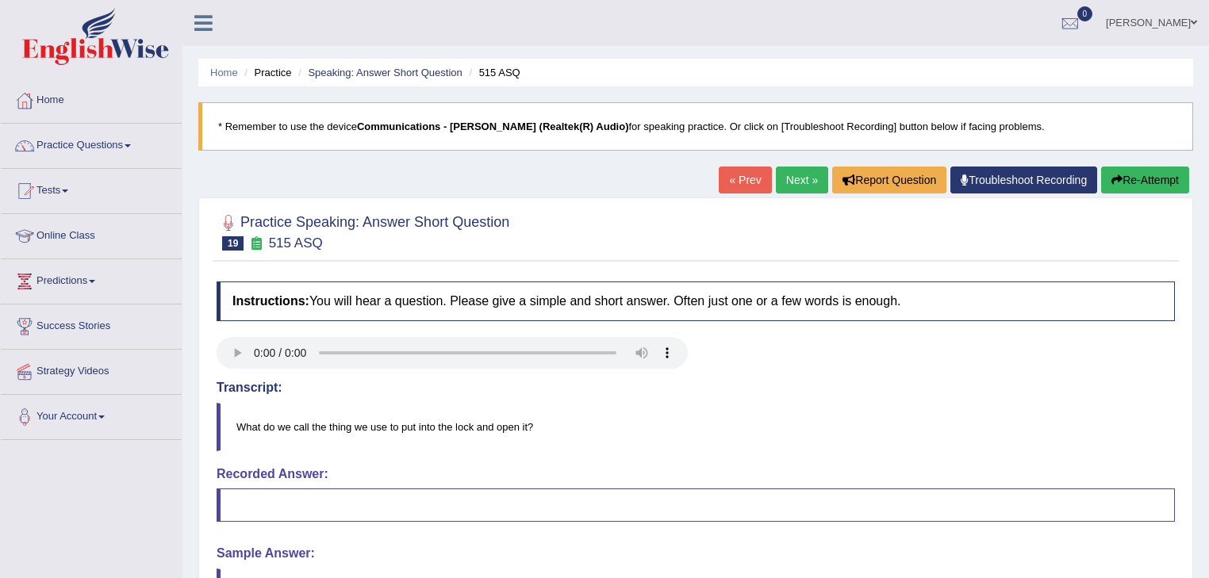
click at [794, 185] on link "Next »" at bounding box center [802, 180] width 52 height 27
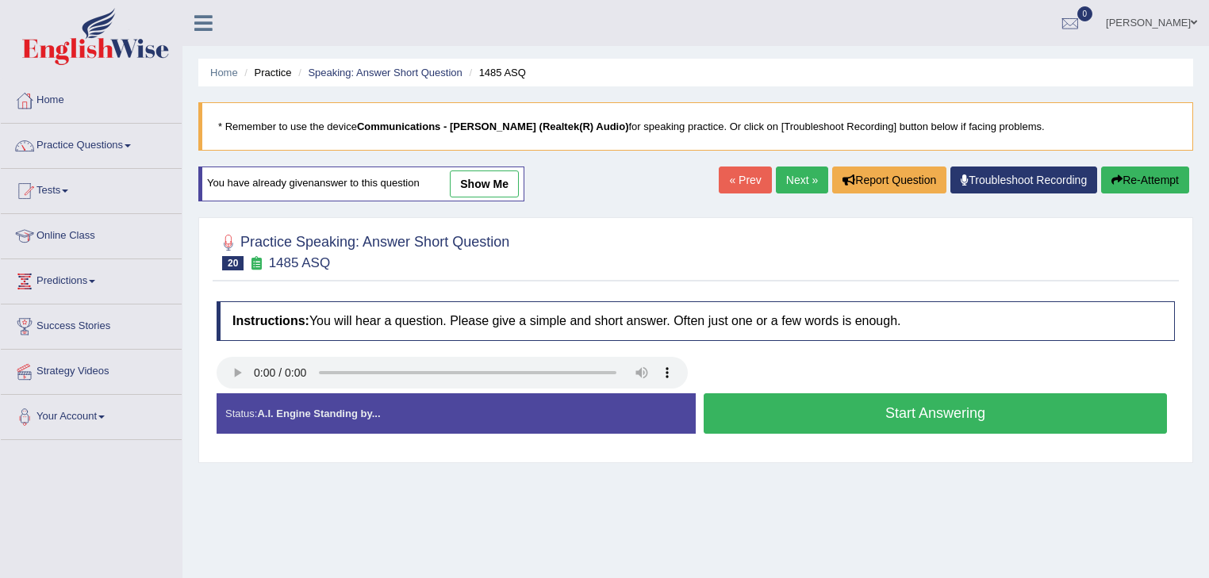
click at [803, 179] on link "Next »" at bounding box center [802, 180] width 52 height 27
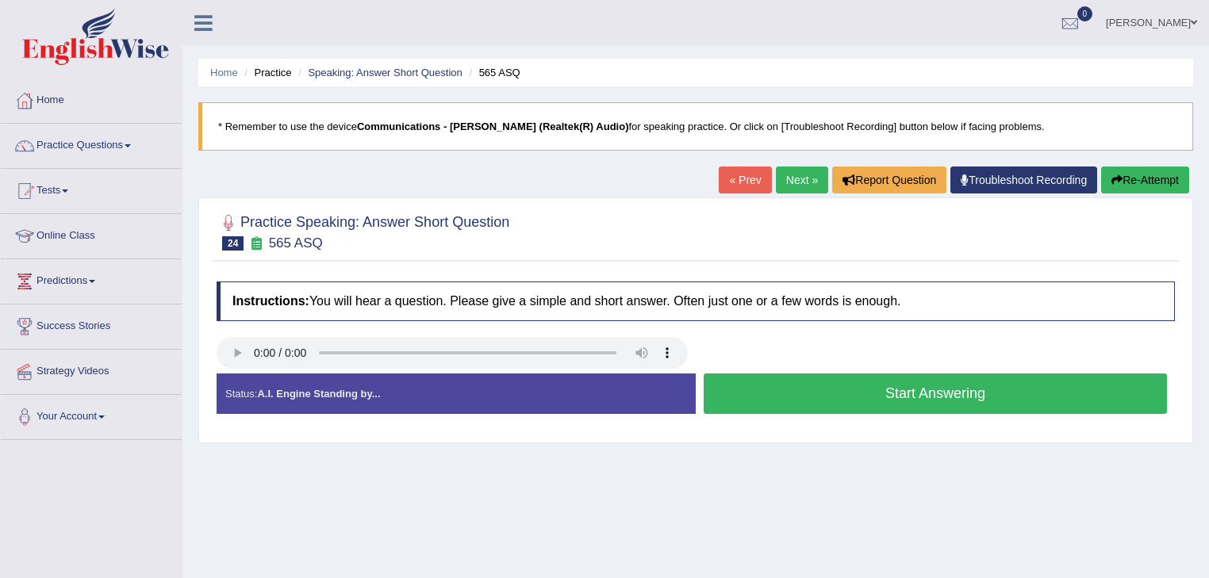
click at [805, 393] on button "Start Answering" at bounding box center [934, 394] width 463 height 40
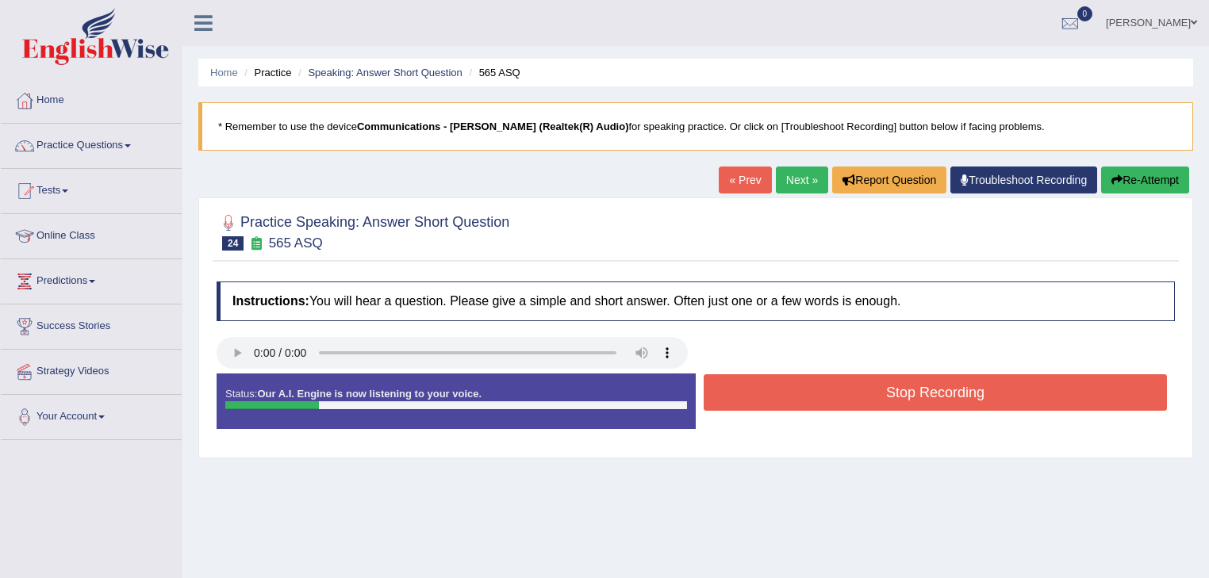
click at [805, 393] on button "Stop Recording" at bounding box center [934, 392] width 463 height 36
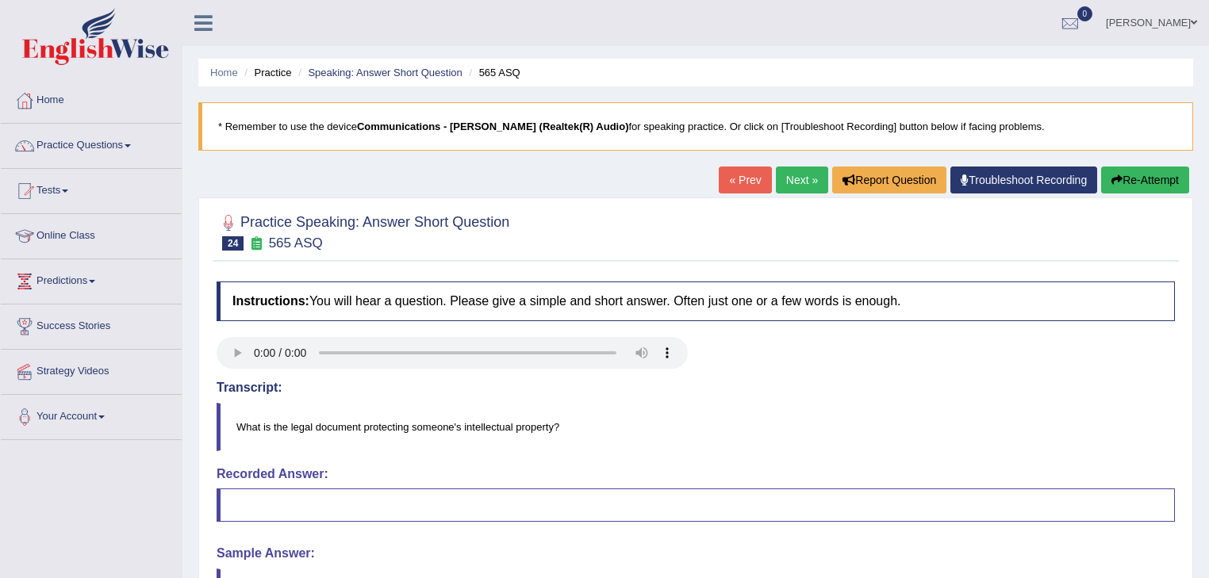
click at [803, 178] on link "Next »" at bounding box center [802, 180] width 52 height 27
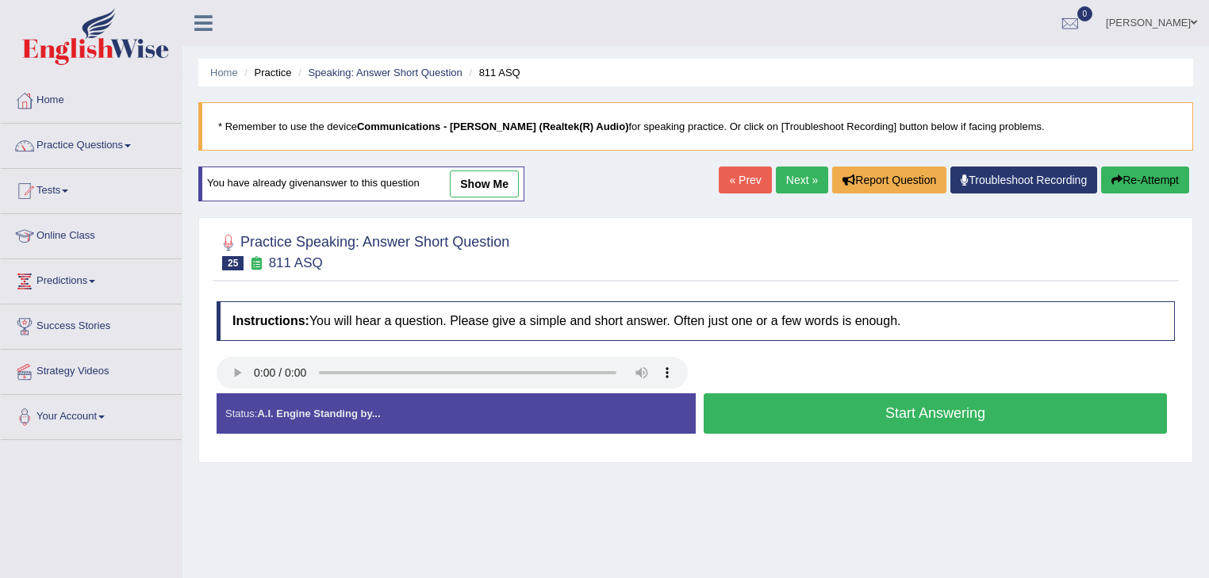
click at [789, 174] on link "Next »" at bounding box center [802, 180] width 52 height 27
click at [852, 409] on button "Start Answering" at bounding box center [934, 413] width 463 height 40
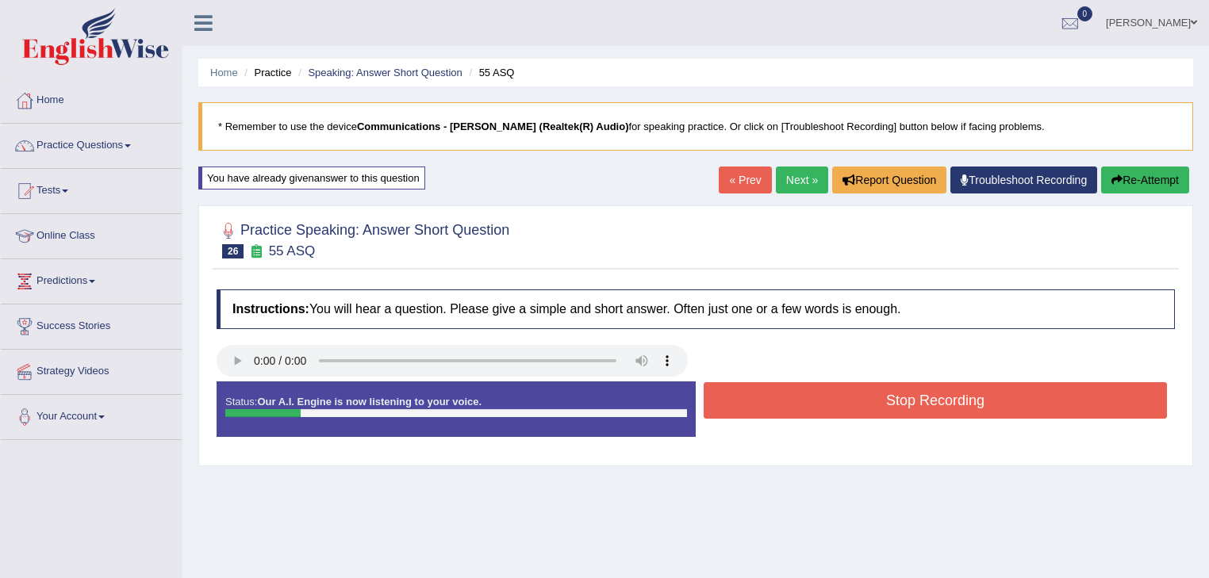
click at [852, 409] on button "Stop Recording" at bounding box center [934, 400] width 463 height 36
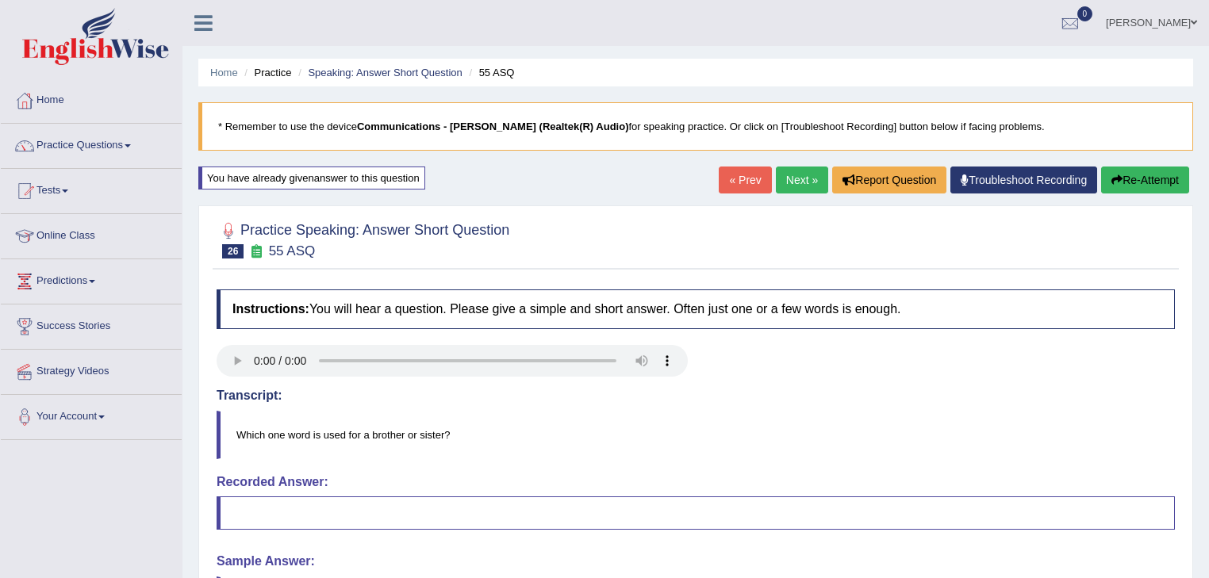
click at [776, 174] on link "Next »" at bounding box center [802, 180] width 52 height 27
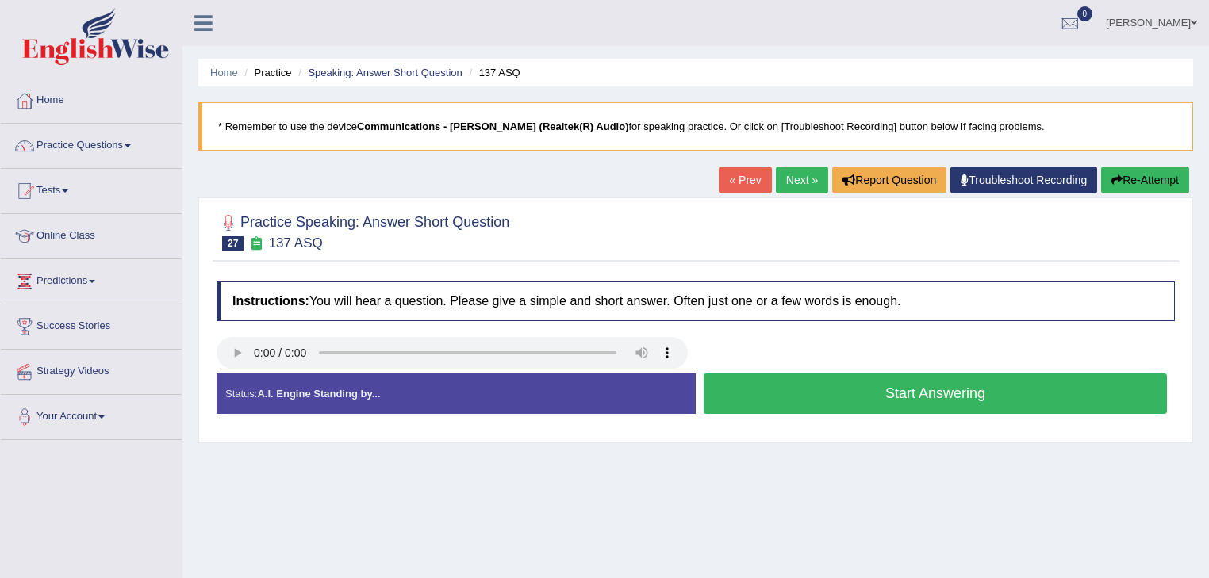
click at [799, 393] on button "Start Answering" at bounding box center [934, 394] width 463 height 40
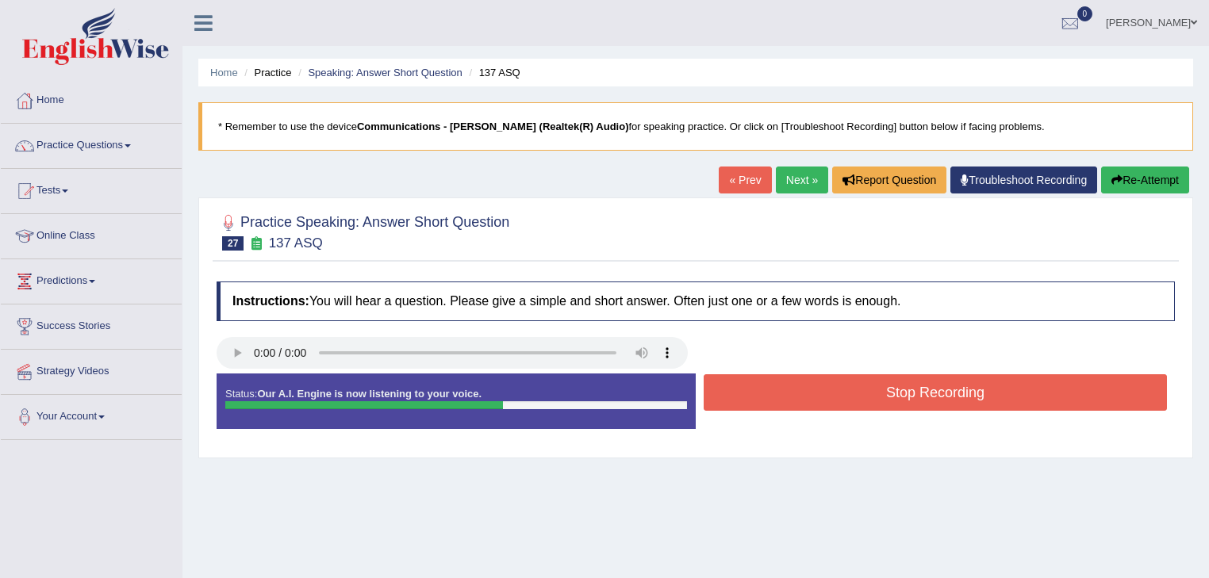
click at [799, 393] on button "Stop Recording" at bounding box center [934, 392] width 463 height 36
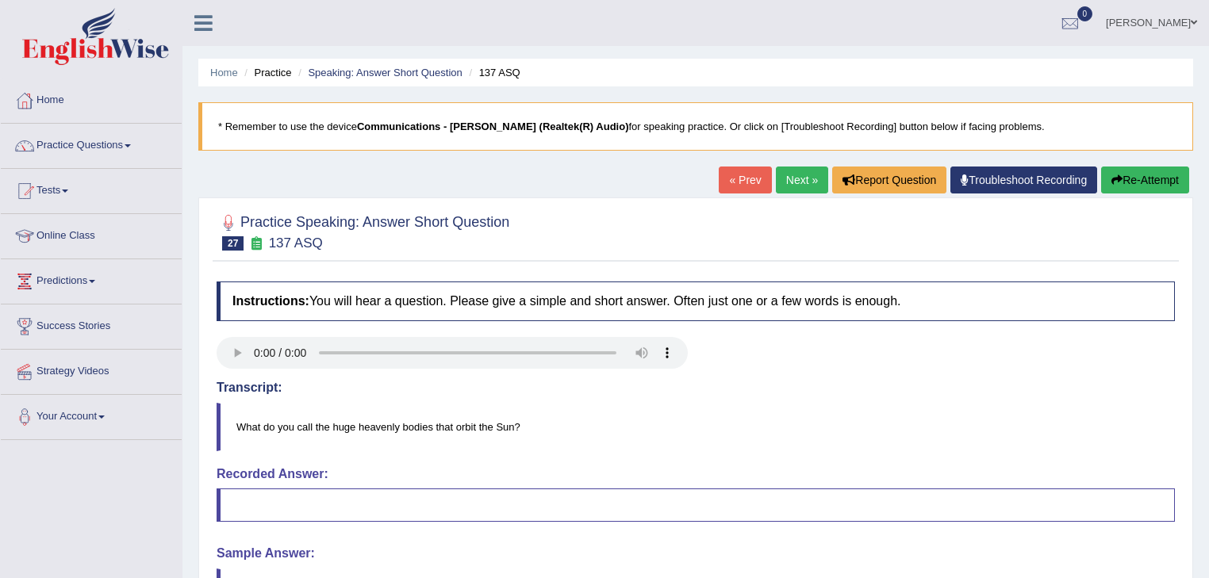
click at [792, 174] on link "Next »" at bounding box center [802, 180] width 52 height 27
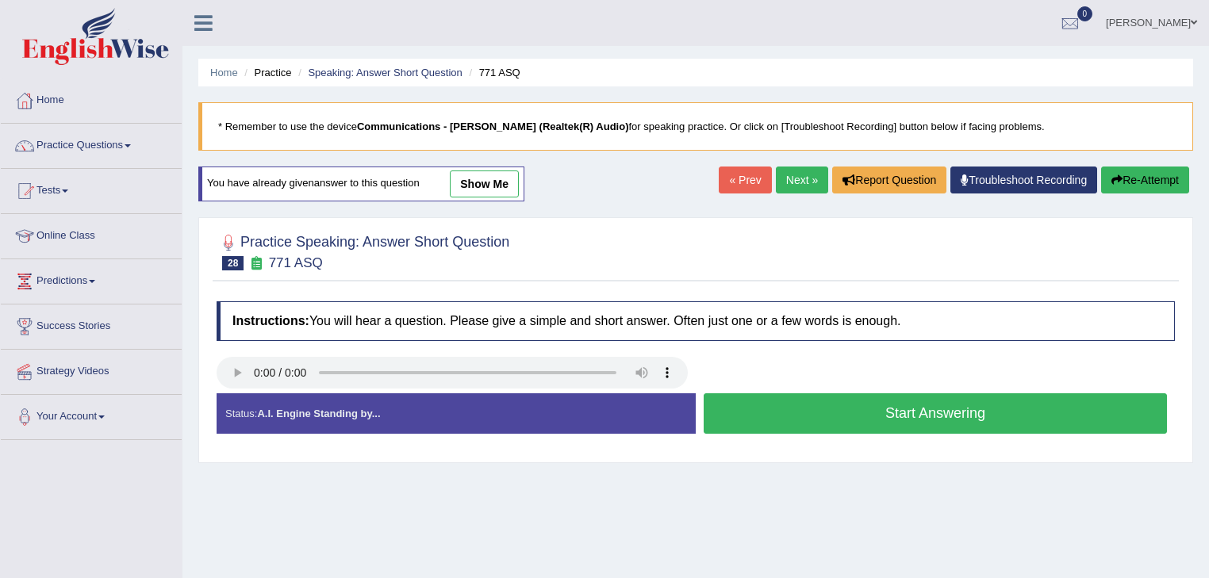
drag, startPoint x: 0, startPoint y: 0, endPoint x: 792, endPoint y: 174, distance: 811.3
click at [792, 174] on link "Next »" at bounding box center [802, 180] width 52 height 27
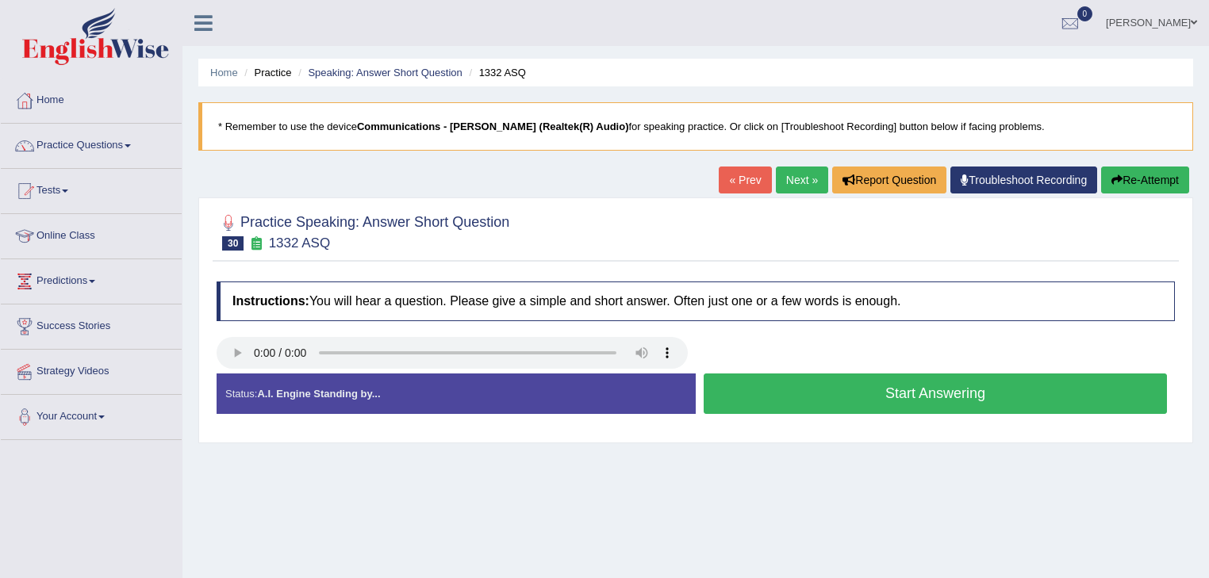
click at [799, 390] on button "Start Answering" at bounding box center [934, 394] width 463 height 40
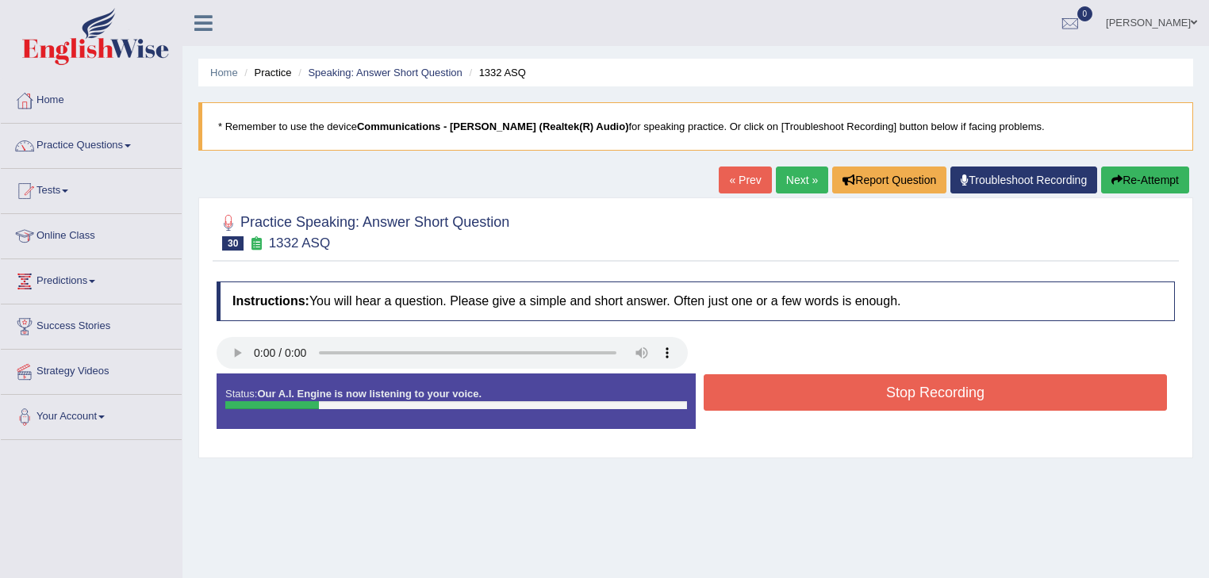
click at [799, 390] on button "Stop Recording" at bounding box center [934, 392] width 463 height 36
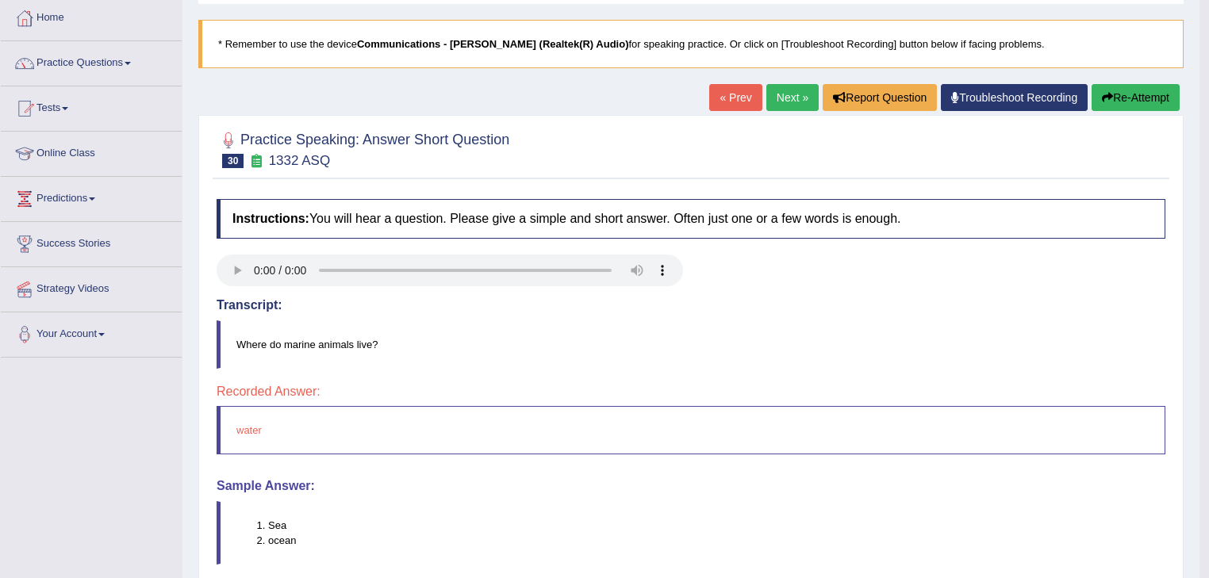
scroll to position [63, 0]
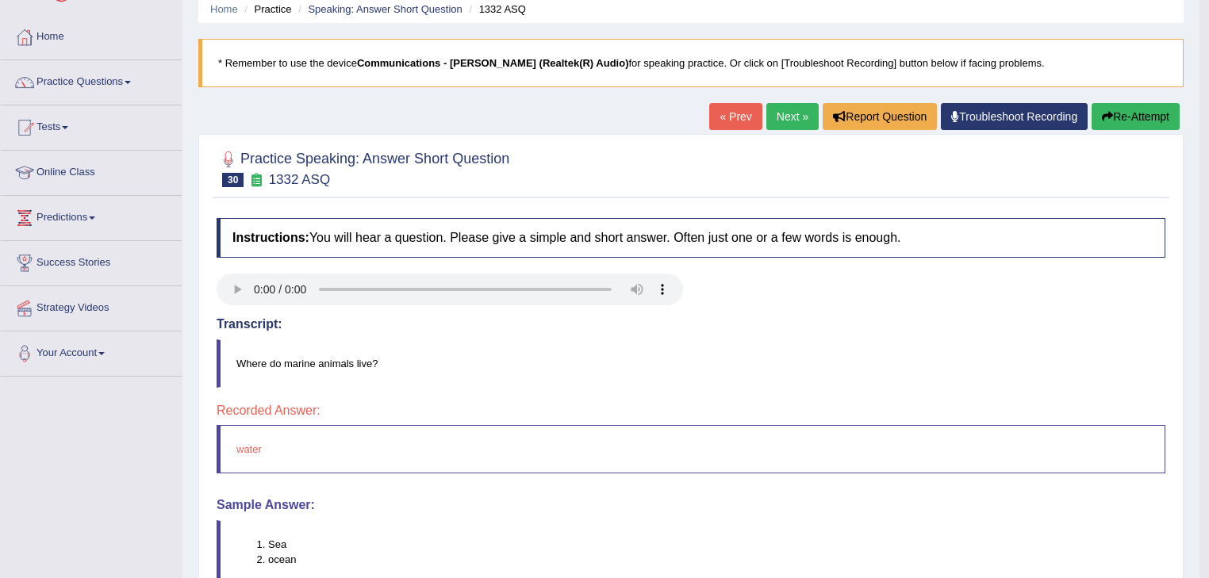
click at [780, 112] on link "Next »" at bounding box center [792, 116] width 52 height 27
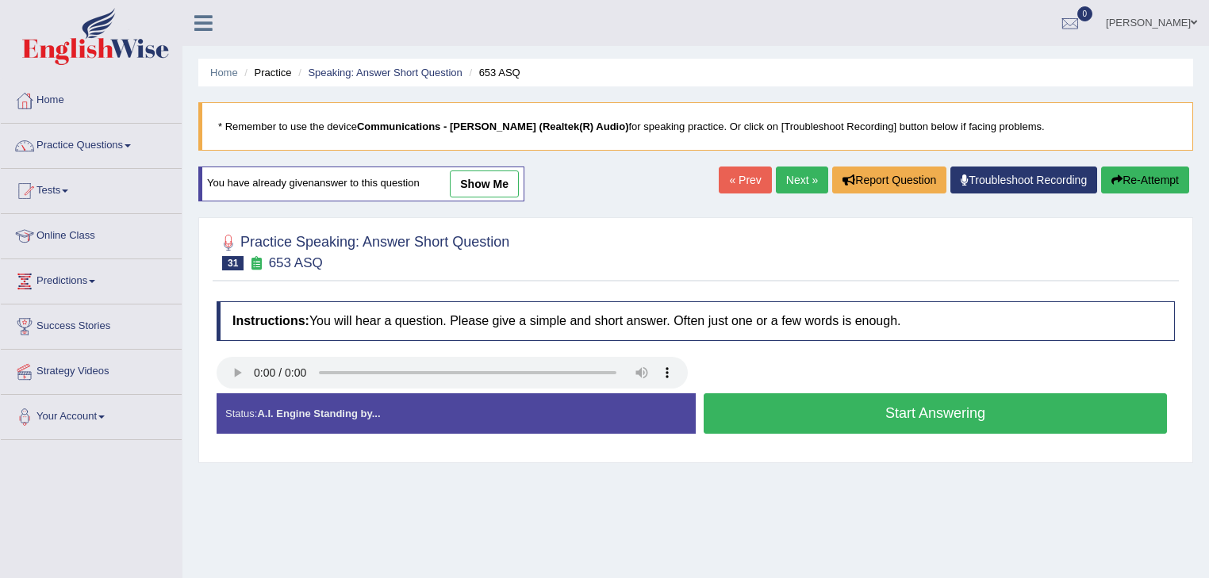
click at [795, 180] on link "Next »" at bounding box center [802, 180] width 52 height 27
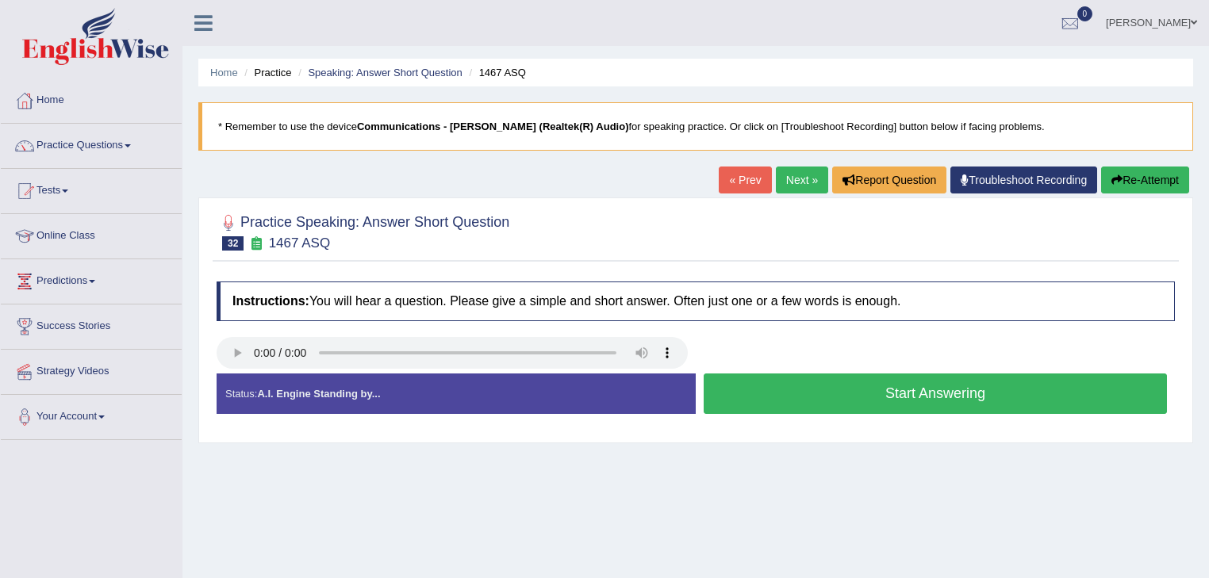
click at [753, 376] on button "Start Answering" at bounding box center [934, 394] width 463 height 40
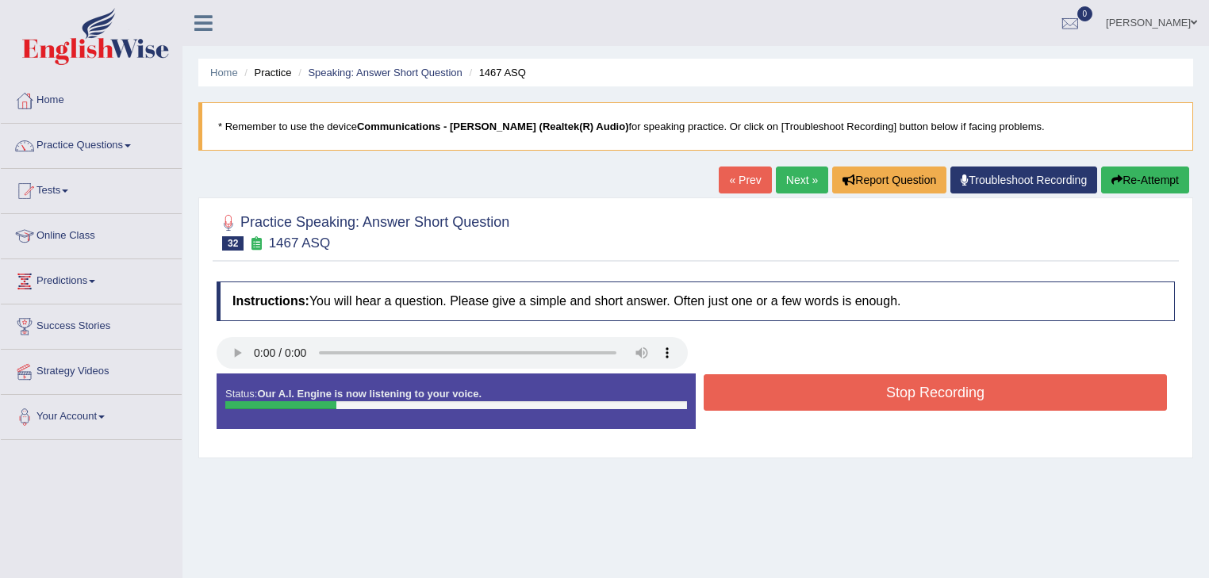
click at [754, 385] on button "Stop Recording" at bounding box center [934, 392] width 463 height 36
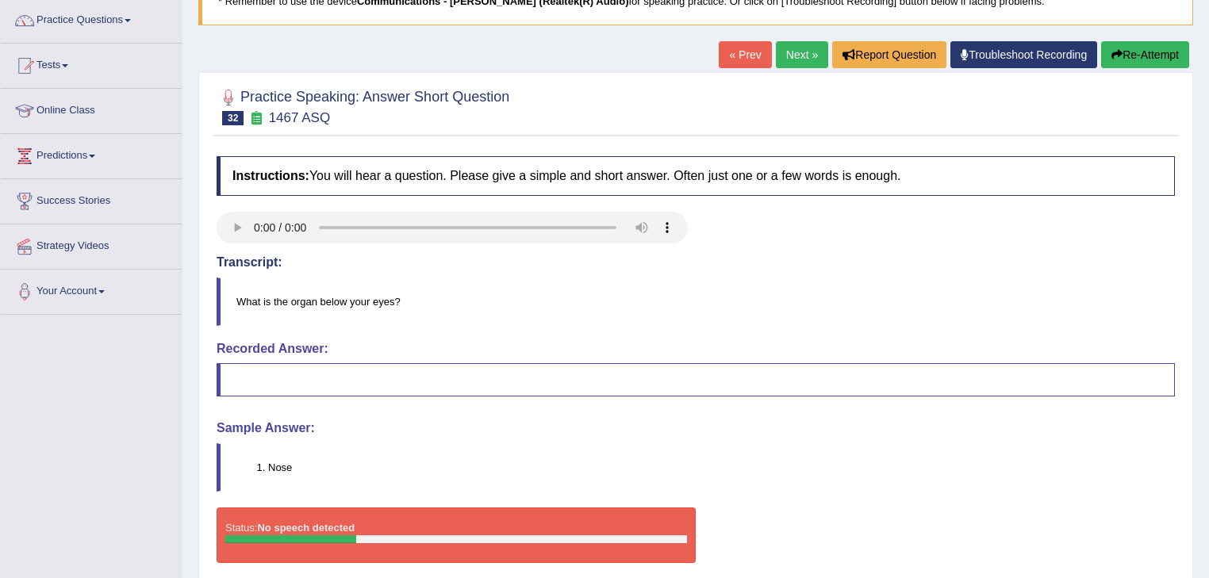
scroll to position [127, 0]
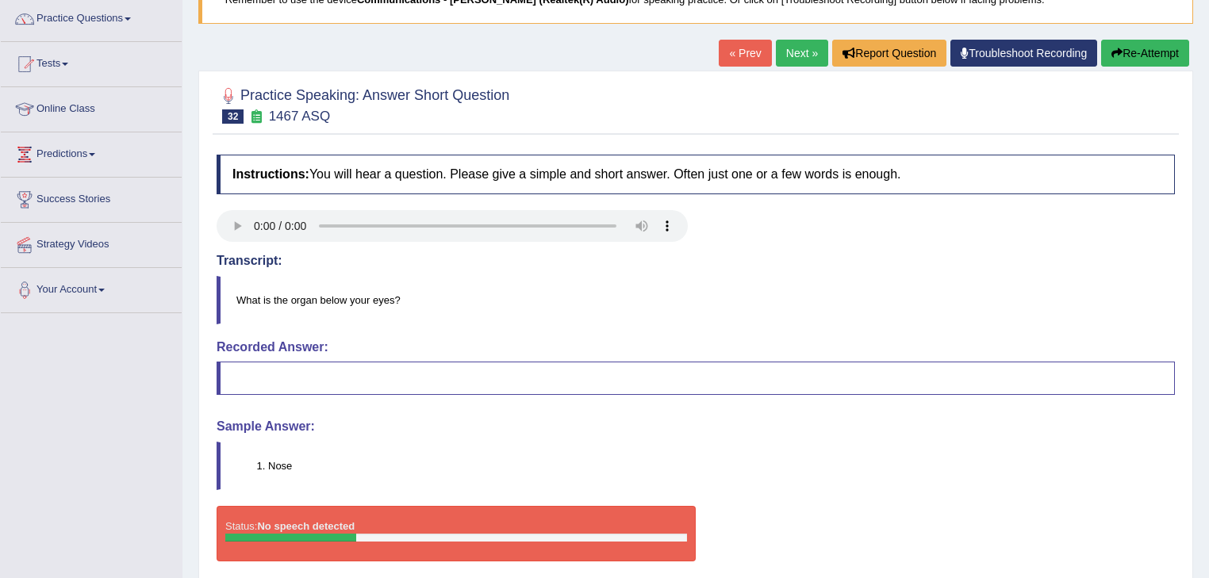
click at [797, 55] on link "Next »" at bounding box center [802, 53] width 52 height 27
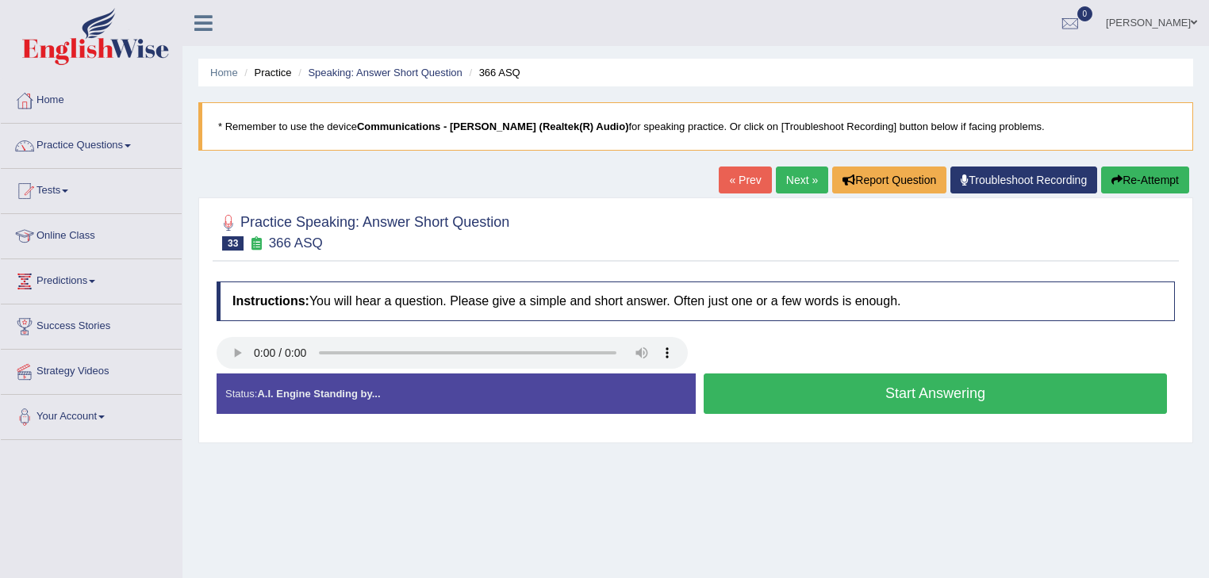
click at [765, 374] on button "Start Answering" at bounding box center [934, 394] width 463 height 40
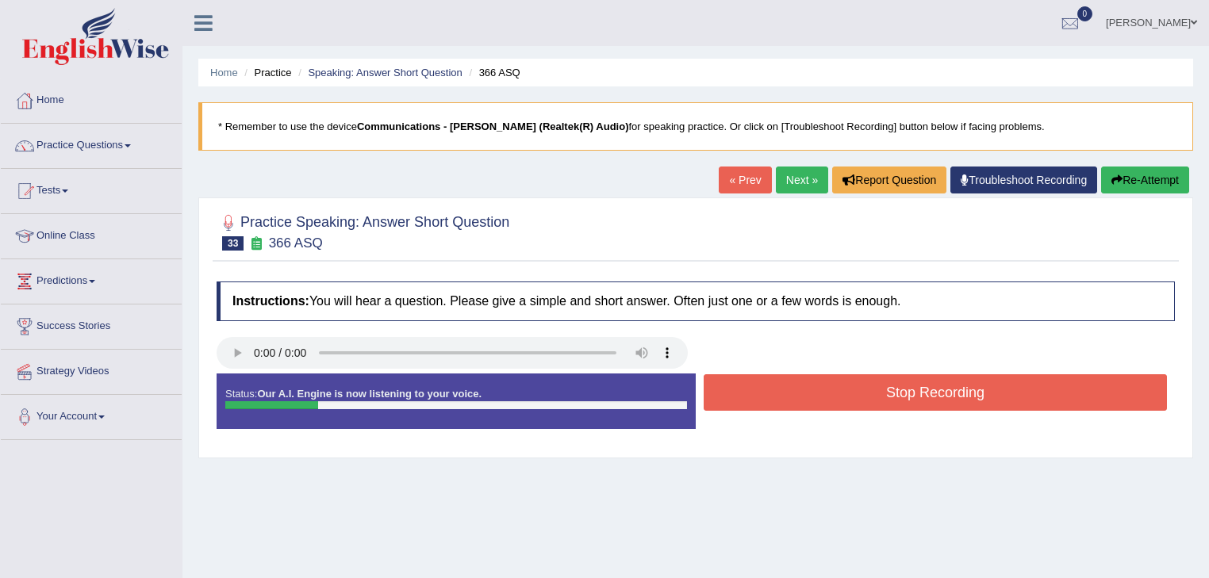
click at [765, 377] on button "Stop Recording" at bounding box center [934, 392] width 463 height 36
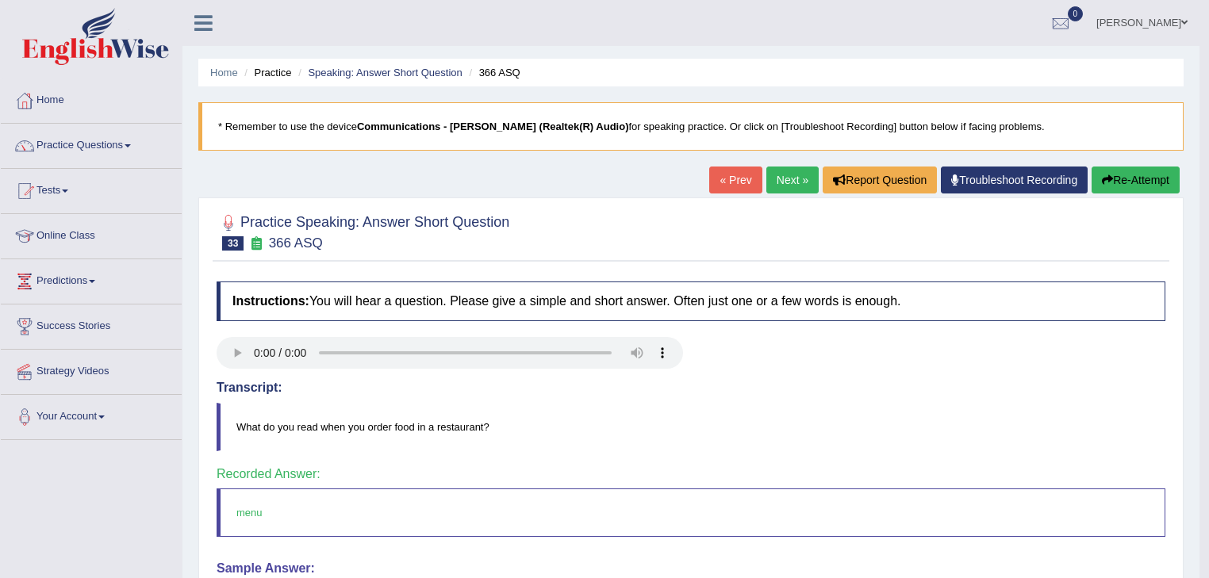
click at [795, 179] on link "Next »" at bounding box center [792, 180] width 52 height 27
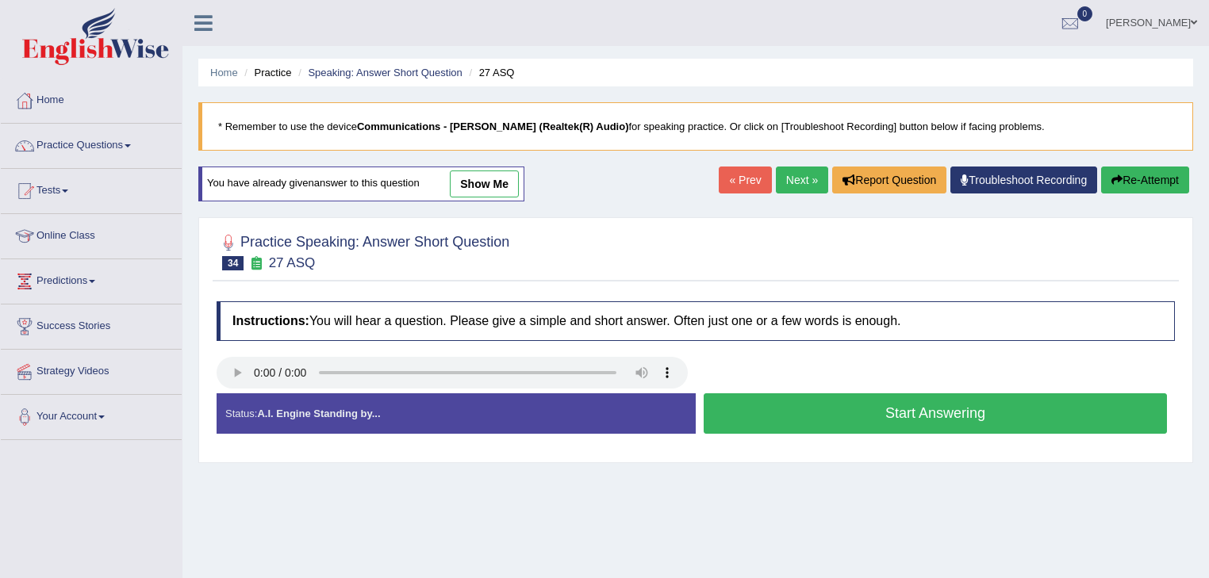
click at [787, 174] on link "Next »" at bounding box center [802, 180] width 52 height 27
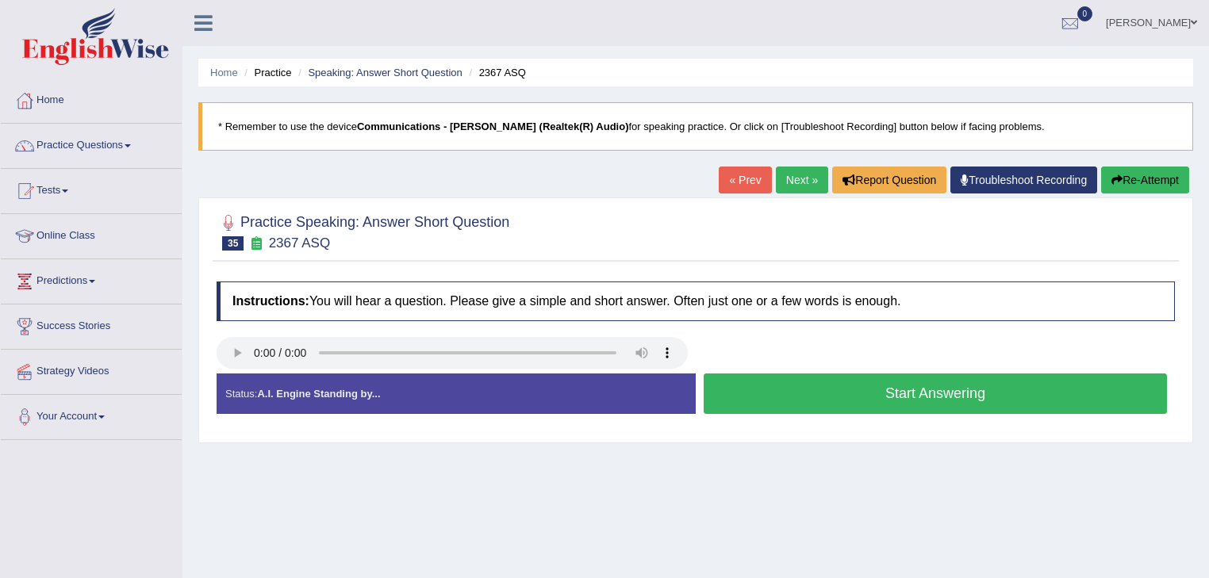
click at [752, 384] on button "Start Answering" at bounding box center [934, 394] width 463 height 40
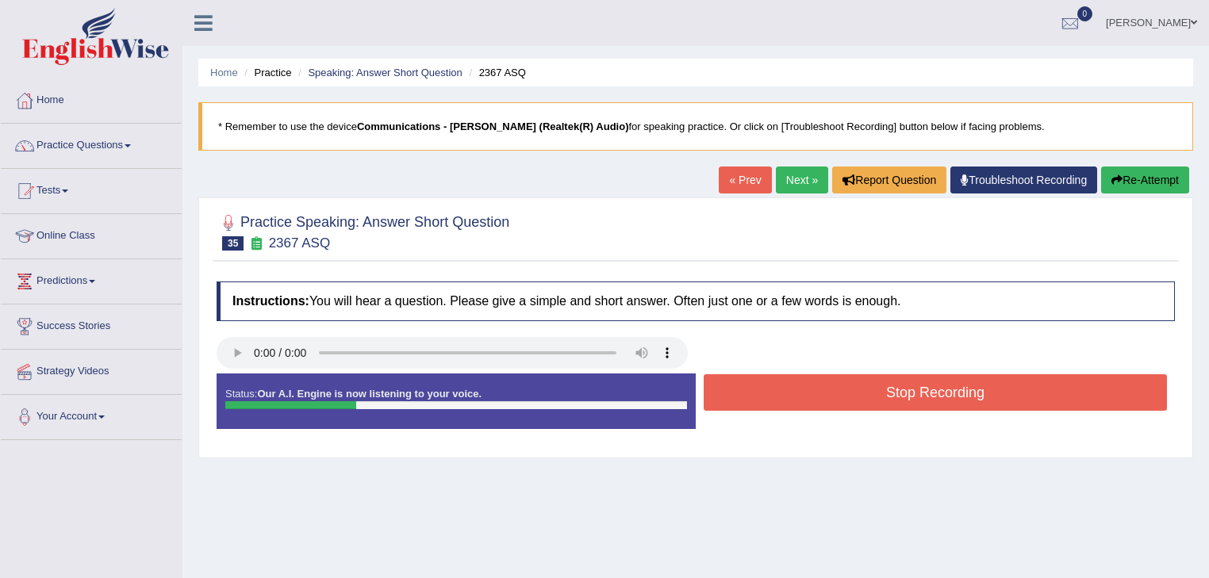
click at [752, 384] on button "Stop Recording" at bounding box center [934, 392] width 463 height 36
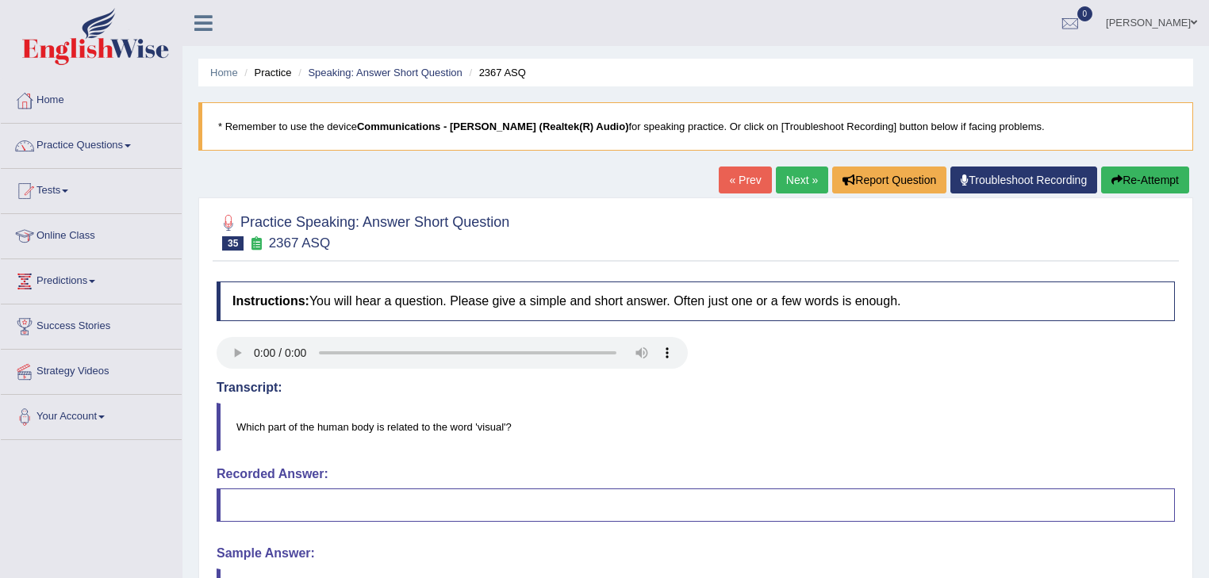
click at [809, 178] on link "Next »" at bounding box center [802, 180] width 52 height 27
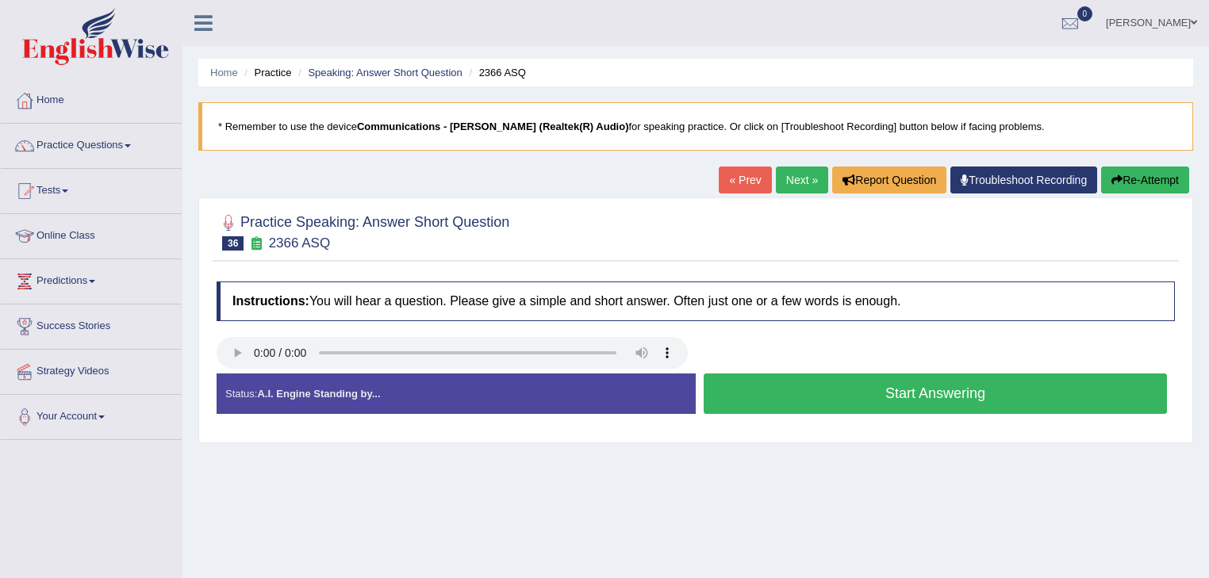
click at [819, 384] on button "Start Answering" at bounding box center [934, 394] width 463 height 40
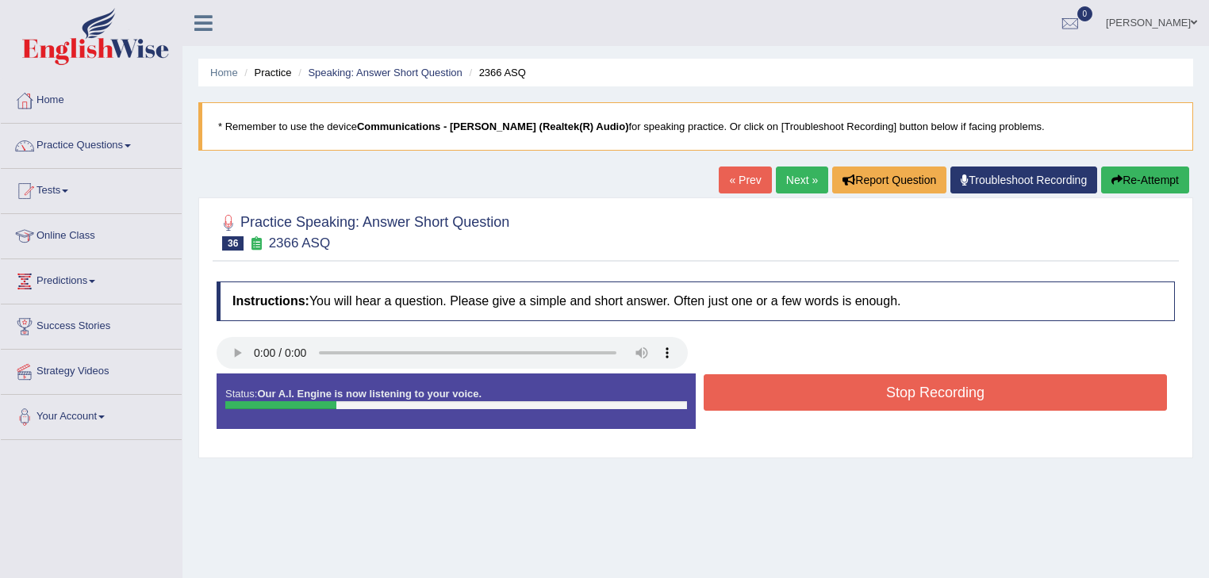
click at [819, 384] on button "Stop Recording" at bounding box center [934, 392] width 463 height 36
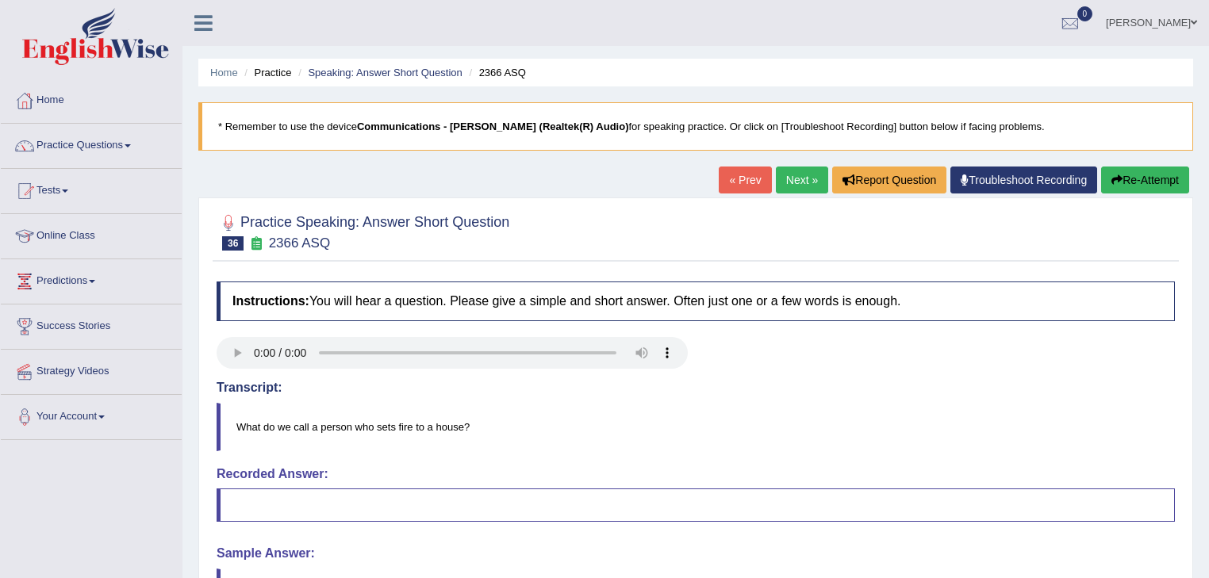
click at [795, 176] on link "Next »" at bounding box center [802, 180] width 52 height 27
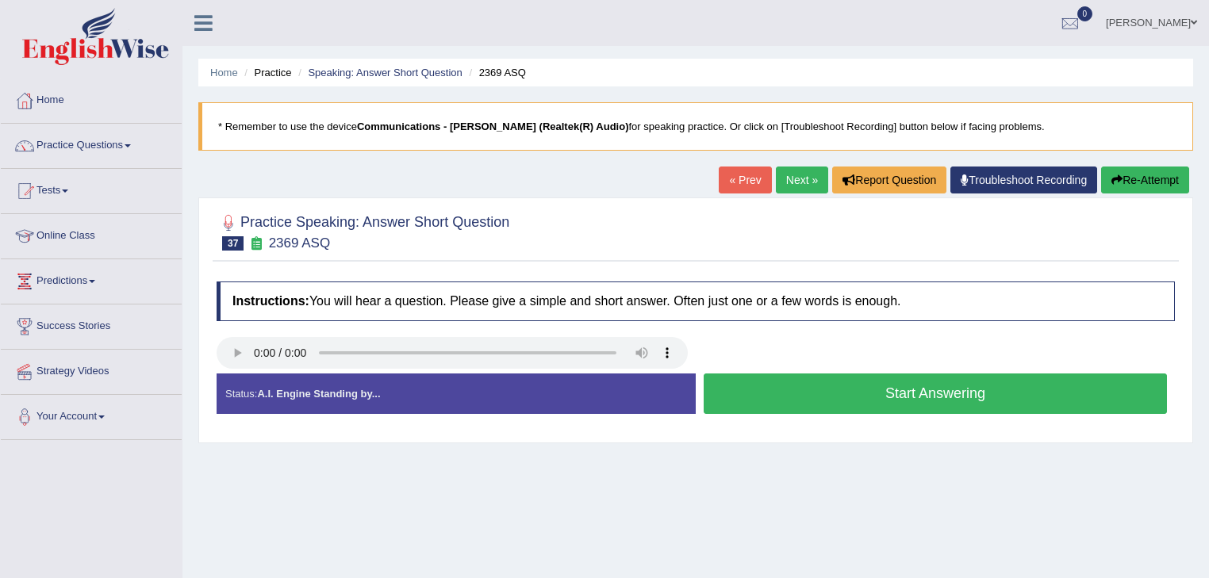
click at [782, 390] on button "Start Answering" at bounding box center [934, 394] width 463 height 40
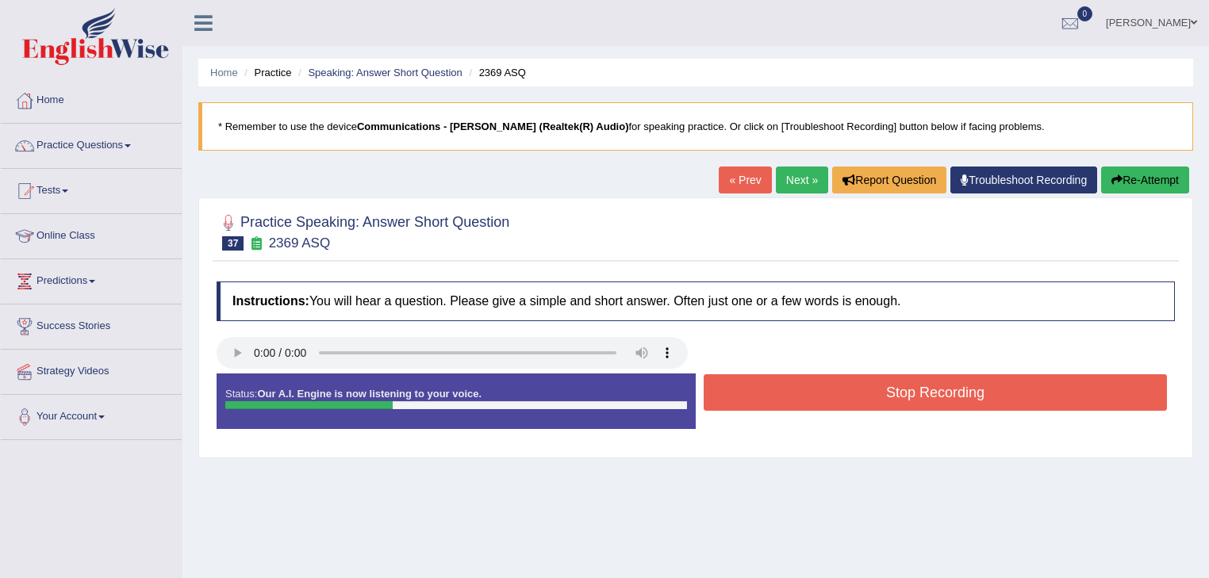
click at [782, 390] on button "Stop Recording" at bounding box center [934, 392] width 463 height 36
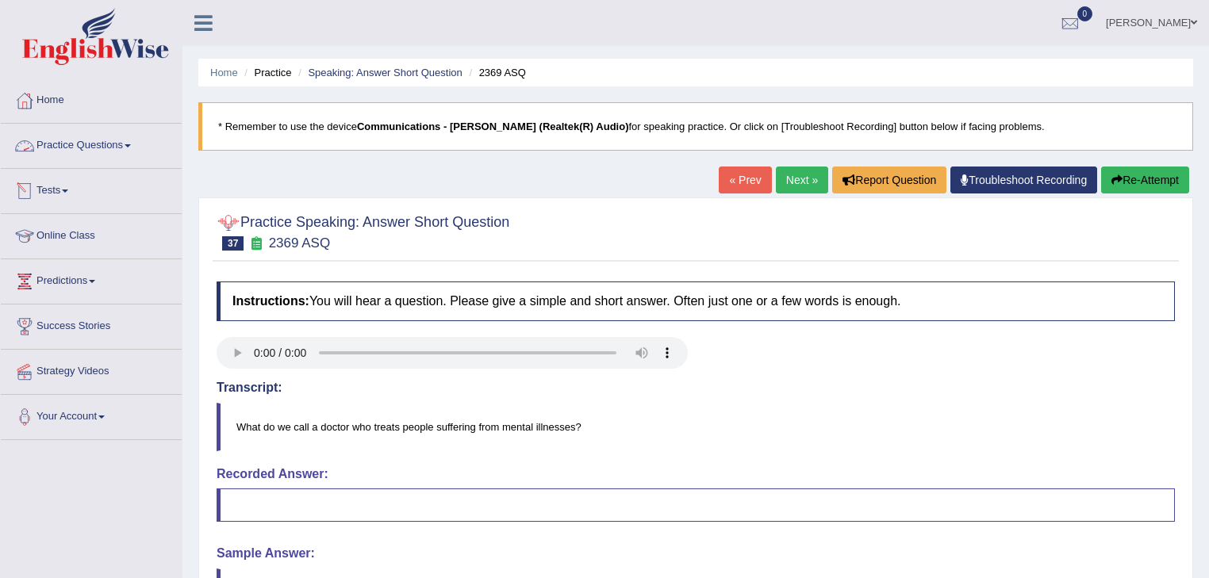
click at [131, 144] on span at bounding box center [128, 145] width 6 height 3
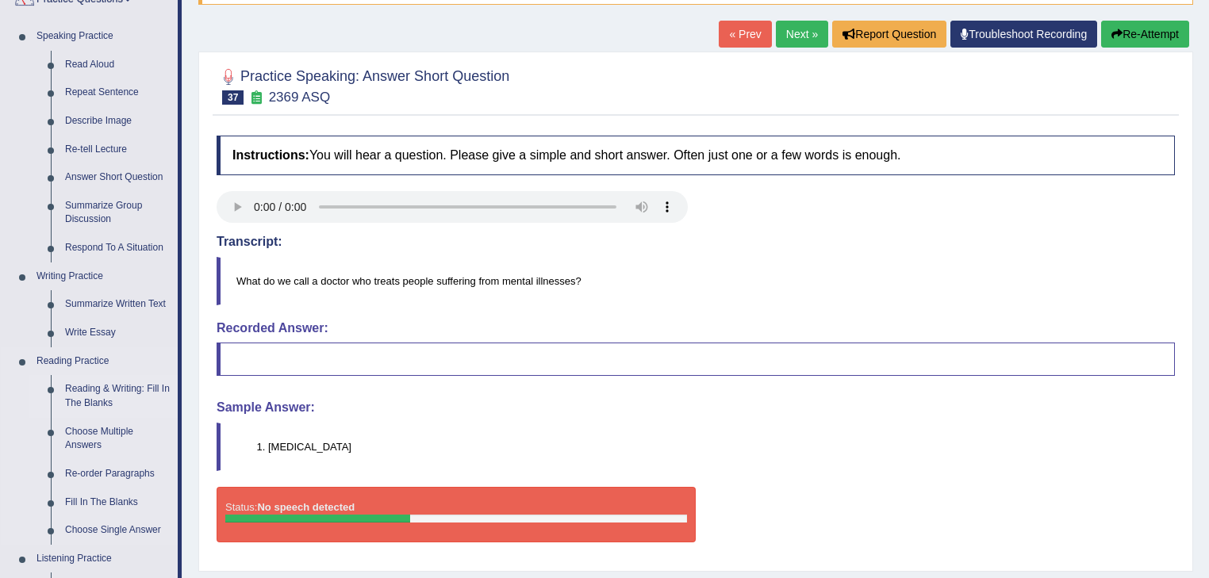
scroll to position [190, 0]
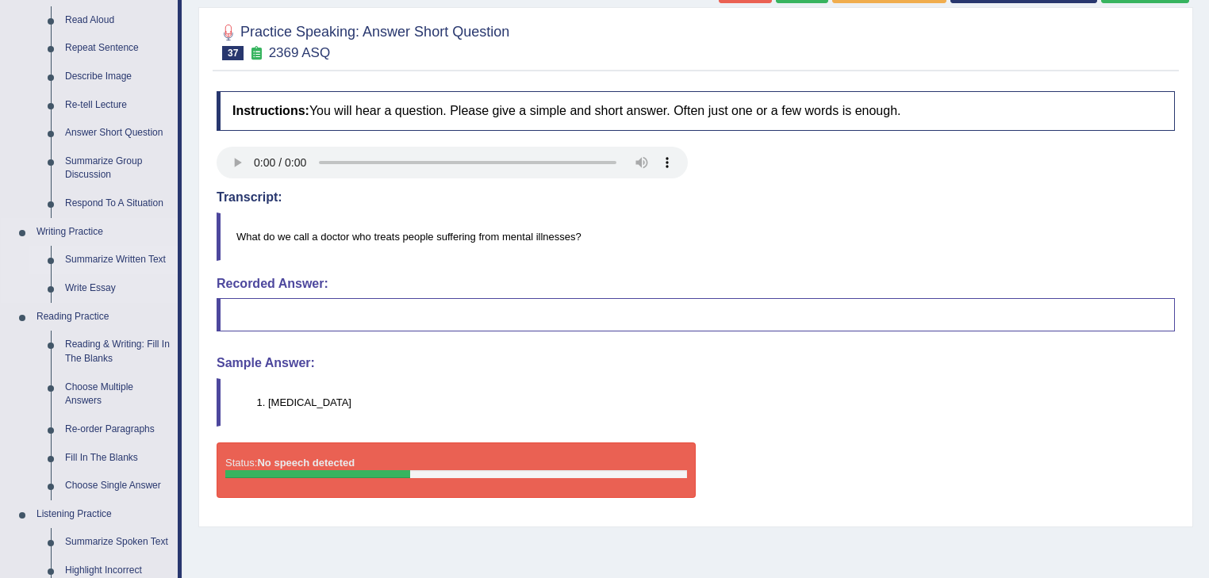
click at [124, 258] on link "Summarize Written Text" at bounding box center [118, 260] width 120 height 29
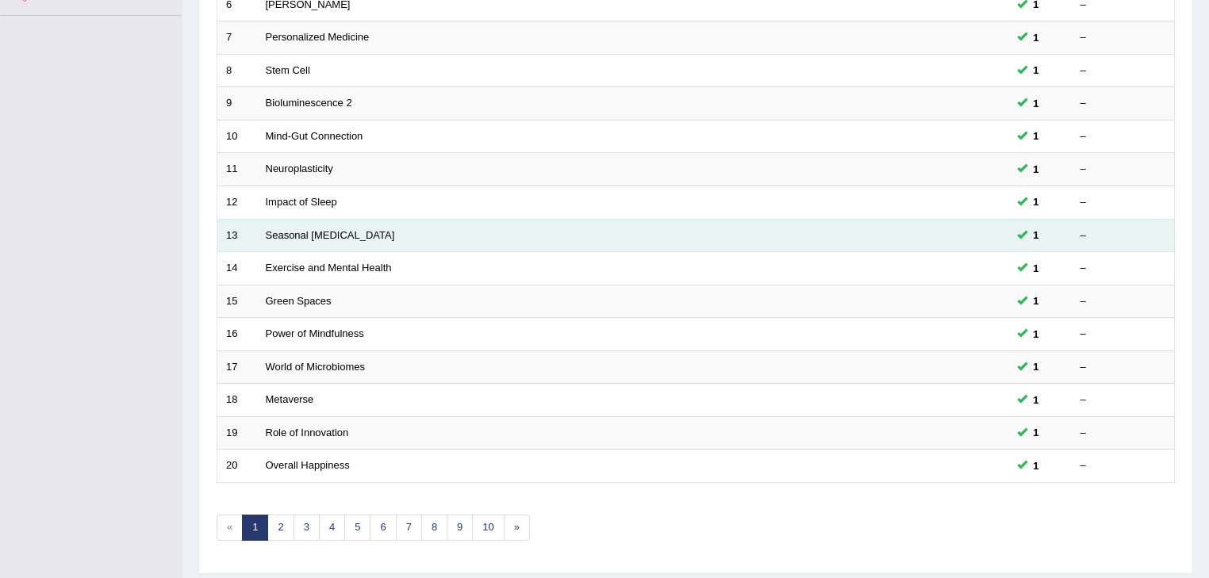
scroll to position [467, 0]
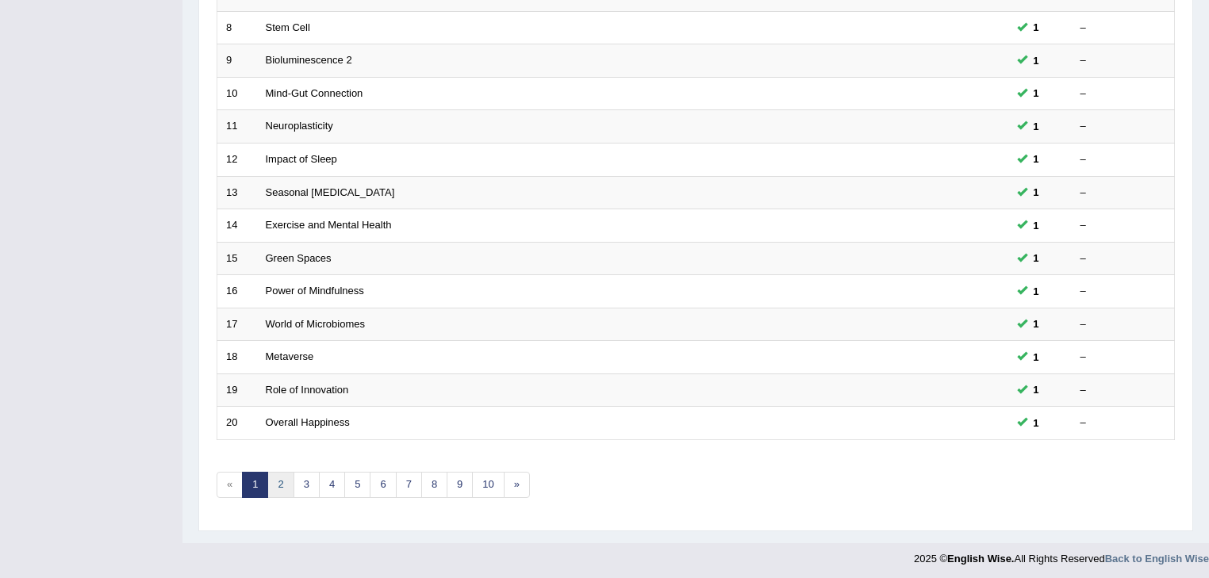
click at [276, 482] on link "2" at bounding box center [280, 485] width 26 height 26
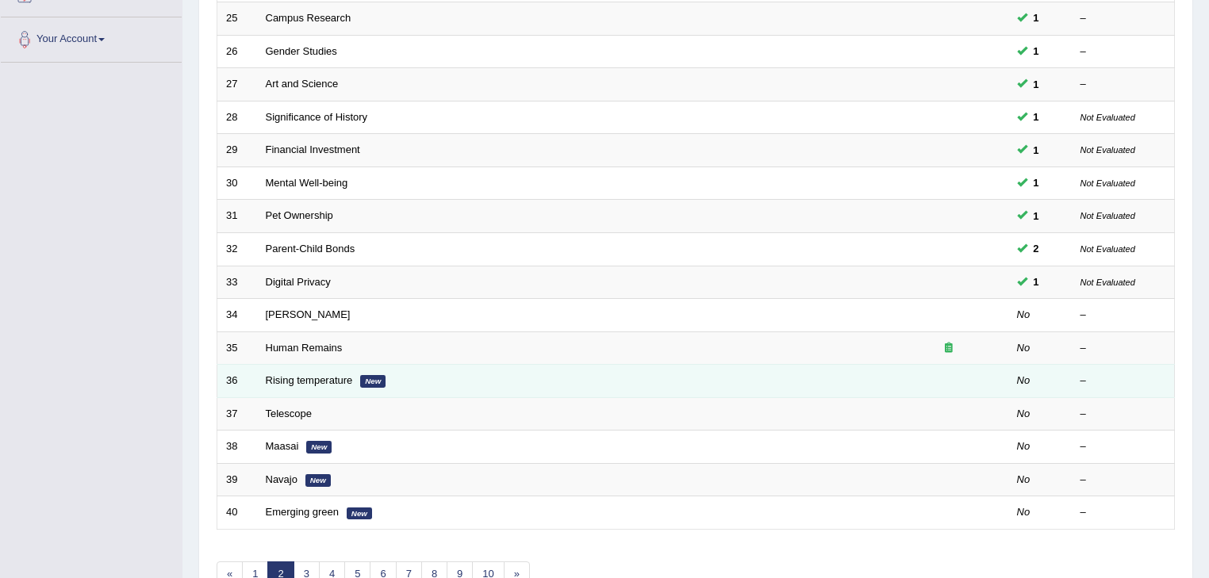
scroll to position [467, 0]
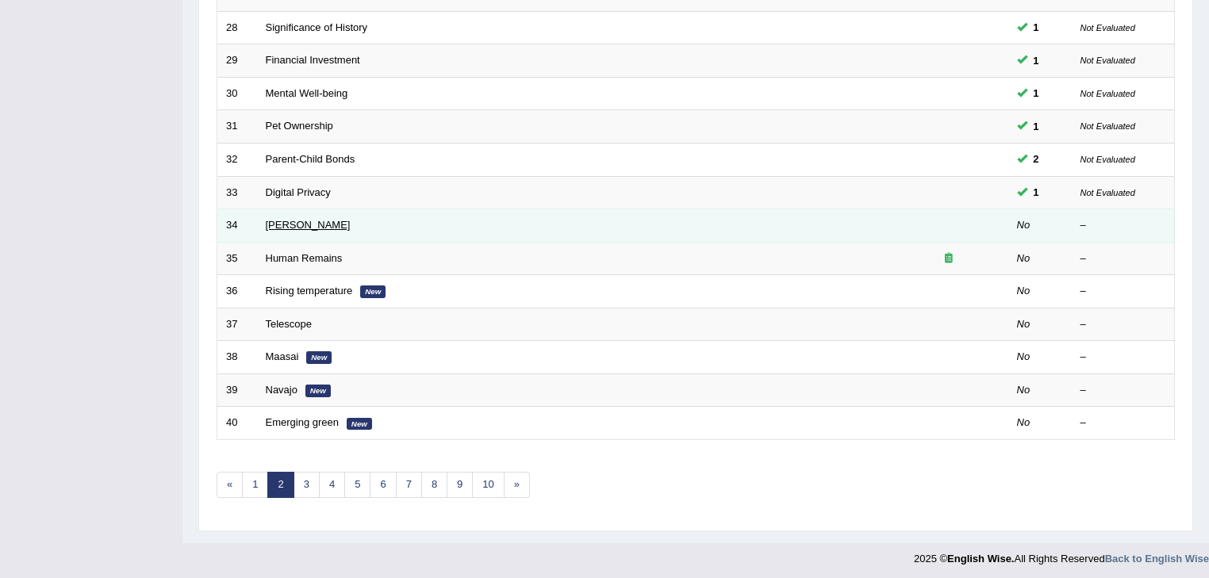
click at [301, 224] on link "[PERSON_NAME]" at bounding box center [308, 225] width 85 height 12
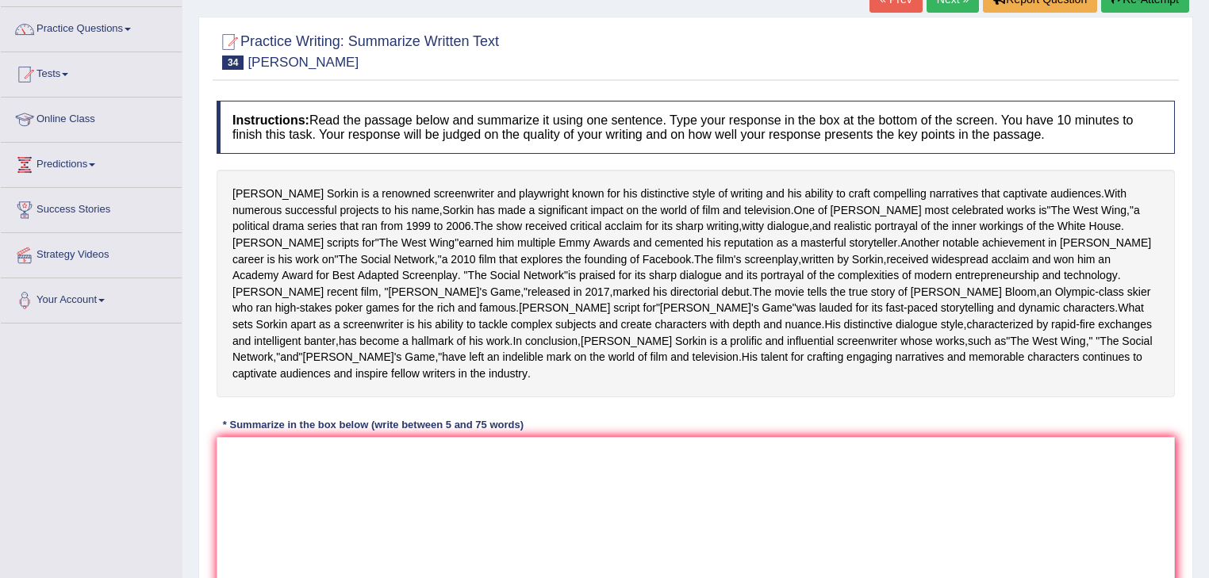
scroll to position [63, 0]
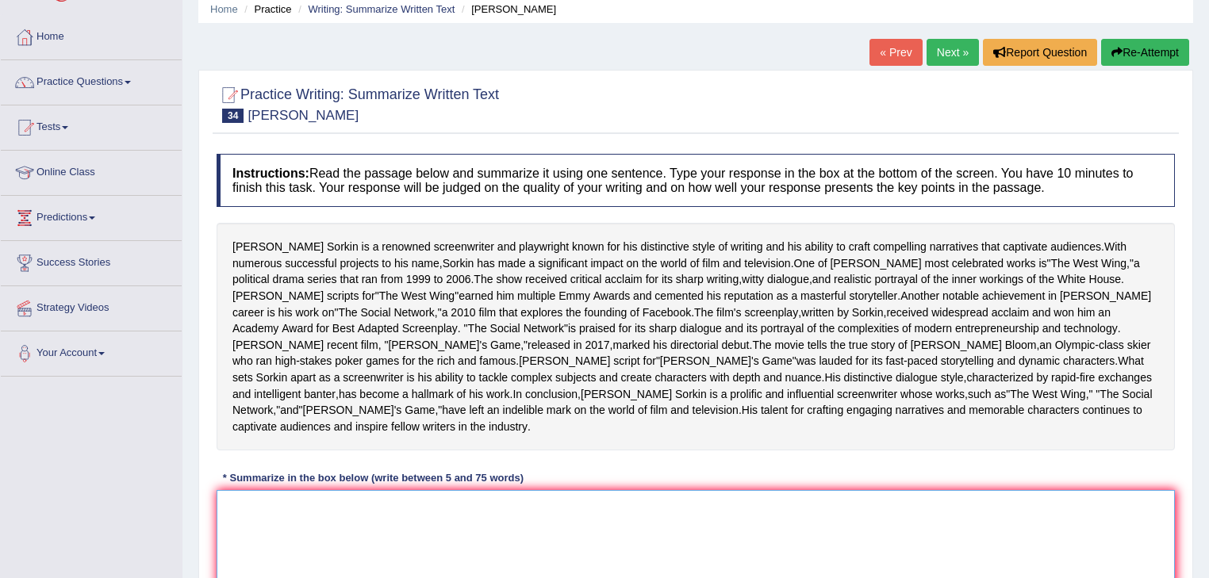
click at [315, 530] on textarea at bounding box center [696, 567] width 958 height 154
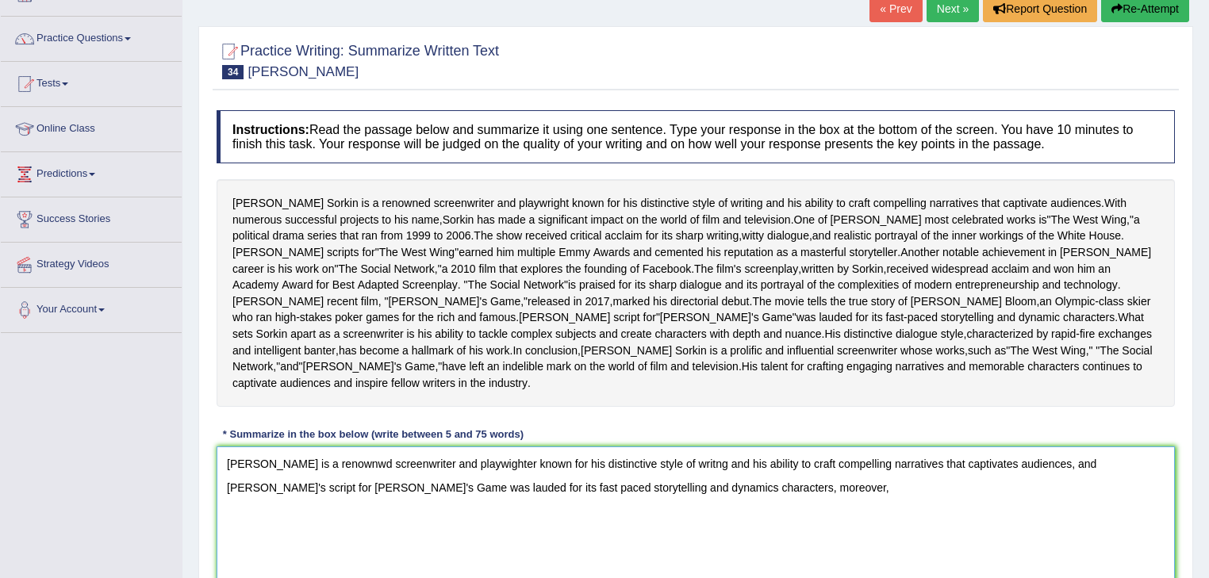
scroll to position [254, 0]
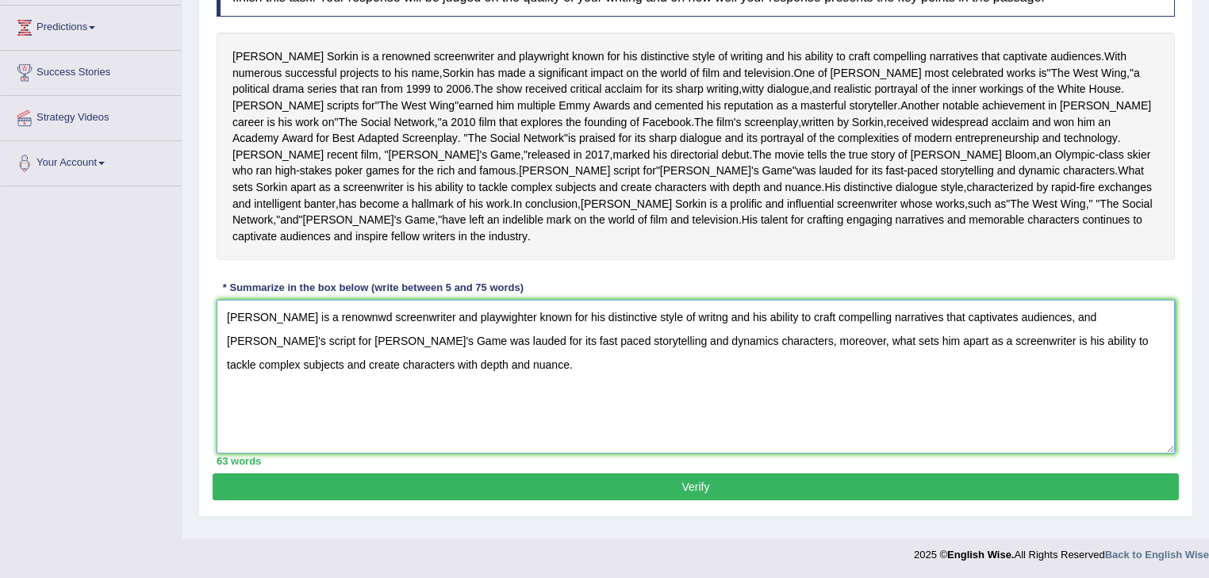
click at [686, 300] on textarea "Aaron Sorkin is a renownwd screenwriter and playwighter known for his distincti…" at bounding box center [696, 377] width 958 height 154
click at [688, 300] on textarea "Aaron Sorkin is a renownwd screenwriter and playwighter known for his distincti…" at bounding box center [696, 377] width 958 height 154
click at [991, 300] on textarea "Aaron Sorkin is a renownwd screenwriter and playwighter known for his distincti…" at bounding box center [696, 377] width 958 height 154
click at [1075, 300] on textarea "Aaron Sorkin is a renownwd screenwriter and playwighter known for his distincti…" at bounding box center [696, 377] width 958 height 154
click at [565, 318] on textarea "Aaron Sorkin is a renownwd screenwriter and playwighter known for his distincti…" at bounding box center [696, 377] width 958 height 154
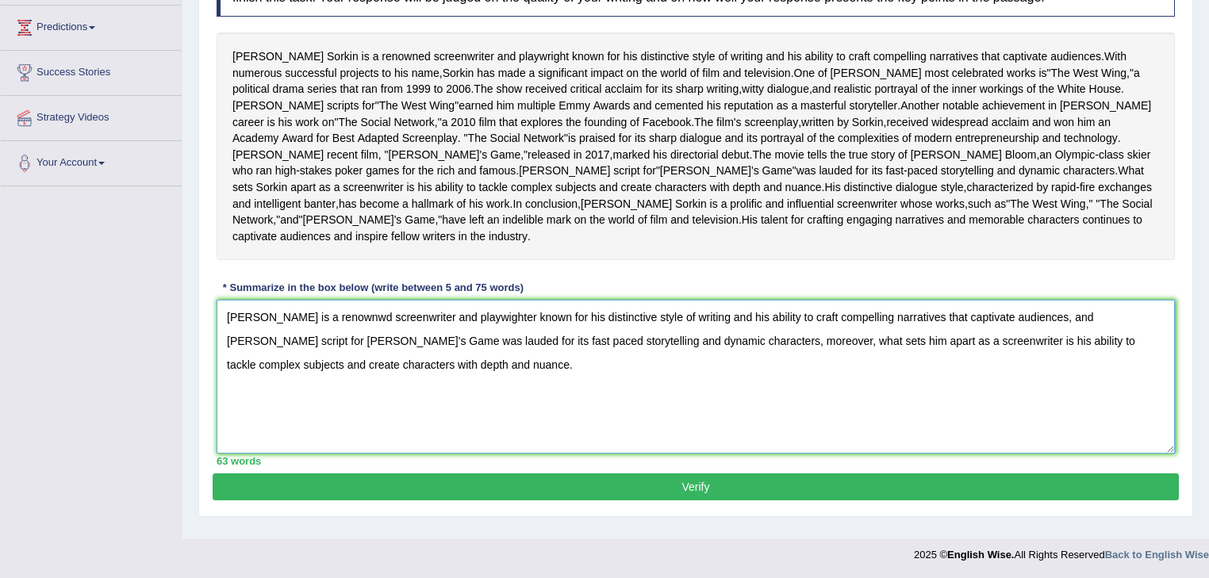
type textarea "Aaron Sorkin is a renownwd screenwriter and playwighter known for his distincti…"
click at [501, 473] on button "Verify" at bounding box center [696, 486] width 966 height 27
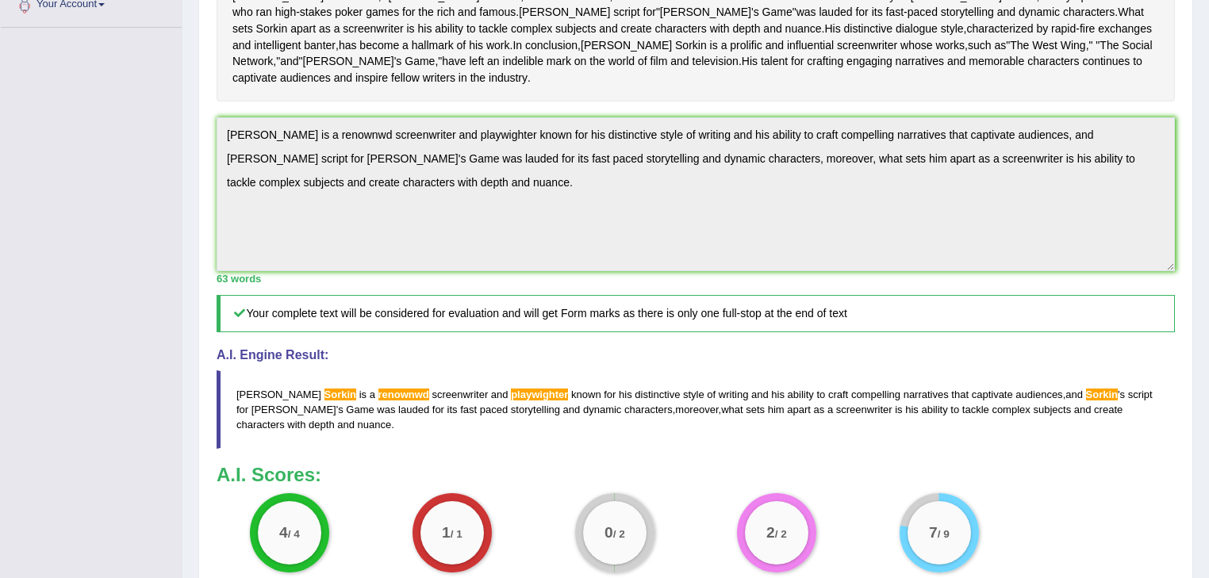
scroll to position [381, 0]
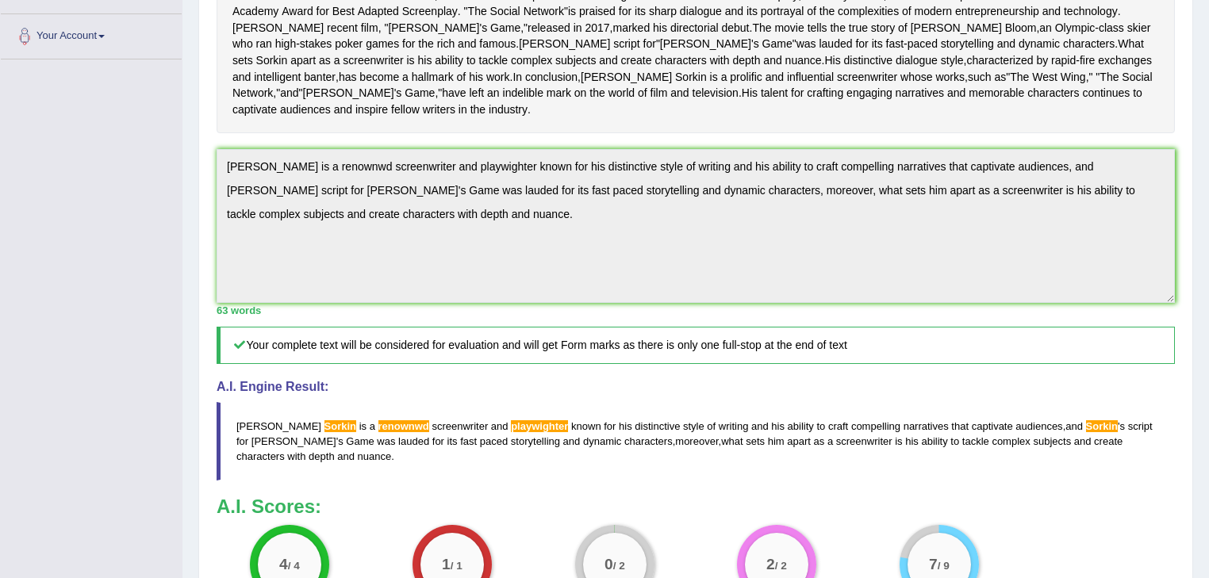
click at [232, 422] on blockquote "Aaron Sorkin is a renownwd screenwriter and playwighter known for his distincti…" at bounding box center [696, 441] width 958 height 79
drag, startPoint x: 232, startPoint y: 403, endPoint x: 311, endPoint y: 448, distance: 90.6
click at [301, 438] on blockquote "Aaron Sorkin is a renownwd screenwriter and playwighter known for his distincti…" at bounding box center [696, 441] width 958 height 79
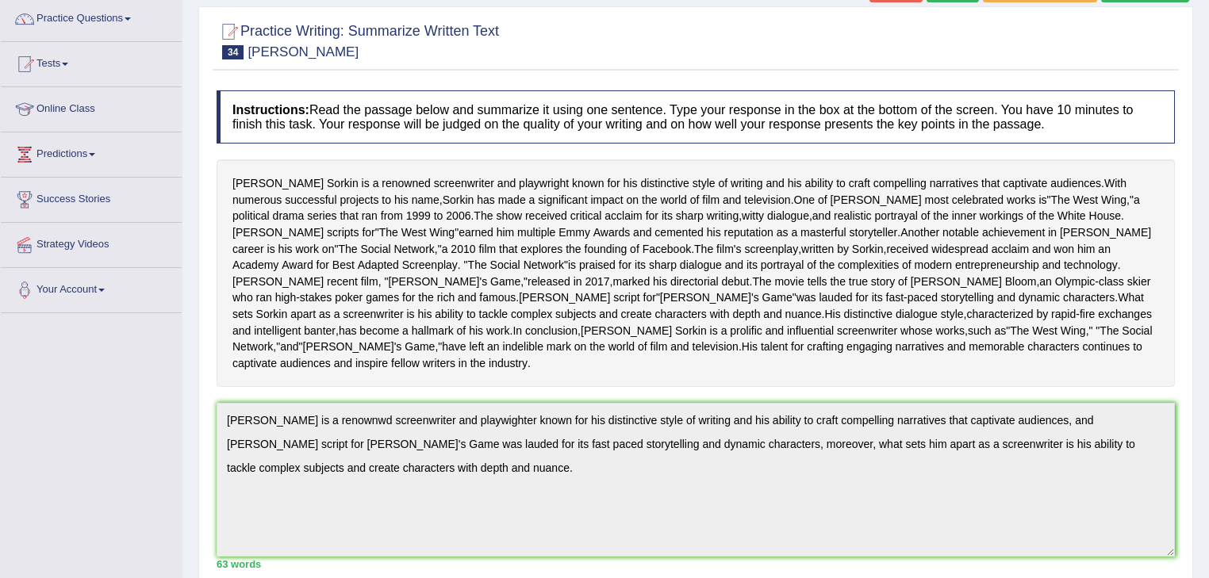
scroll to position [0, 0]
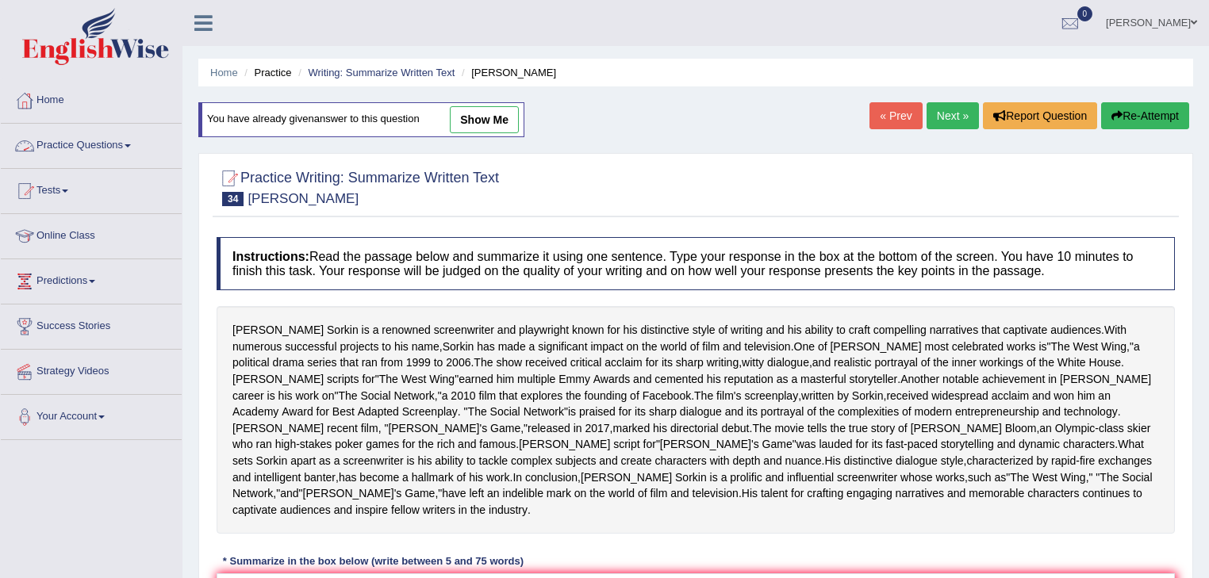
click at [127, 144] on link "Practice Questions" at bounding box center [91, 144] width 181 height 40
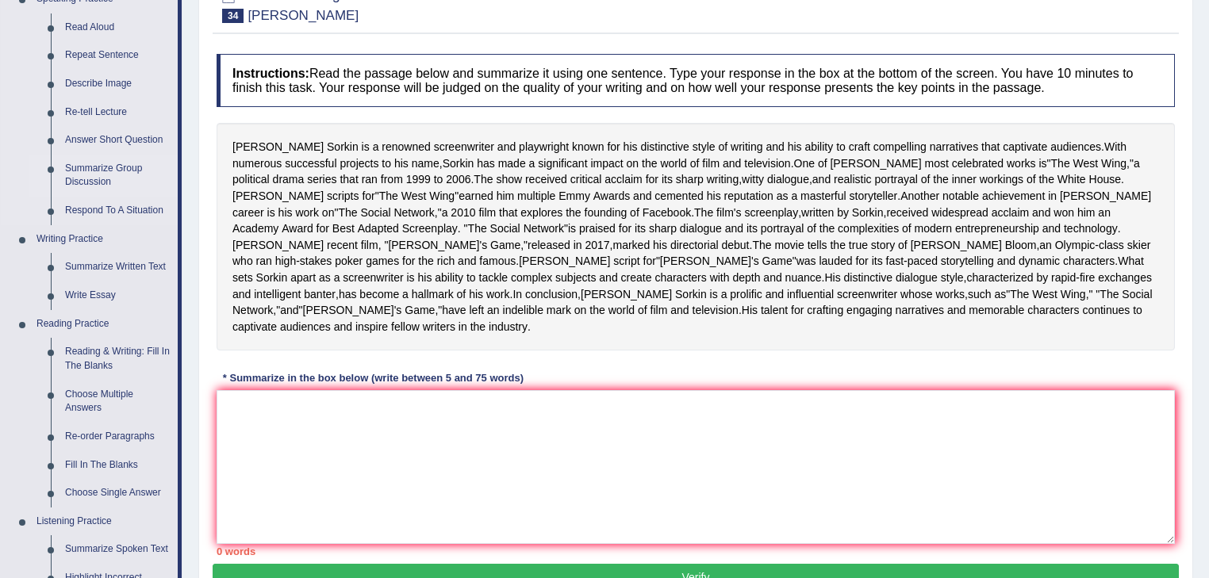
scroll to position [190, 0]
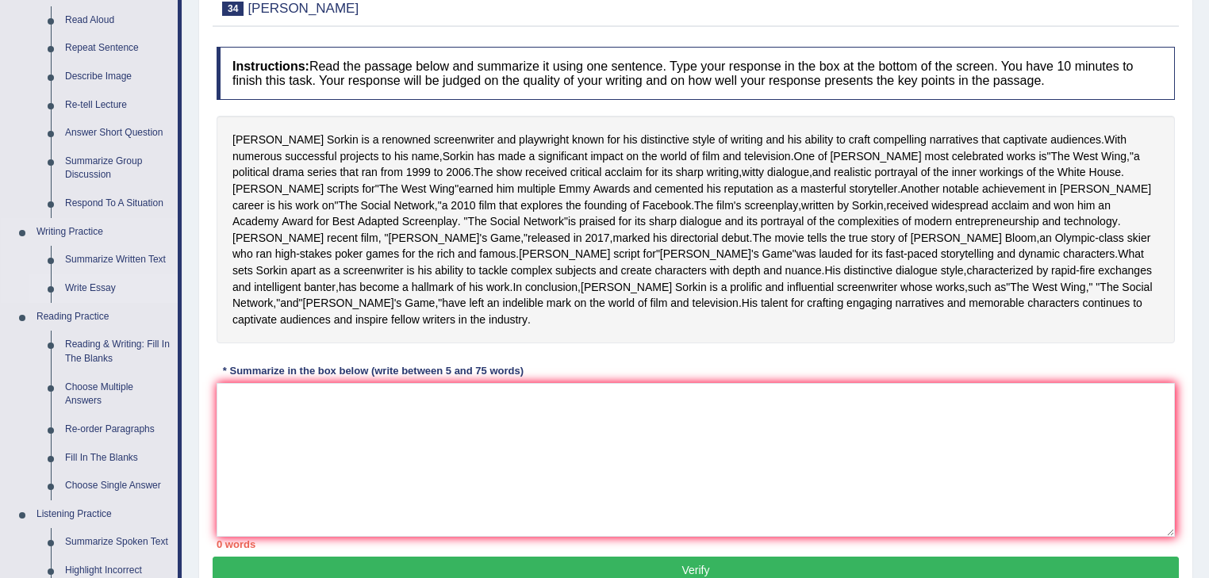
click at [89, 286] on link "Write Essay" at bounding box center [118, 288] width 120 height 29
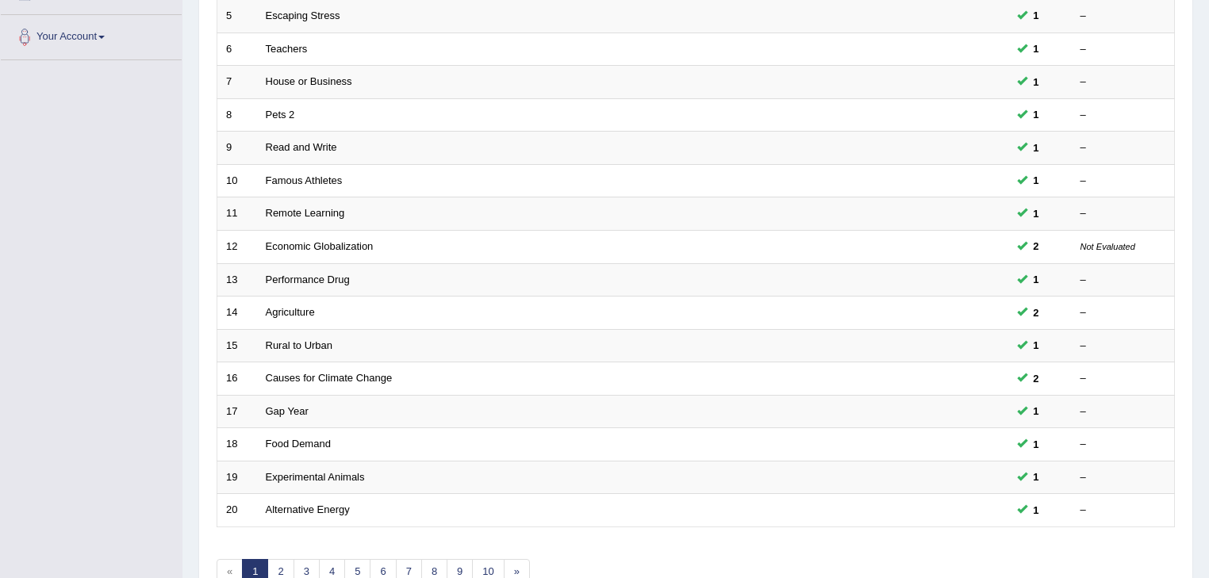
scroll to position [467, 0]
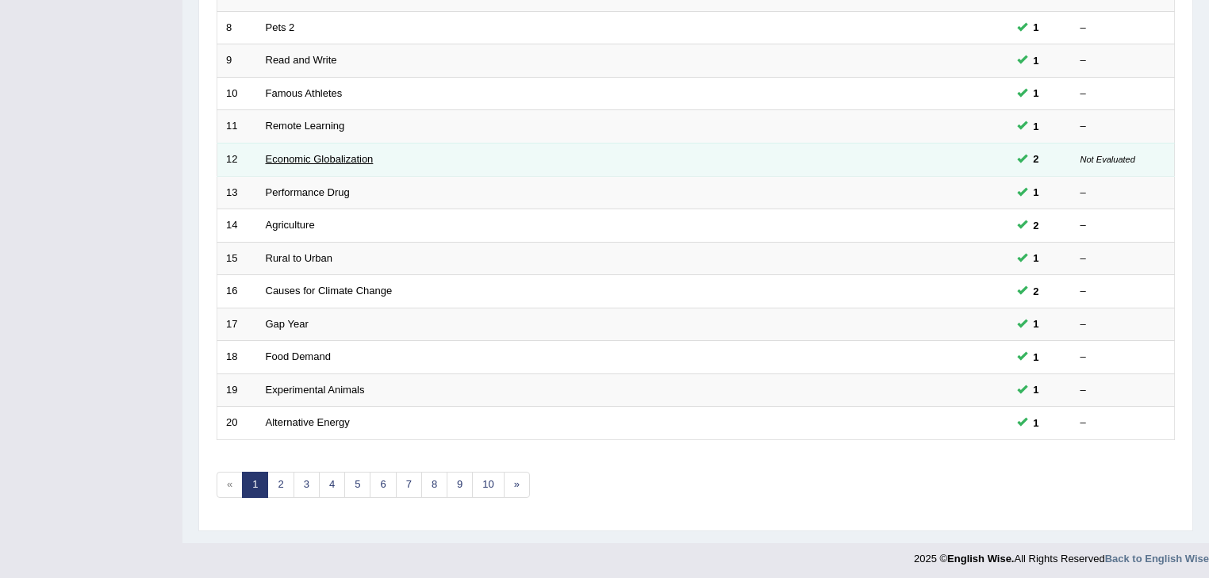
click at [340, 155] on link "Economic Globalization" at bounding box center [320, 159] width 108 height 12
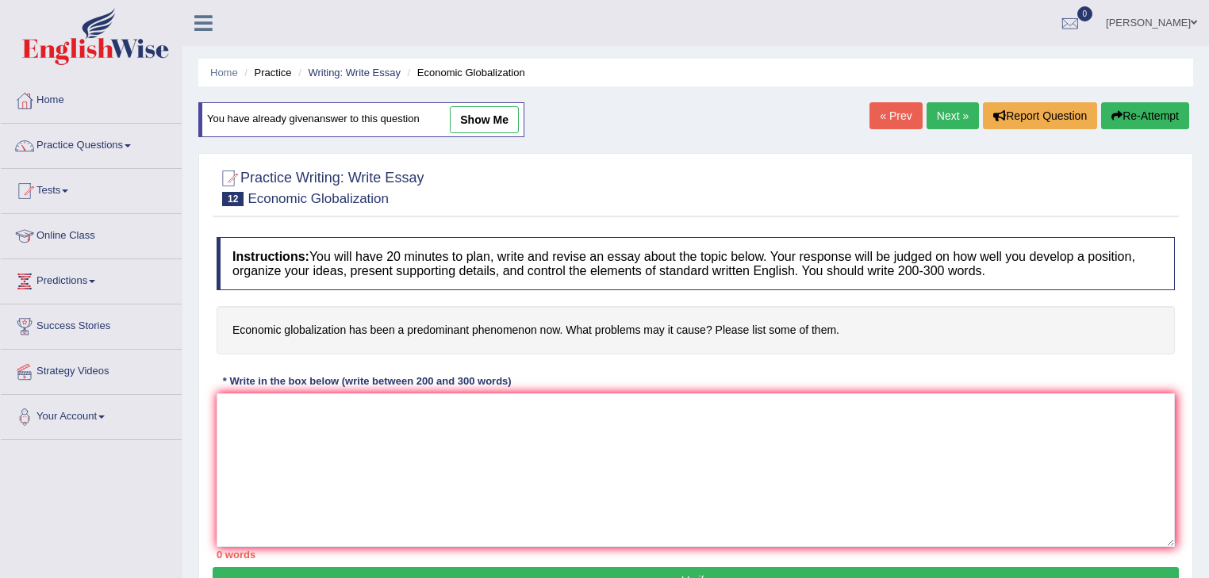
click at [498, 120] on link "show me" at bounding box center [484, 119] width 69 height 27
type textarea "In today's complex world, numerous issues and topics are subject to debate. One…"
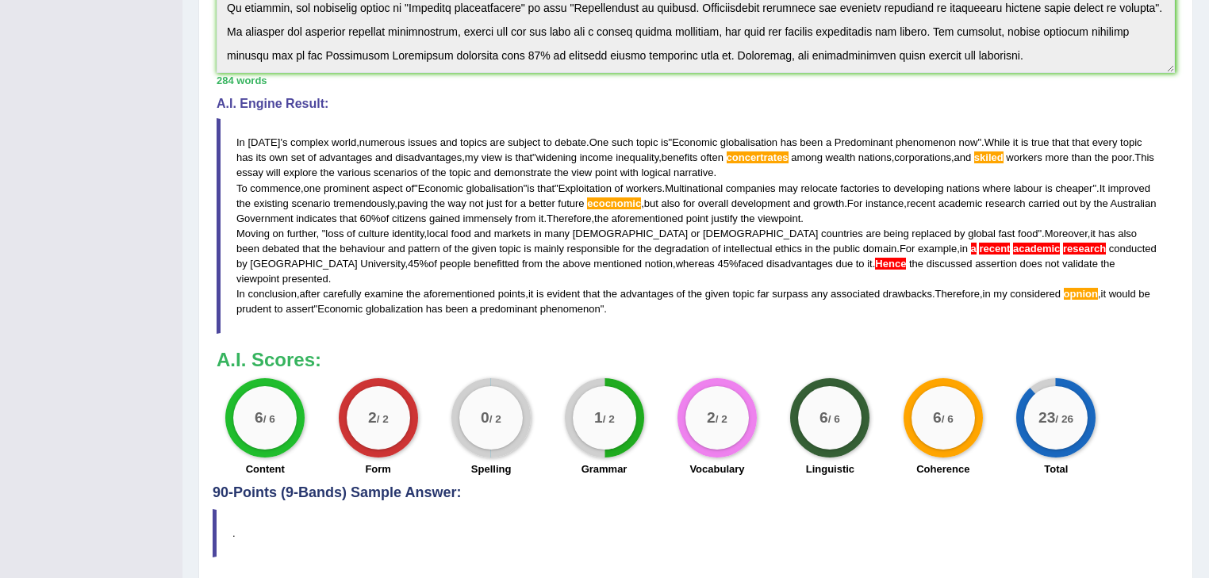
scroll to position [501, 0]
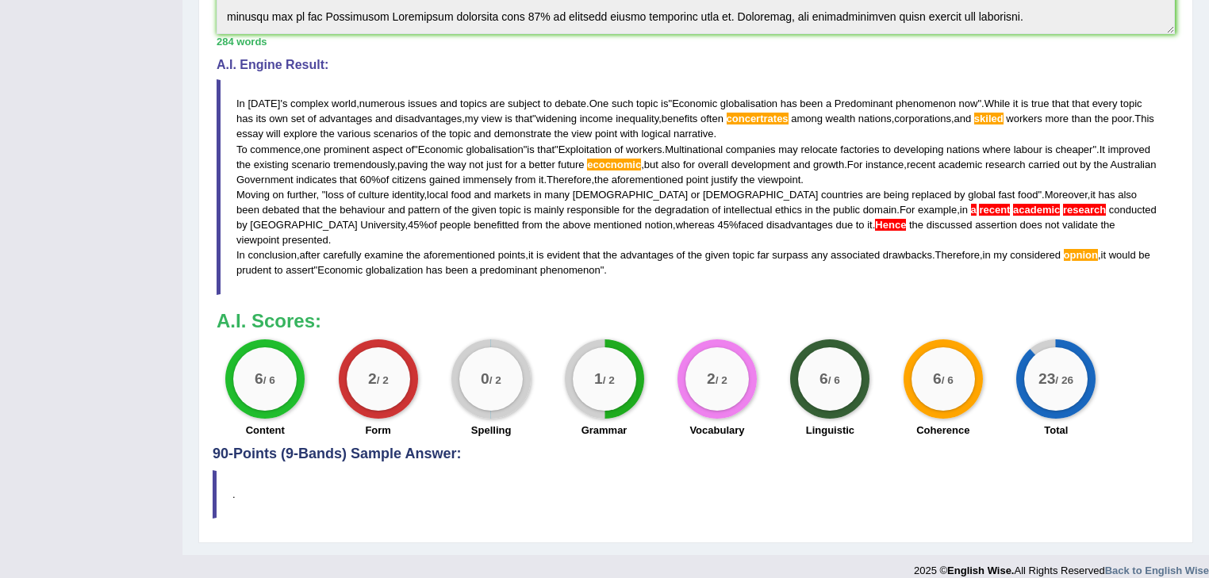
drag, startPoint x: 238, startPoint y: 95, endPoint x: 401, endPoint y: 270, distance: 239.0
click at [376, 269] on blockquote "In today ' s complex world , numerous issues and topics are subject to debate .…" at bounding box center [696, 186] width 958 height 215
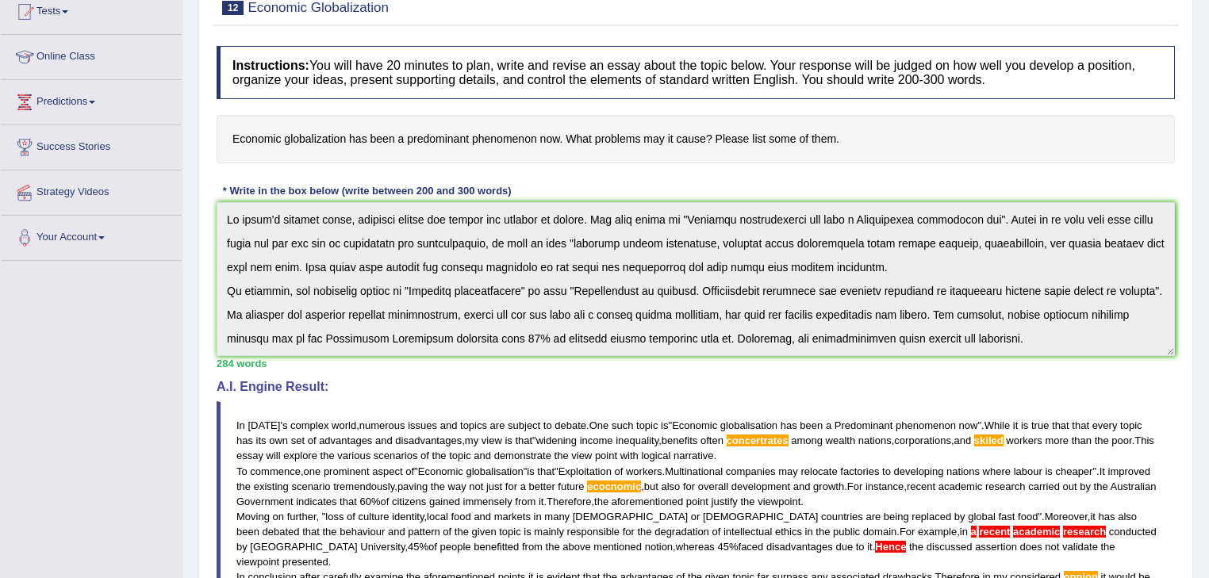
scroll to position [0, 0]
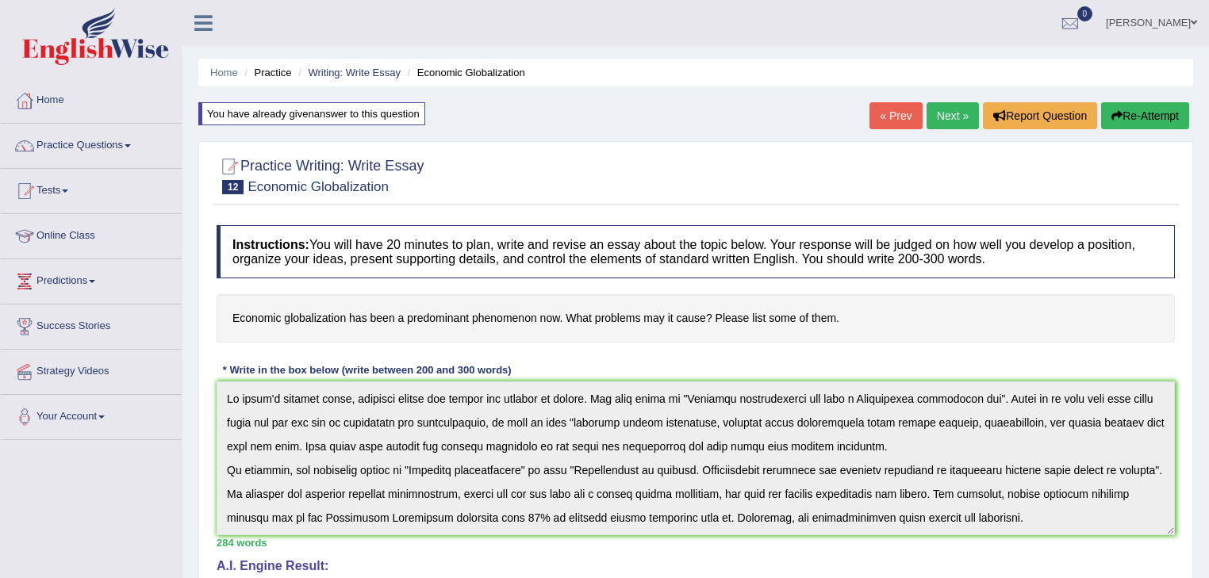
click at [275, 73] on li "Practice" at bounding box center [265, 72] width 51 height 15
click at [347, 73] on link "Writing: Write Essay" at bounding box center [354, 73] width 93 height 12
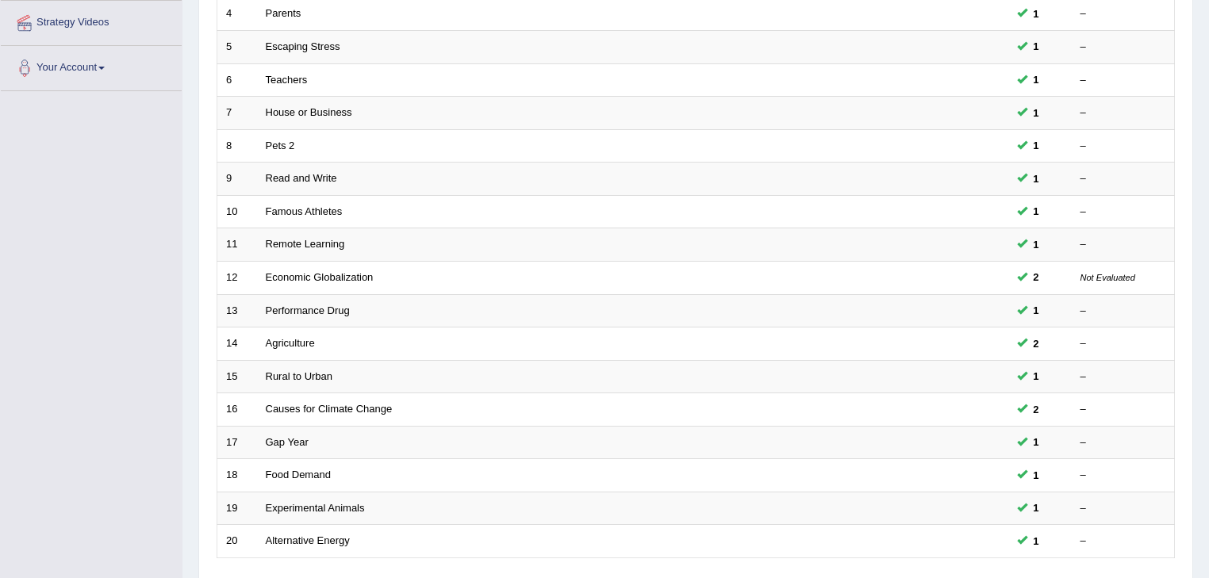
scroll to position [381, 0]
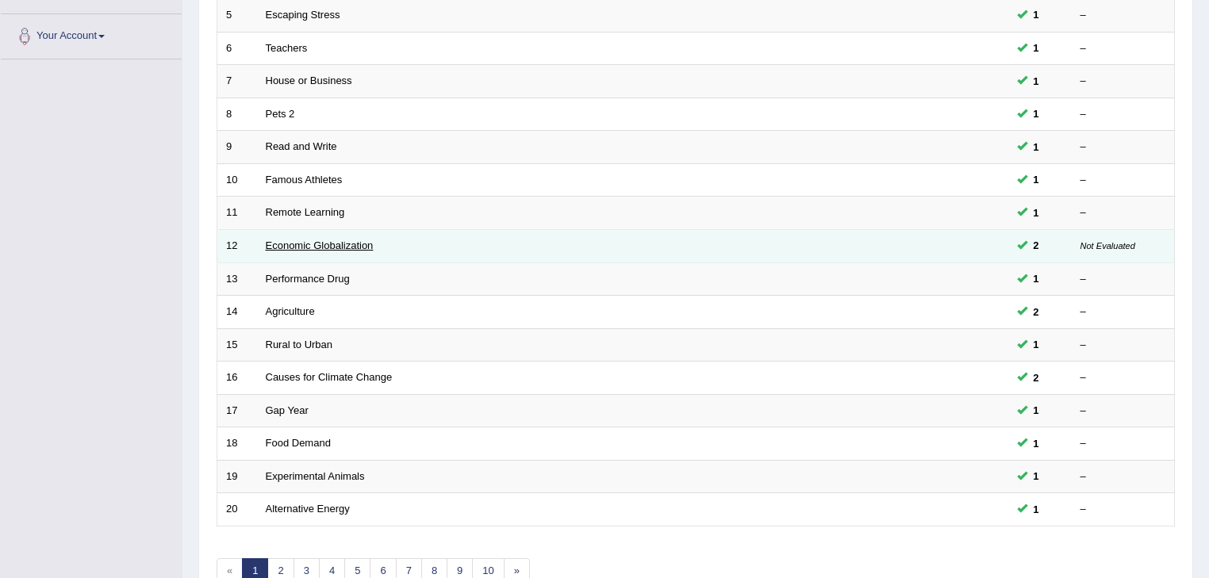
click at [342, 243] on link "Economic Globalization" at bounding box center [320, 246] width 108 height 12
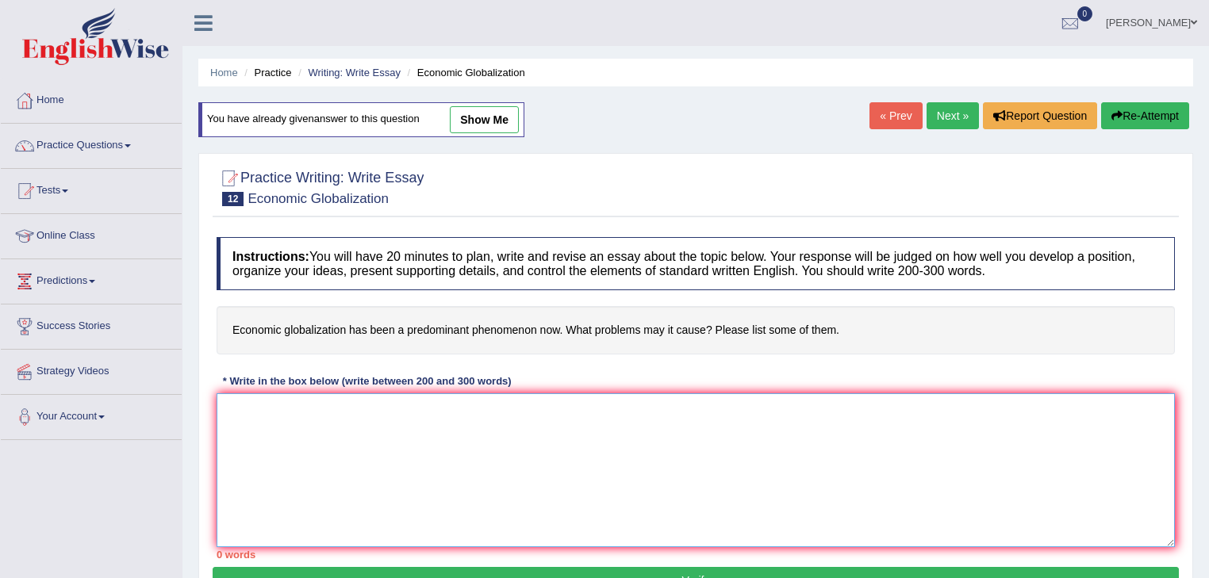
click at [307, 471] on textarea at bounding box center [696, 470] width 958 height 154
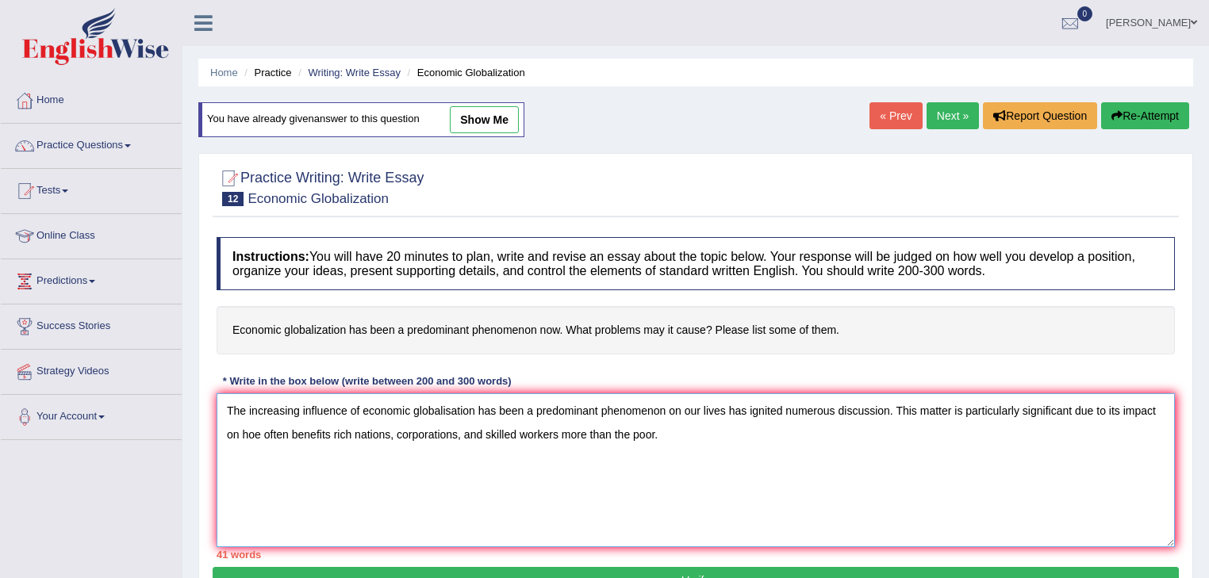
click at [259, 431] on textarea "The increasing influence of economic globalisation has been a predominant pheno…" at bounding box center [696, 470] width 958 height 154
click at [669, 428] on textarea "The increasing influence of economic globalisation has been a predominant pheno…" at bounding box center [696, 470] width 958 height 154
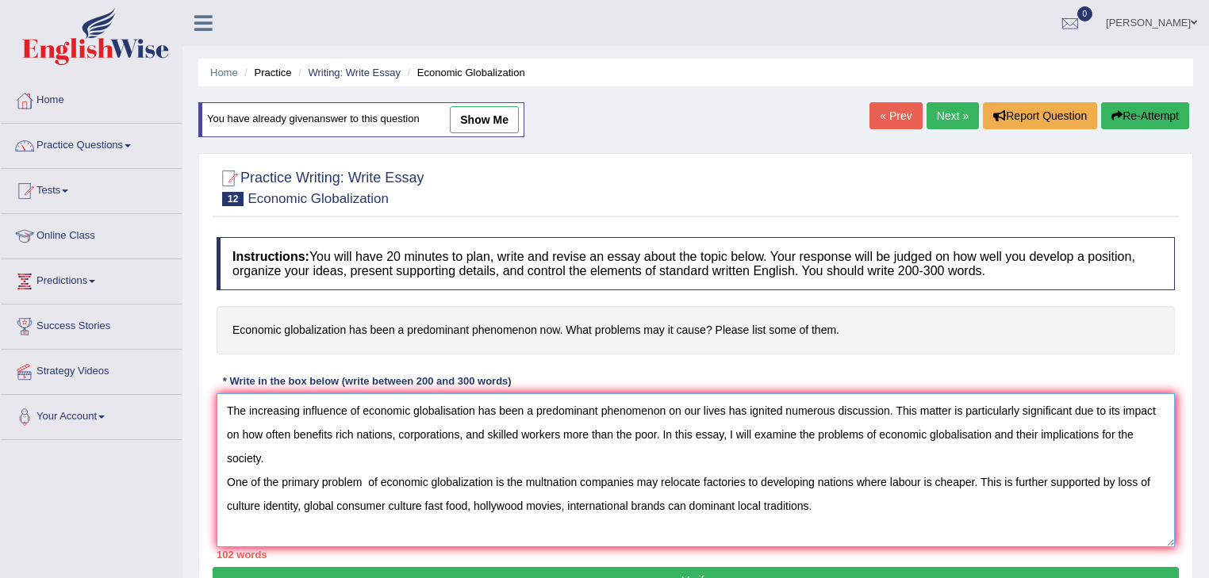
click at [1116, 481] on textarea "The increasing influence of economic globalisation has been a predominant pheno…" at bounding box center [696, 470] width 958 height 154
click at [872, 512] on textarea "The increasing influence of economic globalisation has been a predominant pheno…" at bounding box center [696, 470] width 958 height 154
click at [247, 523] on textarea "The increasing influence of economic globalisation has been a predominant pheno…" at bounding box center [696, 470] width 958 height 154
click at [323, 539] on textarea "The increasing influence of economic globalisation has been a predominant pheno…" at bounding box center [696, 470] width 958 height 154
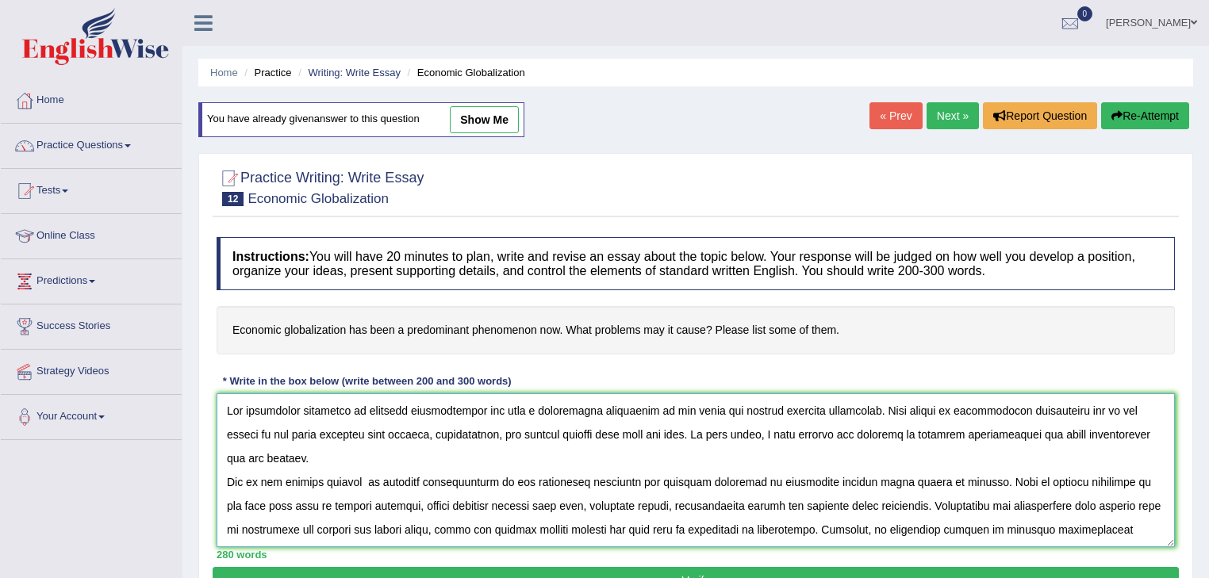
click at [368, 479] on textarea at bounding box center [696, 470] width 958 height 154
click at [542, 480] on textarea at bounding box center [696, 470] width 958 height 154
click at [575, 477] on textarea at bounding box center [696, 470] width 958 height 154
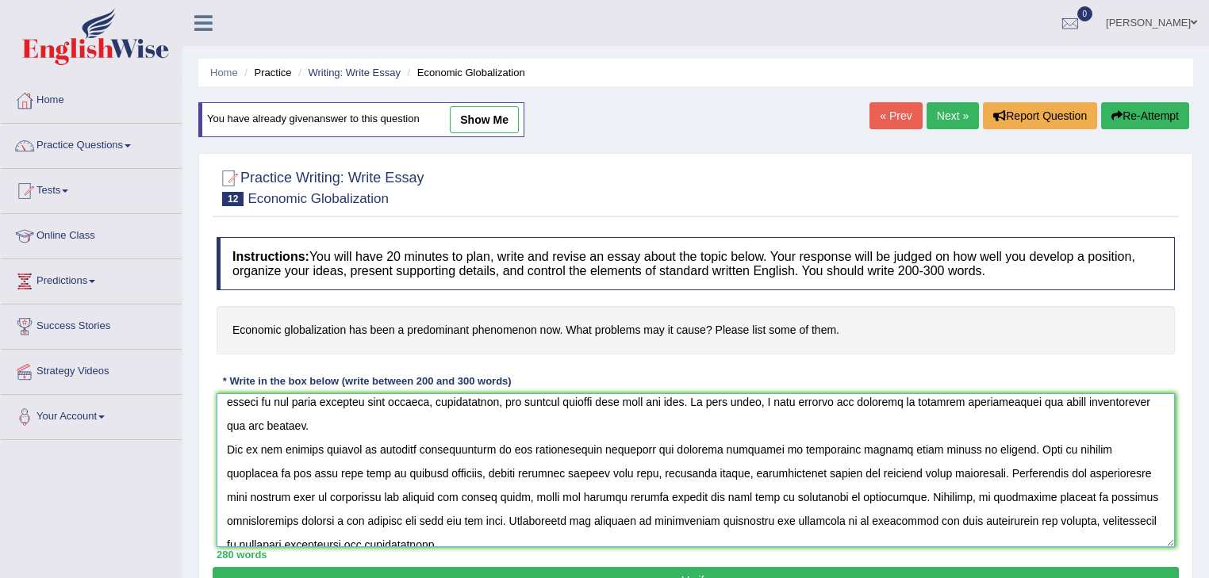
scroll to position [63, 0]
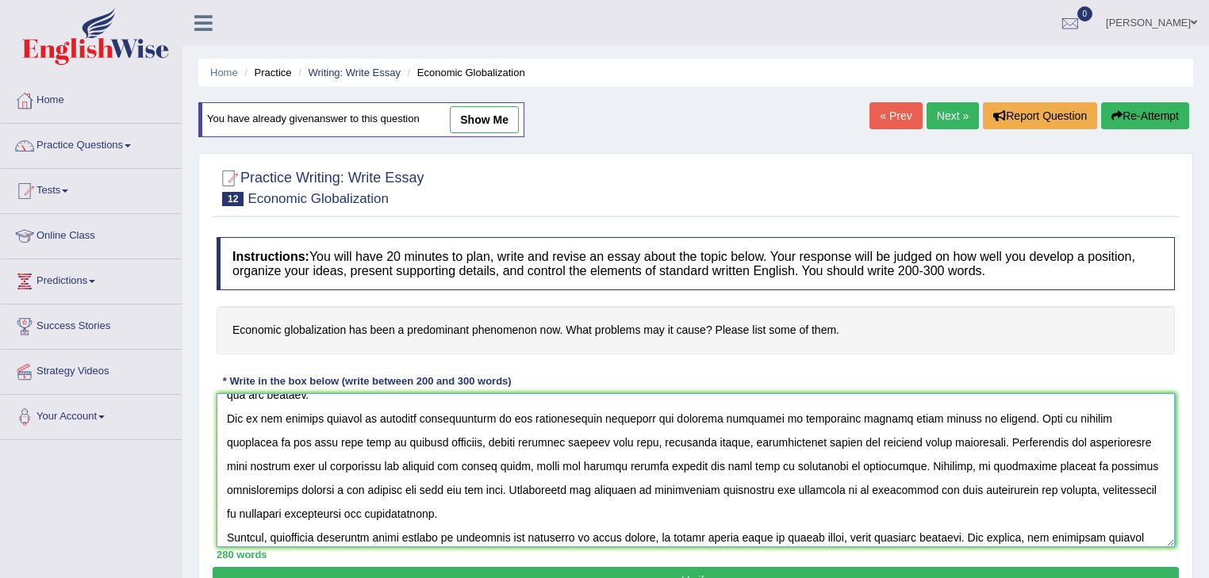
click at [678, 488] on textarea at bounding box center [696, 470] width 958 height 154
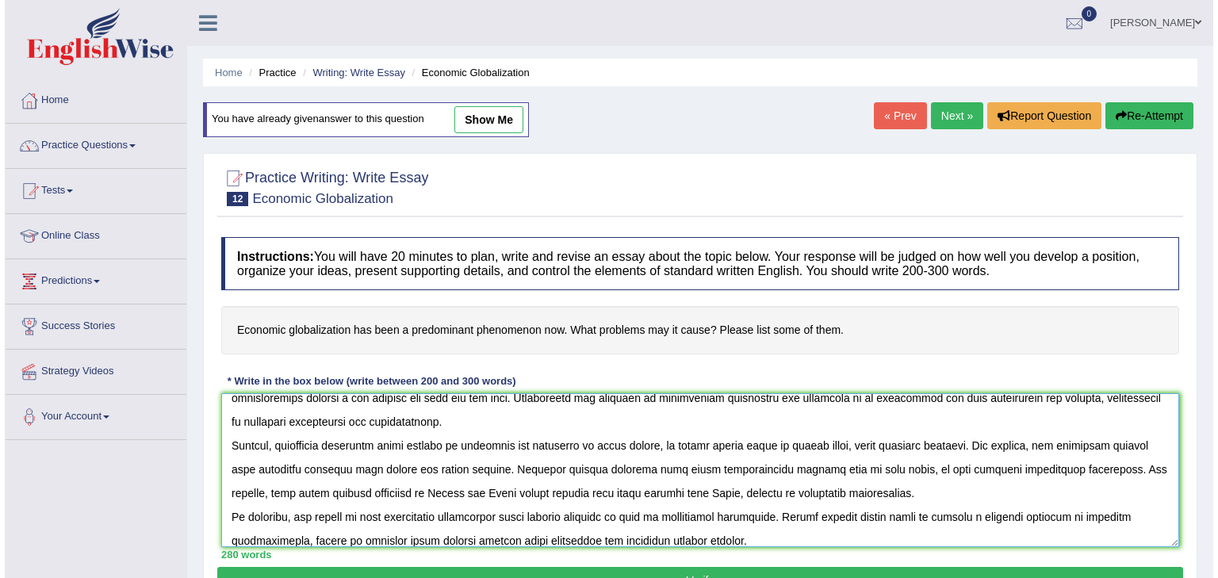
scroll to position [166, 0]
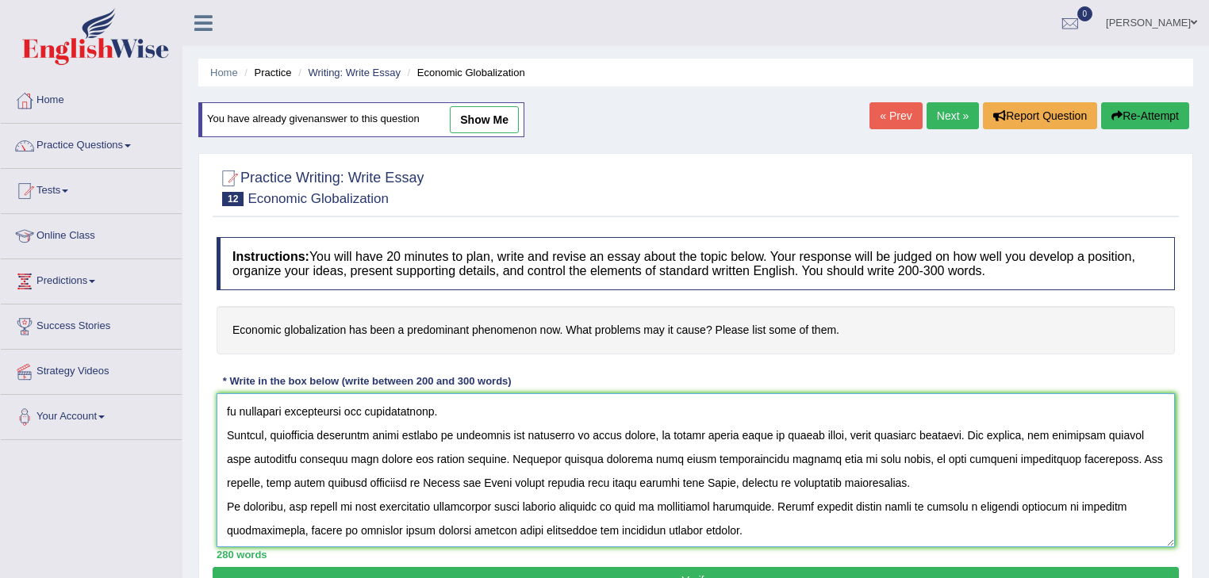
type textarea "The increasing influence of economic globalisation has been a predominant pheno…"
click at [574, 569] on button "Verify" at bounding box center [696, 580] width 966 height 27
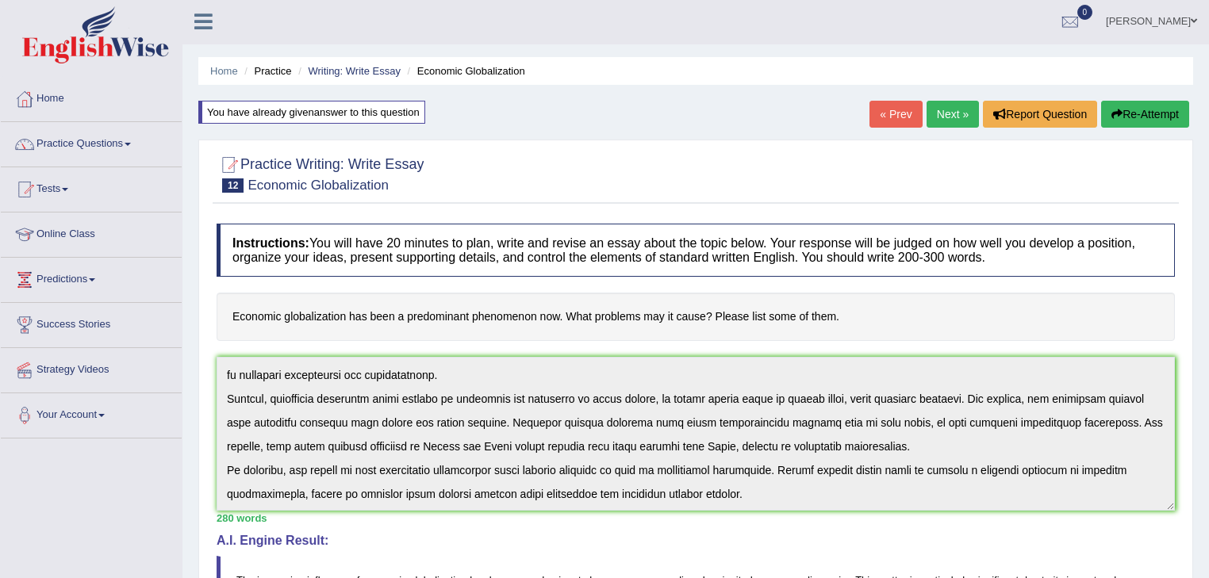
scroll to position [0, 0]
